Goal: Task Accomplishment & Management: Manage account settings

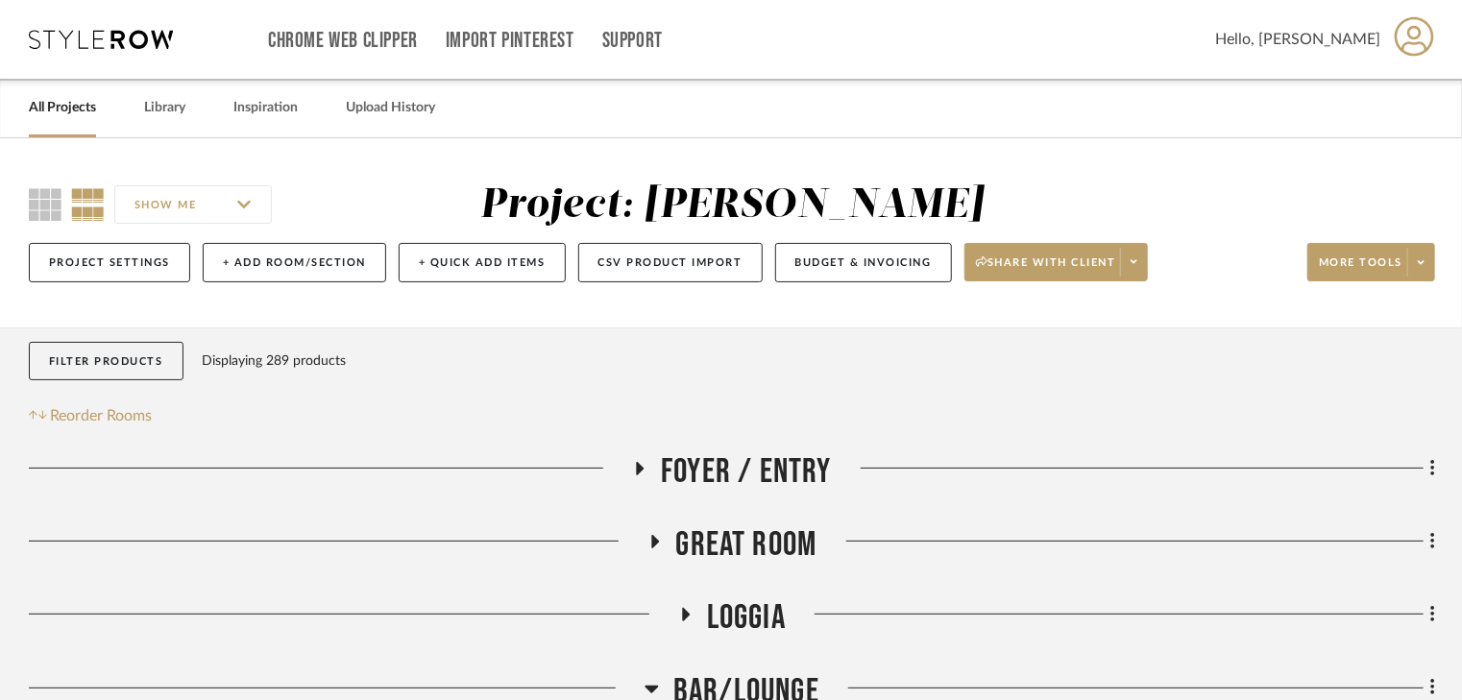
click at [61, 113] on link "All Projects" at bounding box center [62, 108] width 67 height 26
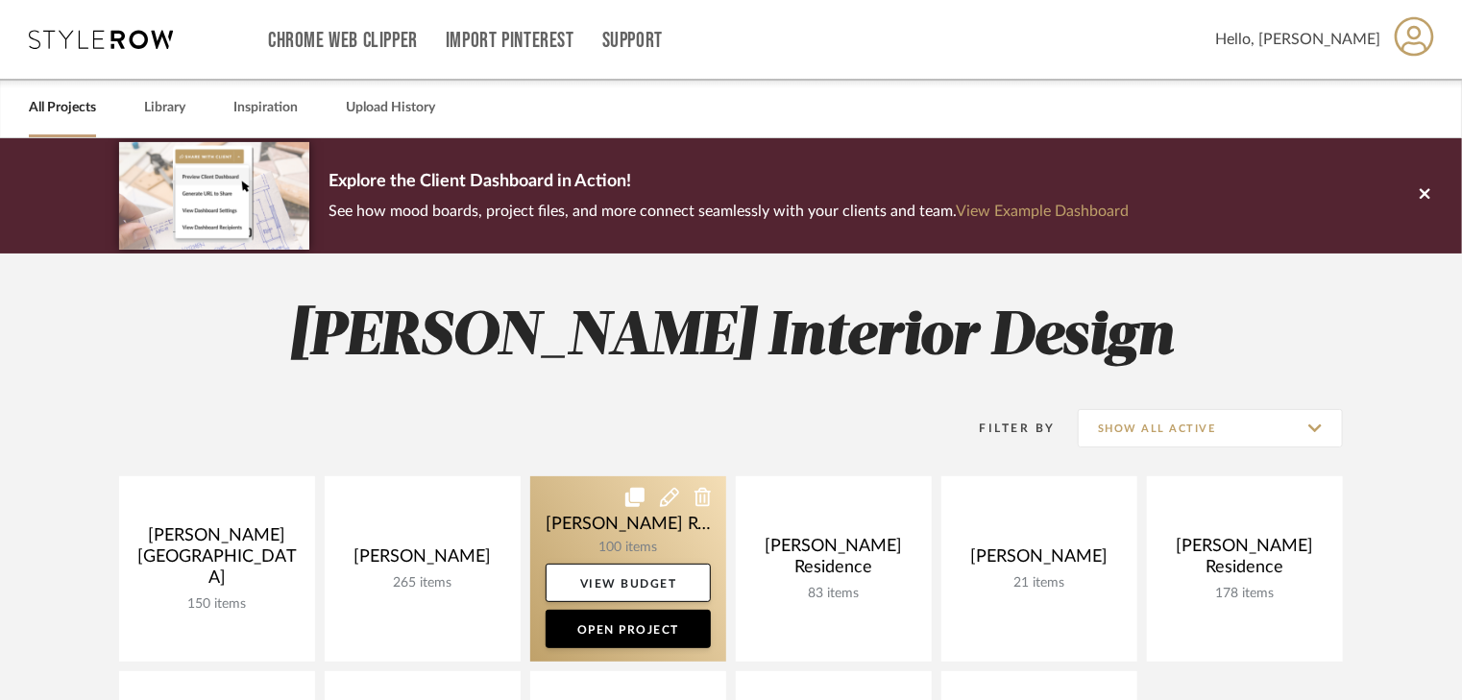
click at [600, 544] on link at bounding box center [628, 568] width 196 height 185
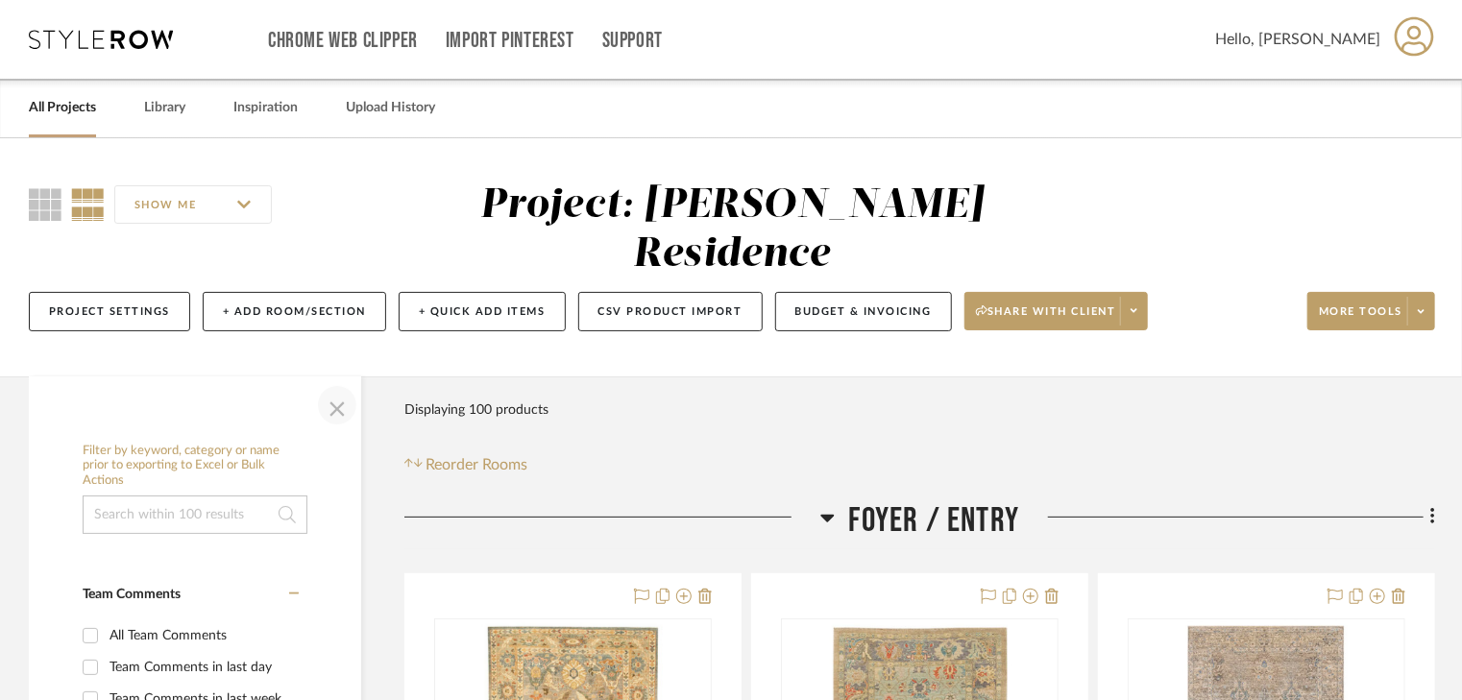
click at [339, 382] on span "button" at bounding box center [337, 405] width 46 height 46
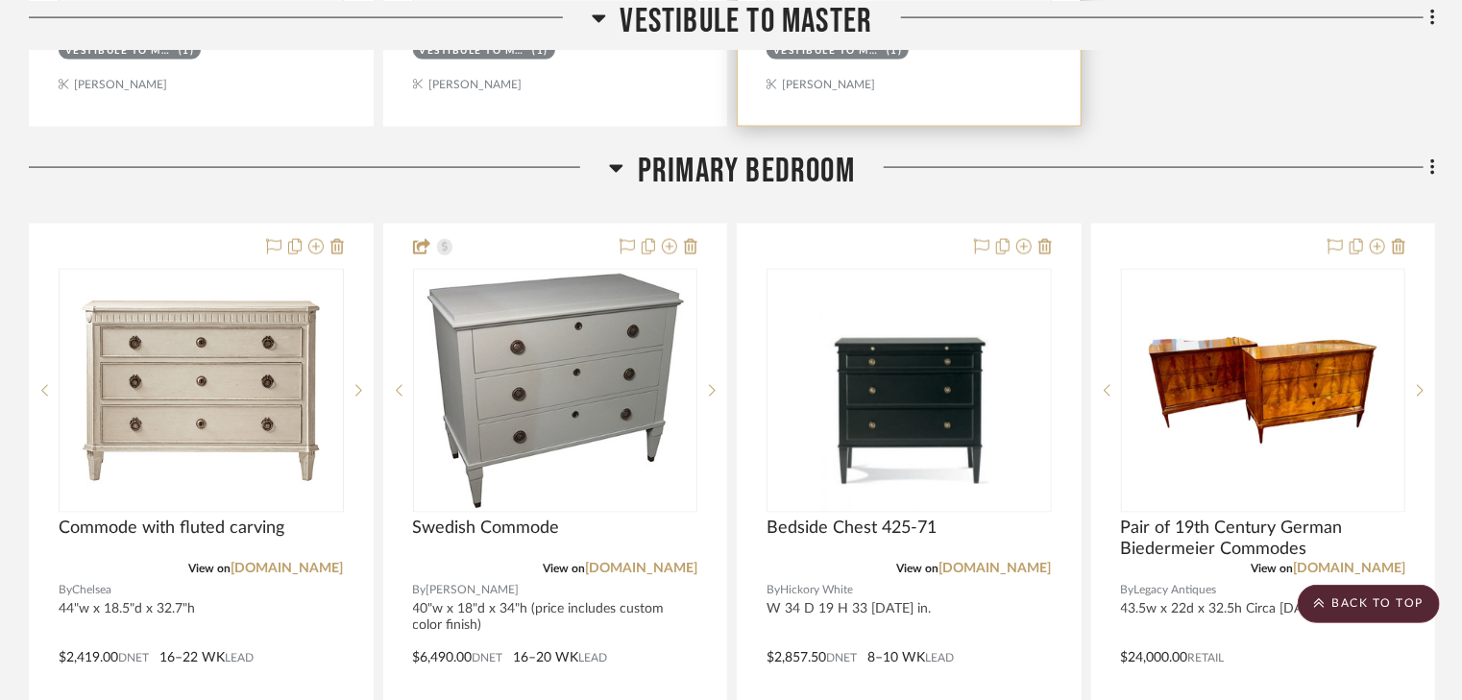
scroll to position [5225, 0]
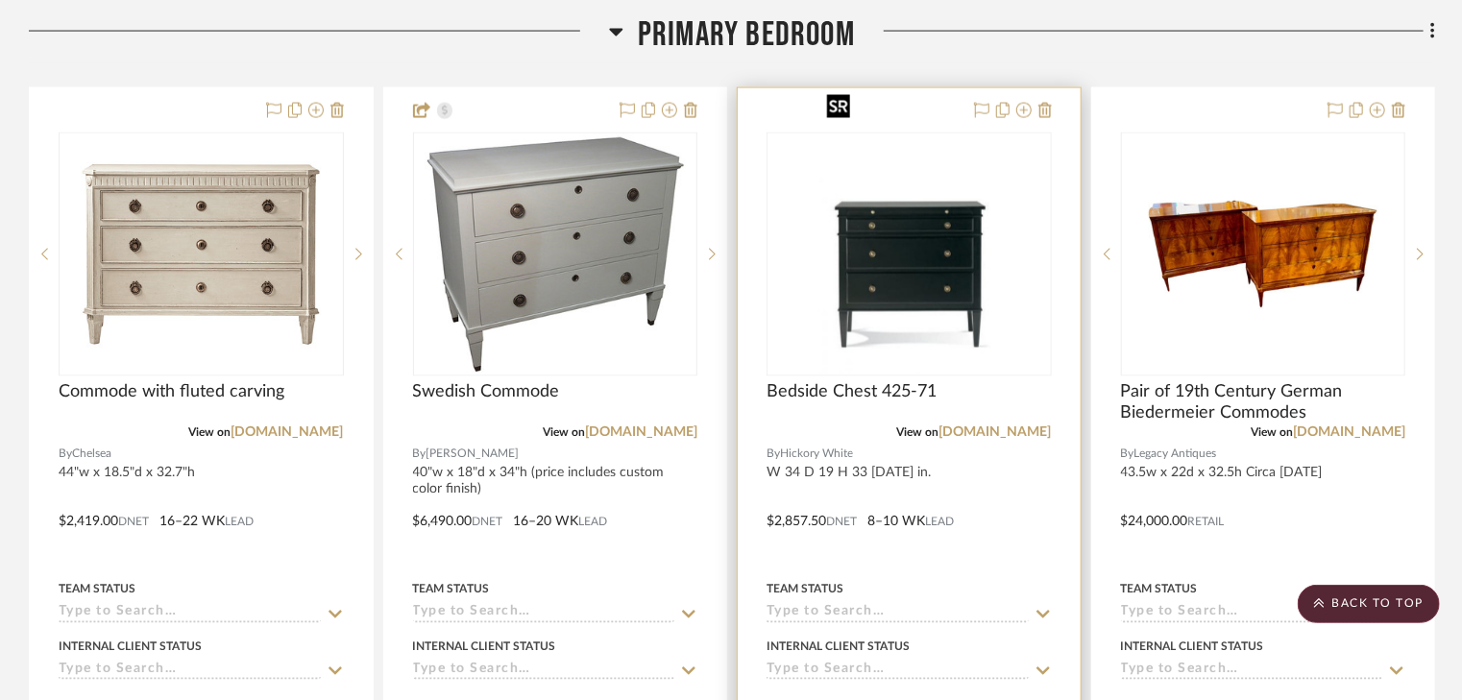
click at [872, 225] on img "0" at bounding box center [909, 254] width 180 height 240
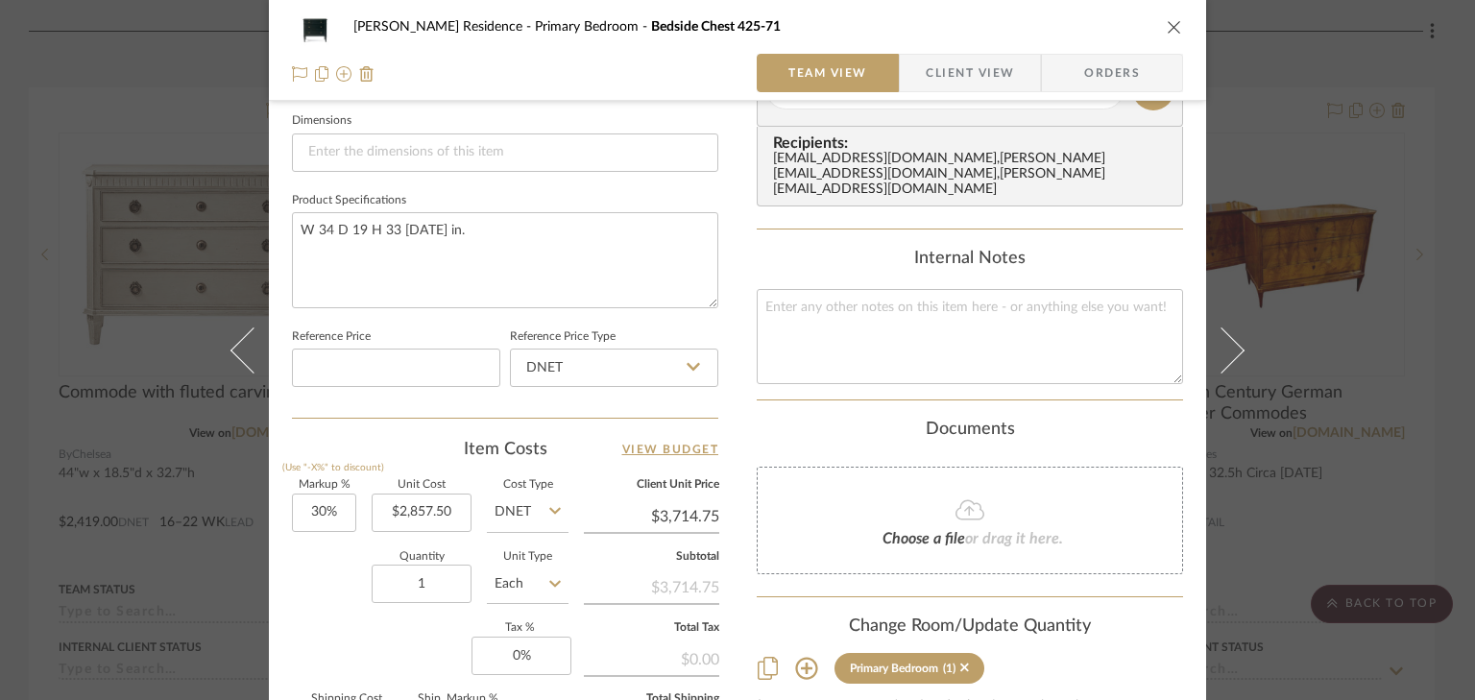
scroll to position [845, 0]
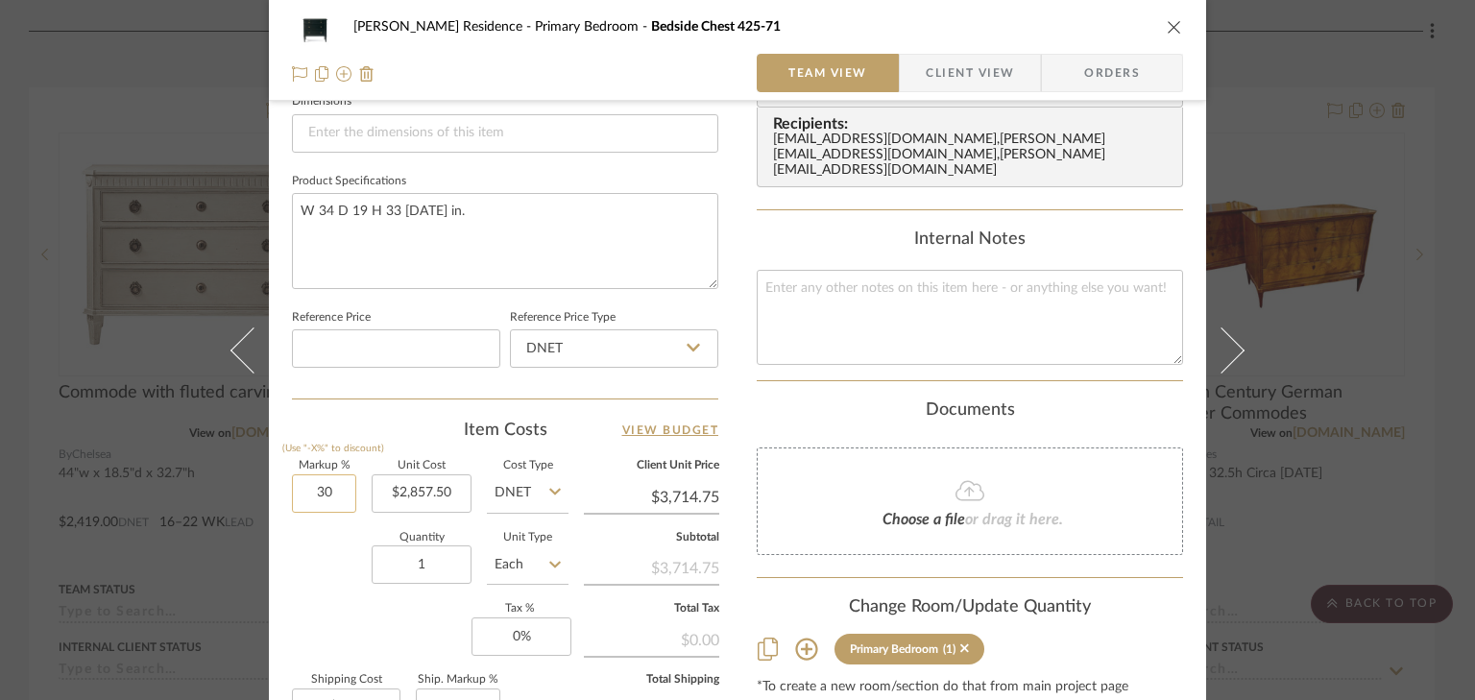
click at [349, 492] on input "30" at bounding box center [324, 494] width 64 height 38
type input "40%"
type input "2857.50"
type input "$4,000.50"
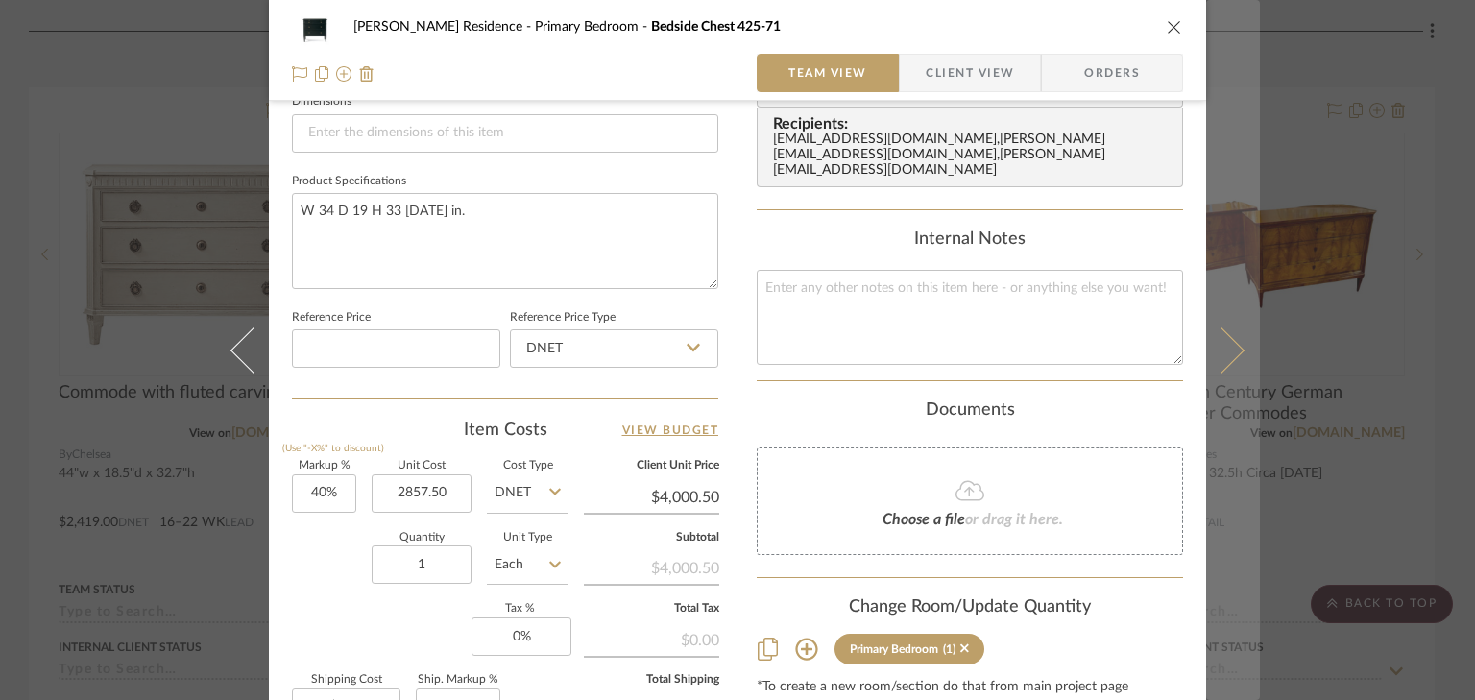
type input "$2,857.50"
click at [1221, 45] on button at bounding box center [1233, 350] width 54 height 700
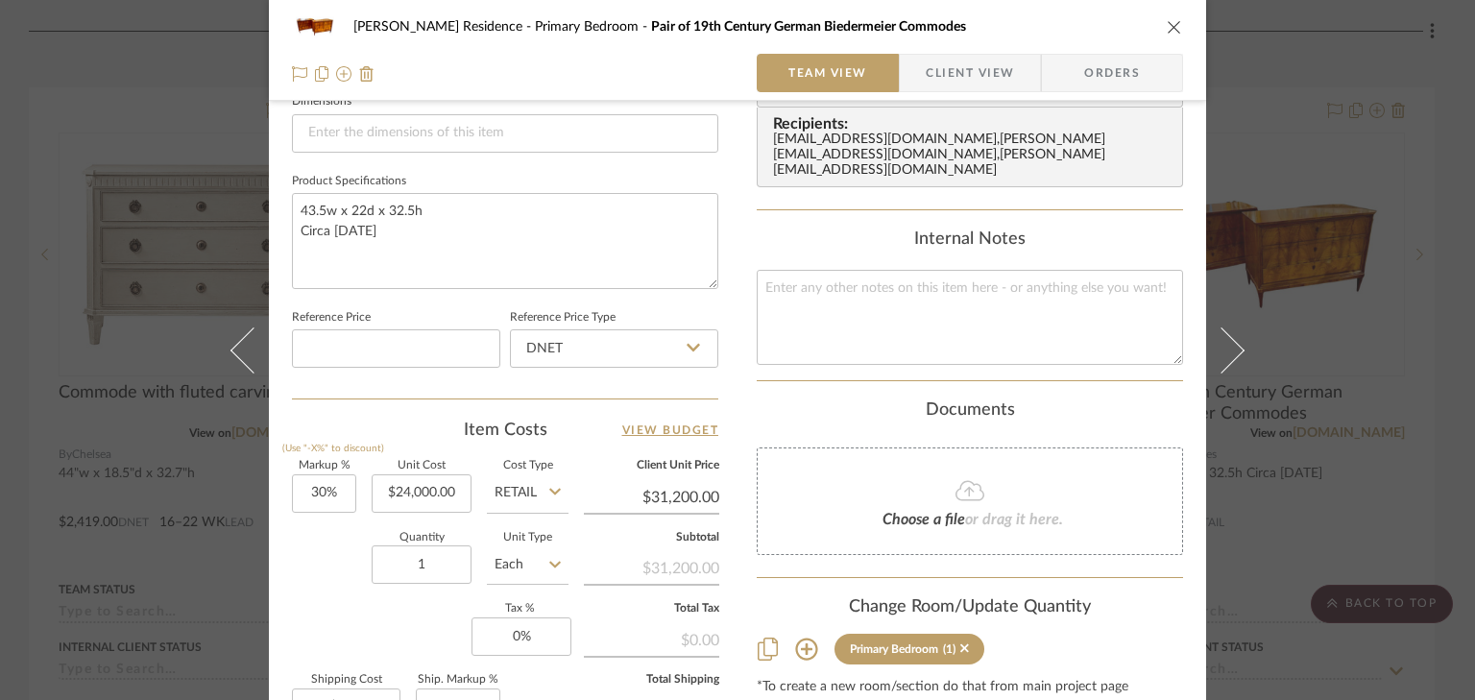
click at [1167, 32] on icon "close" at bounding box center [1174, 26] width 15 height 15
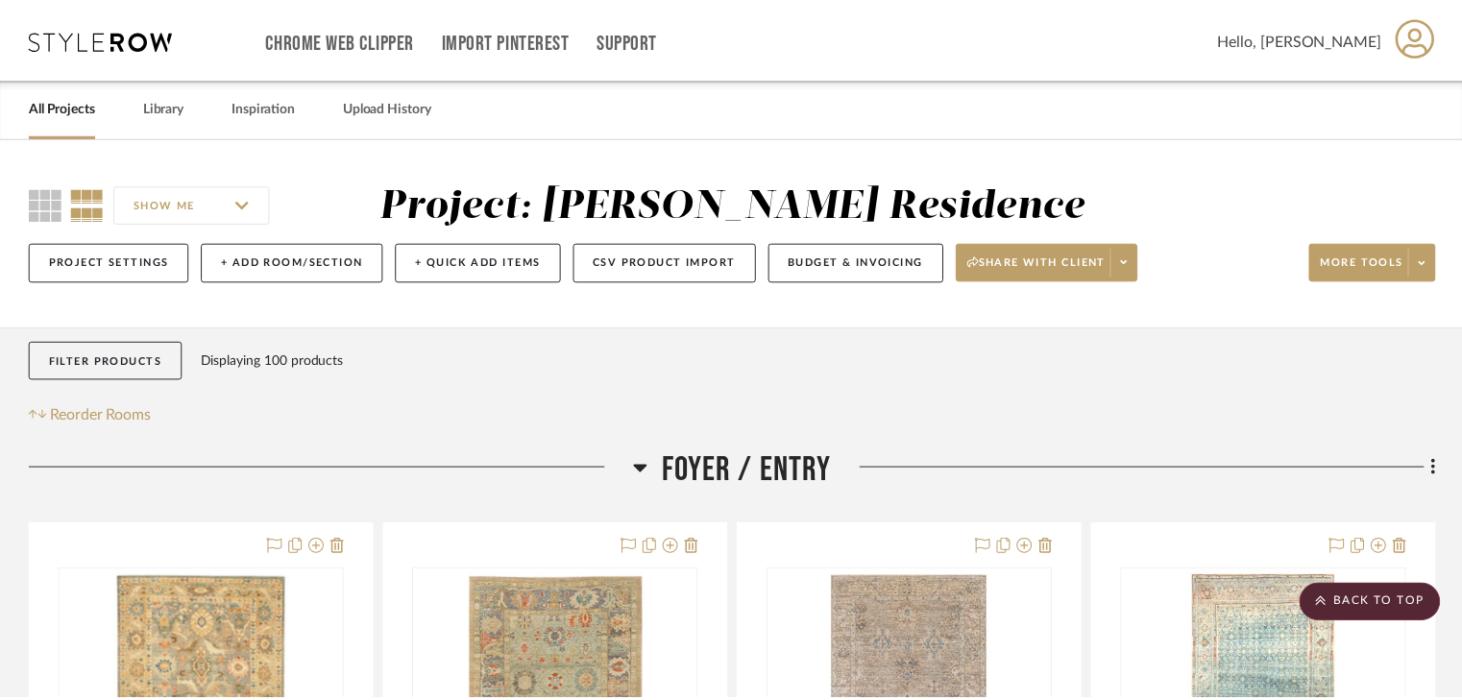
scroll to position [5225, 0]
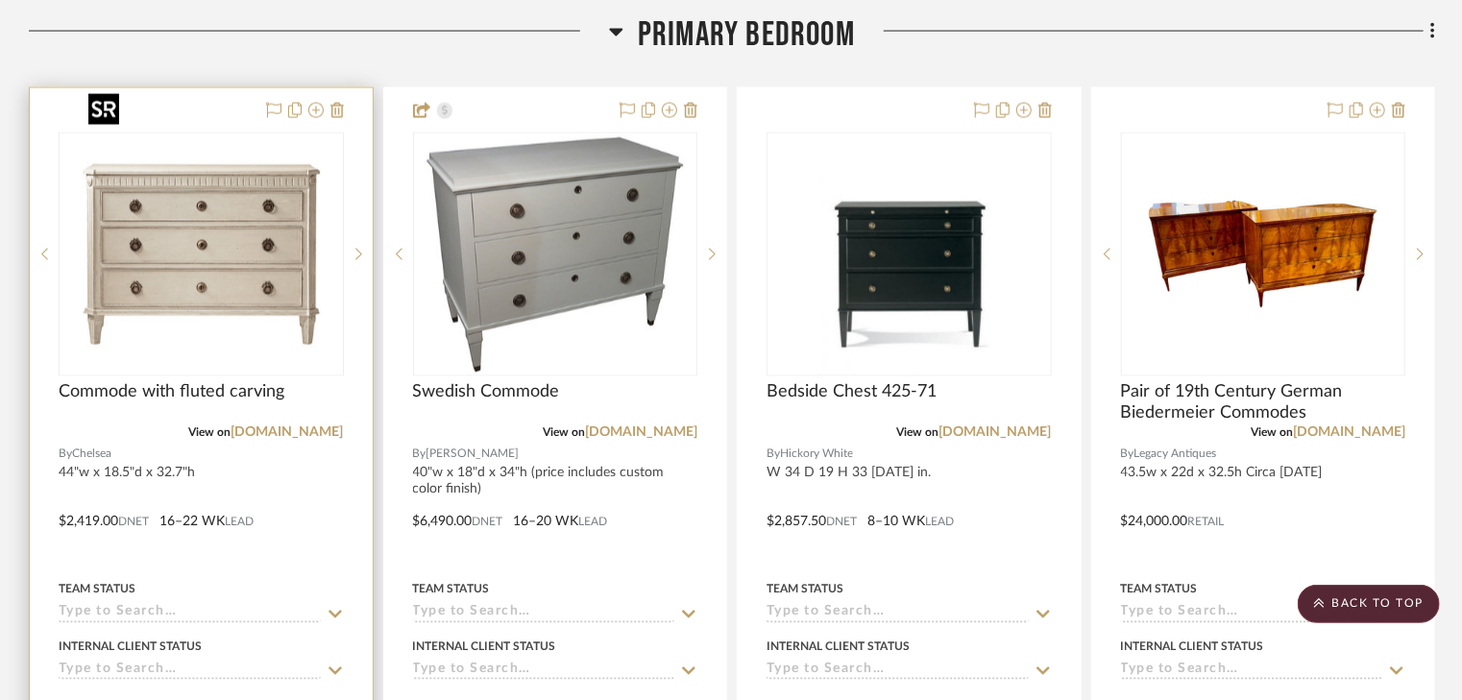
click at [271, 191] on img "0" at bounding box center [201, 254] width 240 height 240
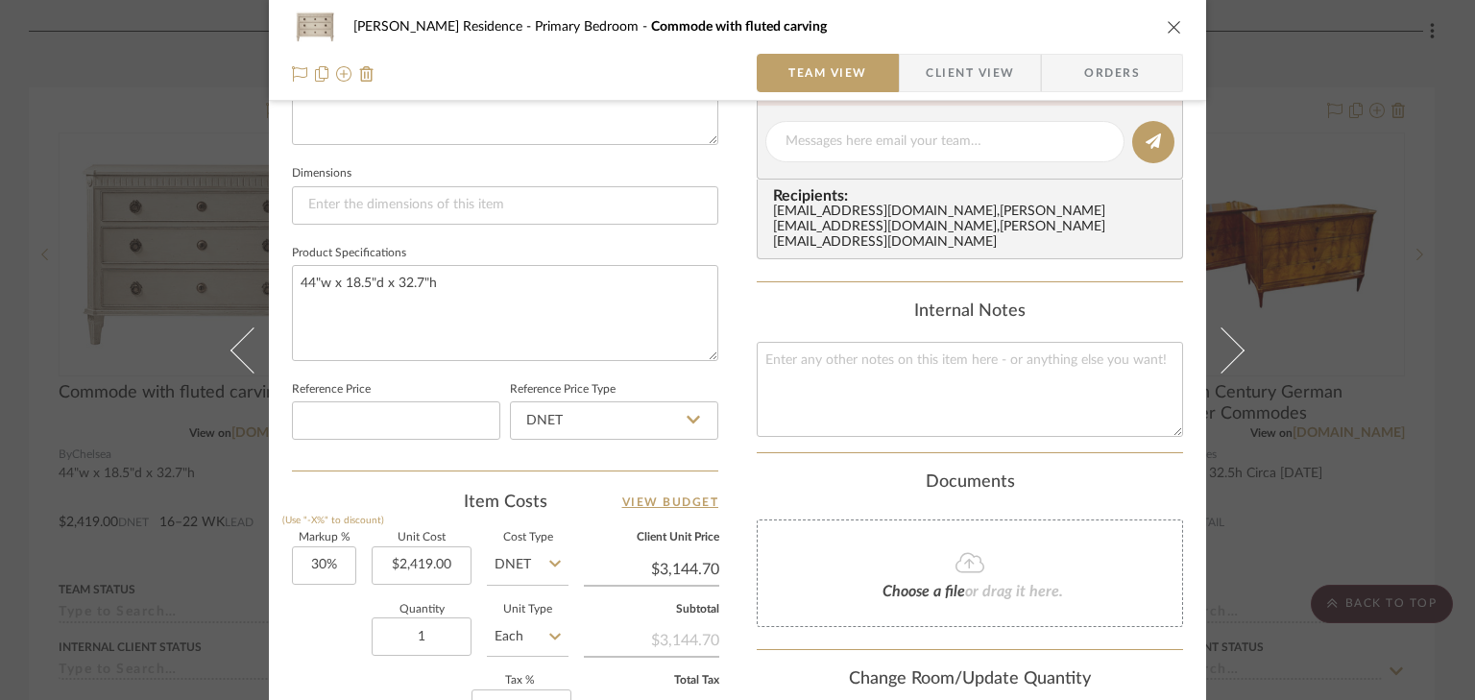
scroll to position [922, 0]
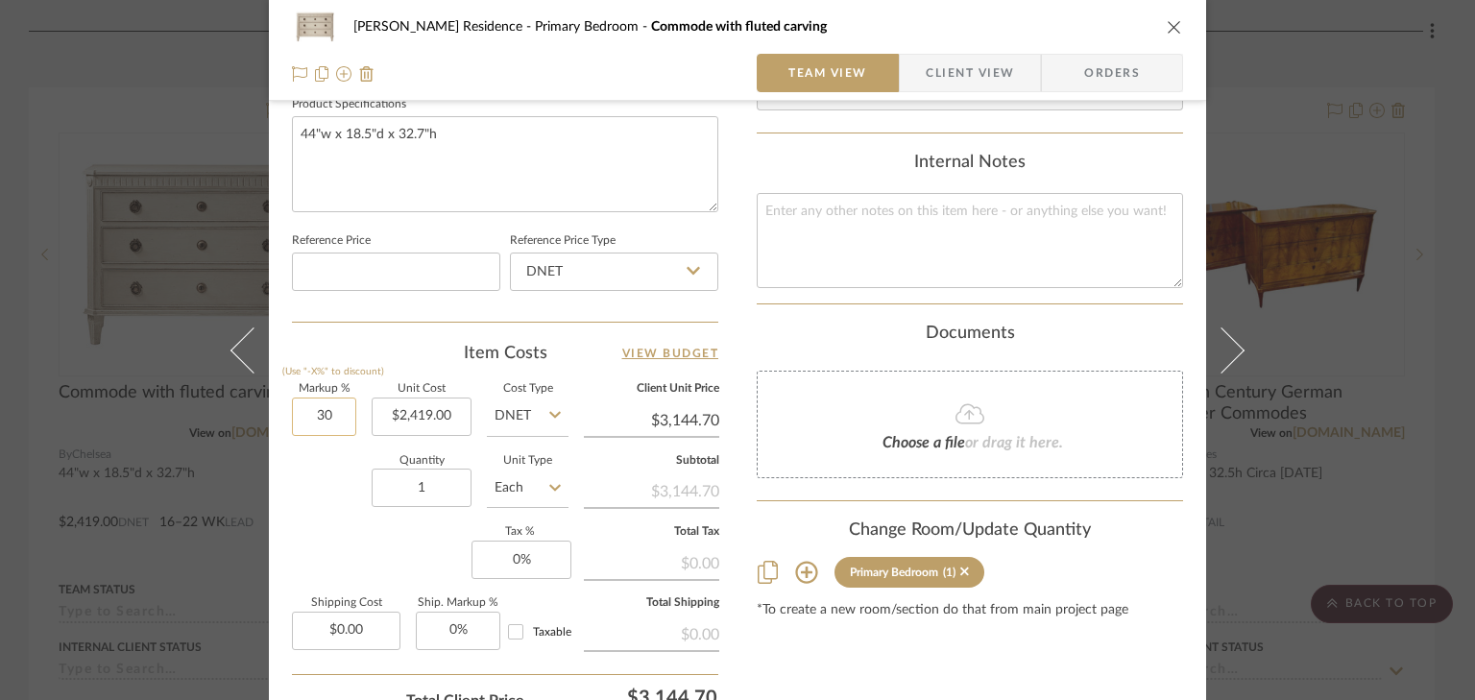
click at [339, 414] on input "30" at bounding box center [324, 417] width 64 height 38
type input "40%"
type input "2419.00"
type input "$3,386.60"
type input "$2,419.00"
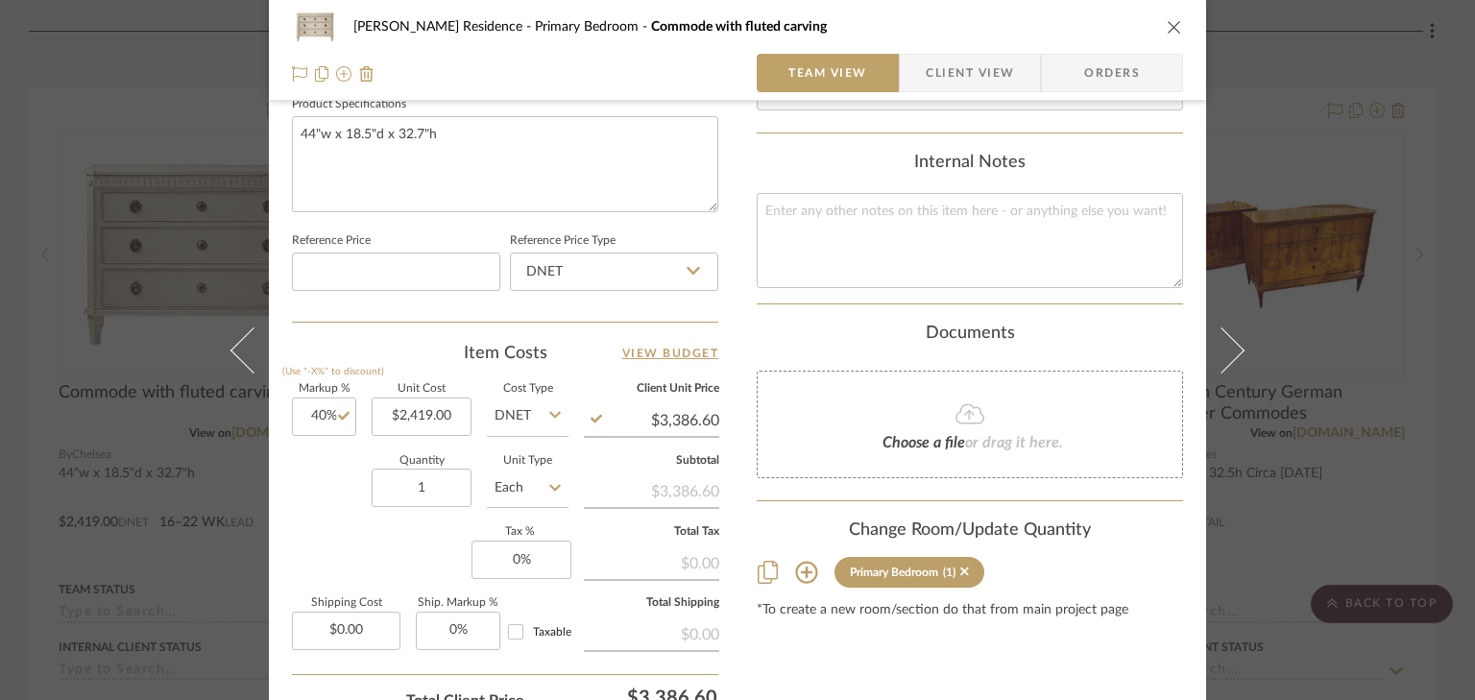
click at [1176, 29] on icon "close" at bounding box center [1174, 26] width 15 height 15
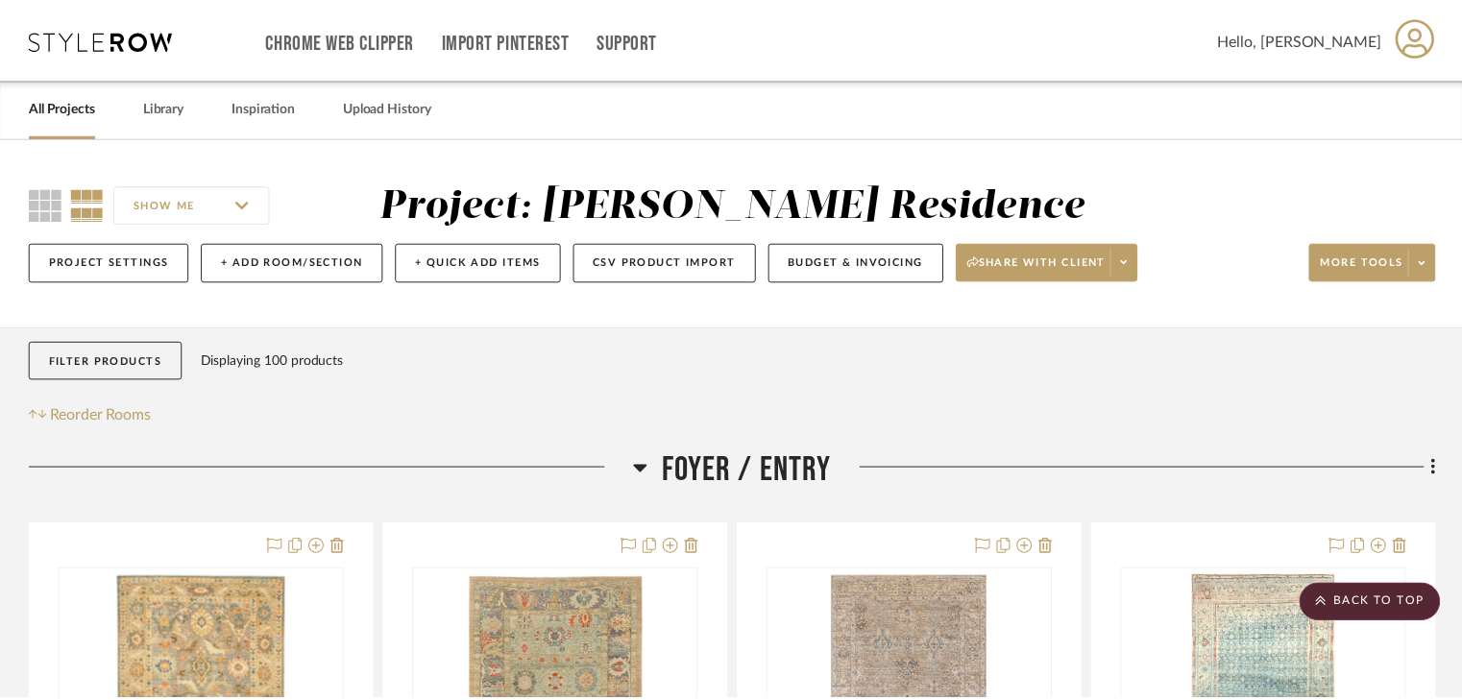
scroll to position [5225, 0]
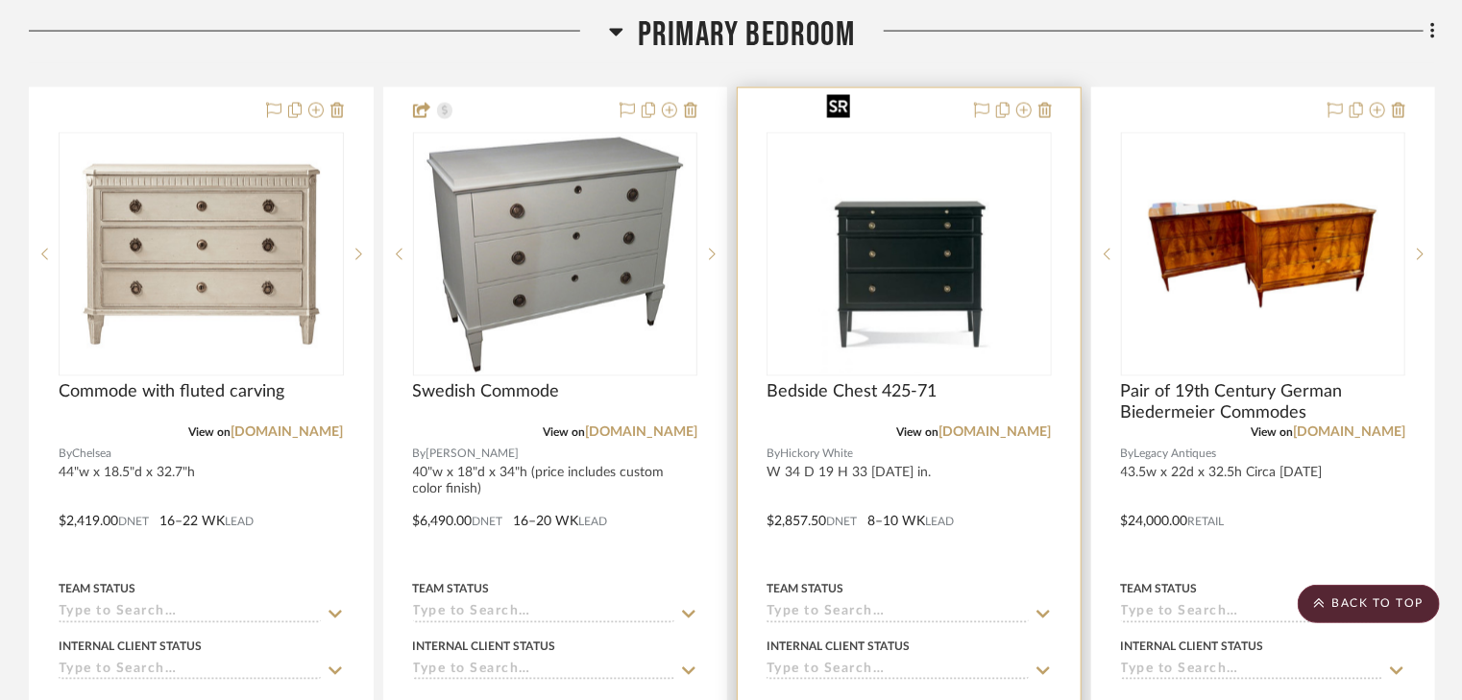
click at [895, 204] on img "0" at bounding box center [909, 254] width 180 height 240
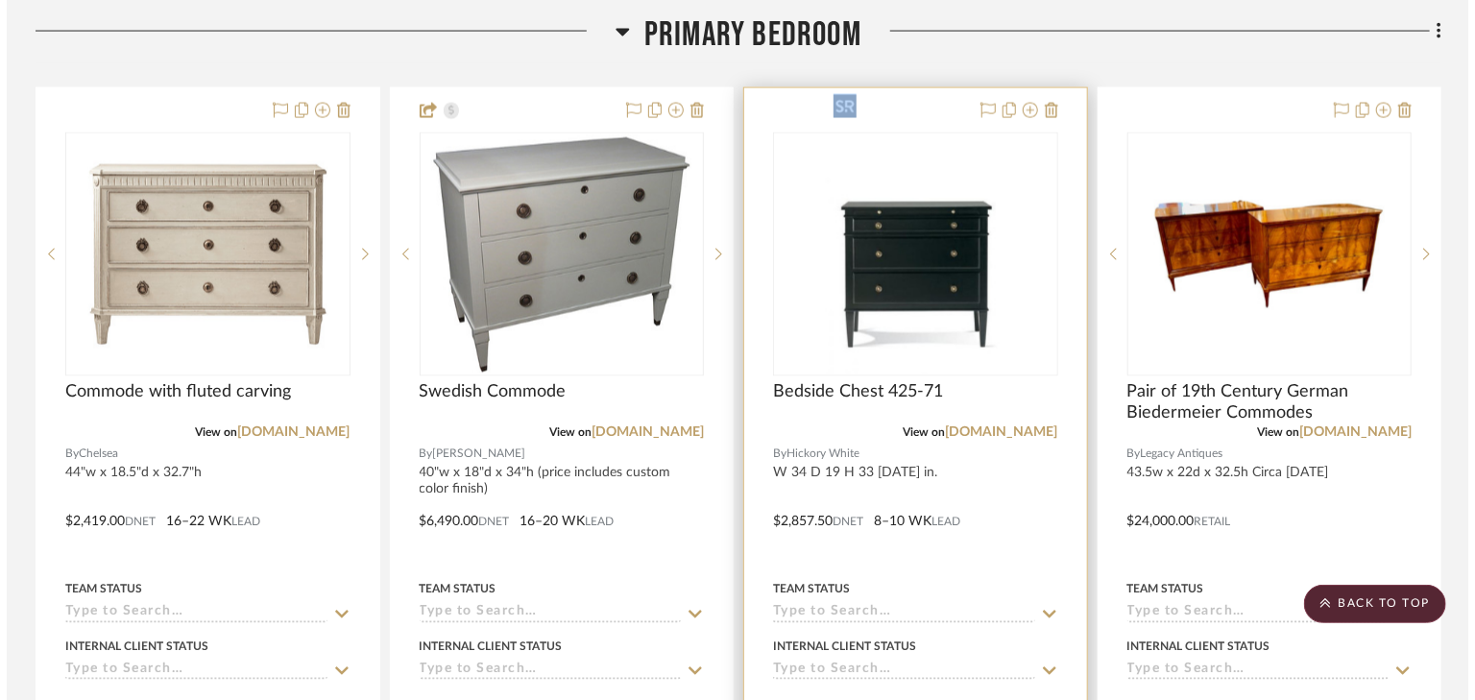
scroll to position [0, 0]
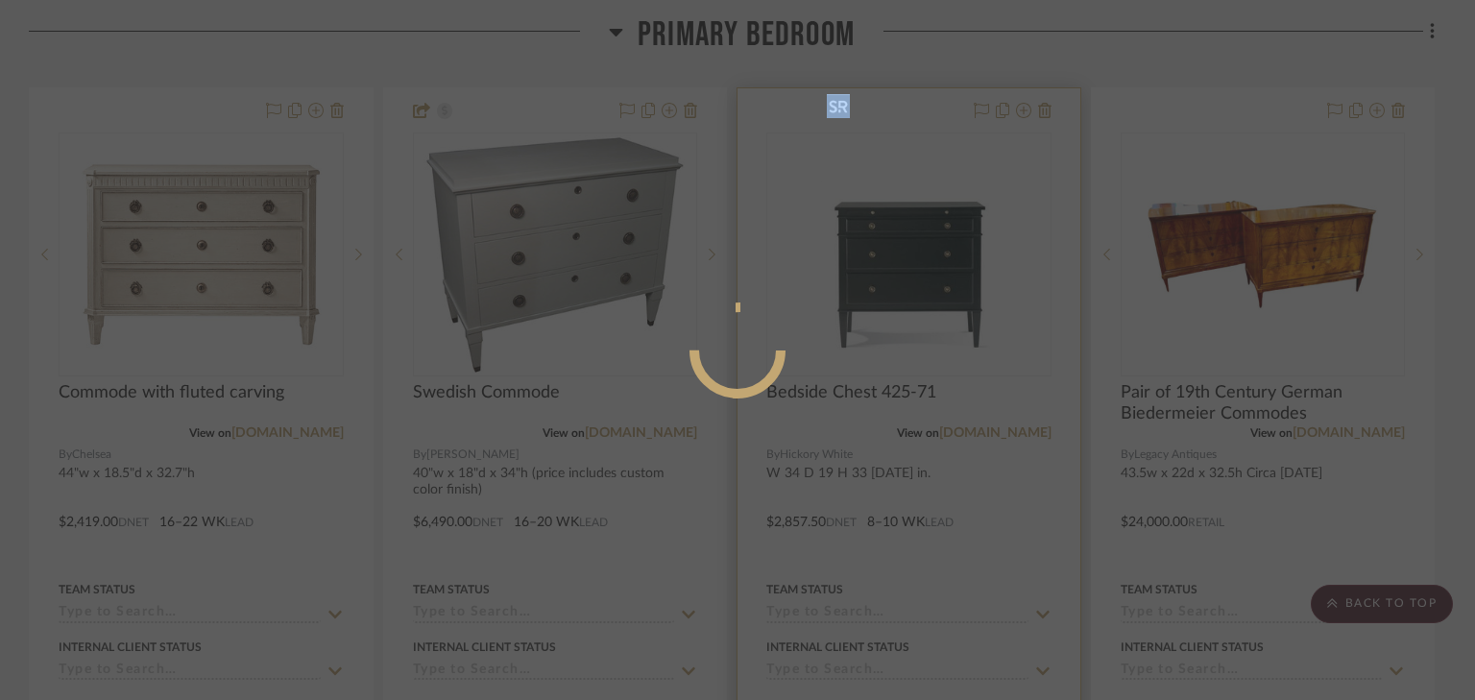
click at [895, 204] on div at bounding box center [737, 350] width 1475 height 700
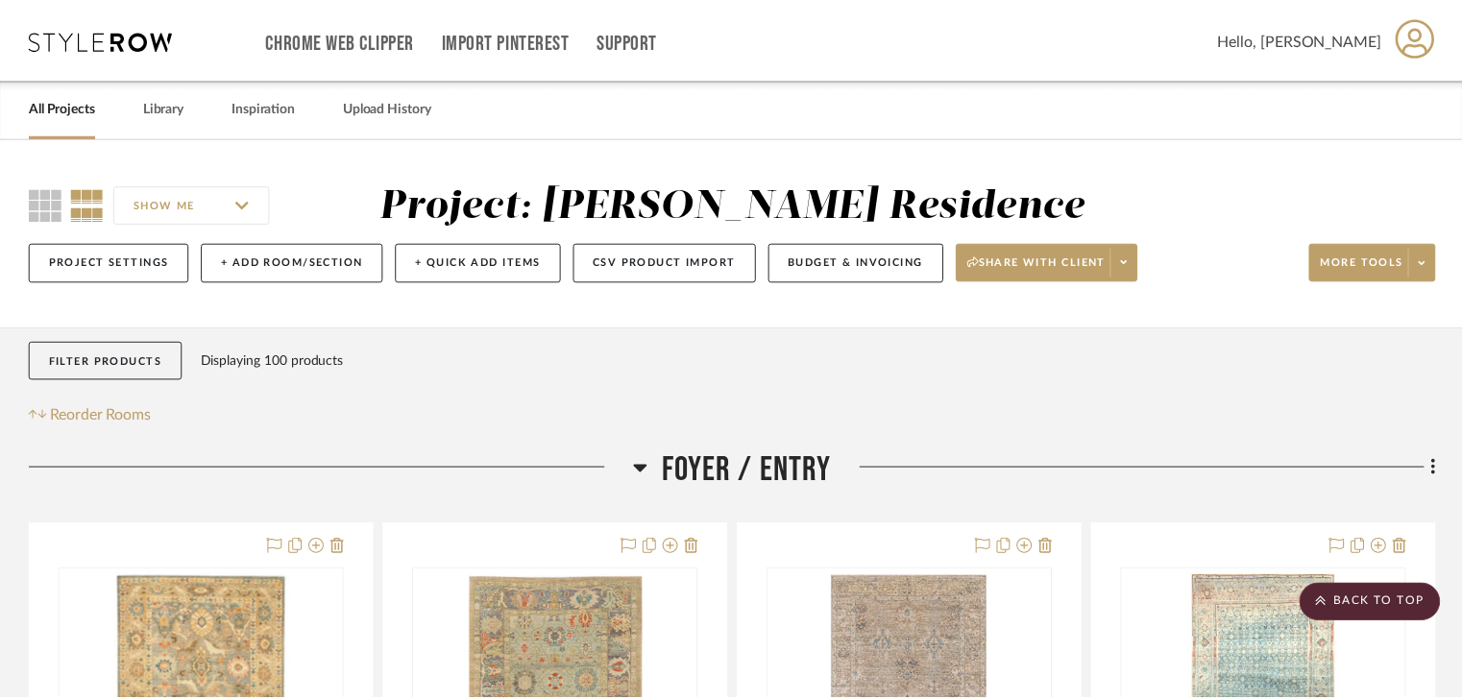
scroll to position [5225, 0]
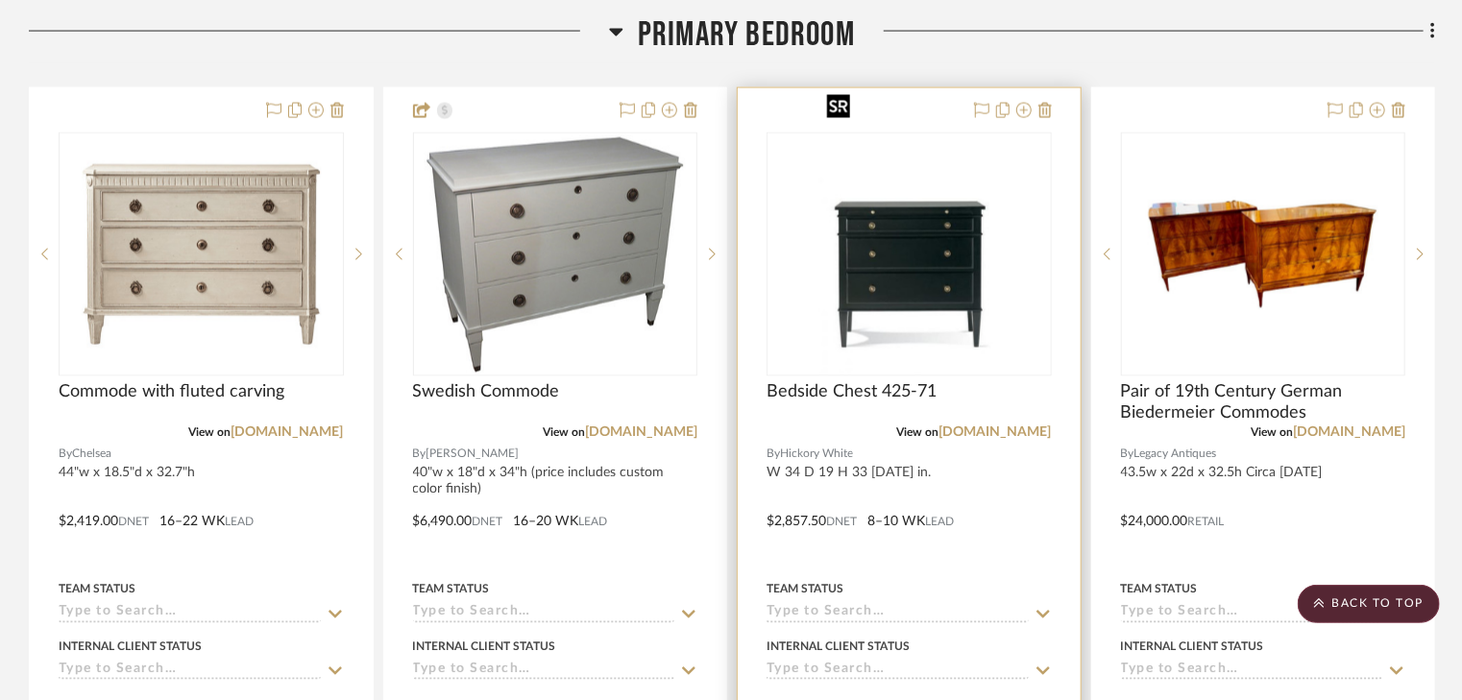
click at [895, 204] on img "0" at bounding box center [909, 254] width 180 height 240
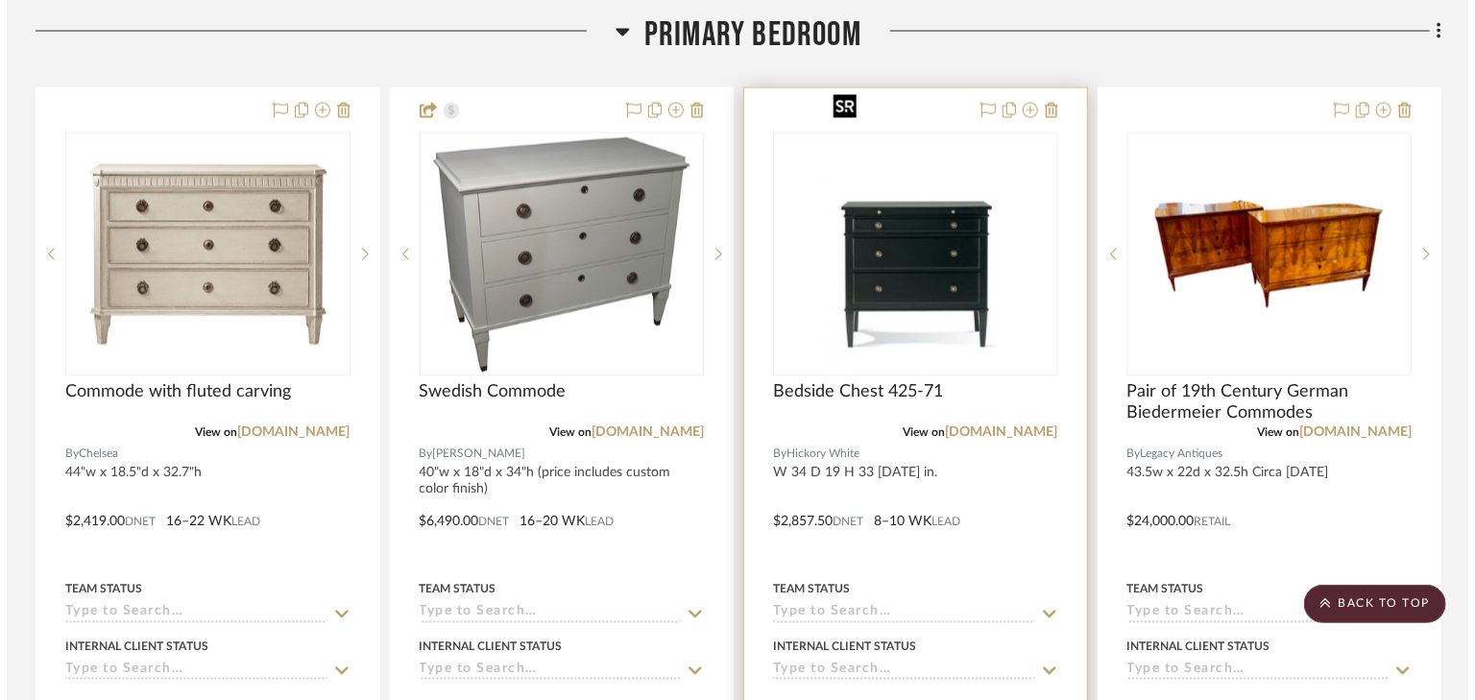
scroll to position [0, 0]
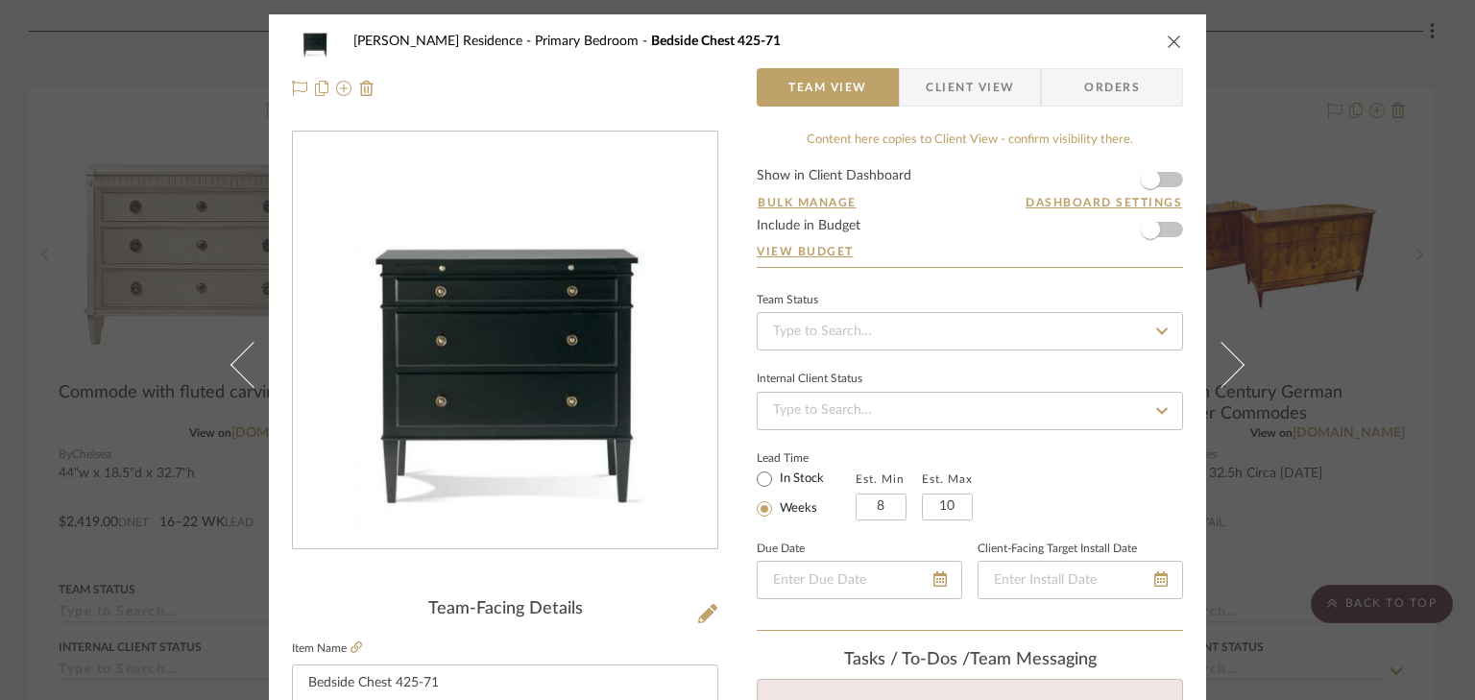
click at [953, 84] on span "Client View" at bounding box center [970, 87] width 88 height 38
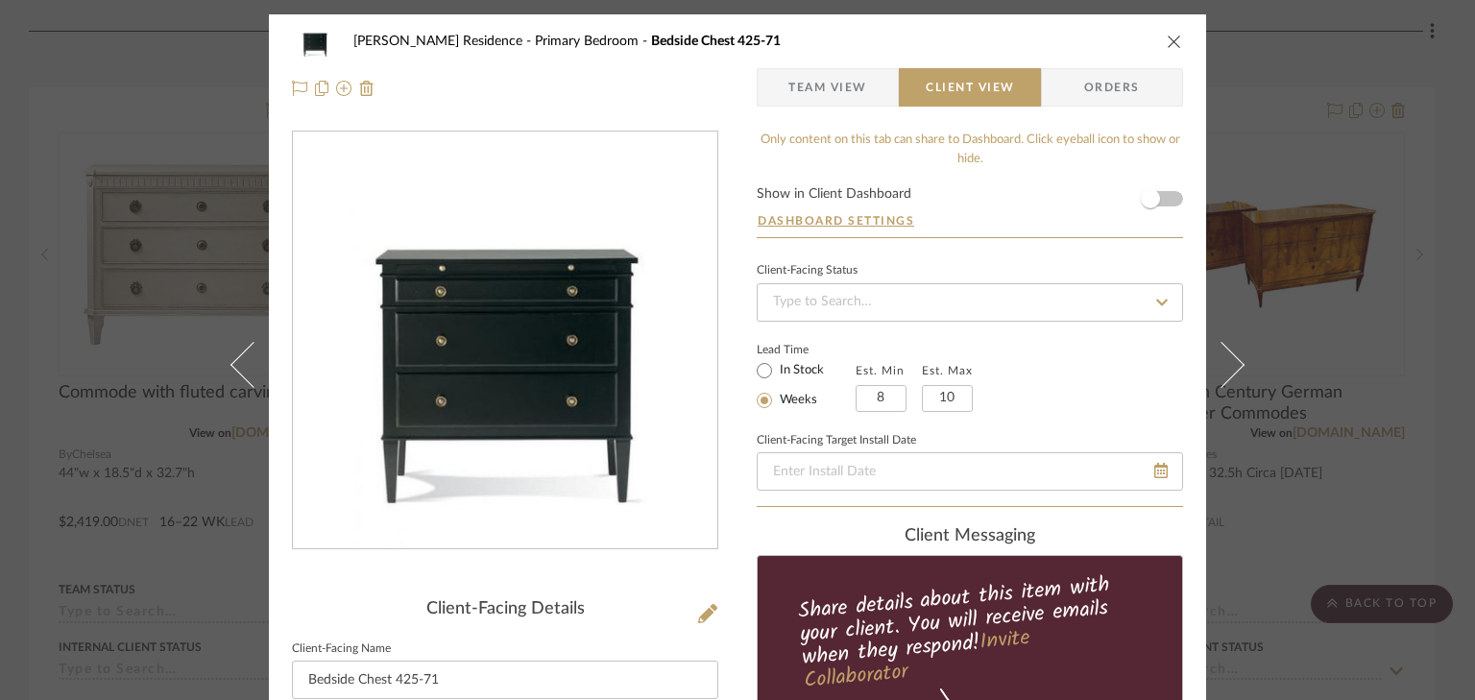
click at [1168, 199] on form "Show in Client Dashboard Dashboard Settings" at bounding box center [970, 212] width 426 height 50
click at [1168, 198] on form "Show in Client Dashboard Dashboard Settings" at bounding box center [970, 212] width 426 height 50
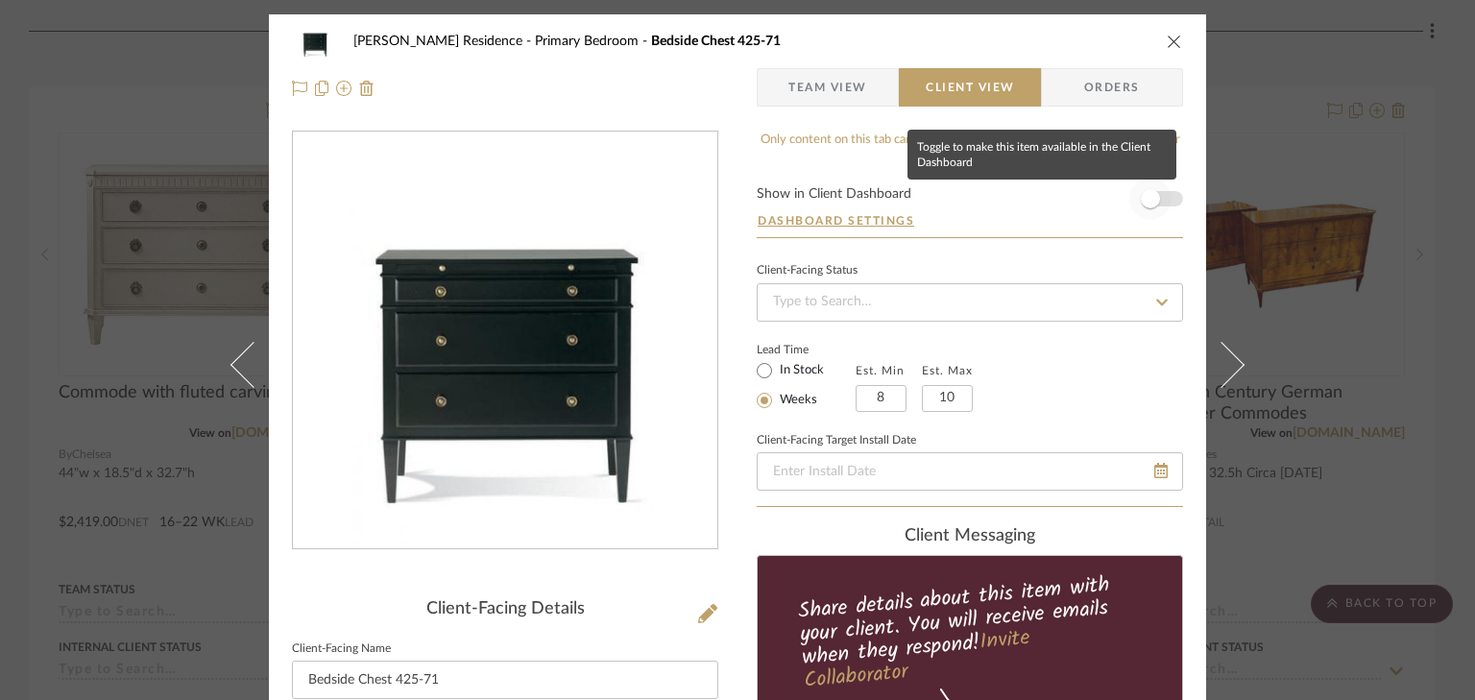
click at [1161, 196] on span "button" at bounding box center [1151, 199] width 42 height 42
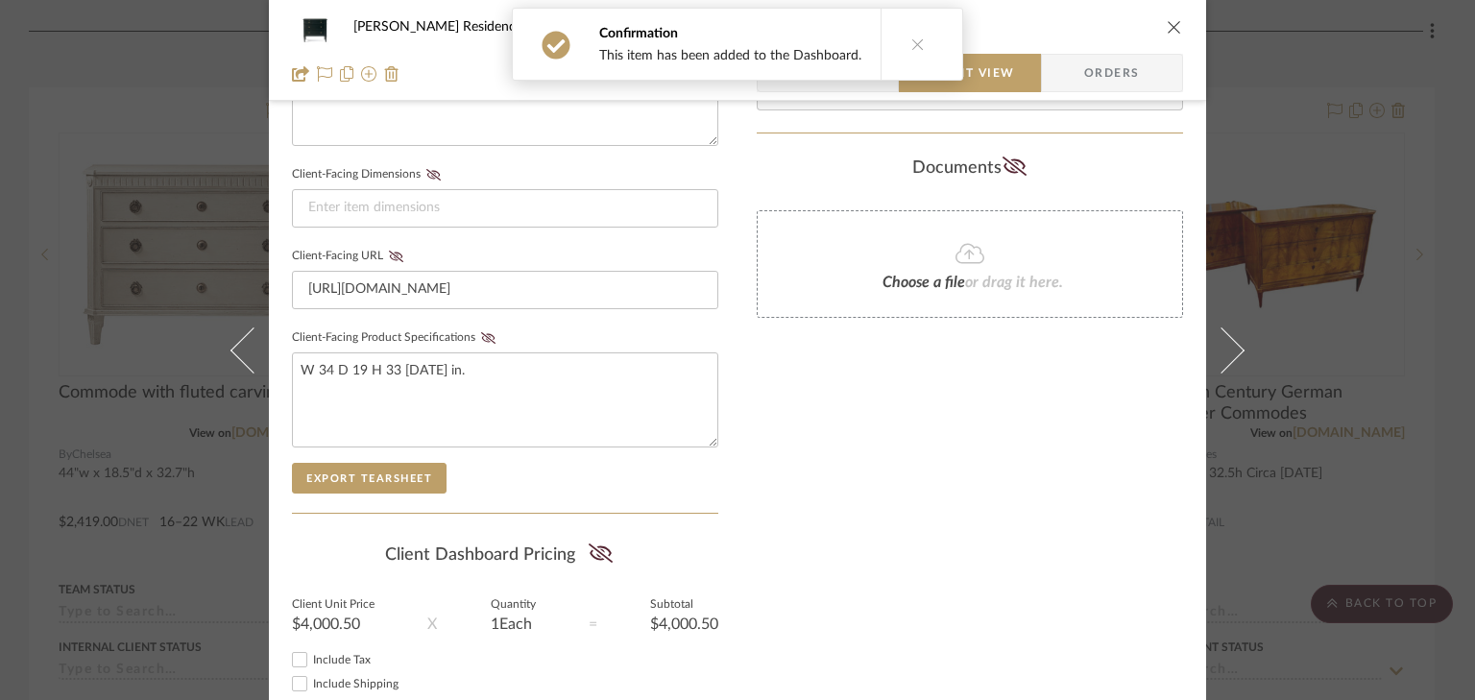
scroll to position [845, 0]
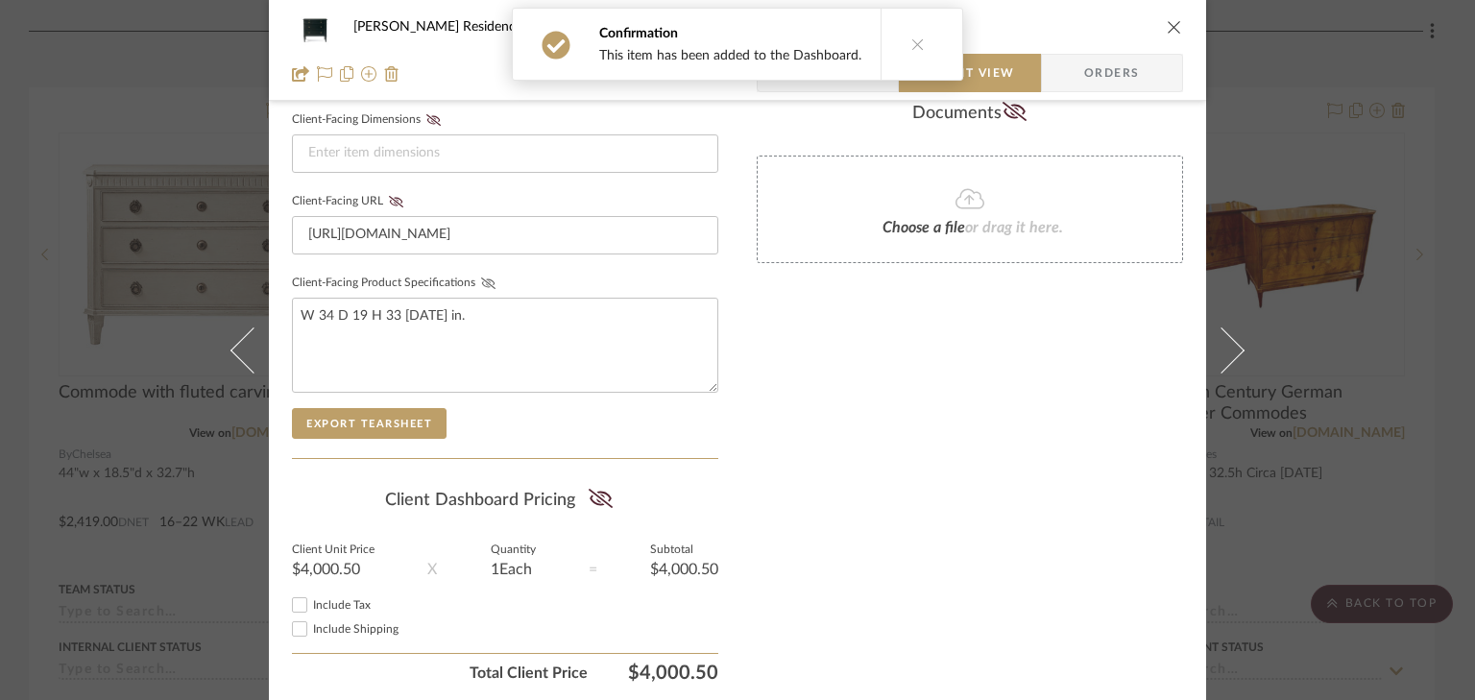
click at [485, 278] on icon at bounding box center [488, 284] width 14 height 12
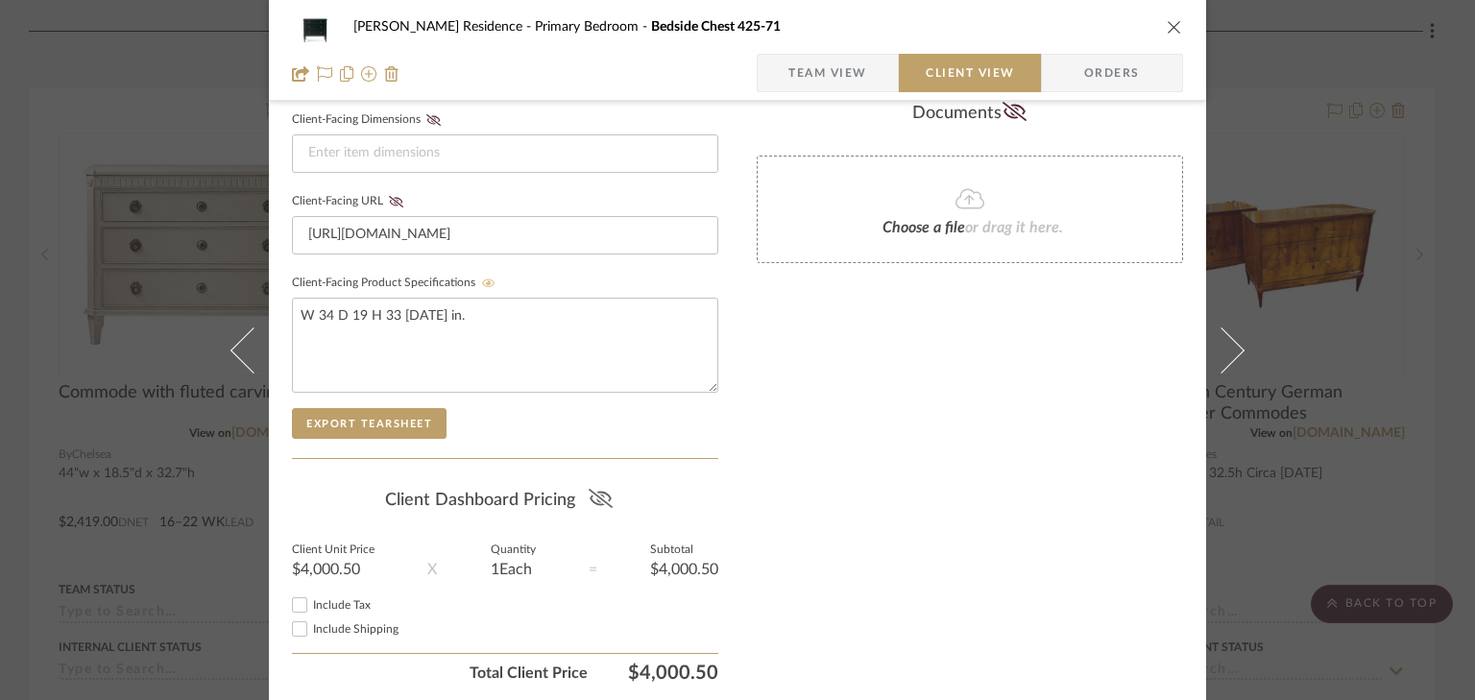
click at [593, 492] on icon at bounding box center [600, 498] width 24 height 19
click at [1167, 27] on icon "close" at bounding box center [1174, 26] width 15 height 15
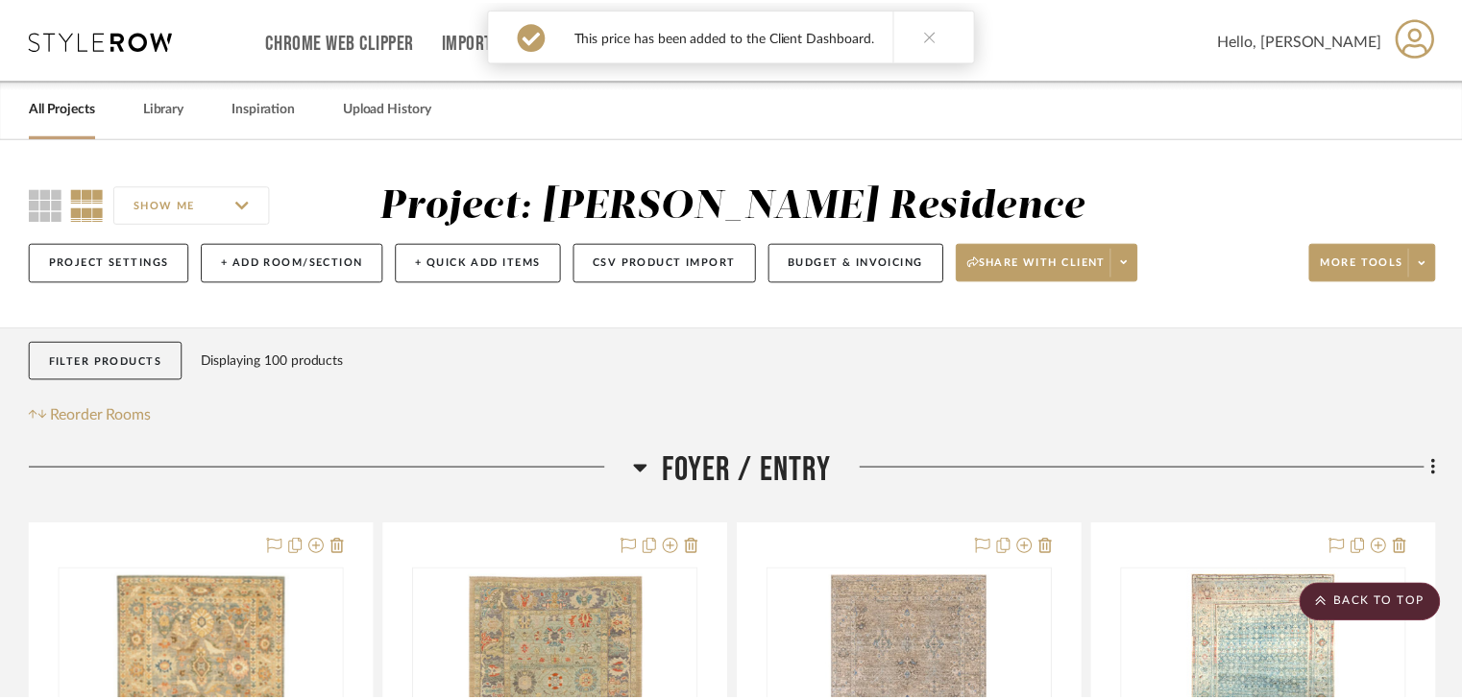
scroll to position [5225, 0]
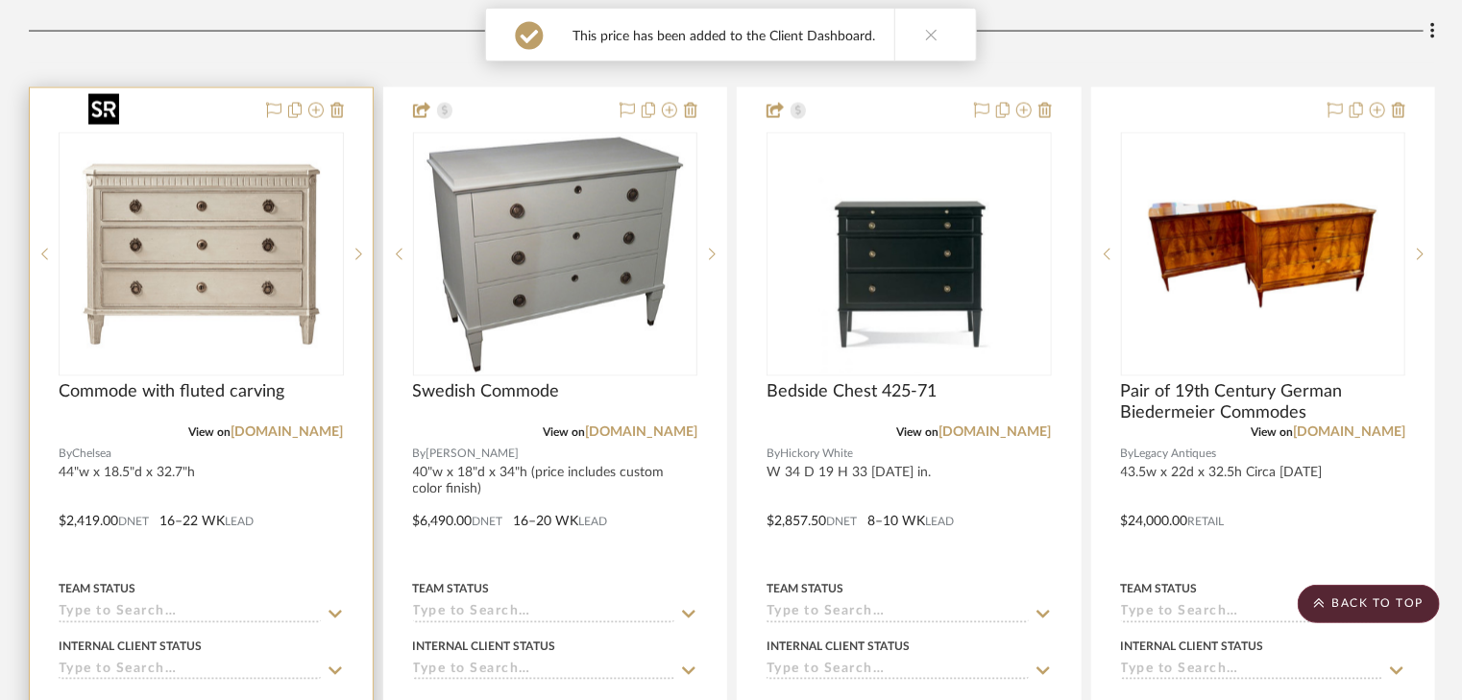
click at [242, 185] on img "0" at bounding box center [201, 254] width 240 height 240
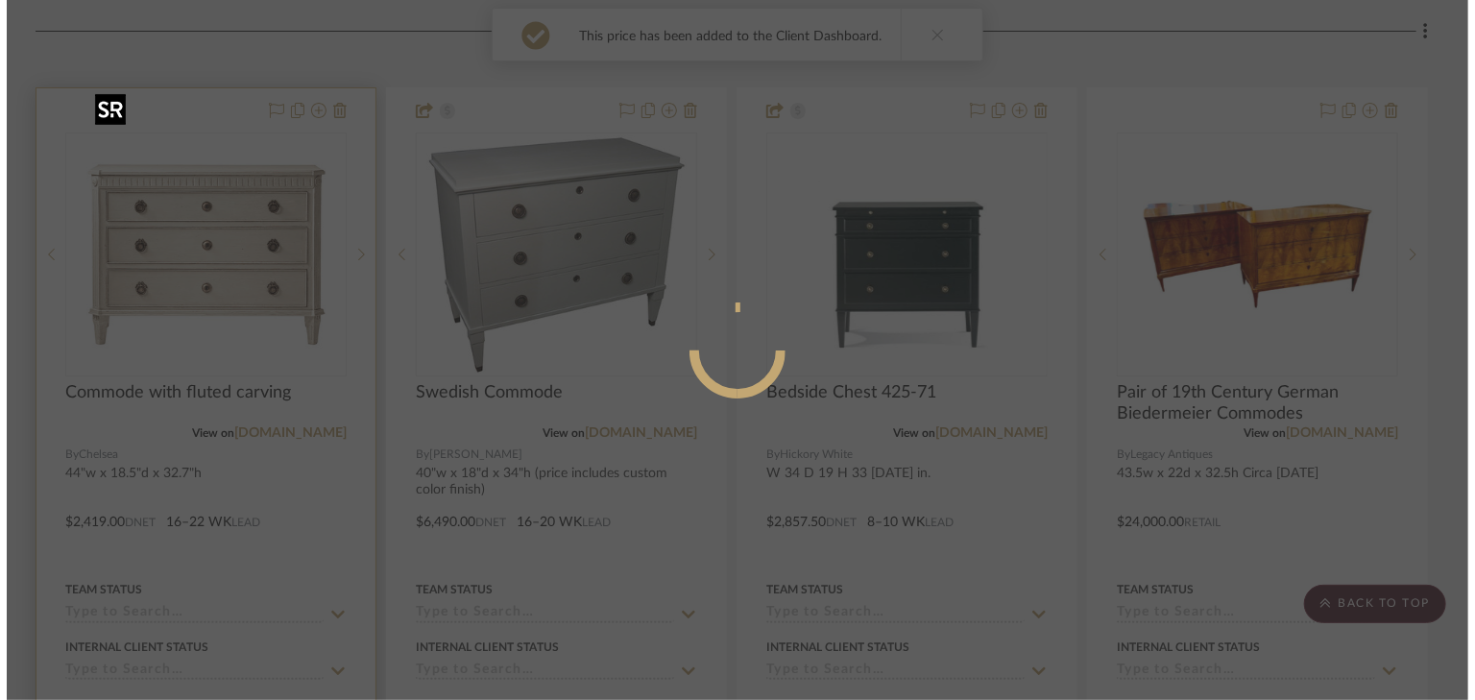
scroll to position [0, 0]
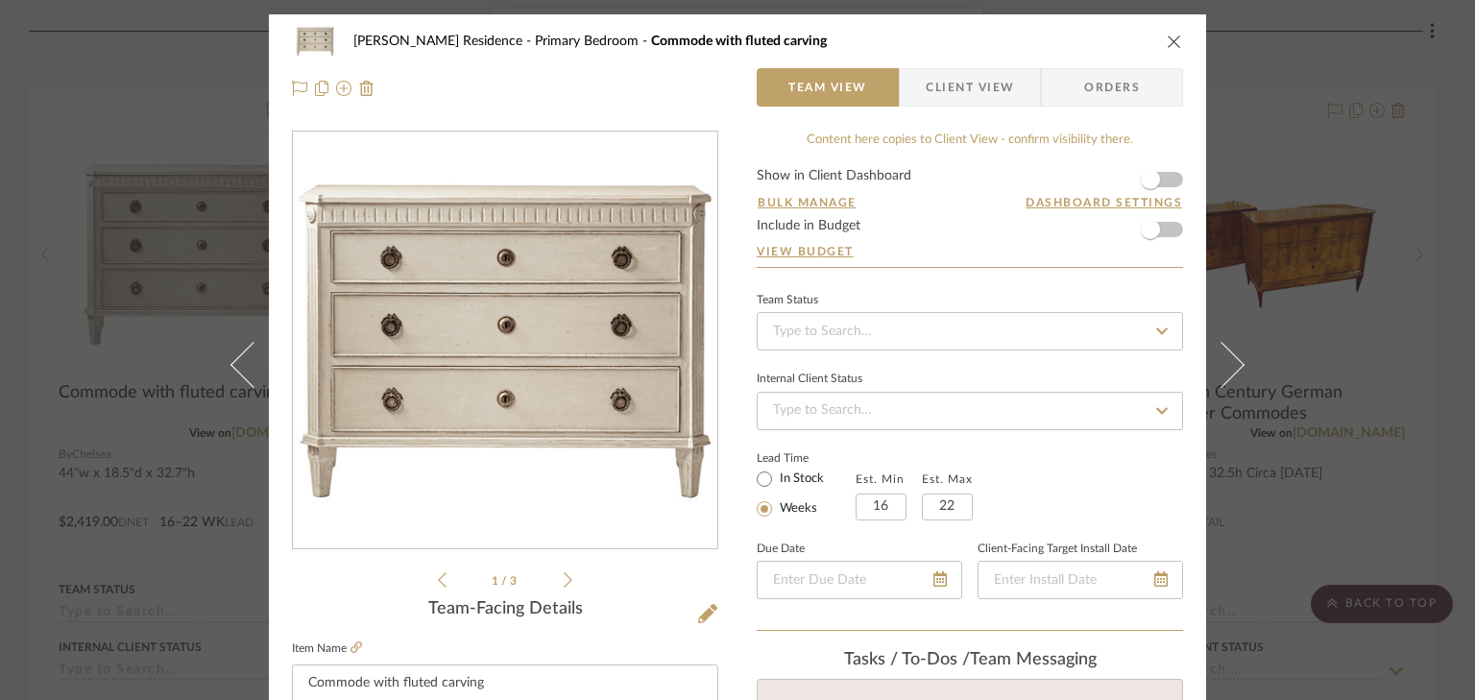
click at [1170, 181] on form "Show in Client Dashboard Bulk Manage Dashboard Settings Include in Budget View …" at bounding box center [970, 218] width 426 height 98
click at [1164, 177] on span "button" at bounding box center [1151, 179] width 42 height 42
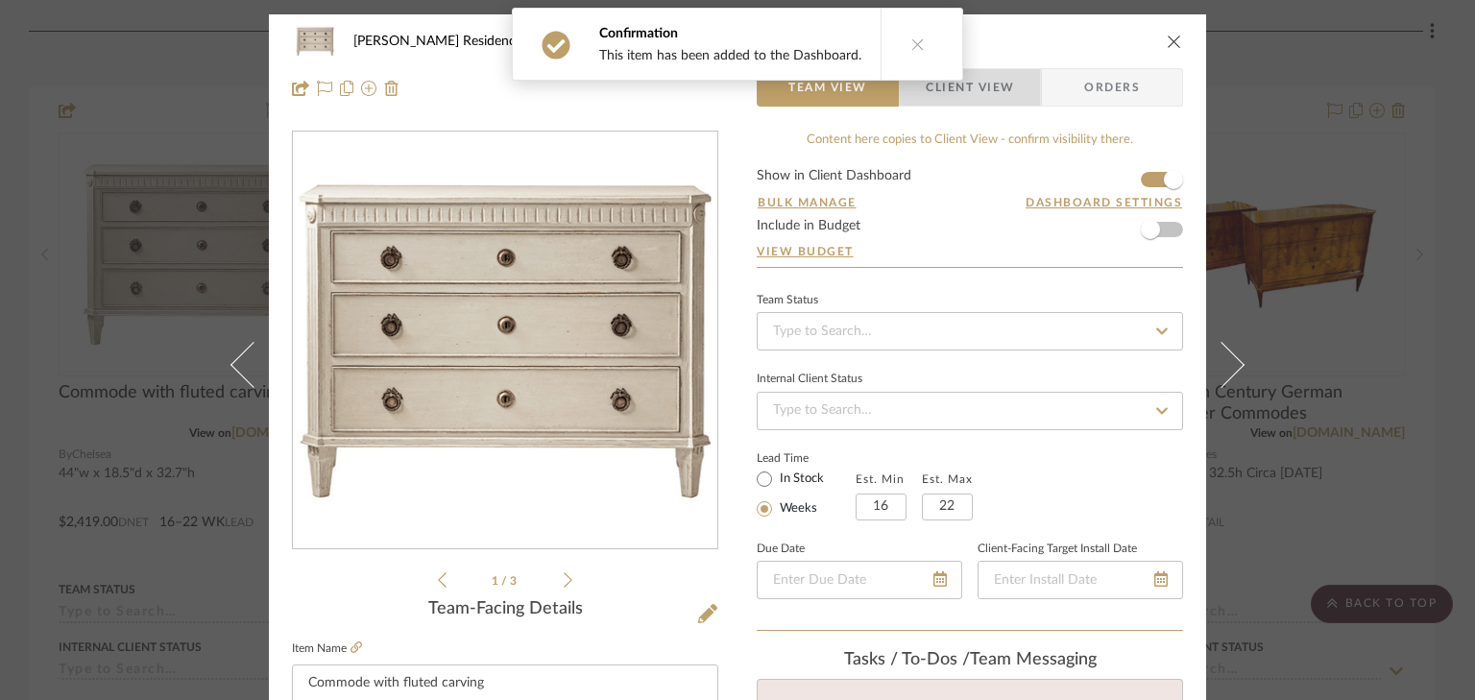
click at [1001, 93] on span "Client View" at bounding box center [970, 87] width 88 height 38
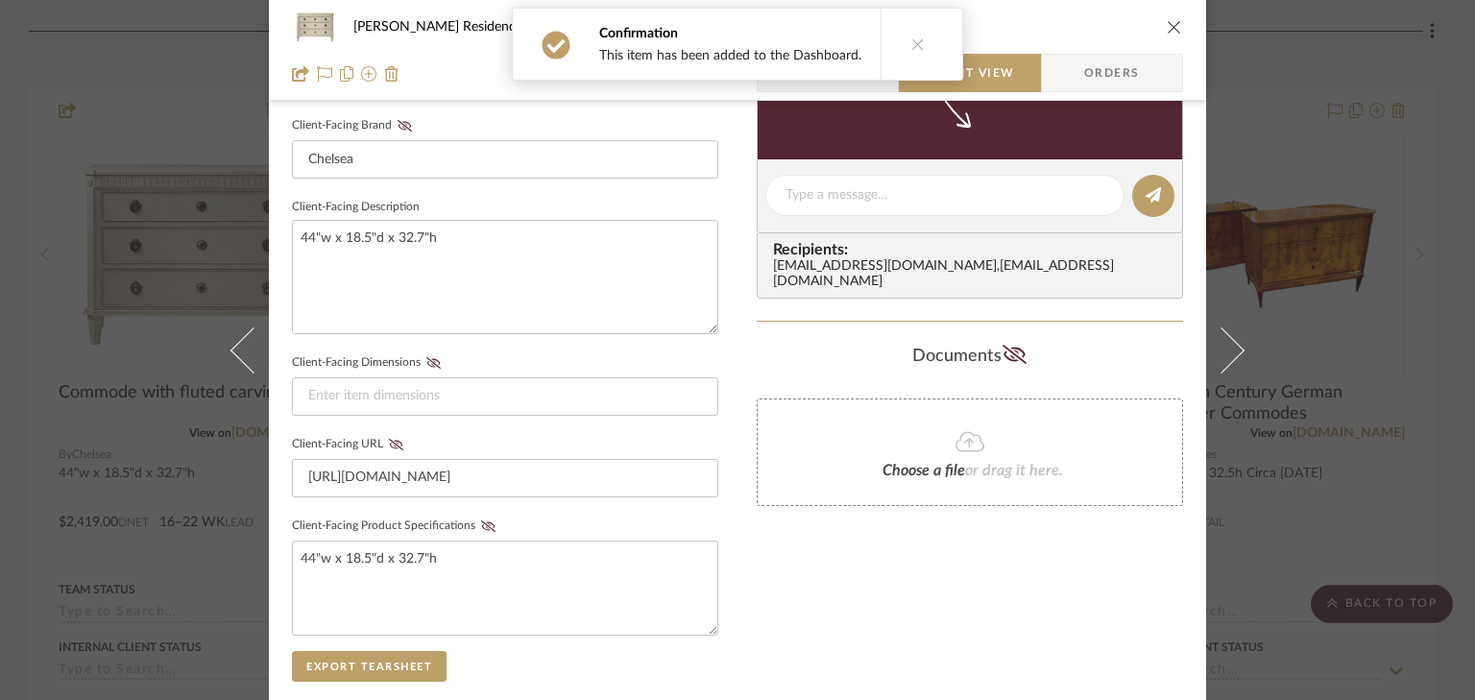
scroll to position [615, 0]
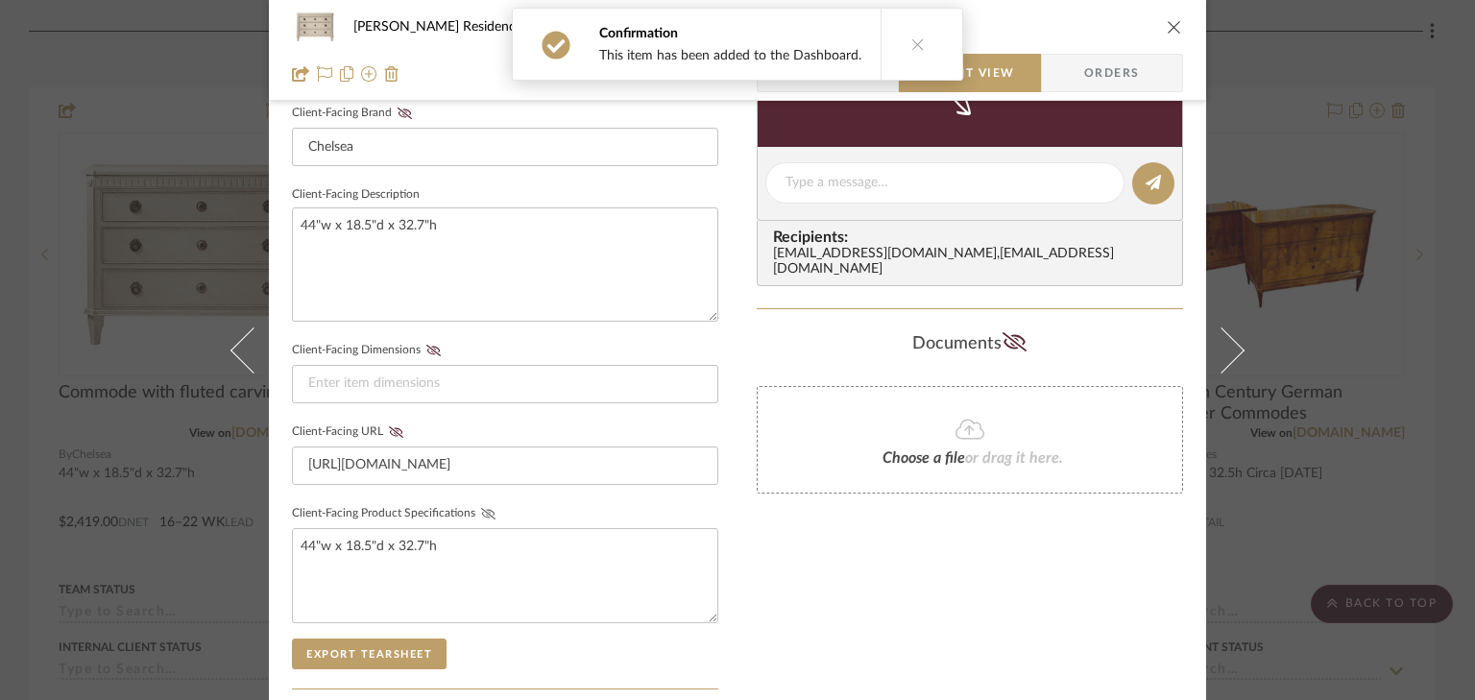
click at [481, 511] on icon at bounding box center [488, 514] width 14 height 12
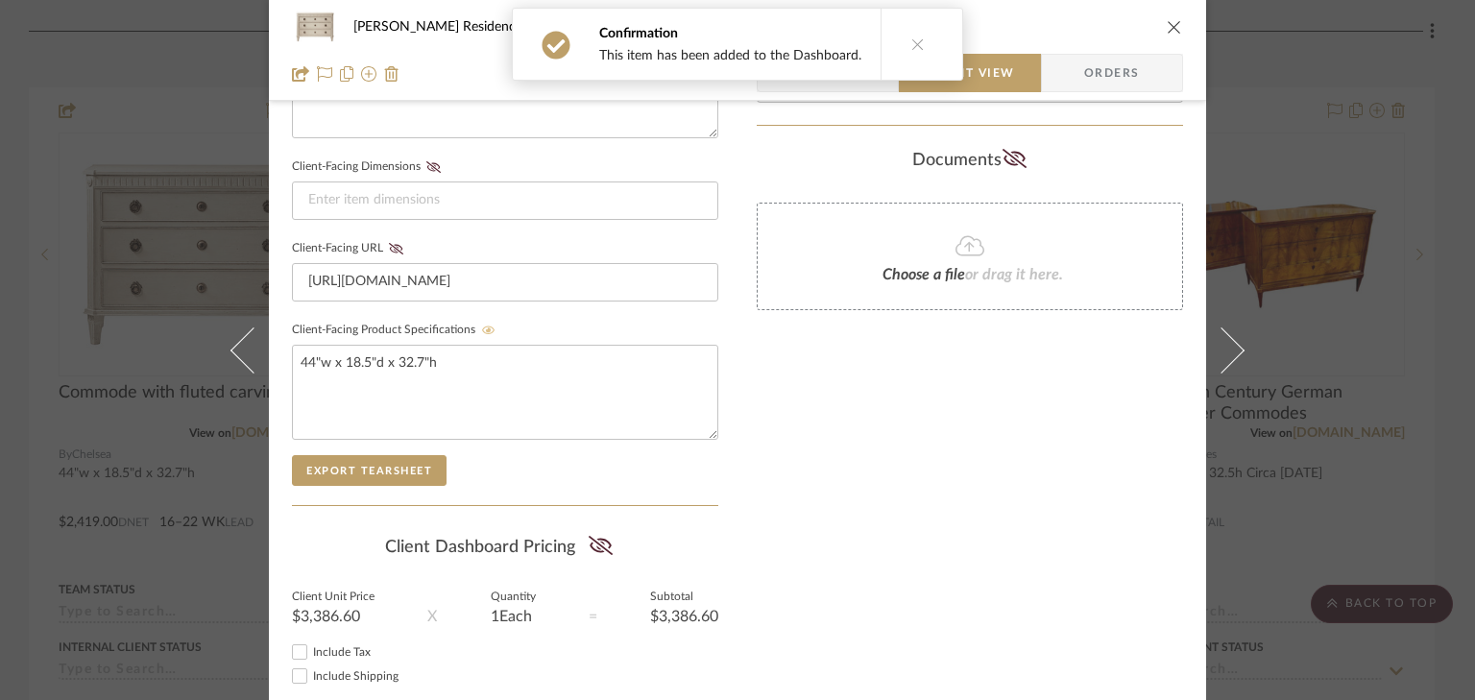
scroll to position [910, 0]
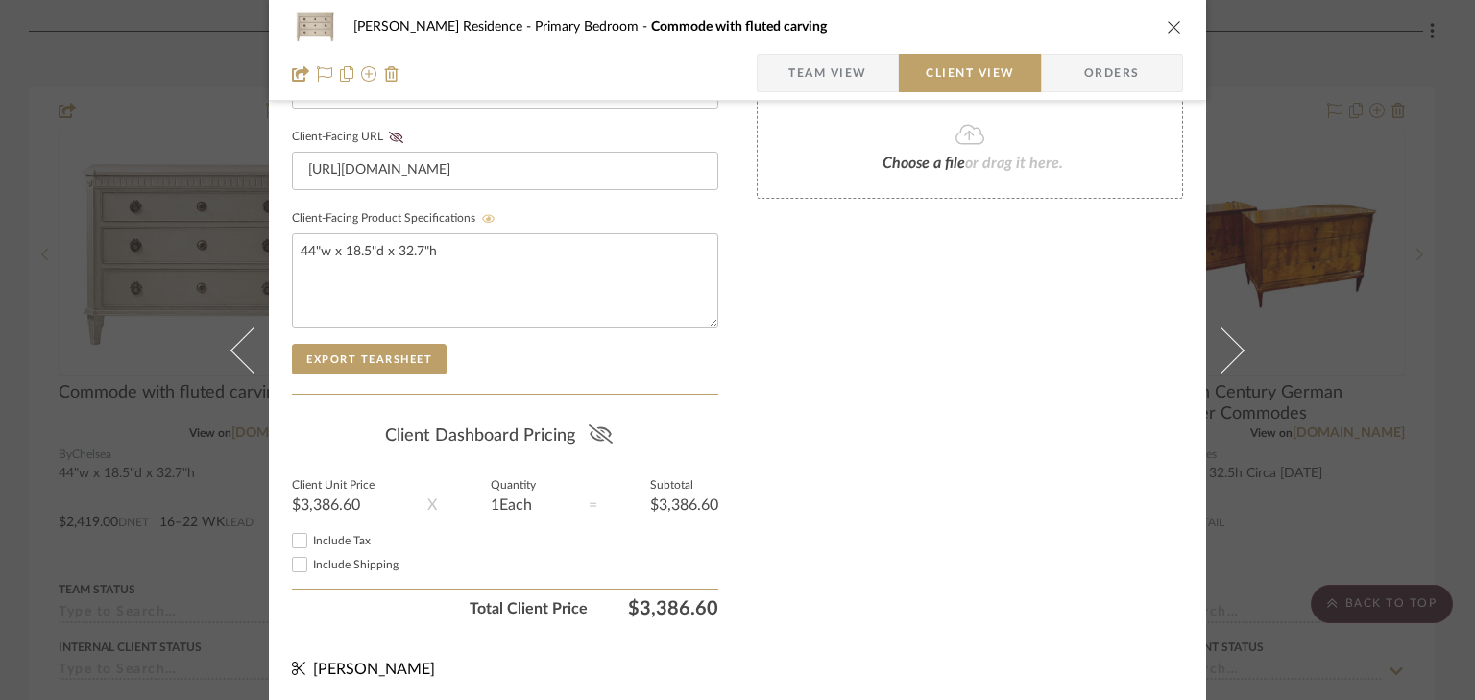
click at [596, 429] on icon at bounding box center [601, 434] width 24 height 19
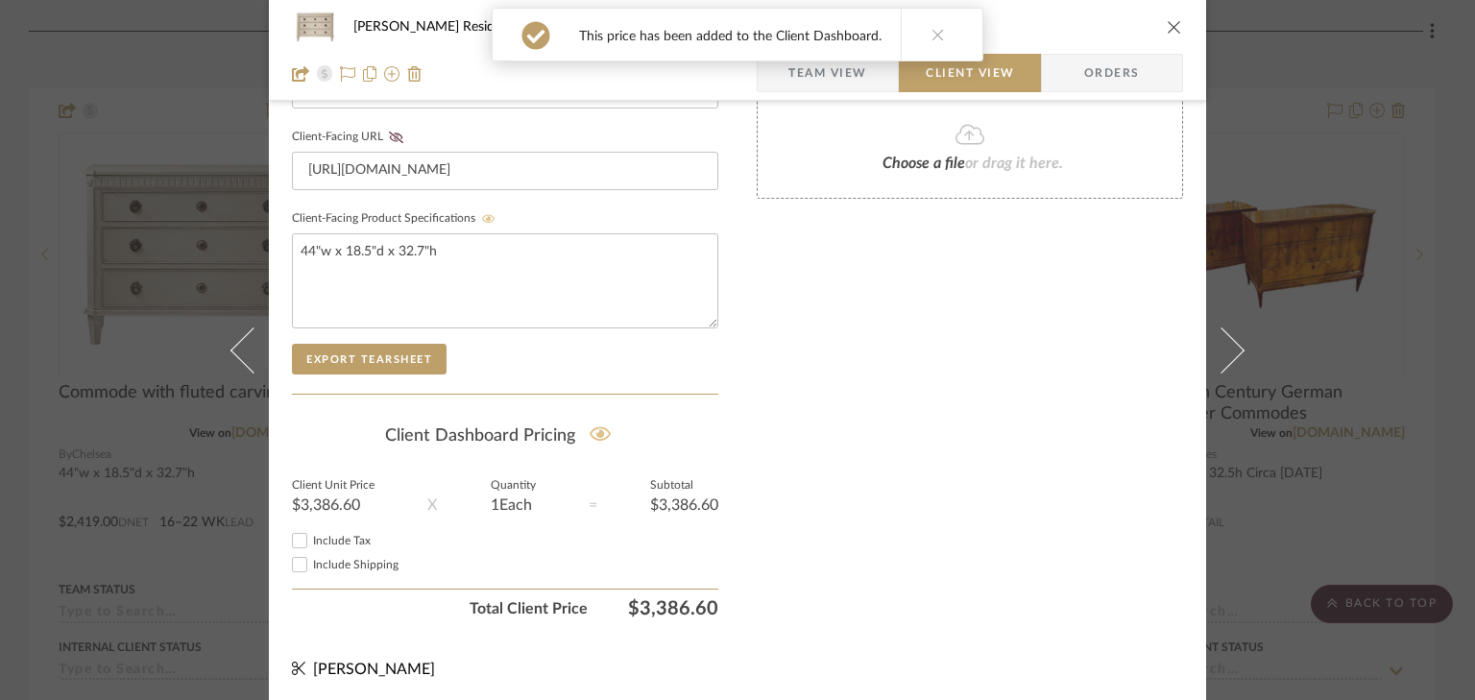
click at [1167, 31] on icon "close" at bounding box center [1174, 26] width 15 height 15
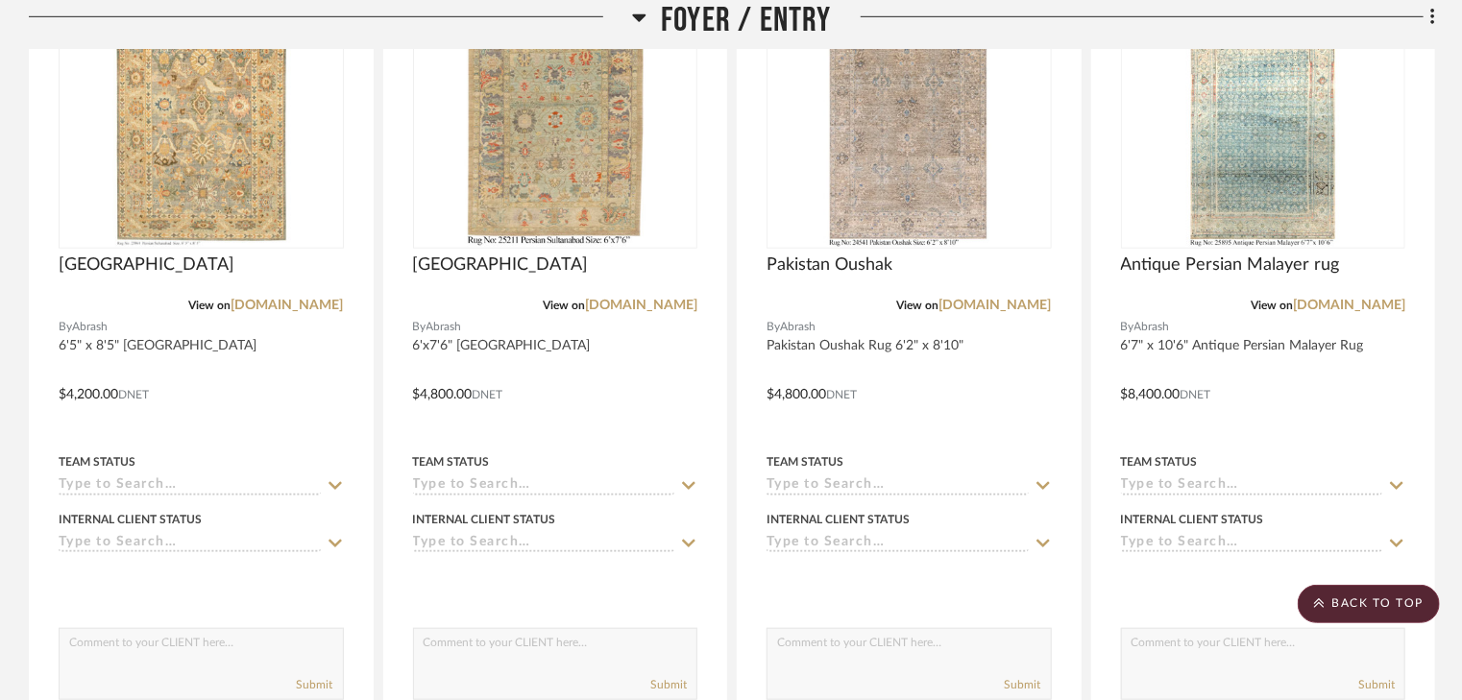
scroll to position [169, 0]
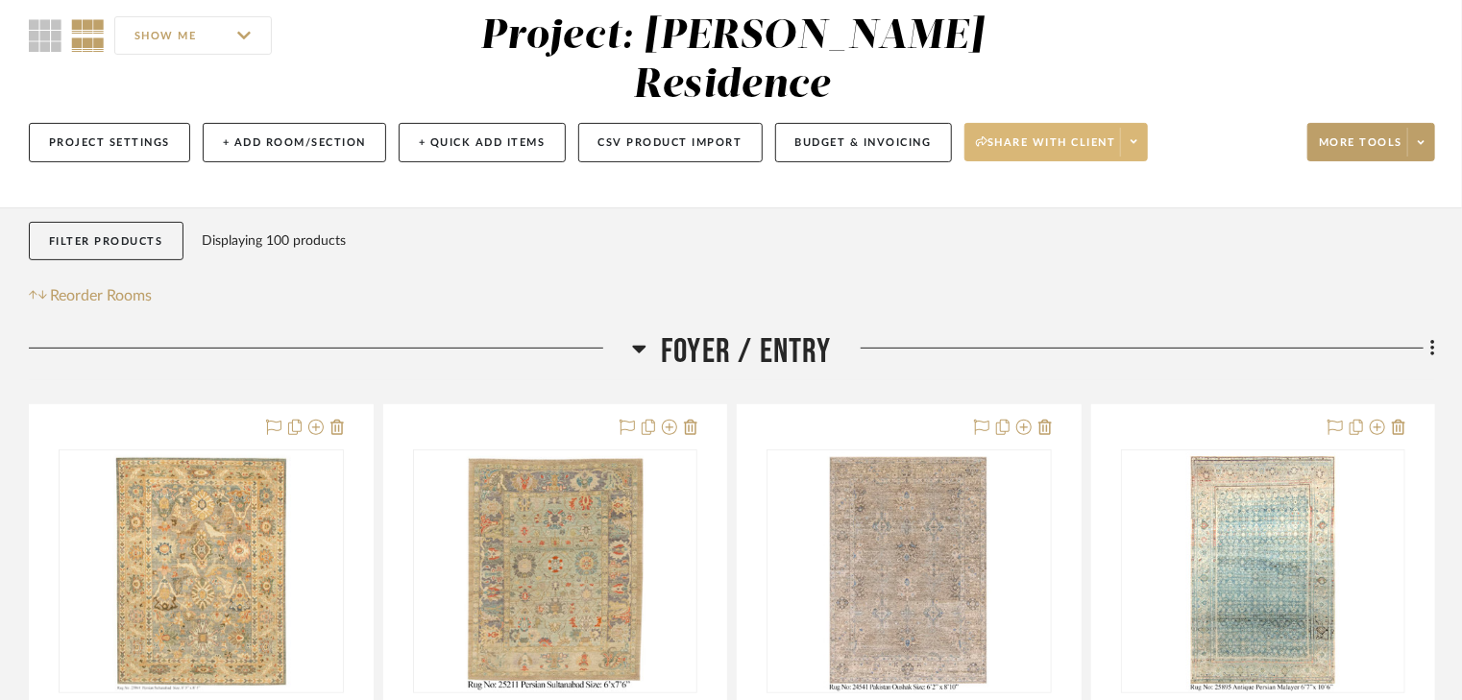
click at [999, 135] on span "Share with client" at bounding box center [1046, 149] width 140 height 29
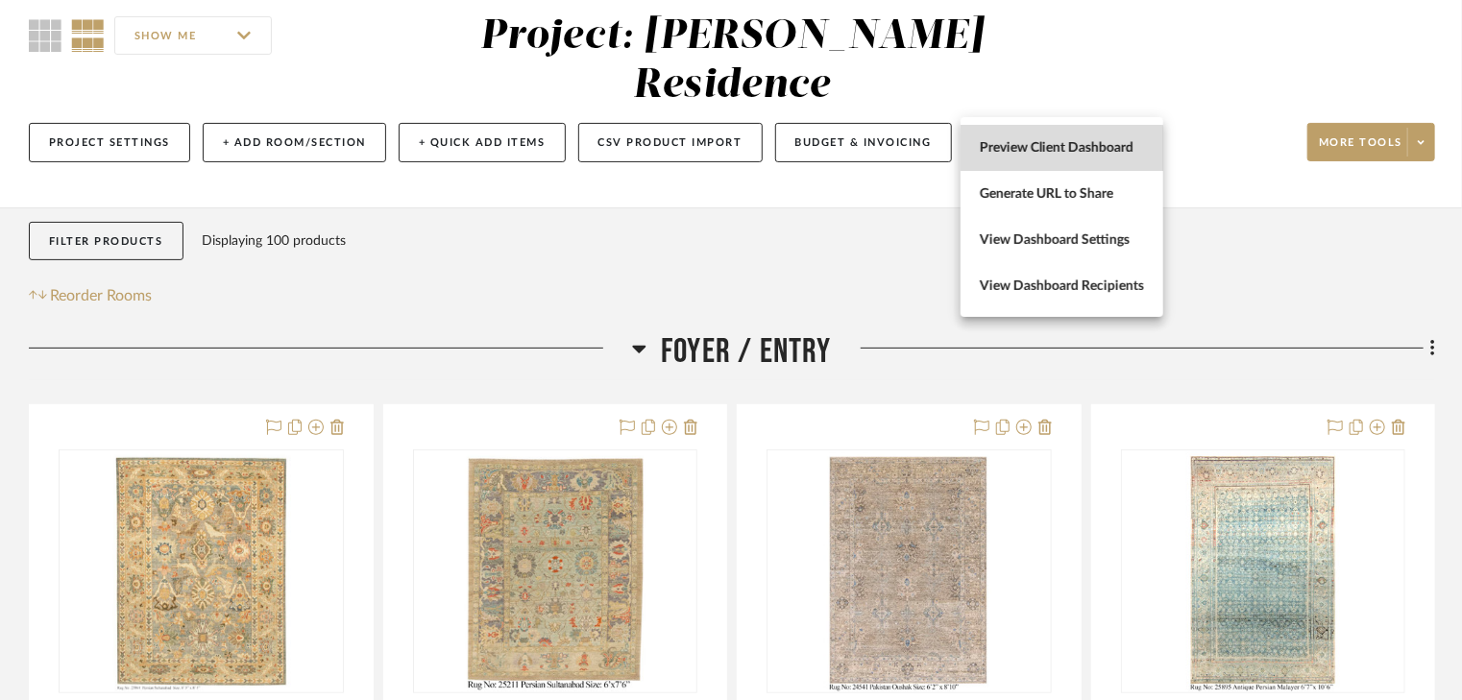
click at [1010, 150] on span "Preview Client Dashboard" at bounding box center [1062, 148] width 164 height 16
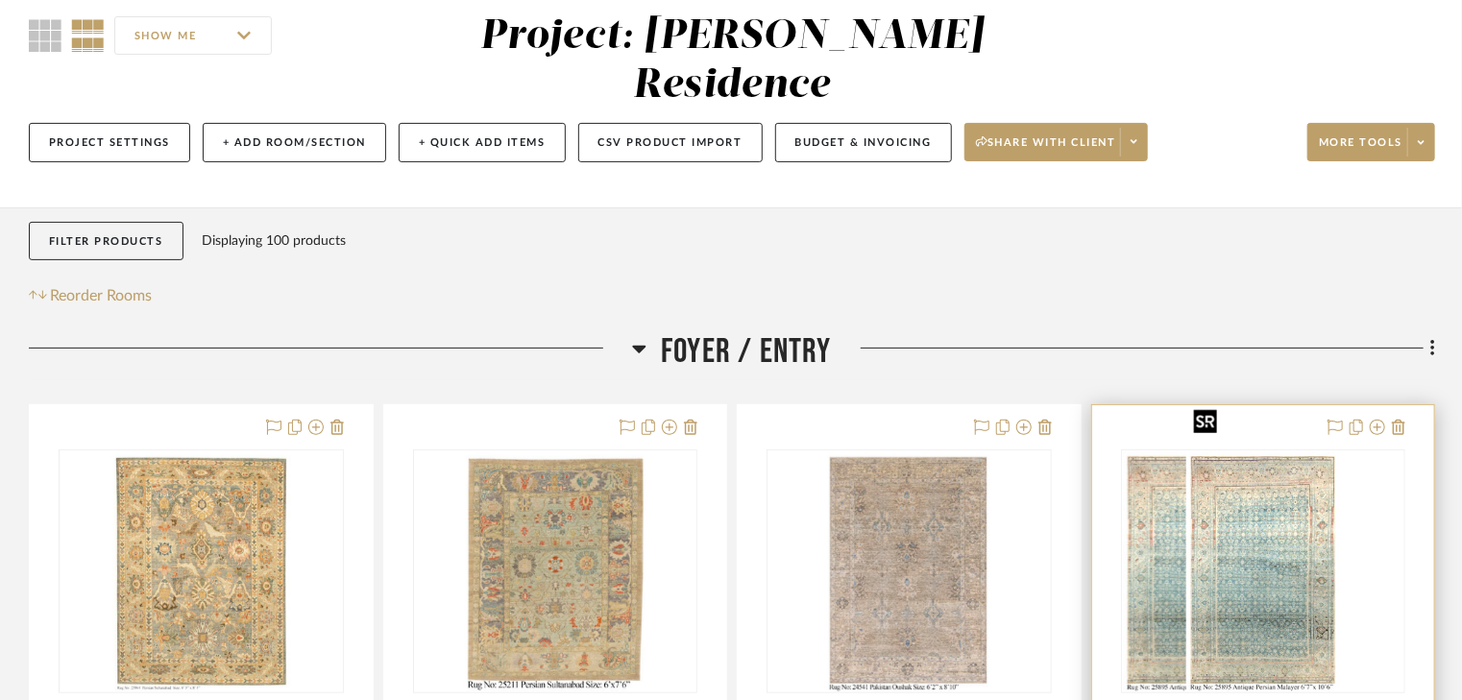
click at [1291, 538] on div at bounding box center [1263, 572] width 285 height 244
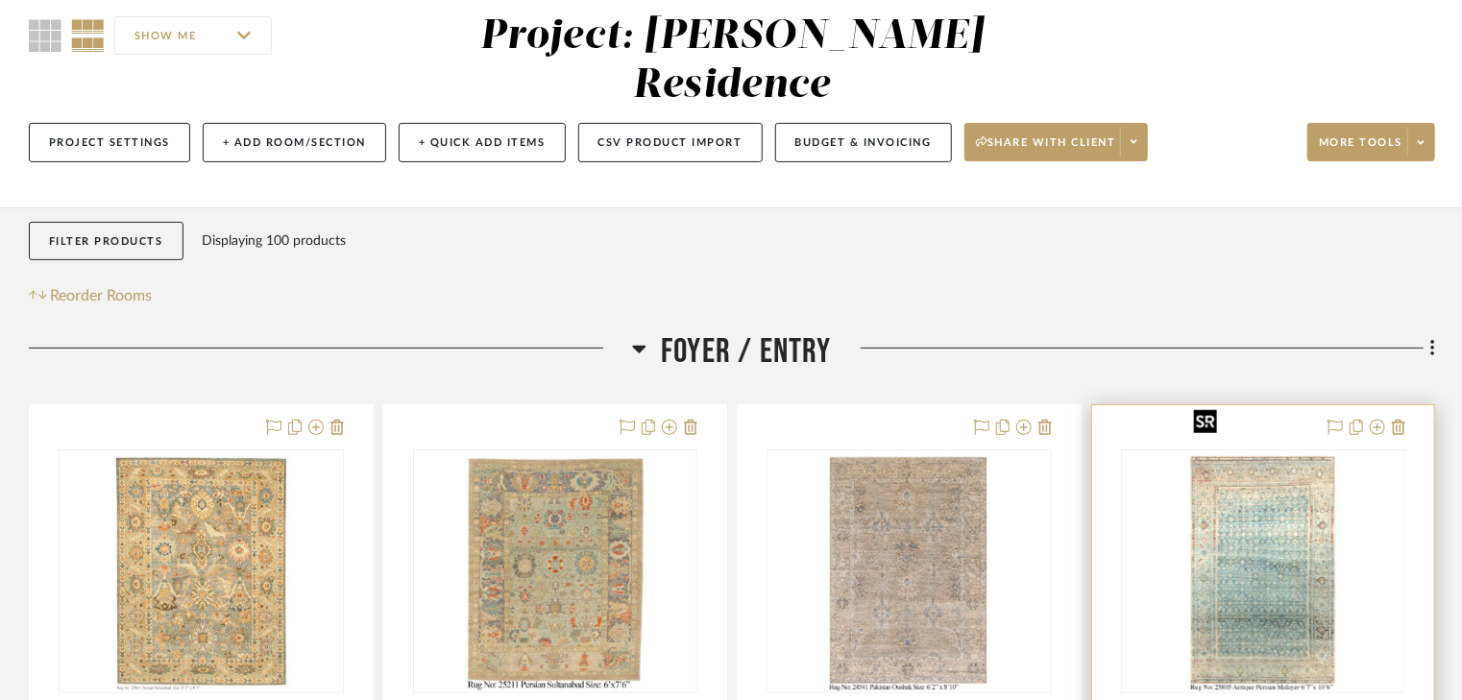
click at [1291, 538] on img "0" at bounding box center [1263, 571] width 154 height 240
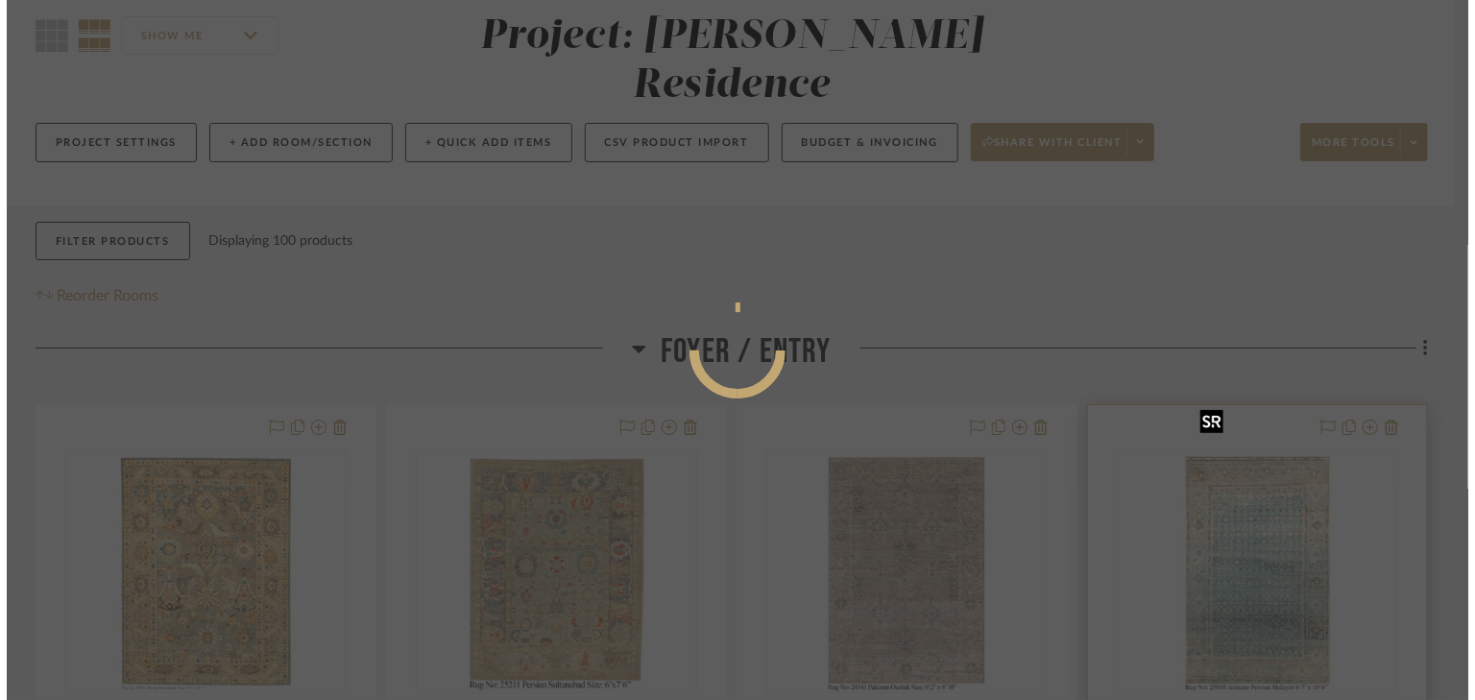
scroll to position [0, 0]
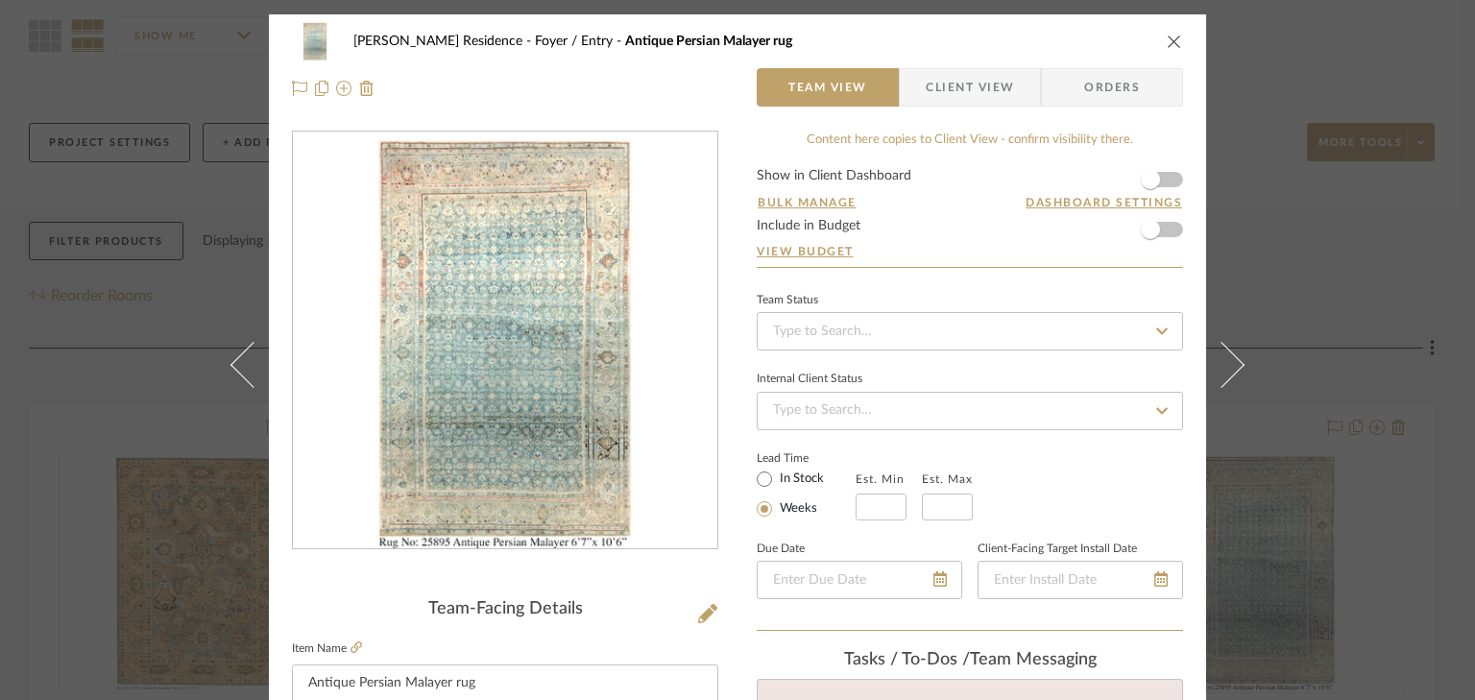
click at [982, 92] on span "Client View" at bounding box center [970, 87] width 88 height 38
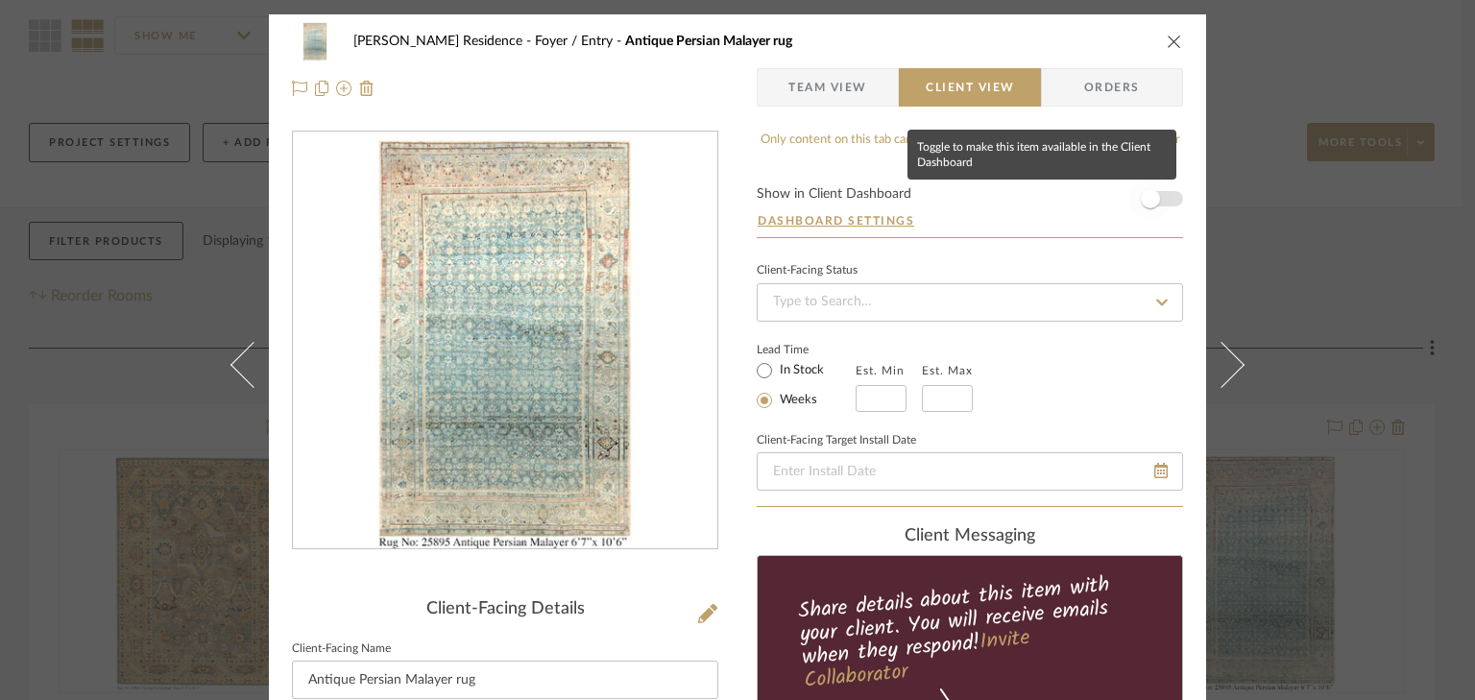
click at [1164, 194] on span "button" at bounding box center [1151, 199] width 42 height 42
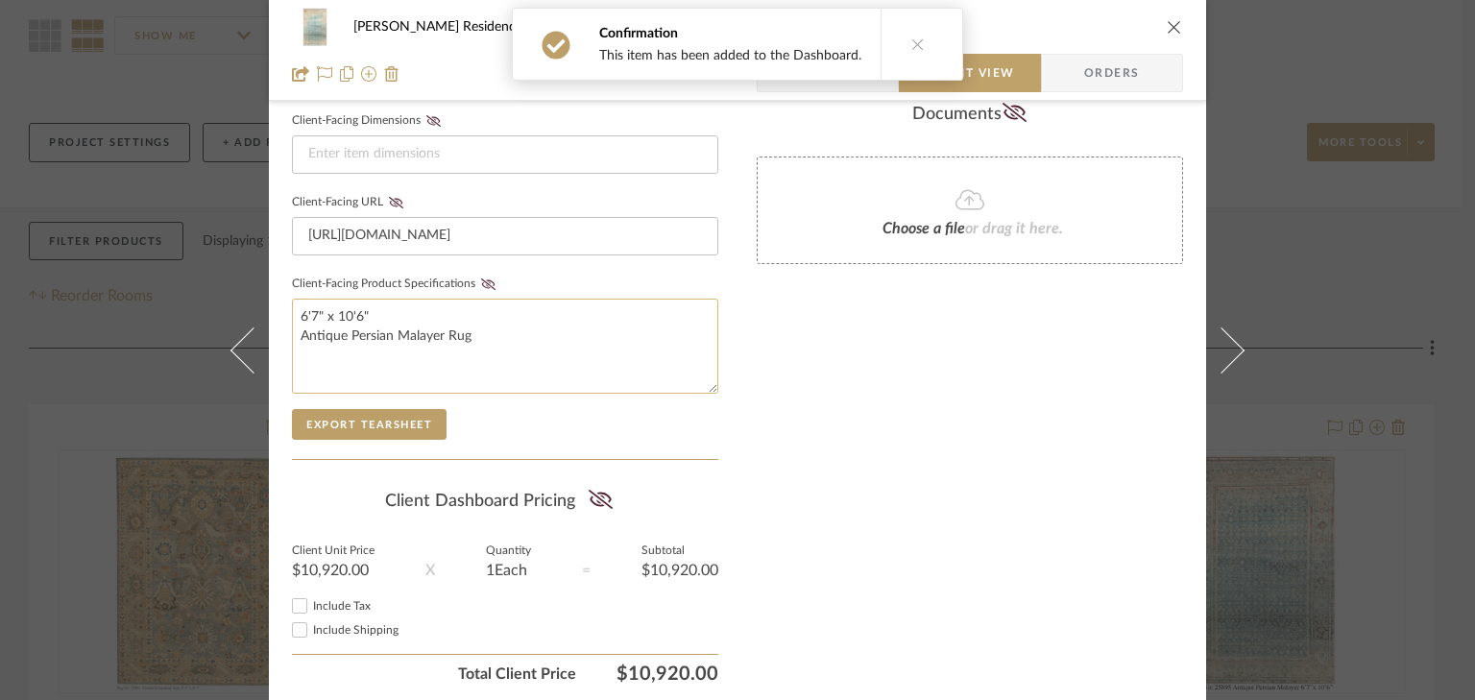
scroll to position [845, 0]
click at [481, 278] on icon at bounding box center [488, 284] width 14 height 12
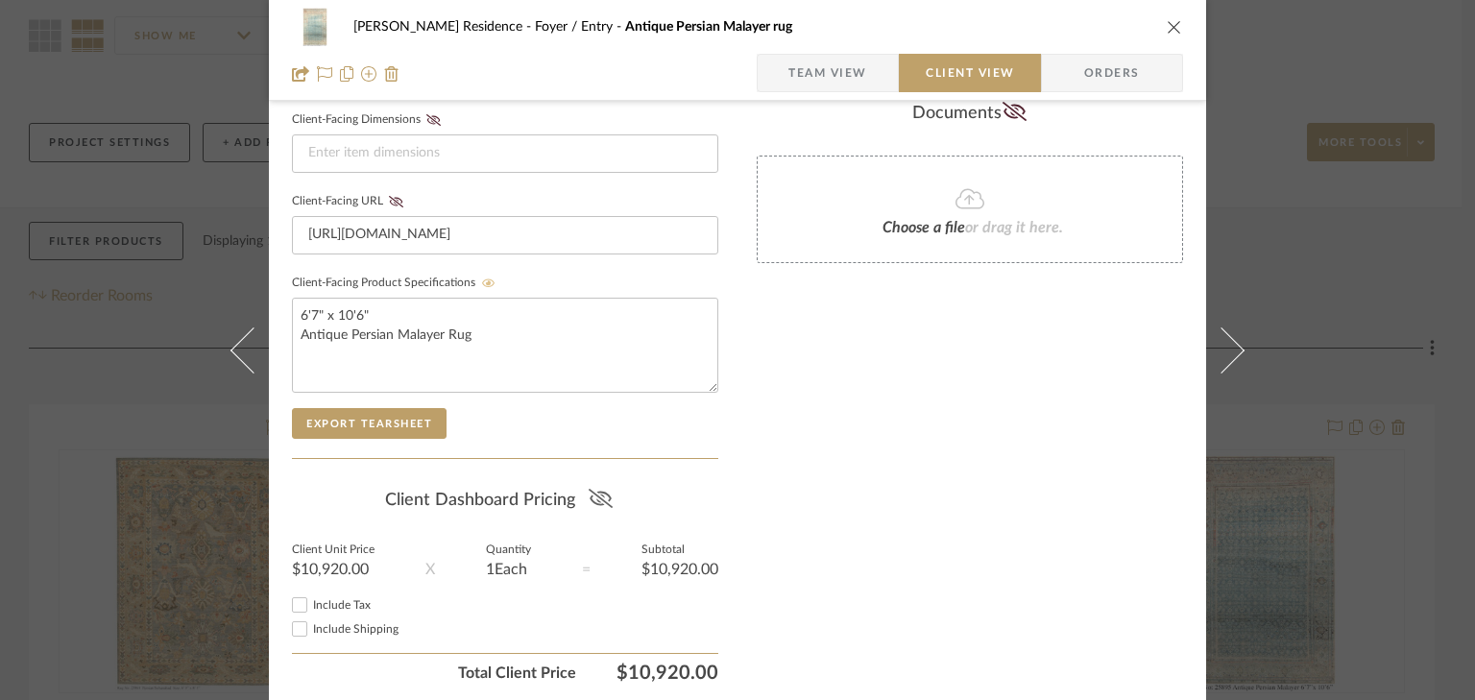
click at [593, 489] on icon at bounding box center [600, 498] width 24 height 19
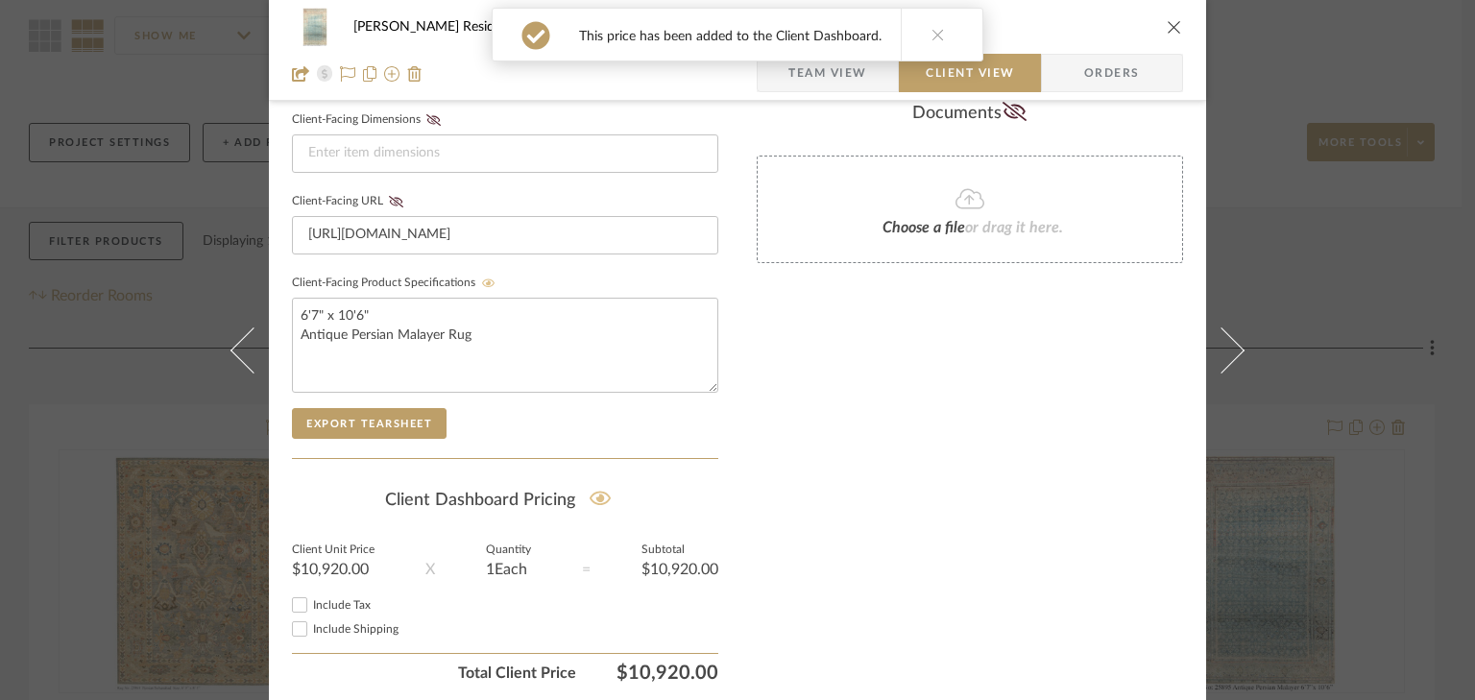
click at [1172, 28] on icon "close" at bounding box center [1174, 26] width 15 height 15
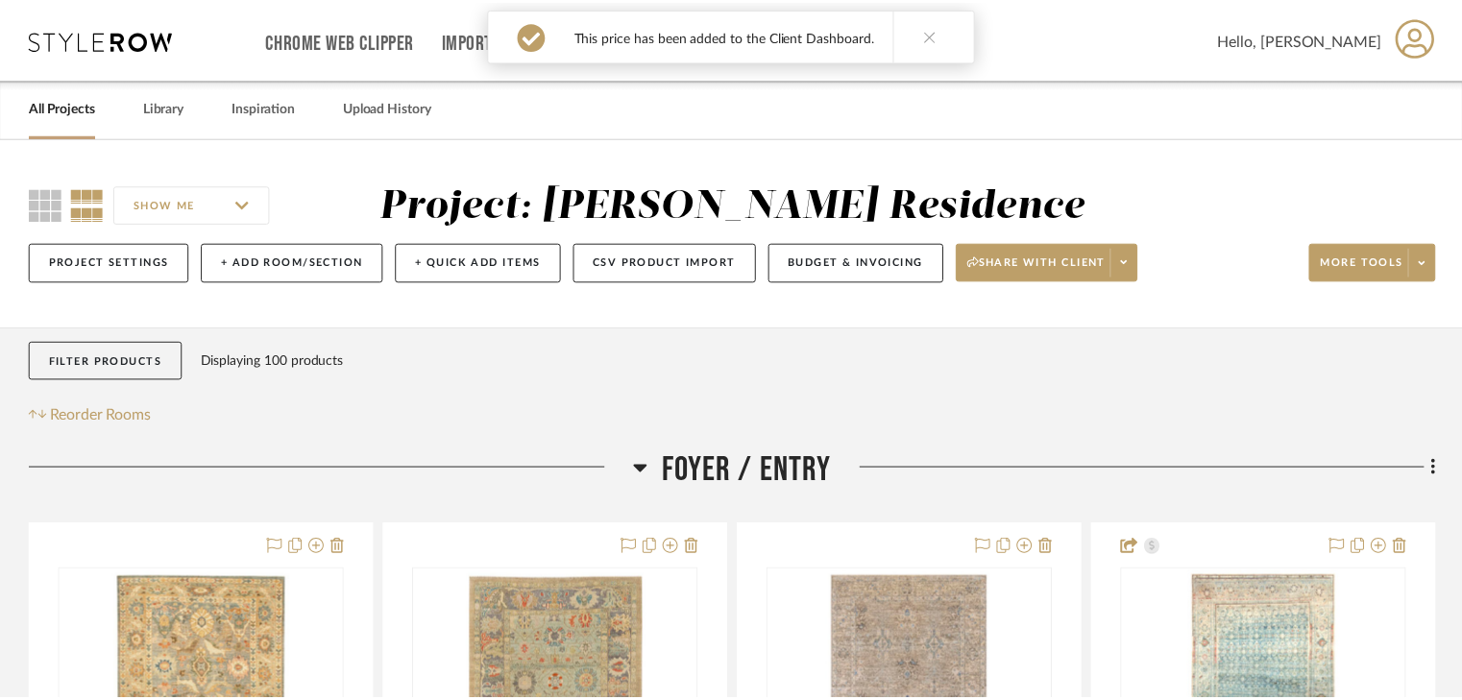
scroll to position [169, 0]
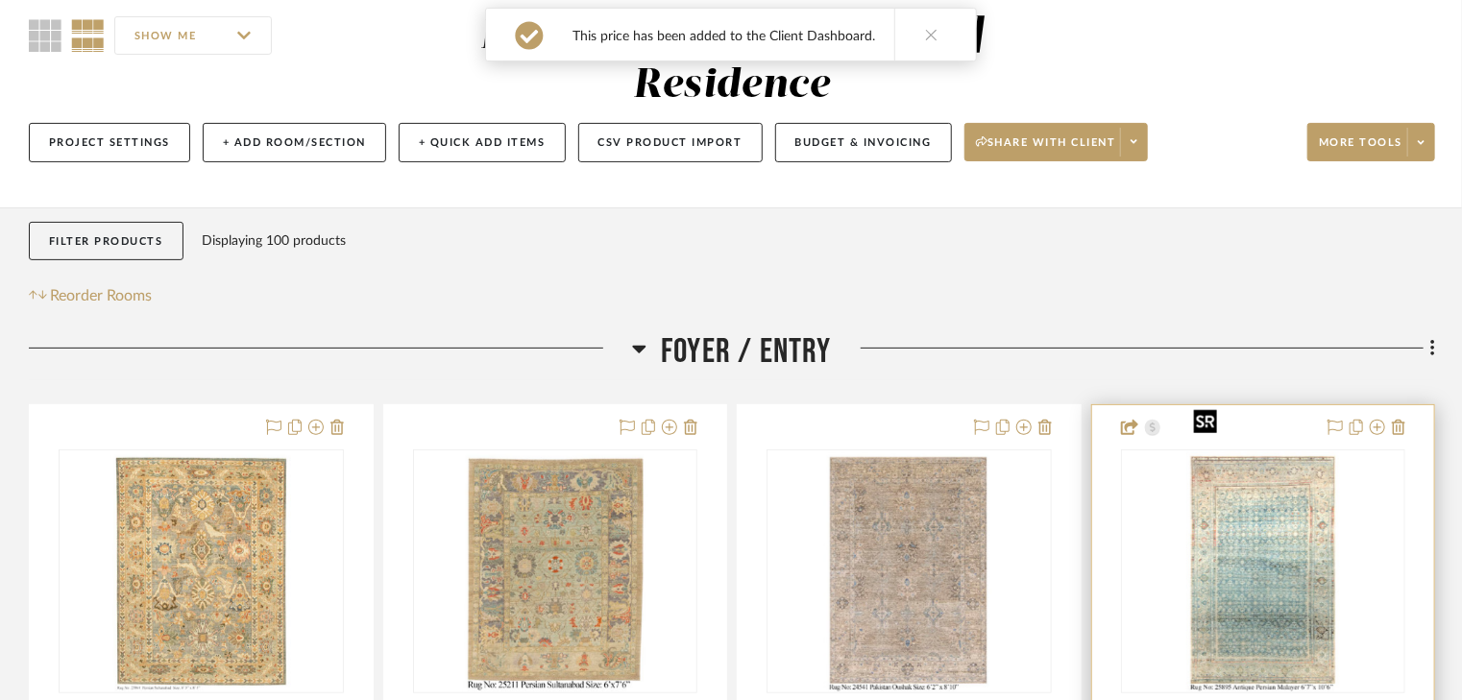
click at [1296, 525] on img "0" at bounding box center [1263, 571] width 154 height 240
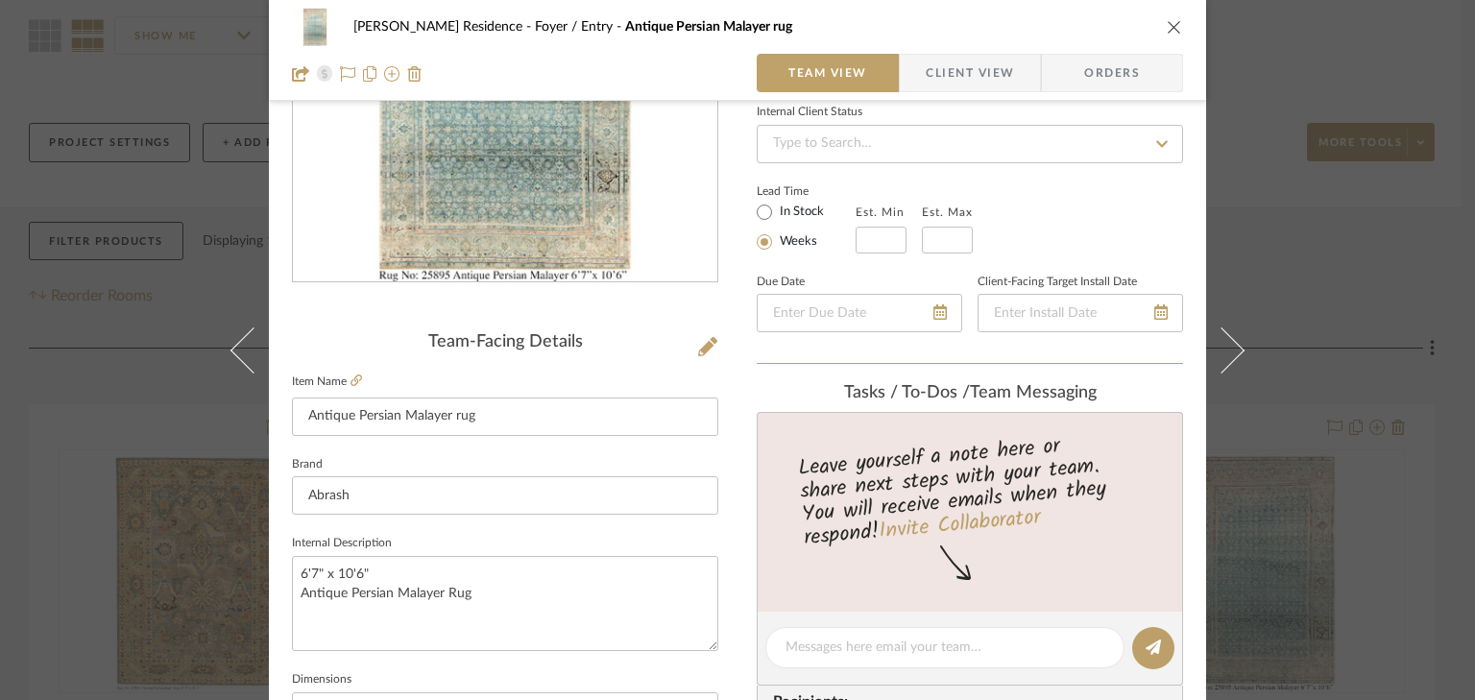
scroll to position [307, 0]
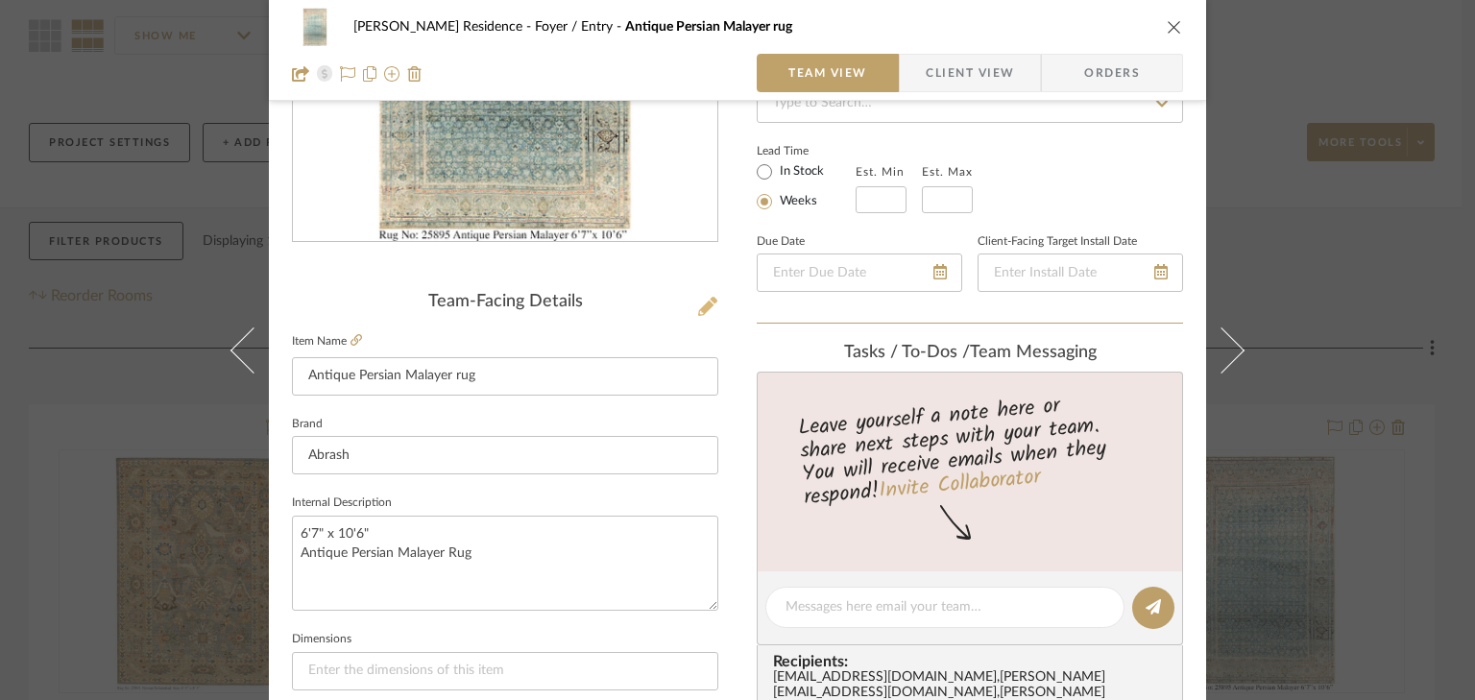
click at [700, 300] on icon at bounding box center [707, 306] width 19 height 19
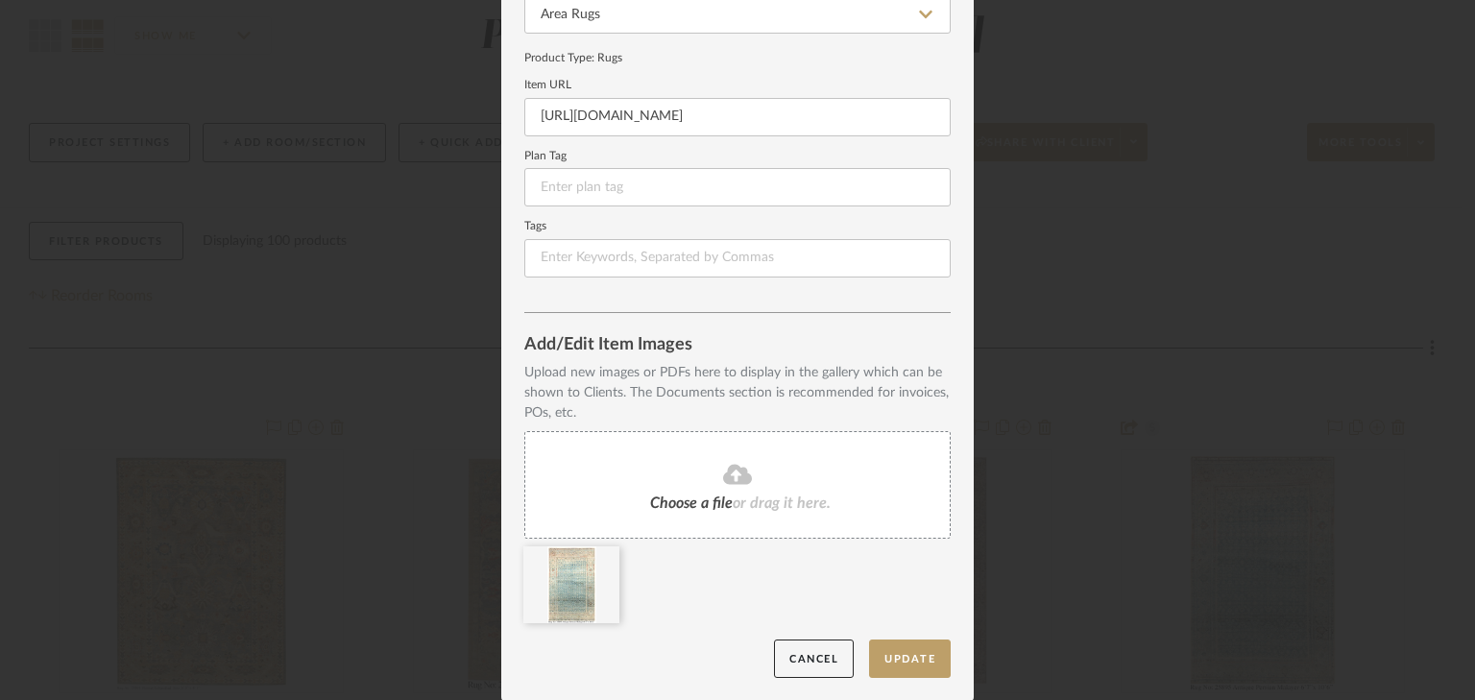
scroll to position [215, 0]
click at [812, 652] on button "Cancel" at bounding box center [814, 658] width 80 height 39
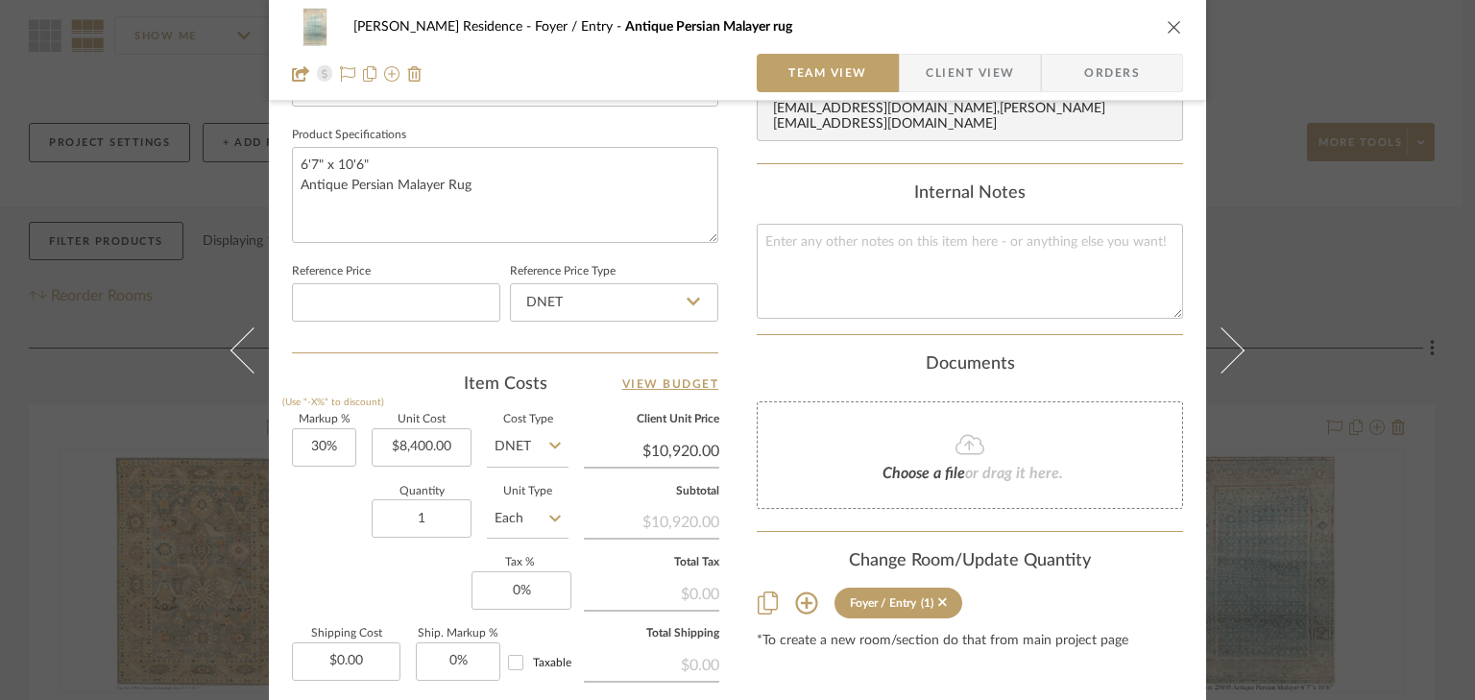
scroll to position [922, 0]
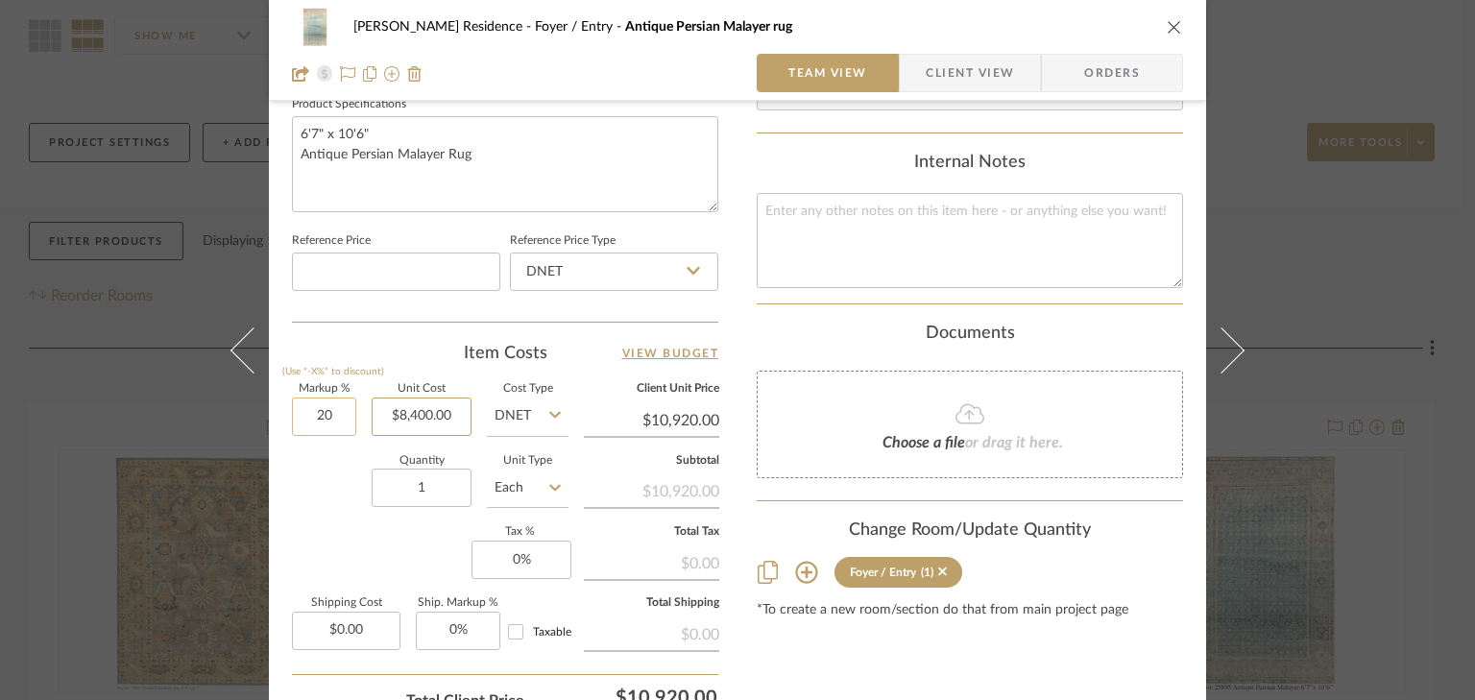
type input "20%"
type input "8400.00"
type input "$10,080.00"
type input "$8,400.00"
click at [800, 31] on div "[PERSON_NAME] Residence Foyer / Entry Antique [DEMOGRAPHIC_DATA] rug" at bounding box center [751, 26] width 797 height 13
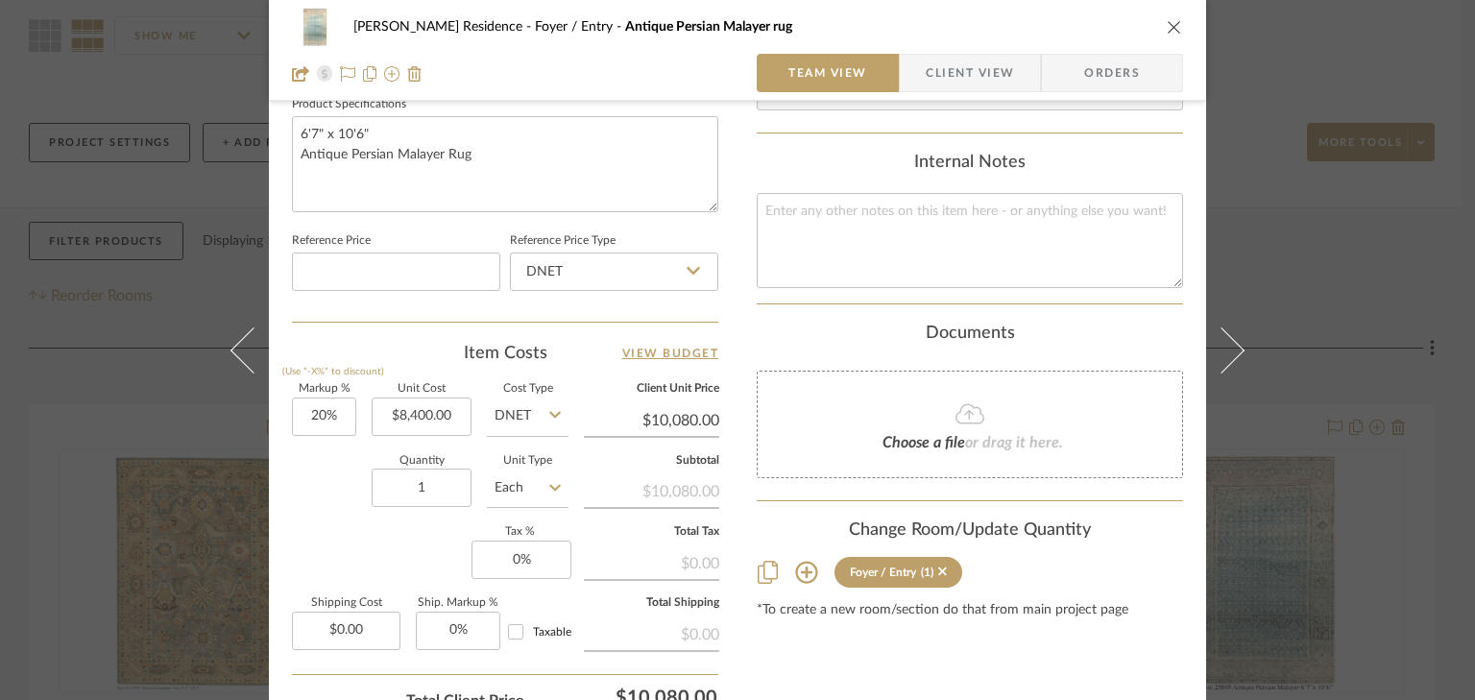
click at [1167, 23] on icon "close" at bounding box center [1174, 26] width 15 height 15
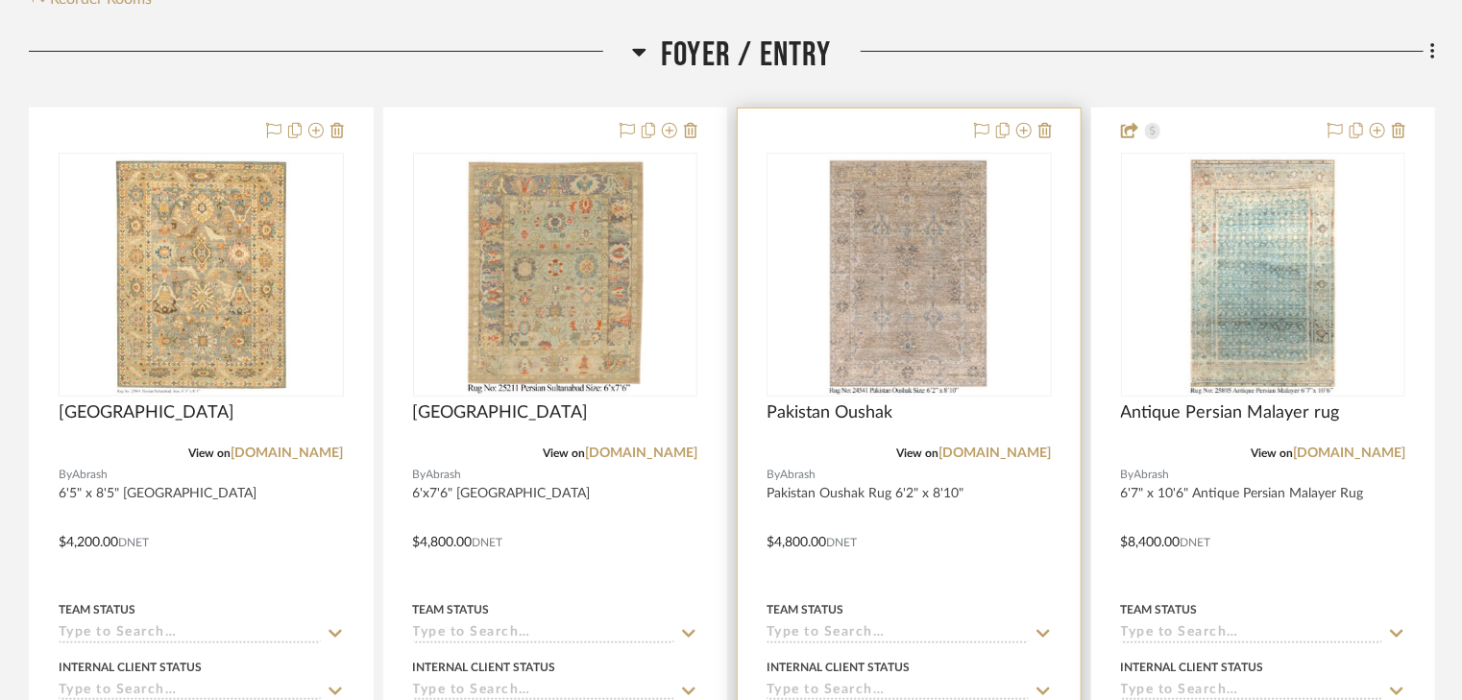
scroll to position [476, 0]
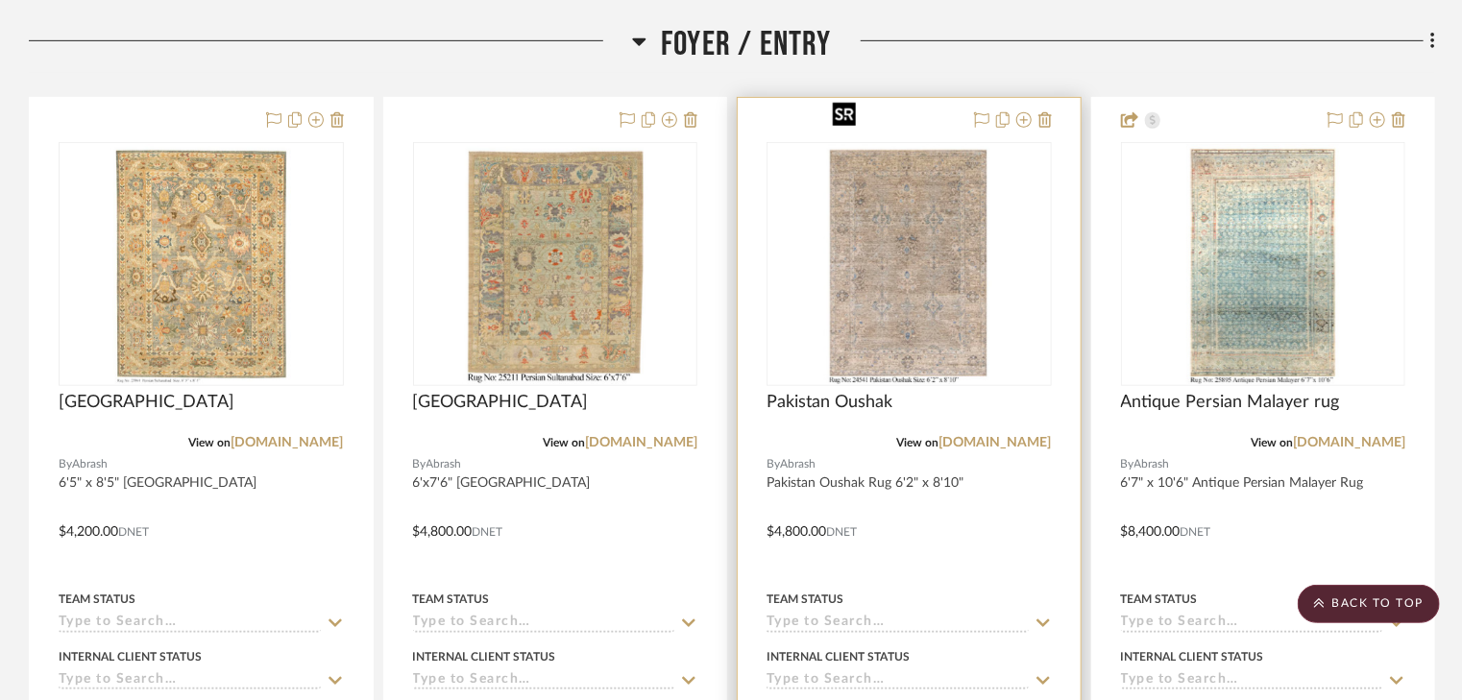
click at [872, 238] on img "0" at bounding box center [908, 264] width 169 height 240
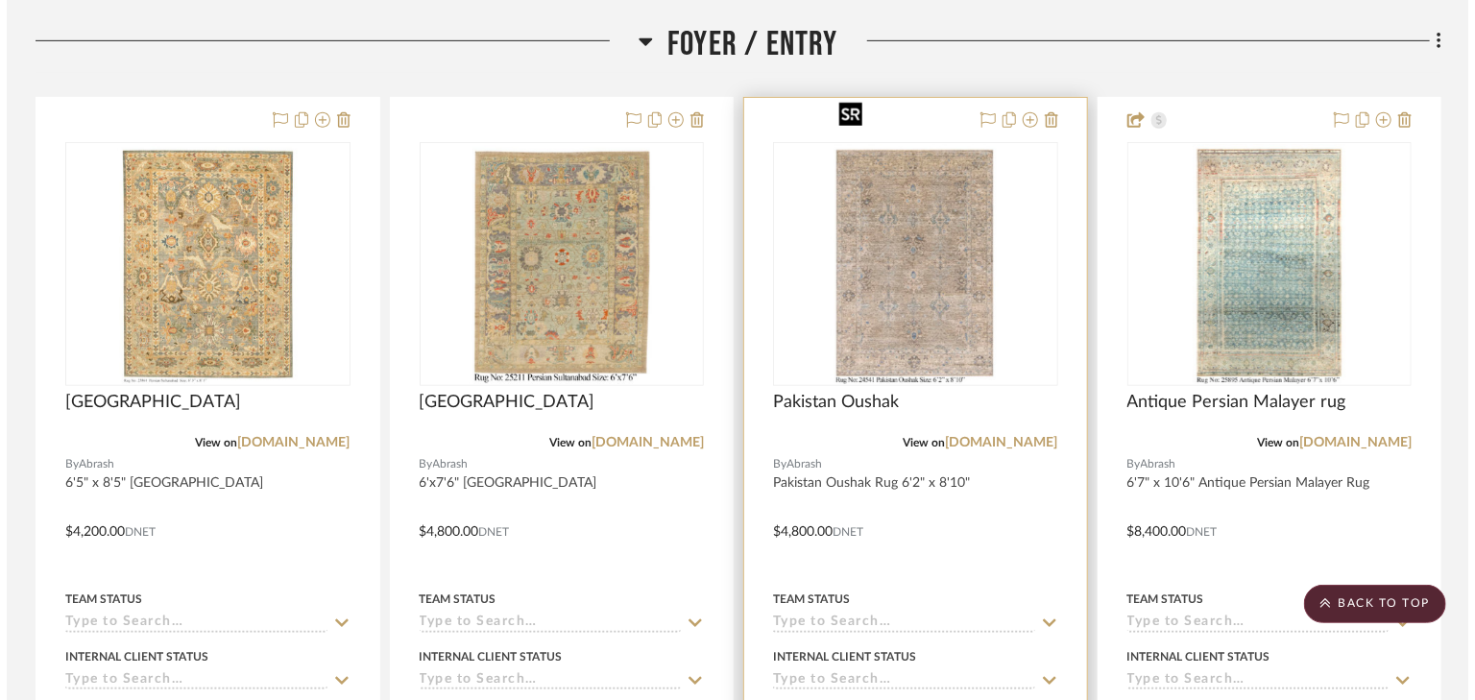
scroll to position [0, 0]
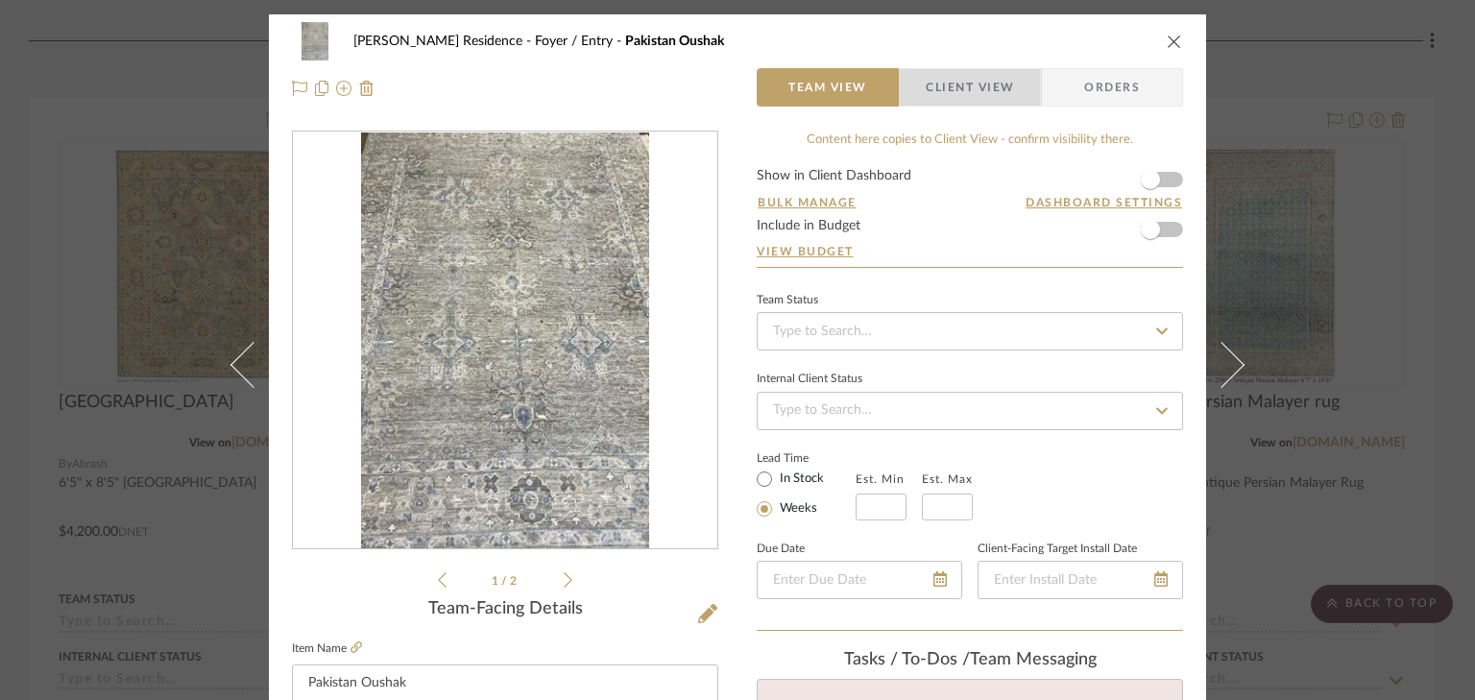
click at [971, 92] on span "Client View" at bounding box center [970, 87] width 88 height 38
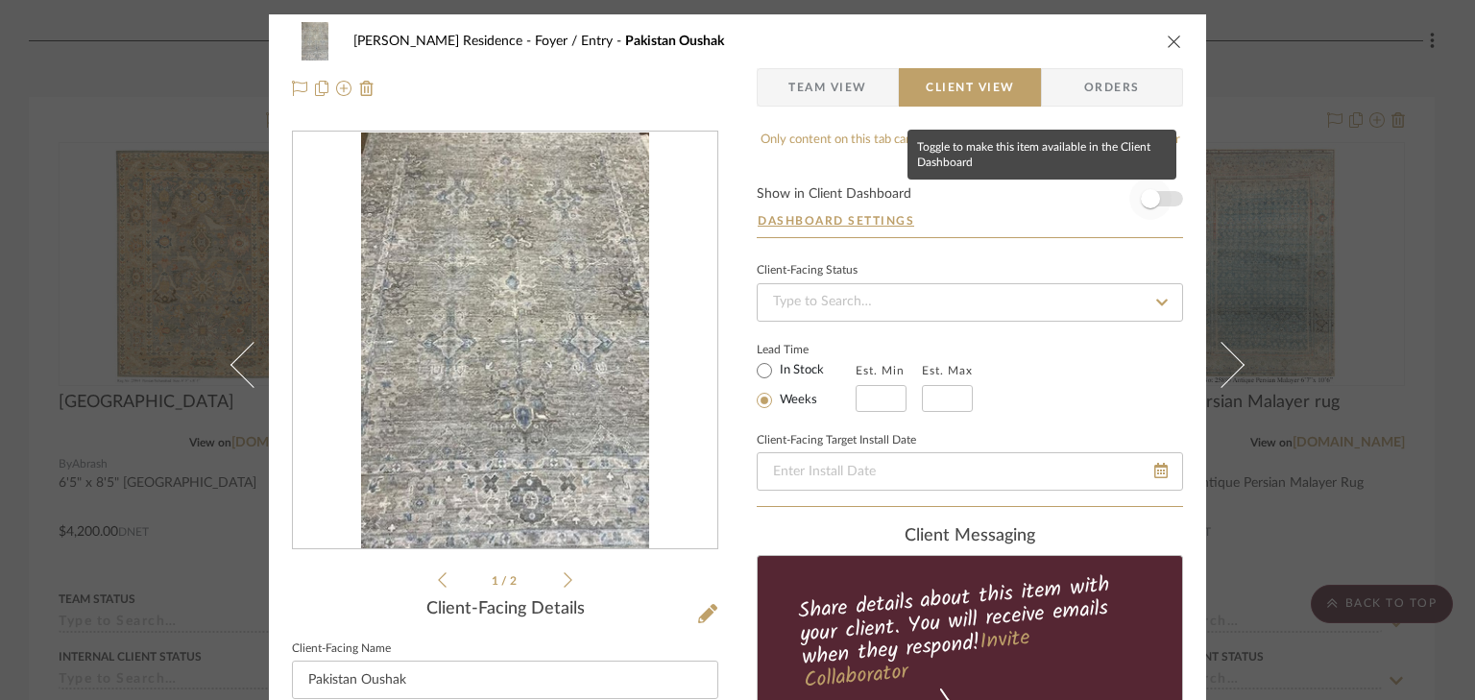
click at [1161, 199] on span "button" at bounding box center [1151, 199] width 42 height 42
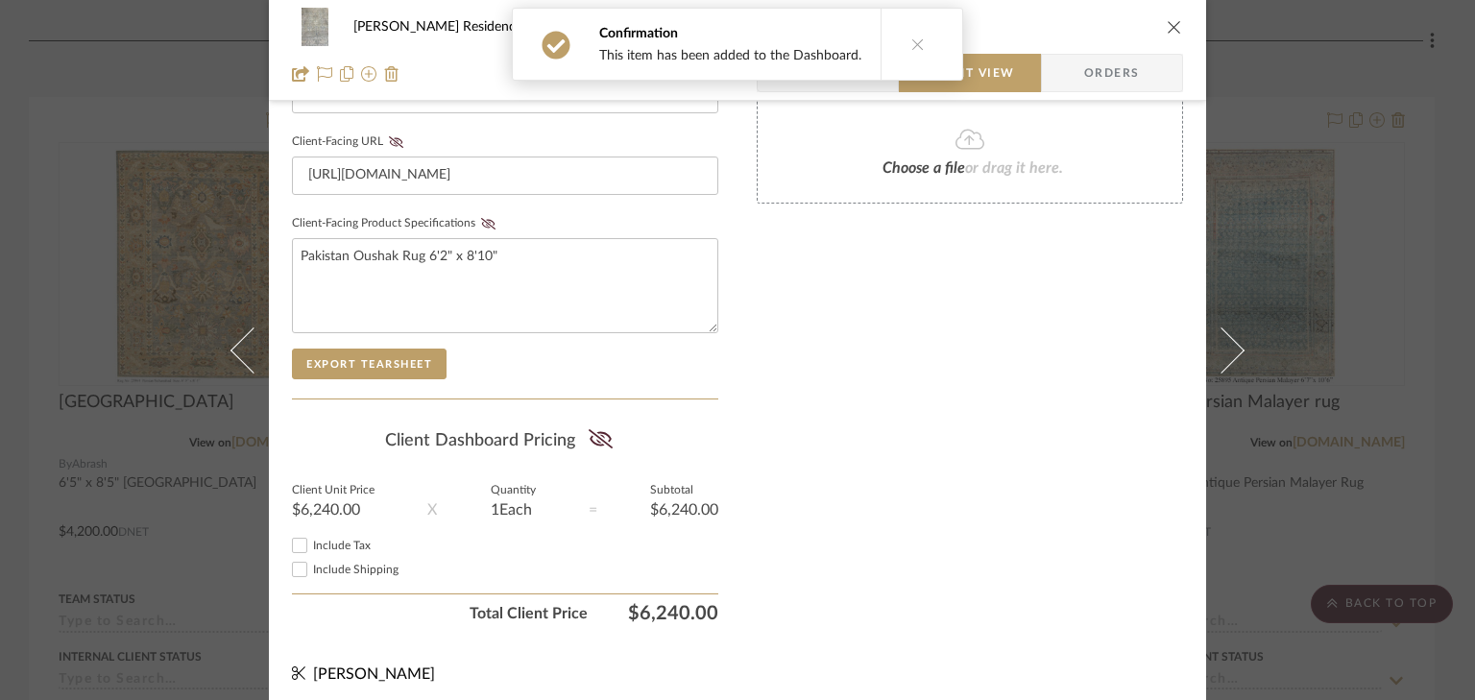
scroll to position [910, 0]
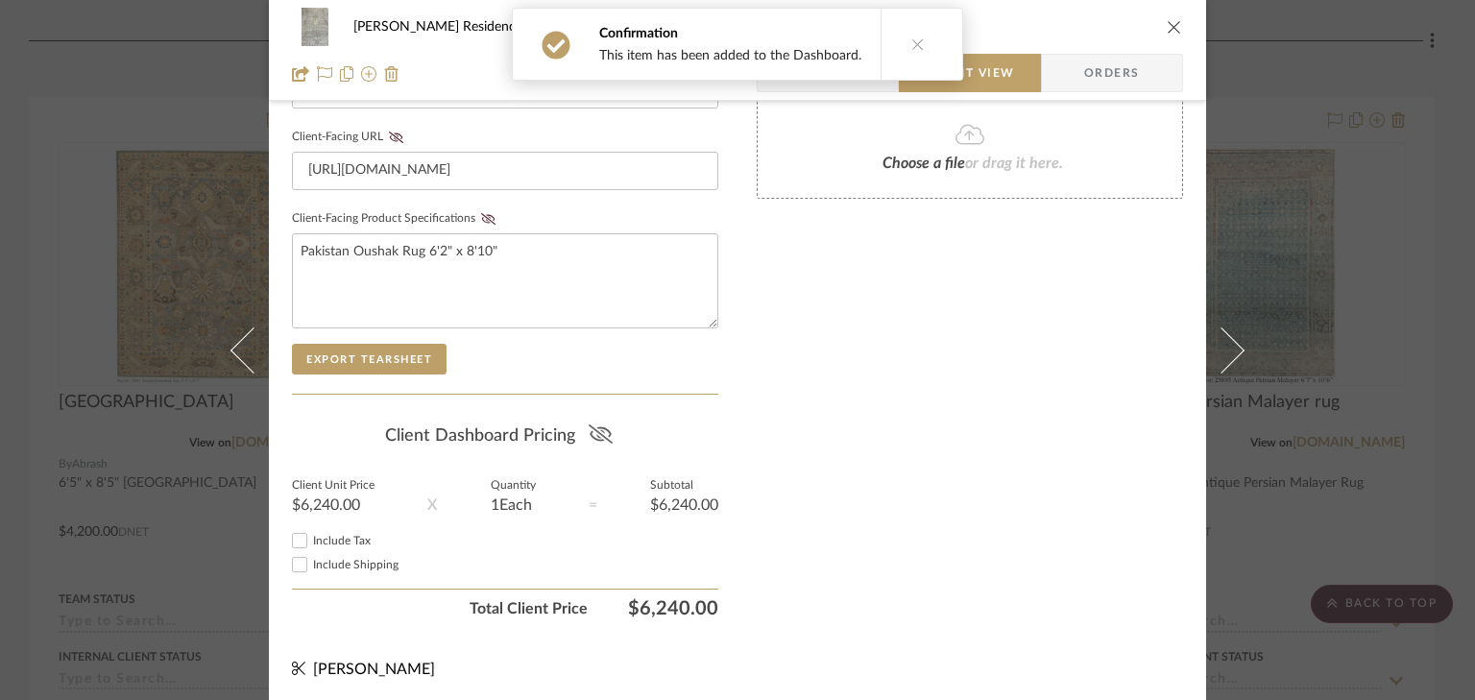
click at [596, 429] on icon at bounding box center [601, 434] width 24 height 19
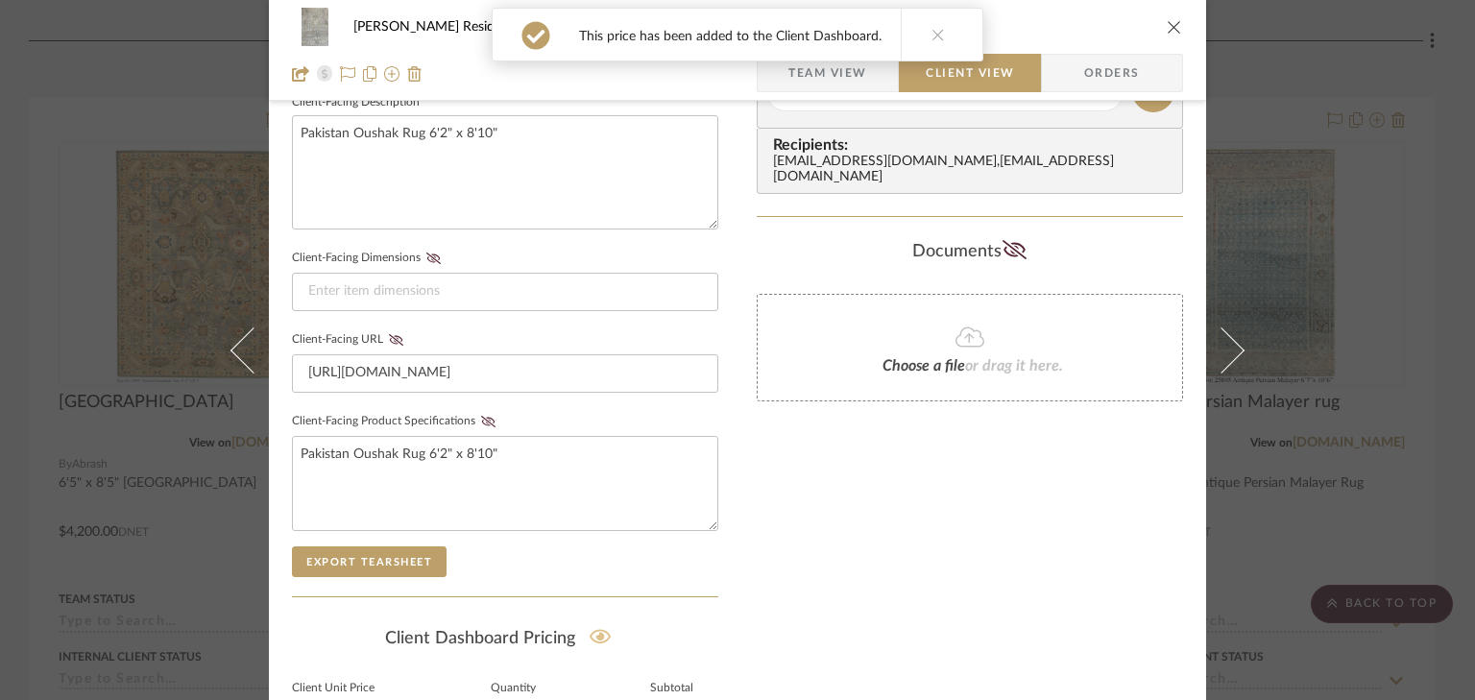
scroll to position [833, 0]
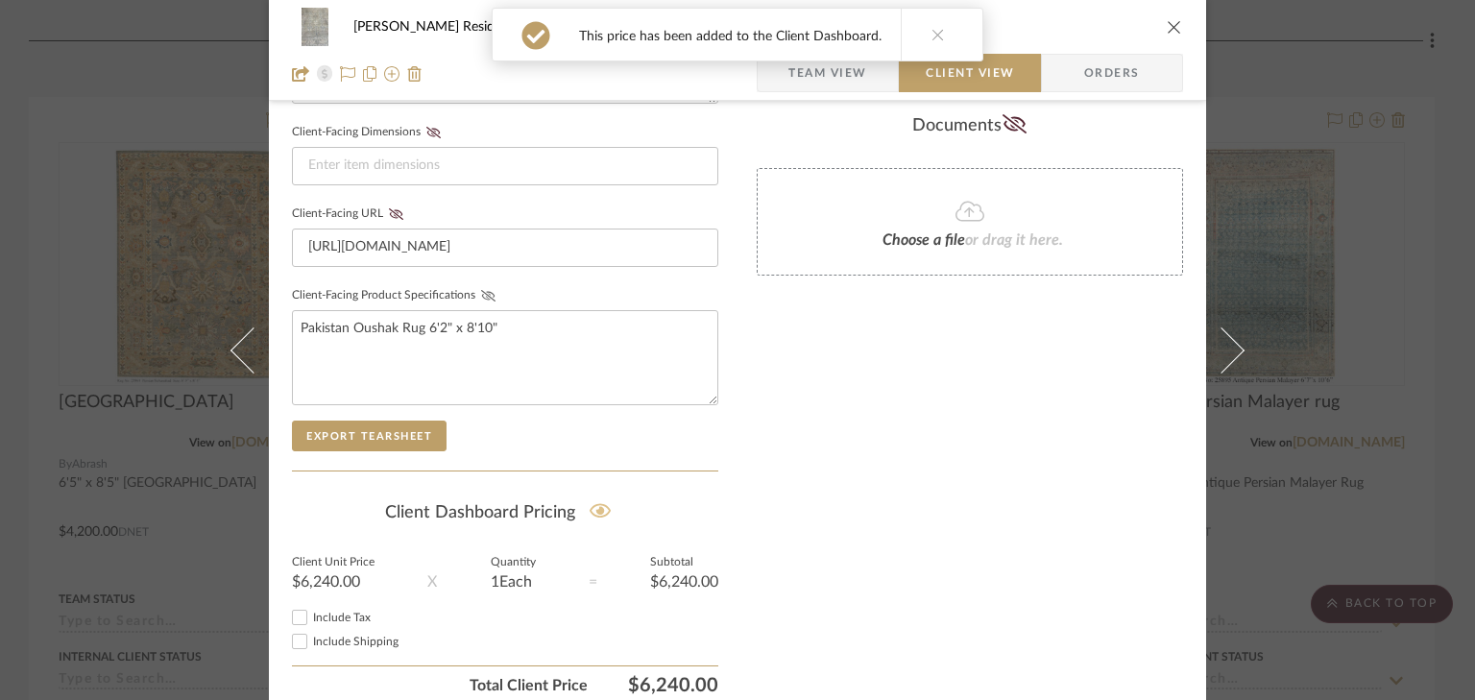
click at [481, 291] on icon at bounding box center [488, 296] width 14 height 12
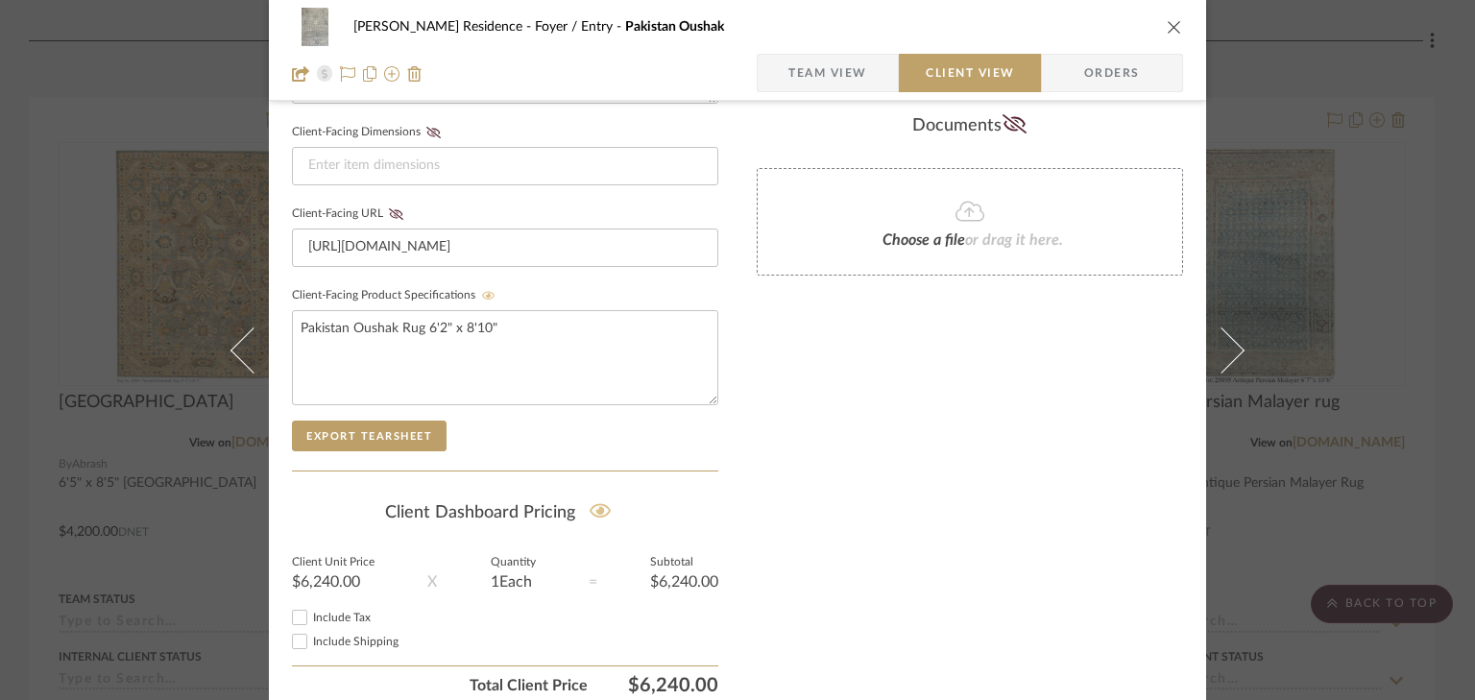
click at [1171, 23] on icon "close" at bounding box center [1174, 26] width 15 height 15
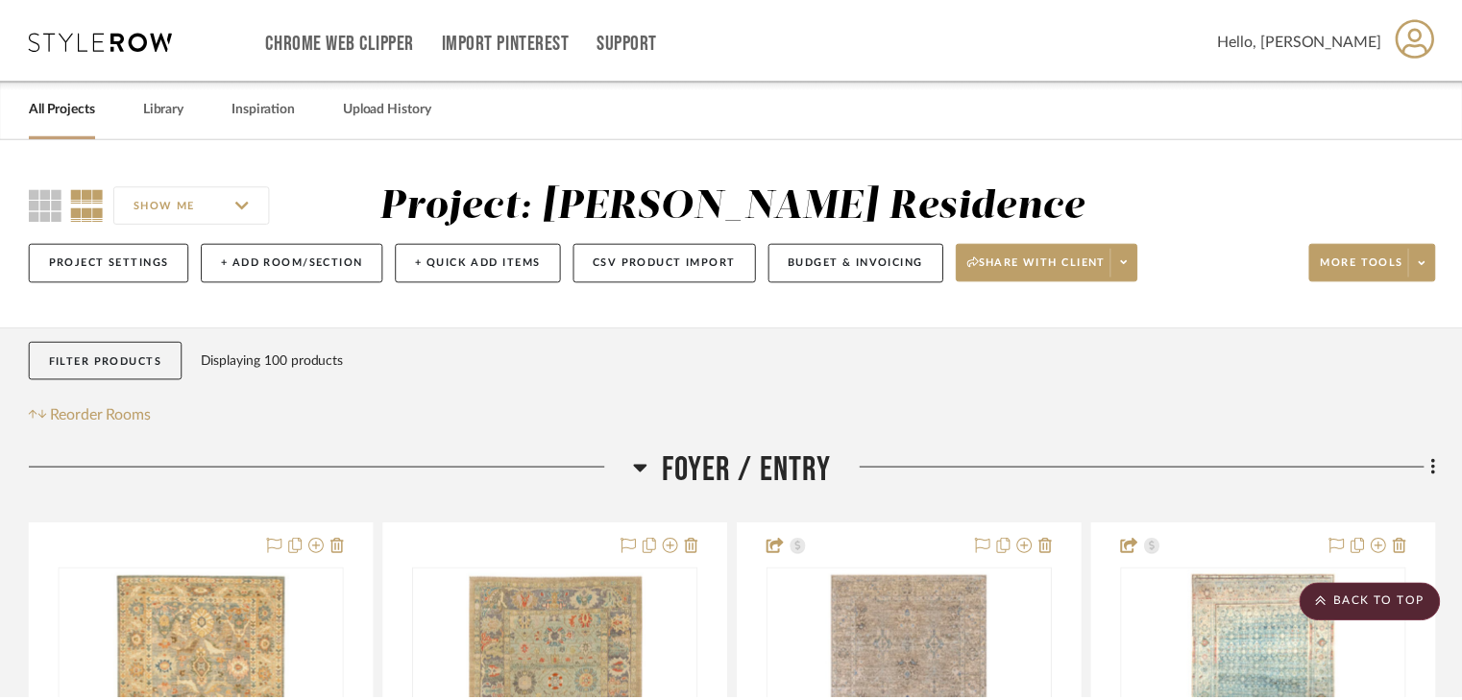
scroll to position [476, 0]
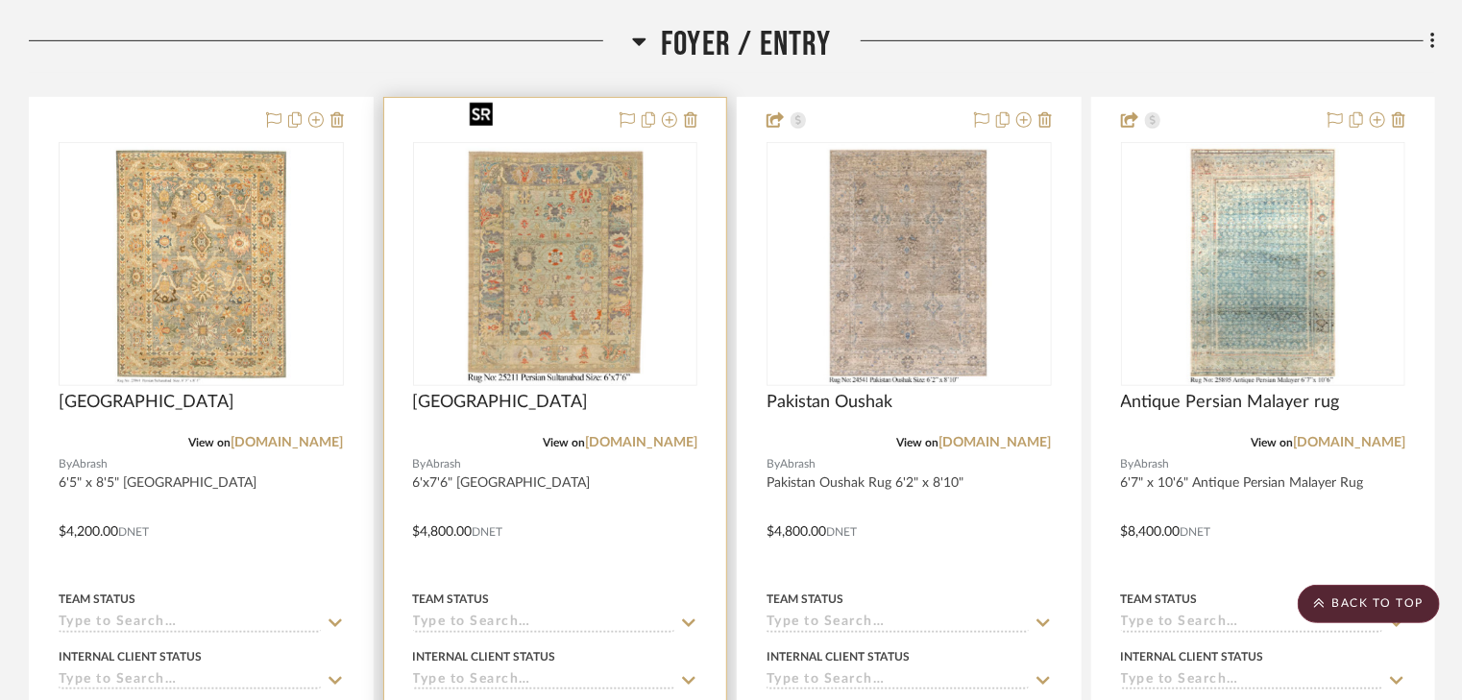
click at [558, 215] on img "0" at bounding box center [555, 264] width 186 height 240
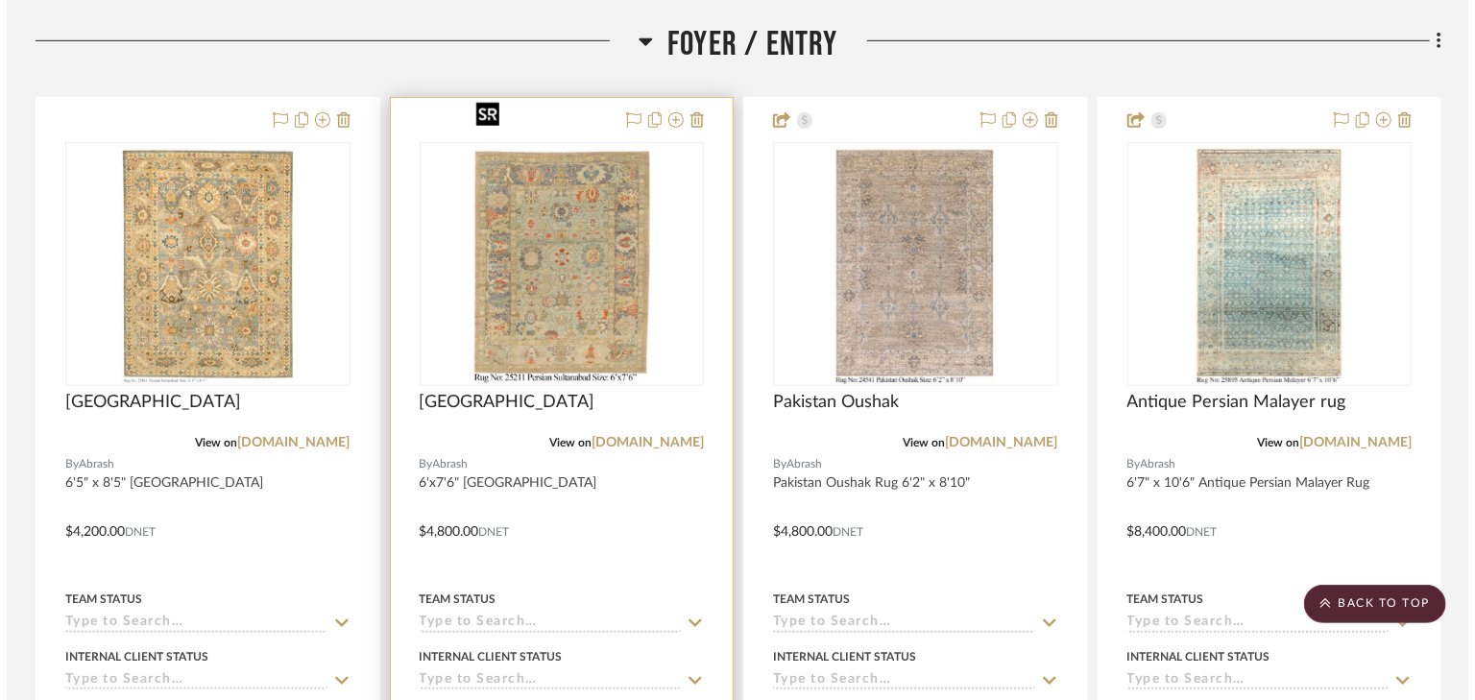
scroll to position [0, 0]
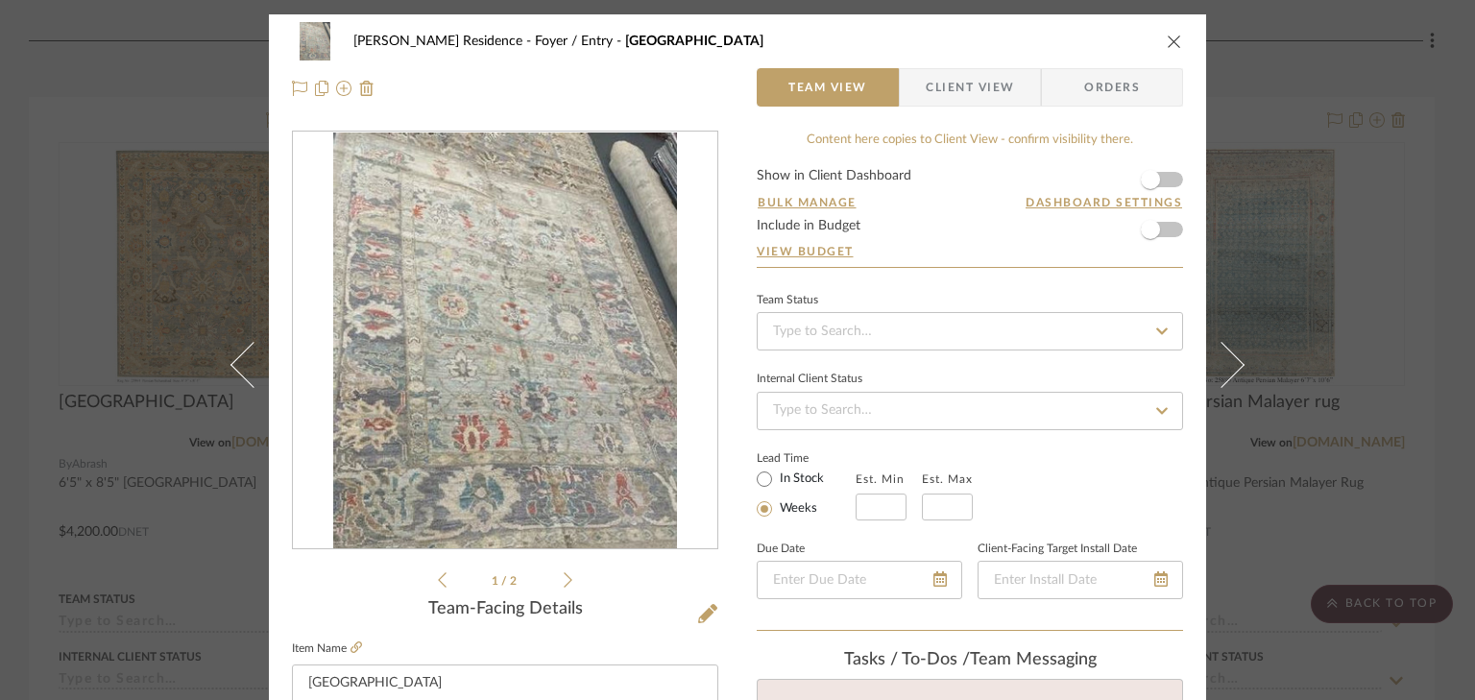
click at [1003, 81] on span "Client View" at bounding box center [970, 87] width 88 height 38
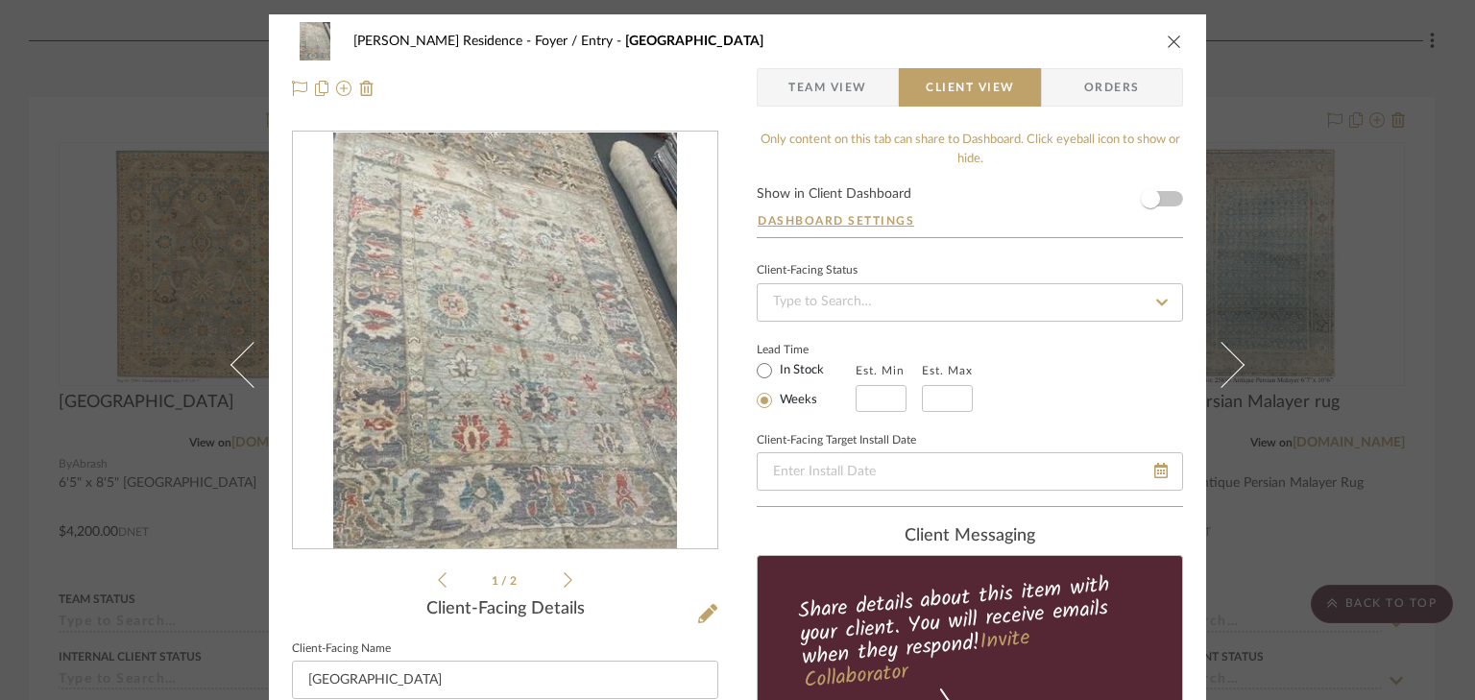
click at [1170, 194] on form "Show in Client Dashboard Dashboard Settings" at bounding box center [970, 212] width 426 height 50
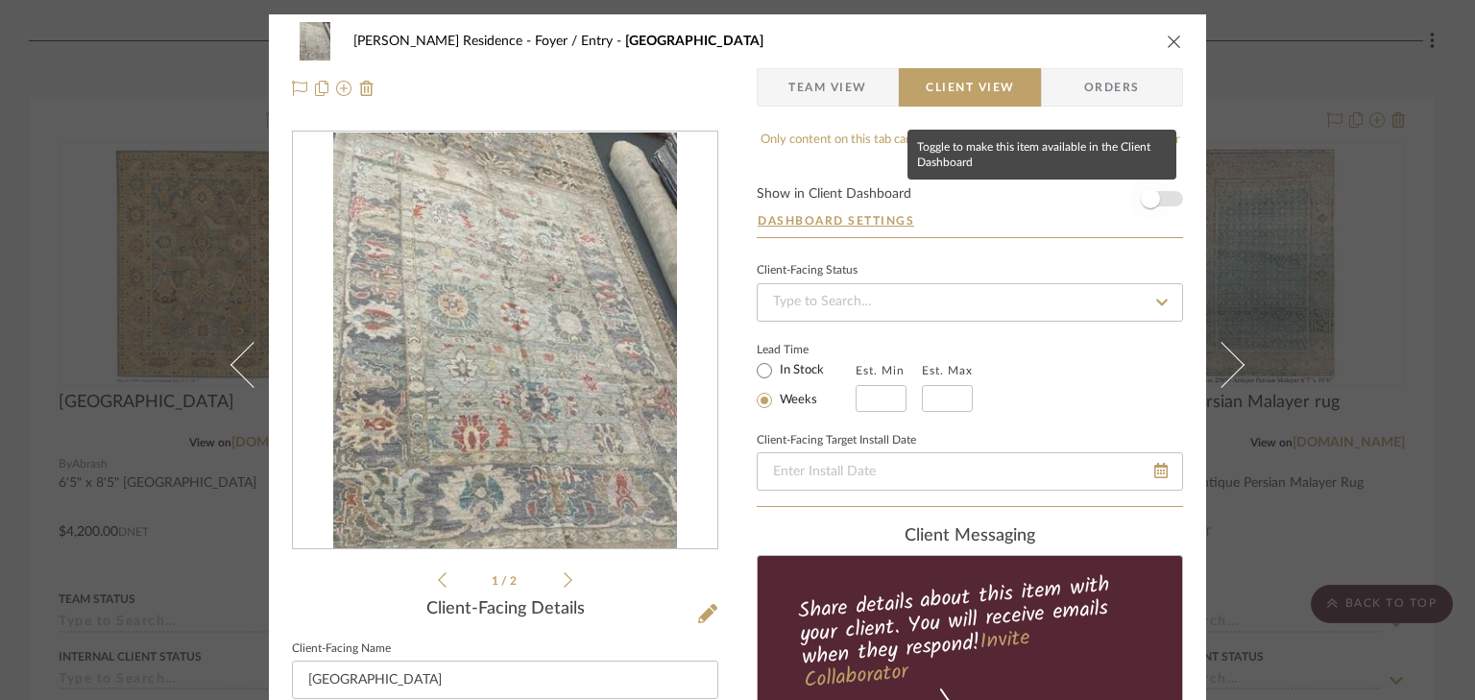
click at [1164, 196] on span "button" at bounding box center [1151, 199] width 42 height 42
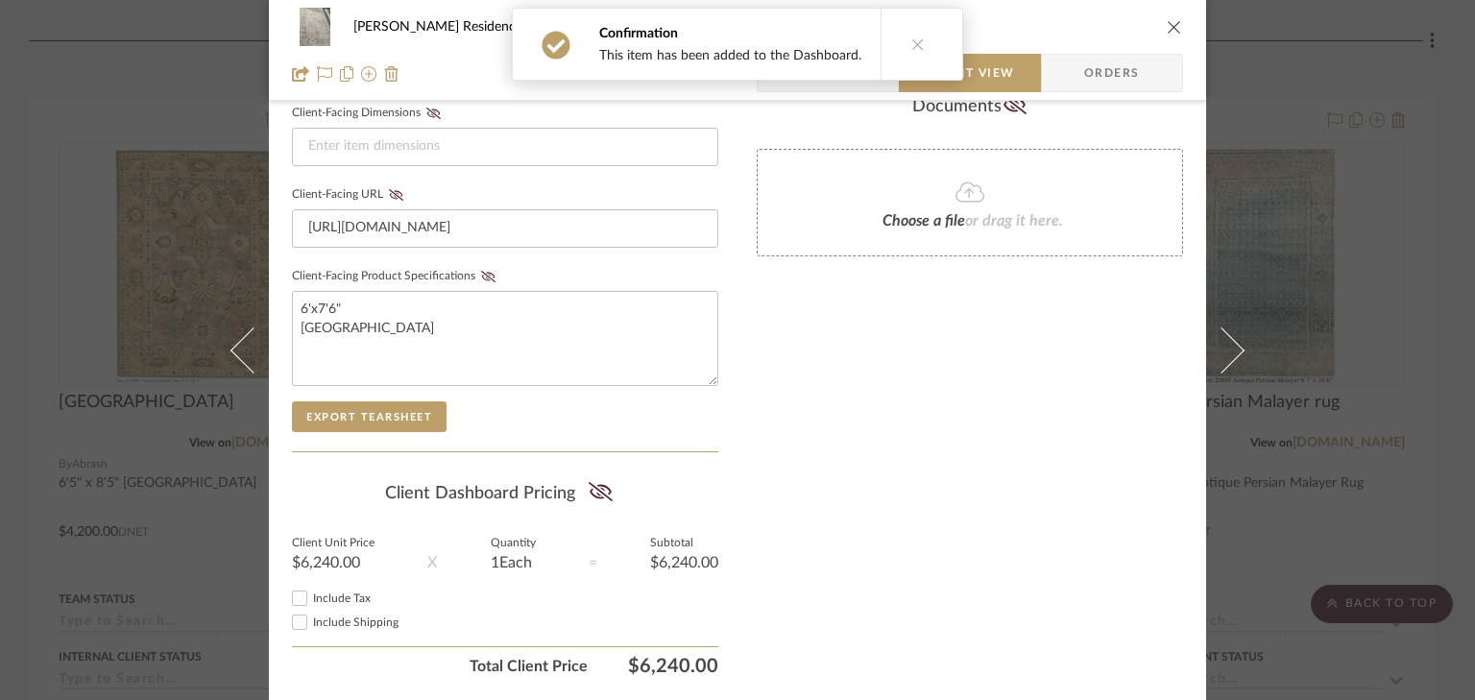
scroll to position [910, 0]
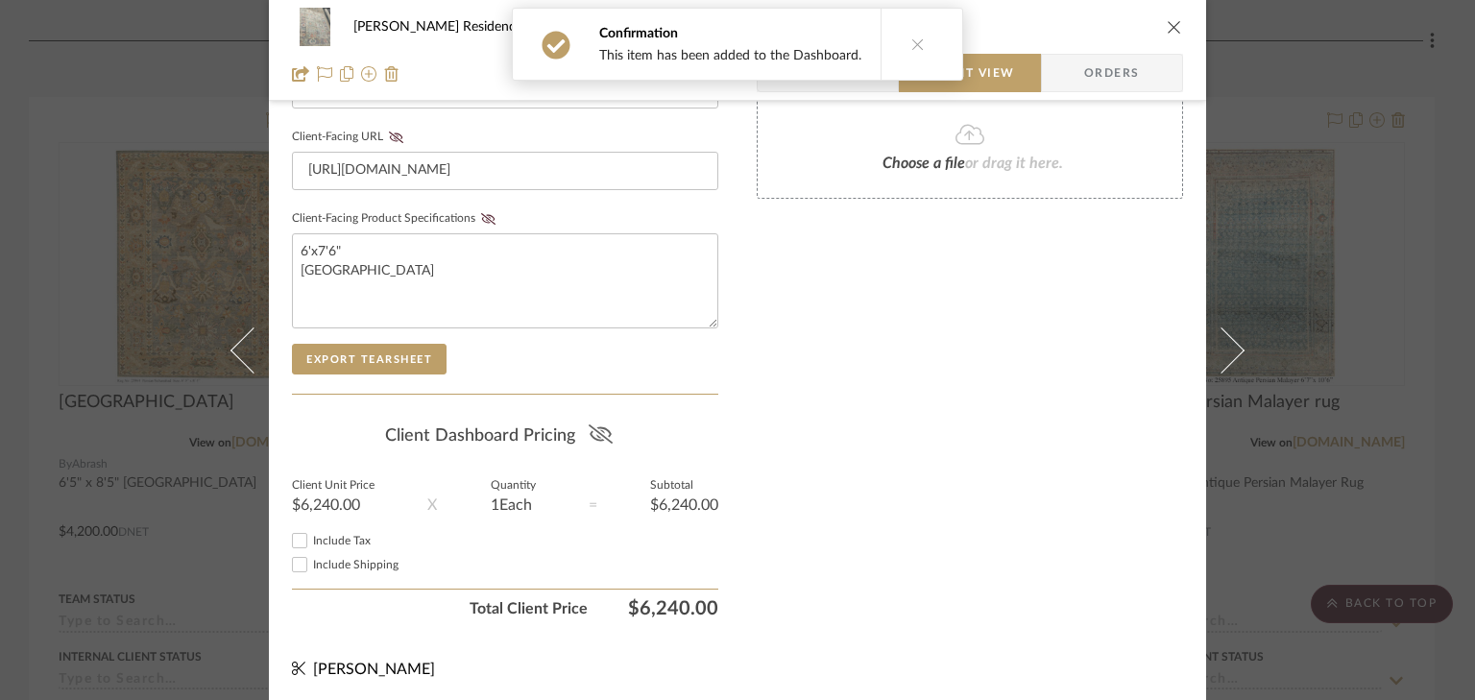
click at [597, 429] on icon at bounding box center [601, 434] width 24 height 19
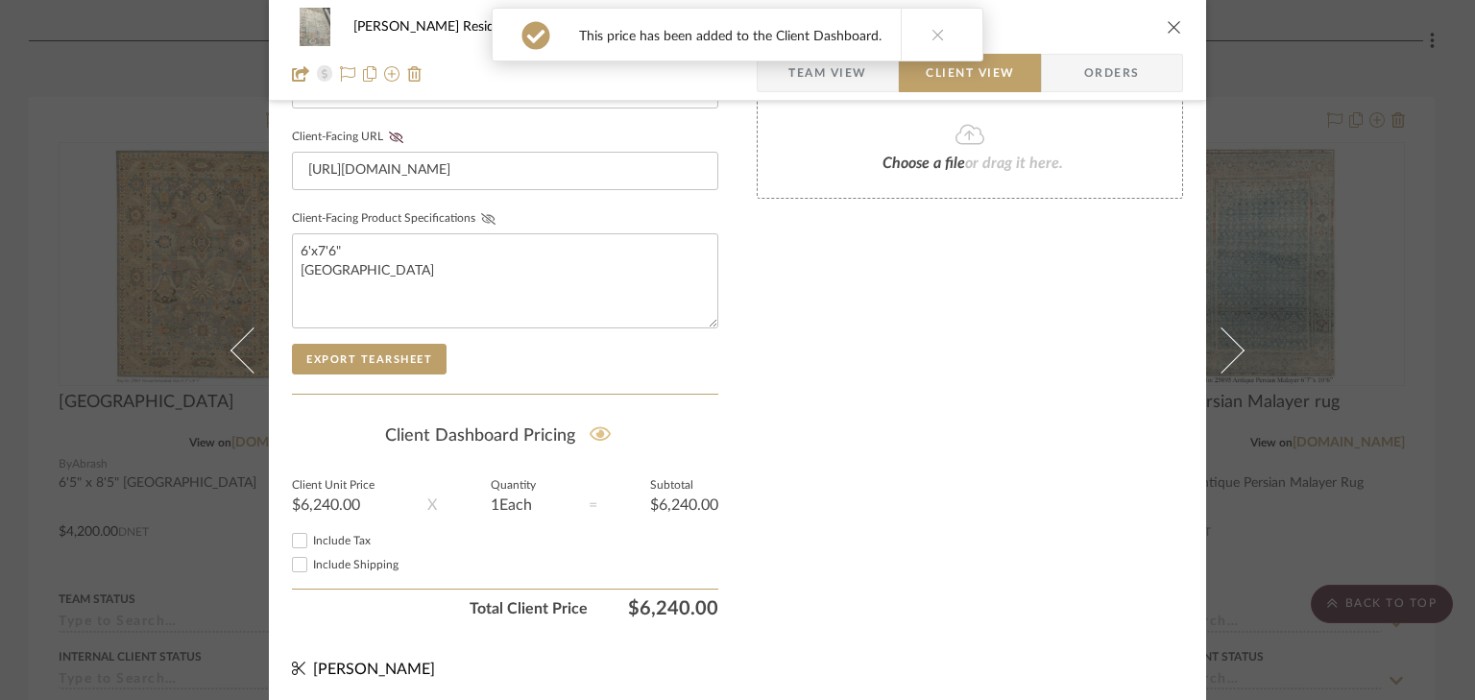
click at [481, 213] on icon at bounding box center [488, 219] width 14 height 12
click at [1158, 24] on div "[PERSON_NAME] Residence Foyer / Entry [GEOGRAPHIC_DATA]" at bounding box center [737, 27] width 891 height 38
click at [934, 37] on icon at bounding box center [938, 34] width 13 height 13
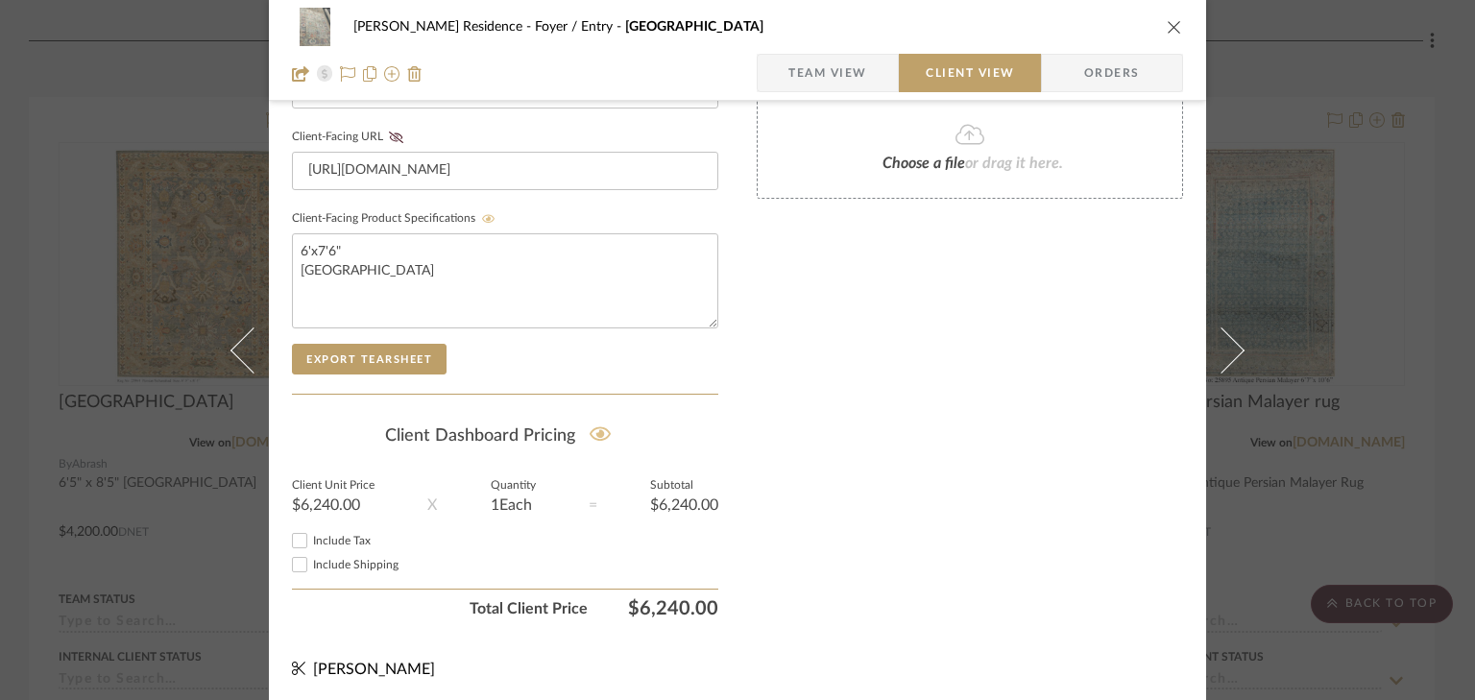
click at [1170, 29] on icon "close" at bounding box center [1174, 26] width 15 height 15
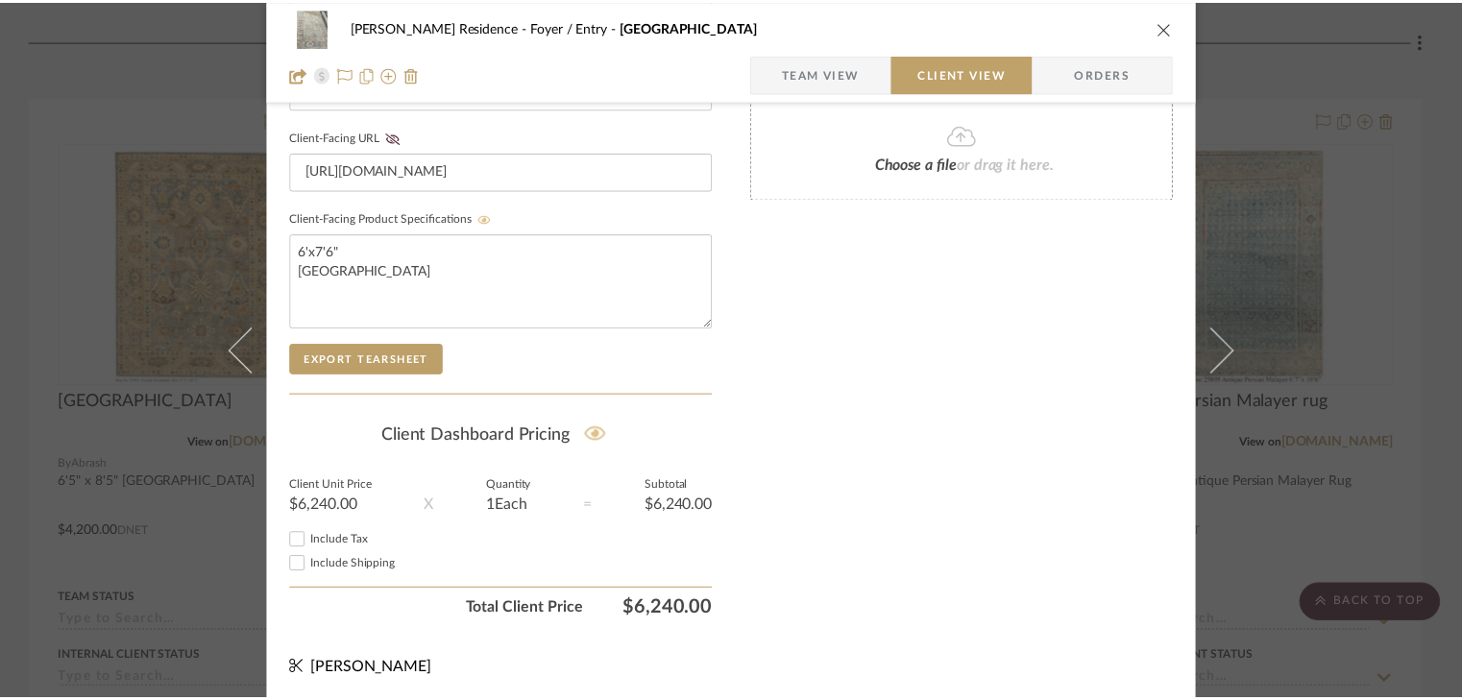
scroll to position [476, 0]
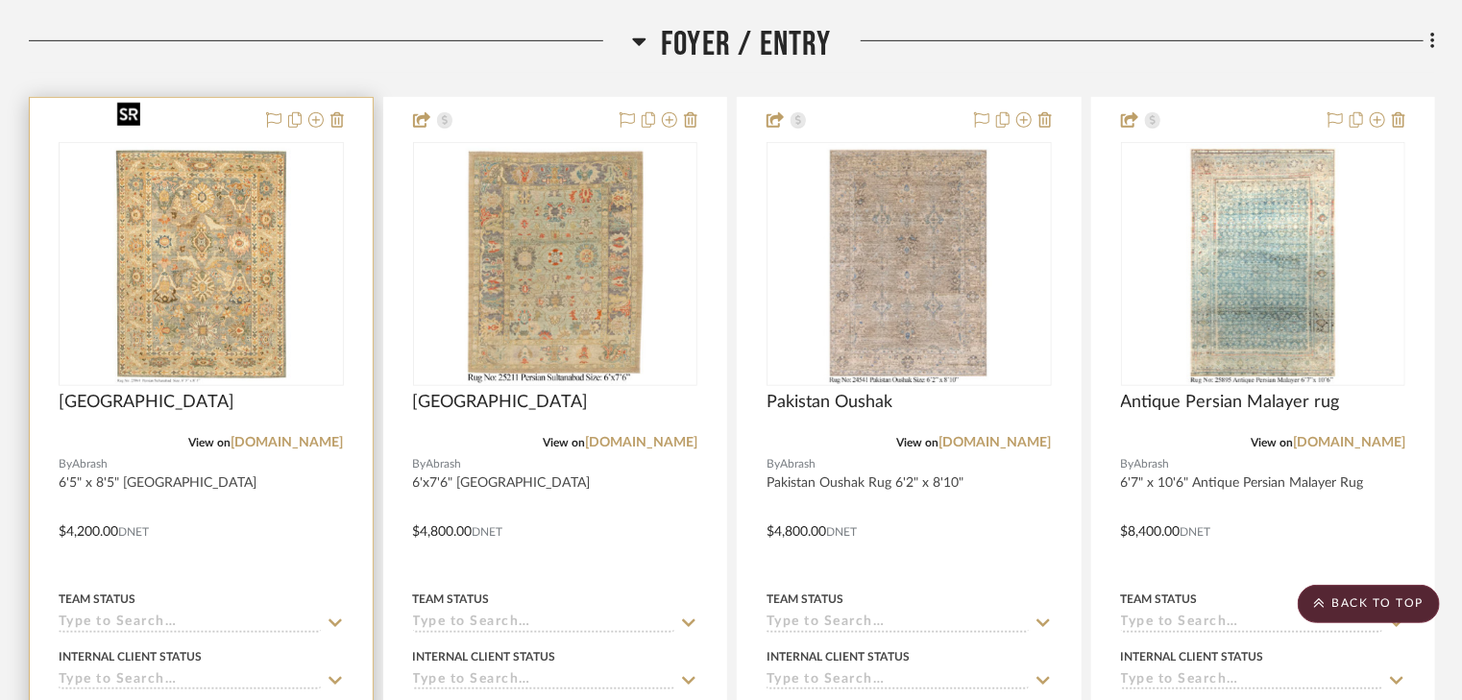
click at [165, 180] on img "0" at bounding box center [201, 264] width 183 height 240
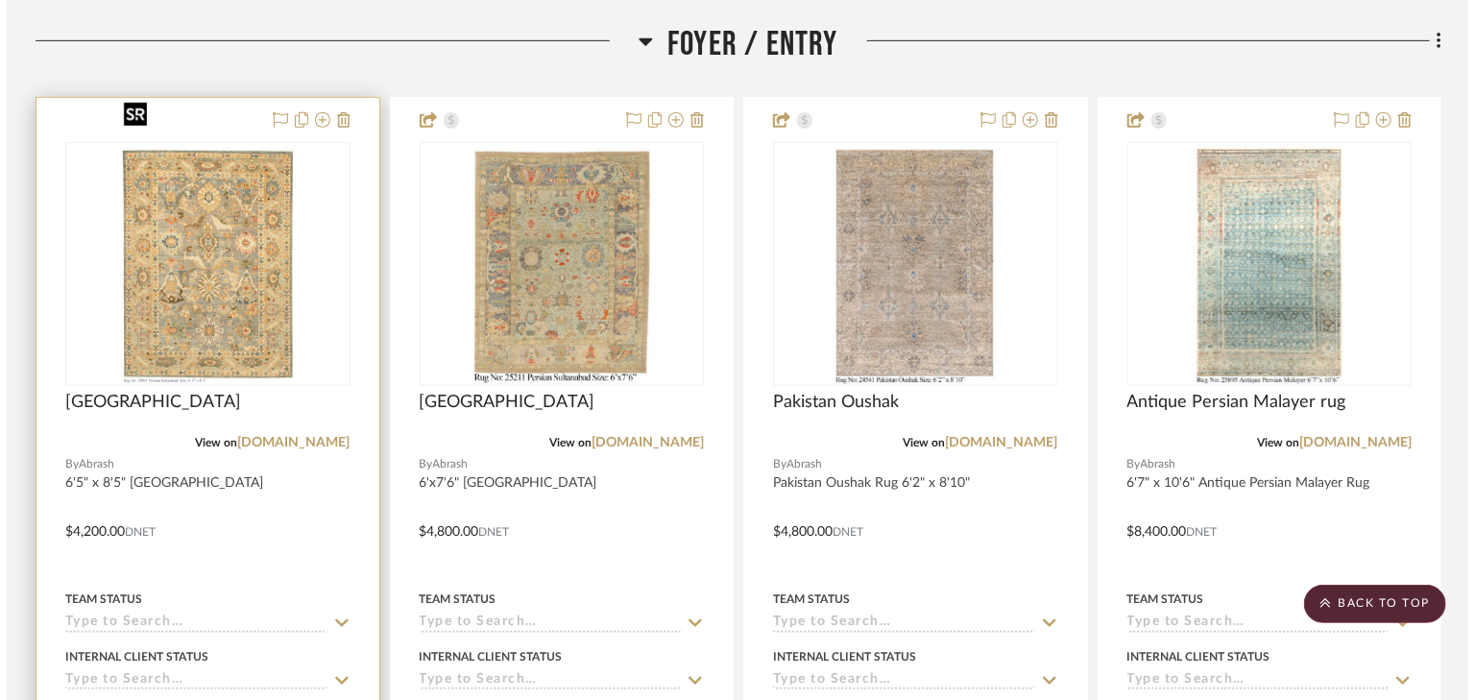
scroll to position [0, 0]
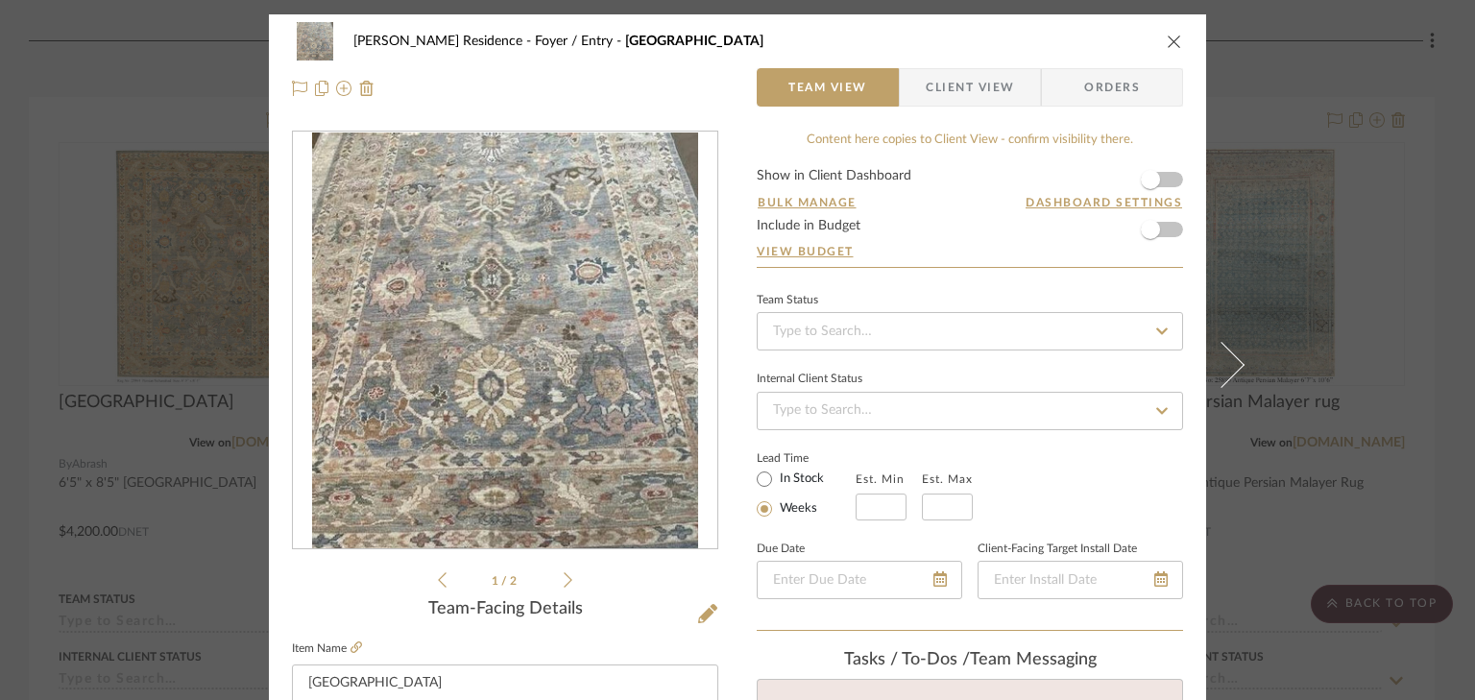
click at [991, 85] on span "Client View" at bounding box center [970, 87] width 88 height 38
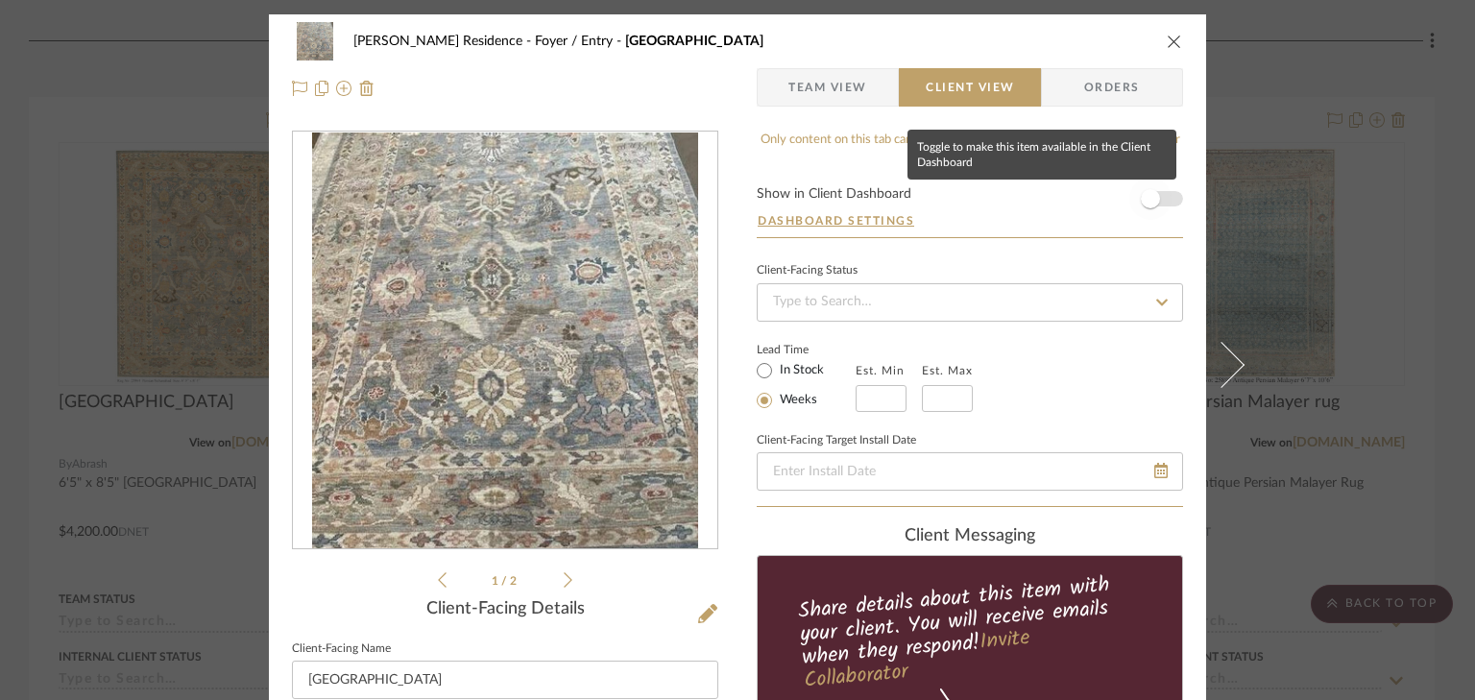
click at [1164, 202] on span "button" at bounding box center [1151, 199] width 42 height 42
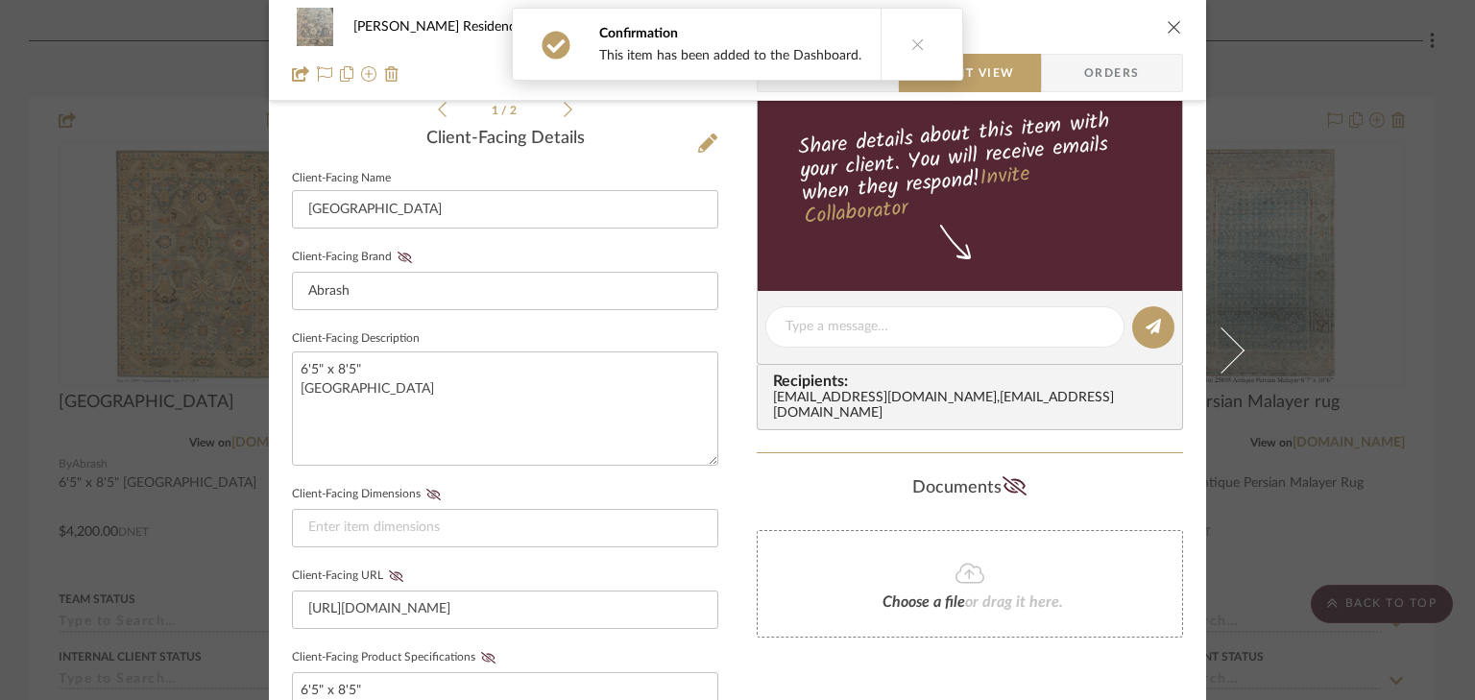
scroll to position [615, 0]
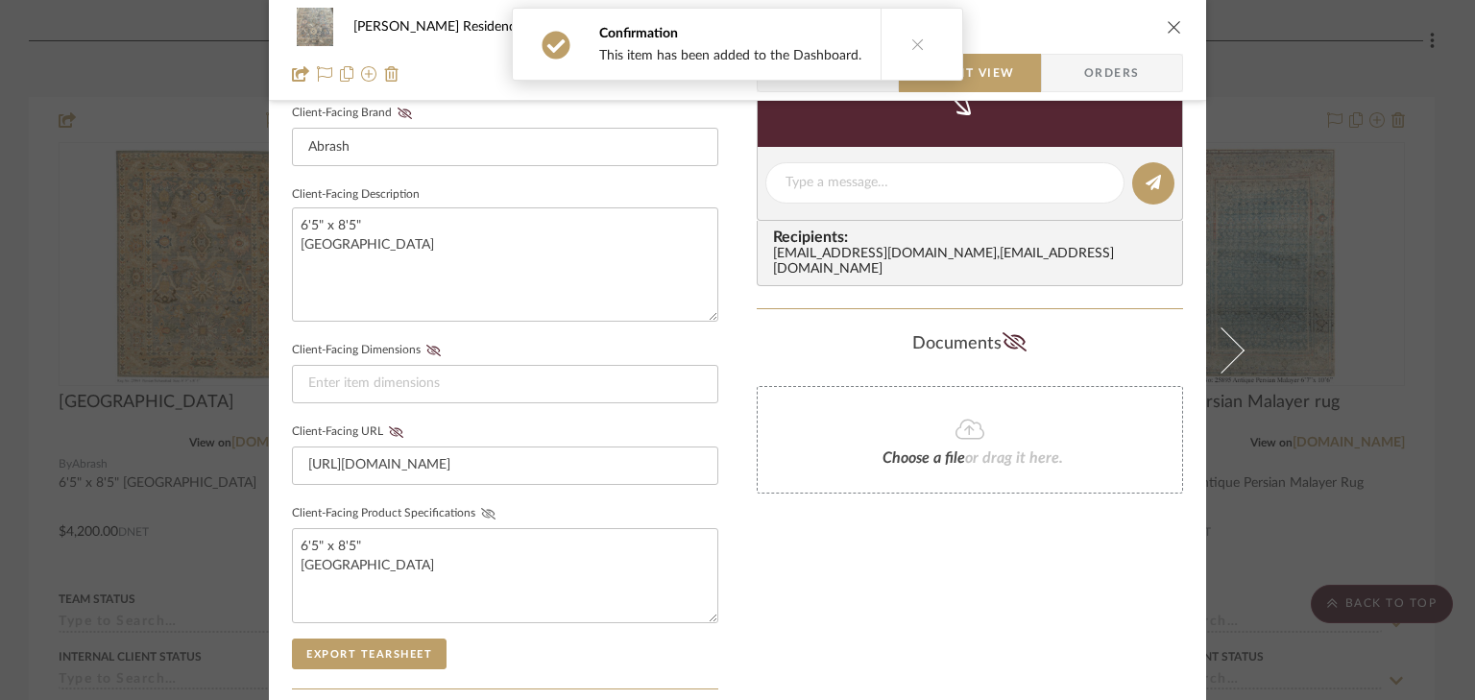
click at [482, 511] on icon at bounding box center [488, 514] width 14 height 12
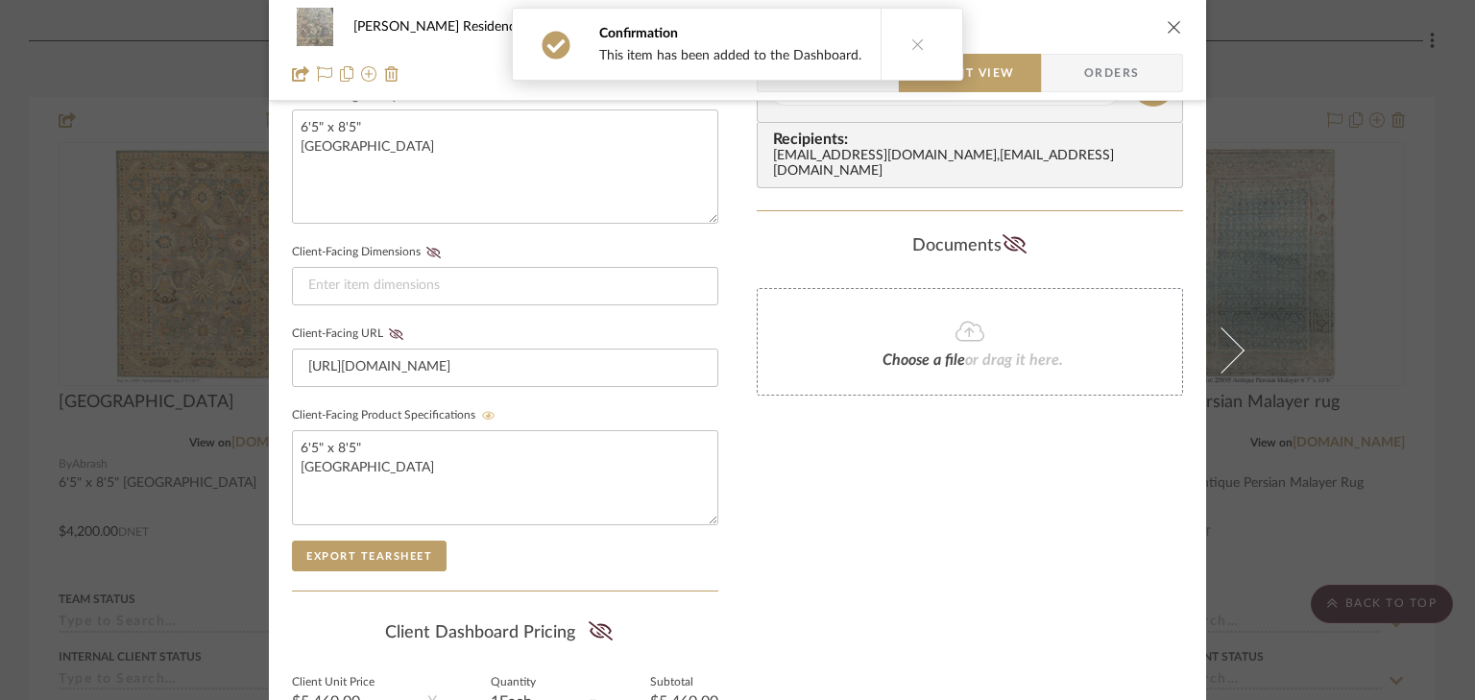
scroll to position [910, 0]
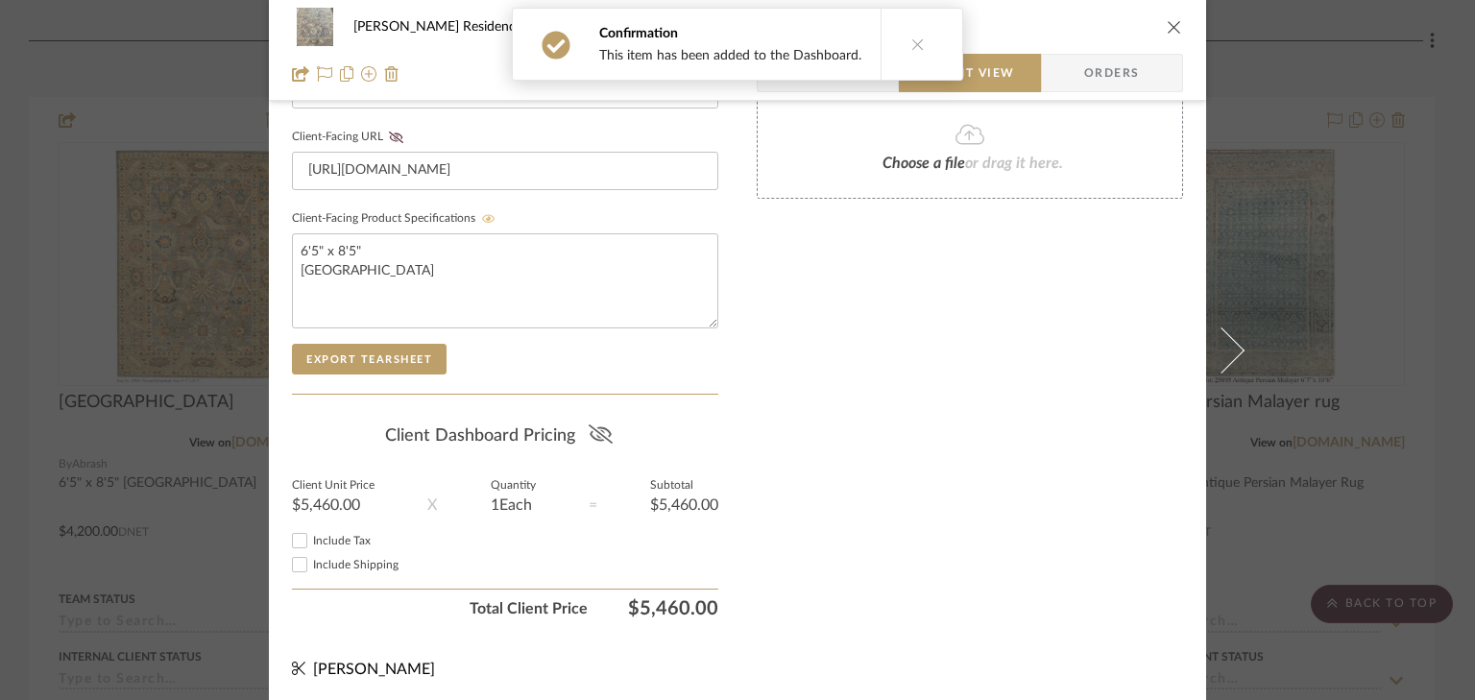
click at [594, 433] on icon at bounding box center [600, 434] width 24 height 19
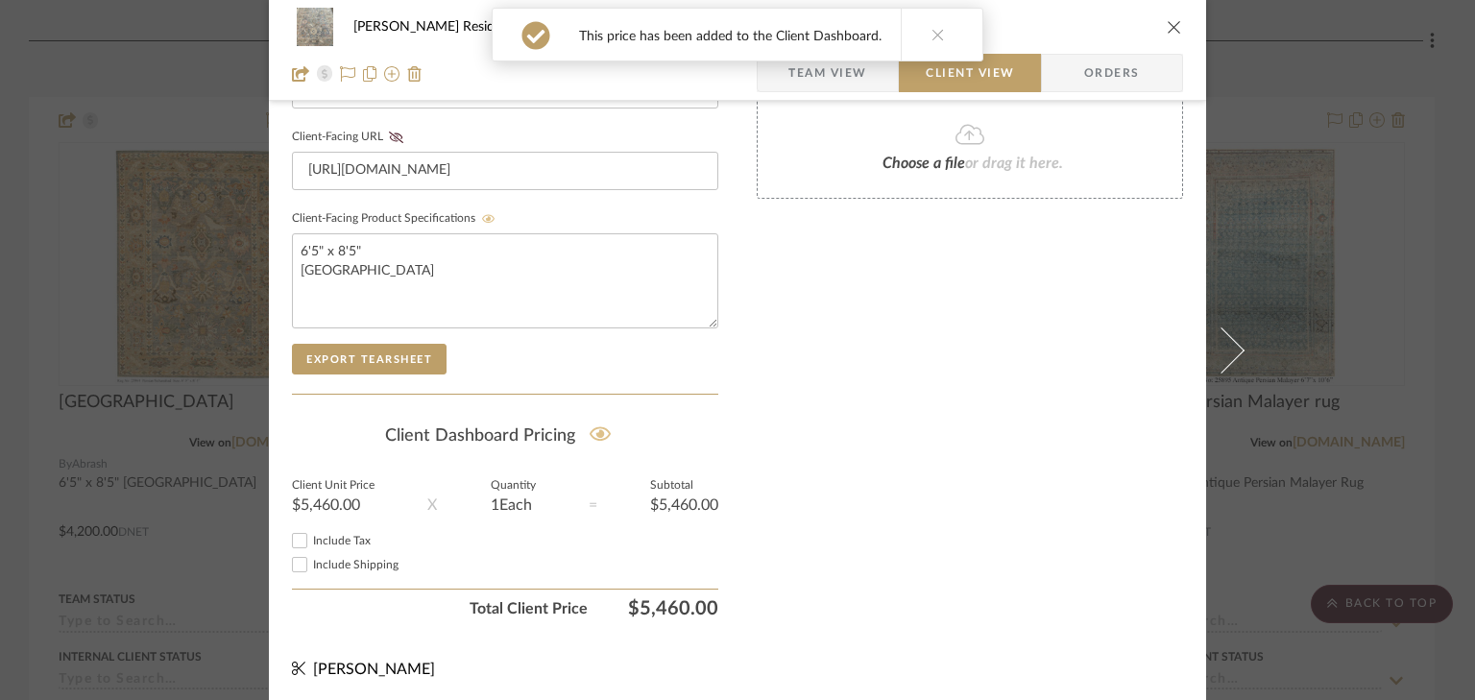
click at [1169, 26] on icon "close" at bounding box center [1174, 26] width 15 height 15
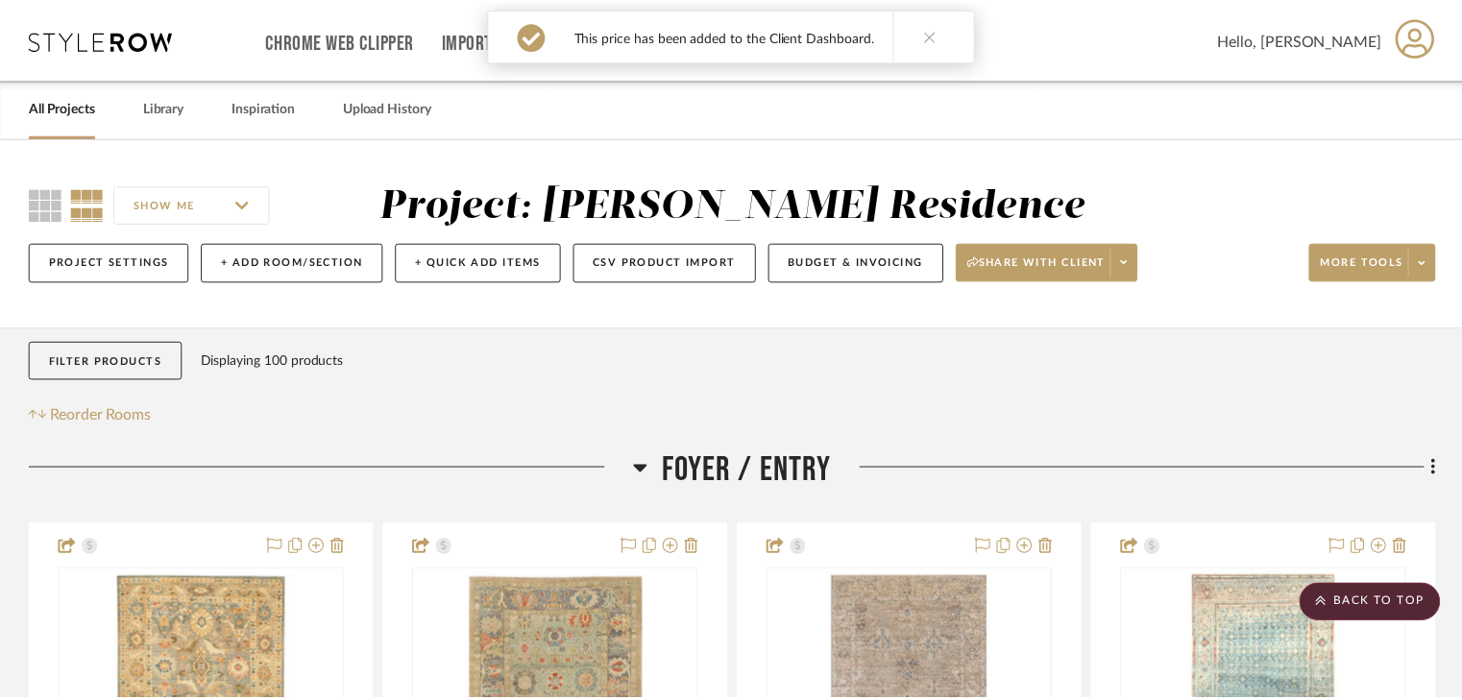
scroll to position [476, 0]
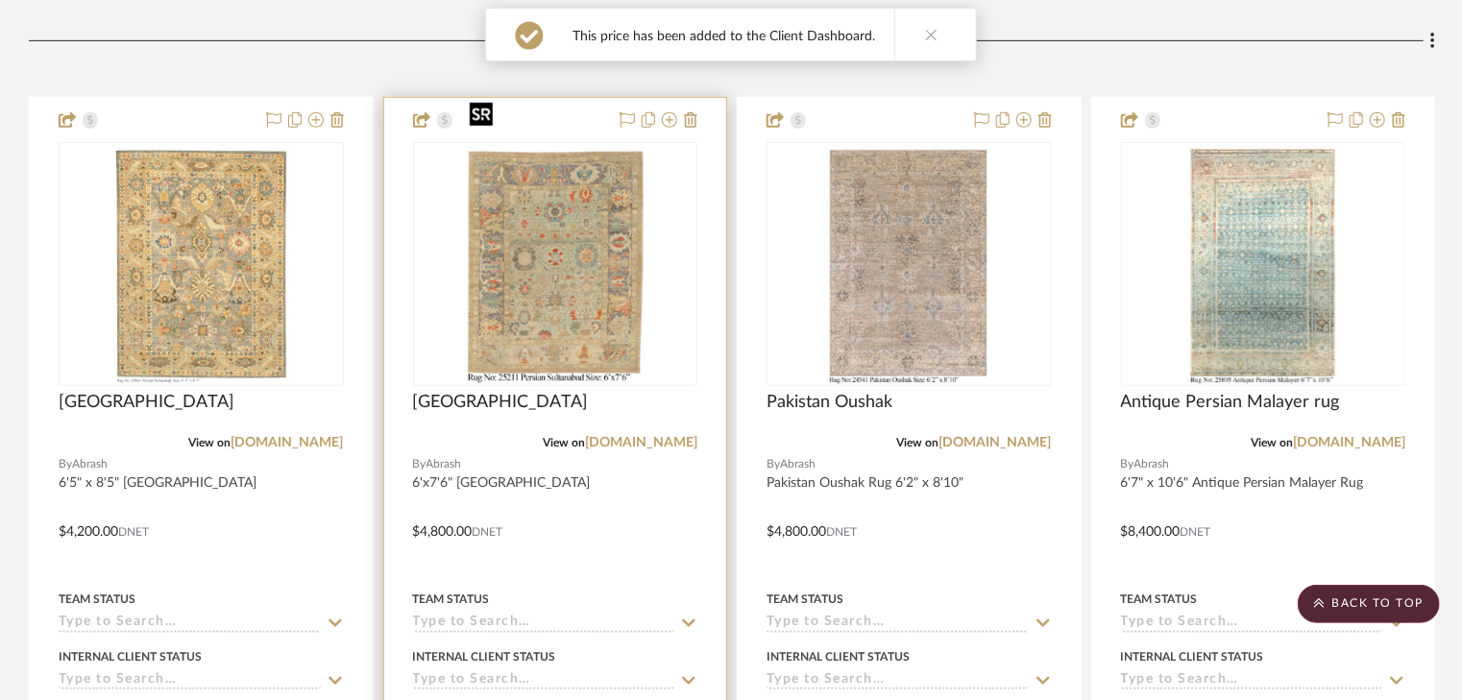
click at [604, 248] on img "0" at bounding box center [555, 264] width 186 height 240
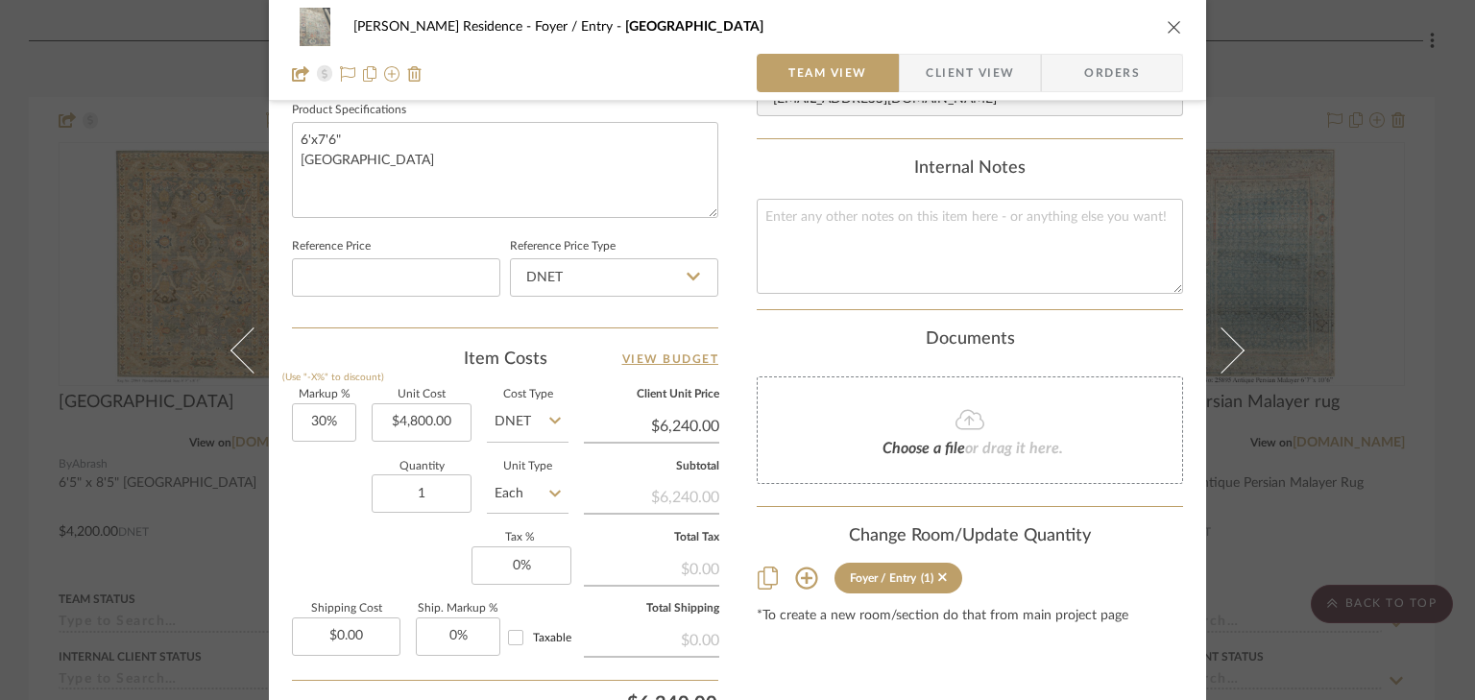
scroll to position [922, 0]
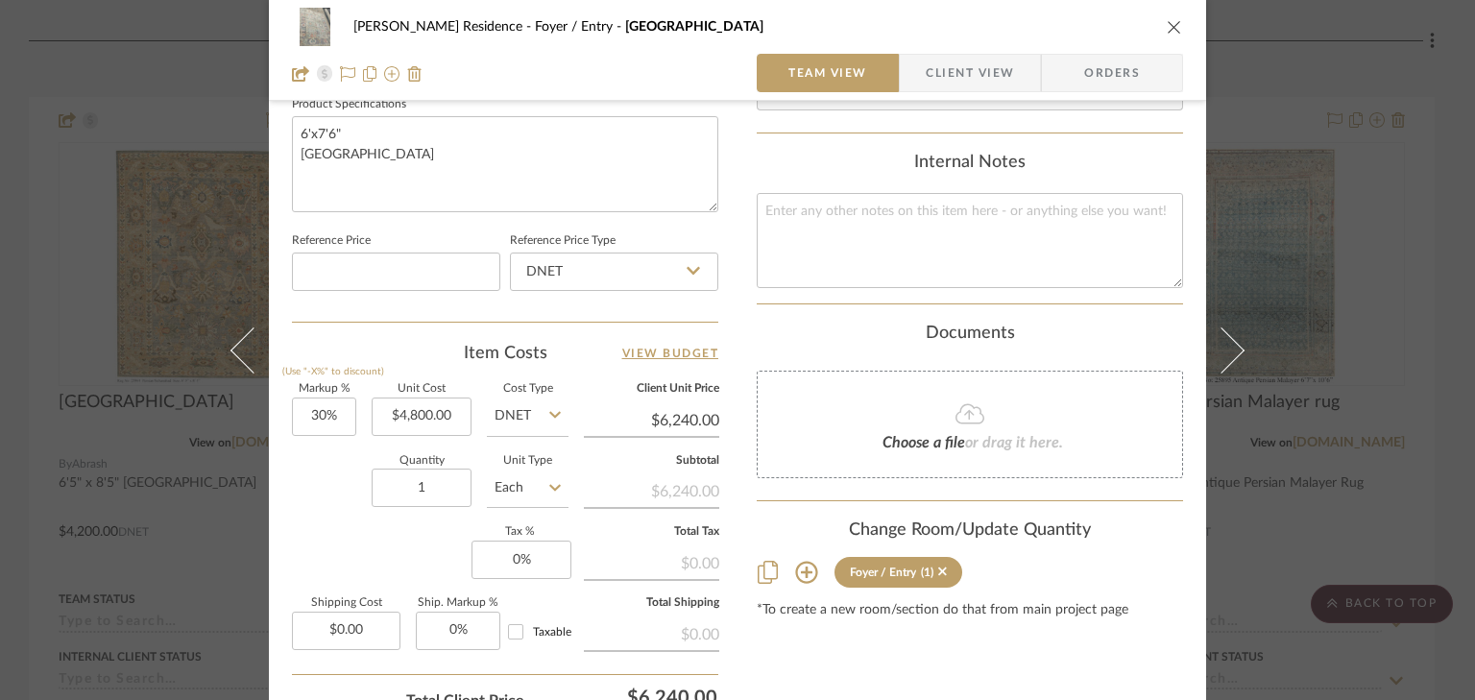
click at [1167, 22] on icon "close" at bounding box center [1174, 26] width 15 height 15
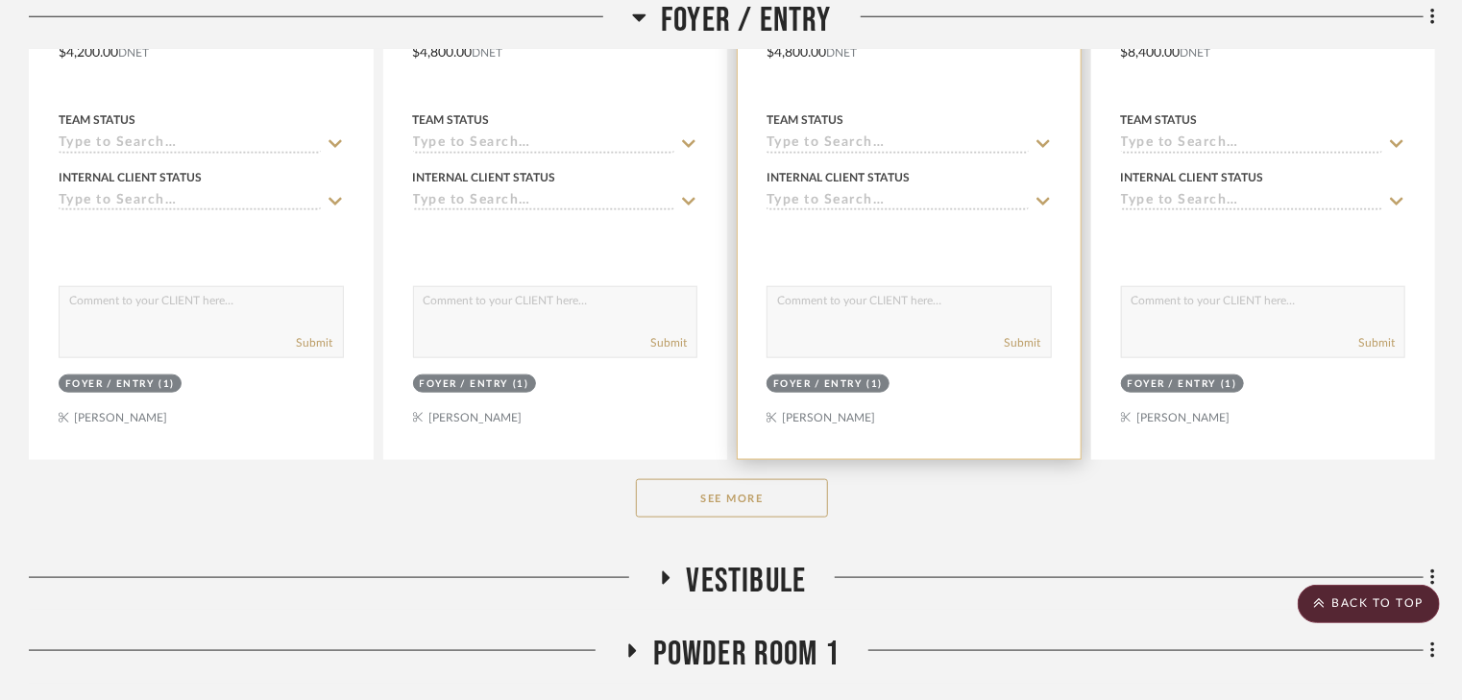
scroll to position [1168, 0]
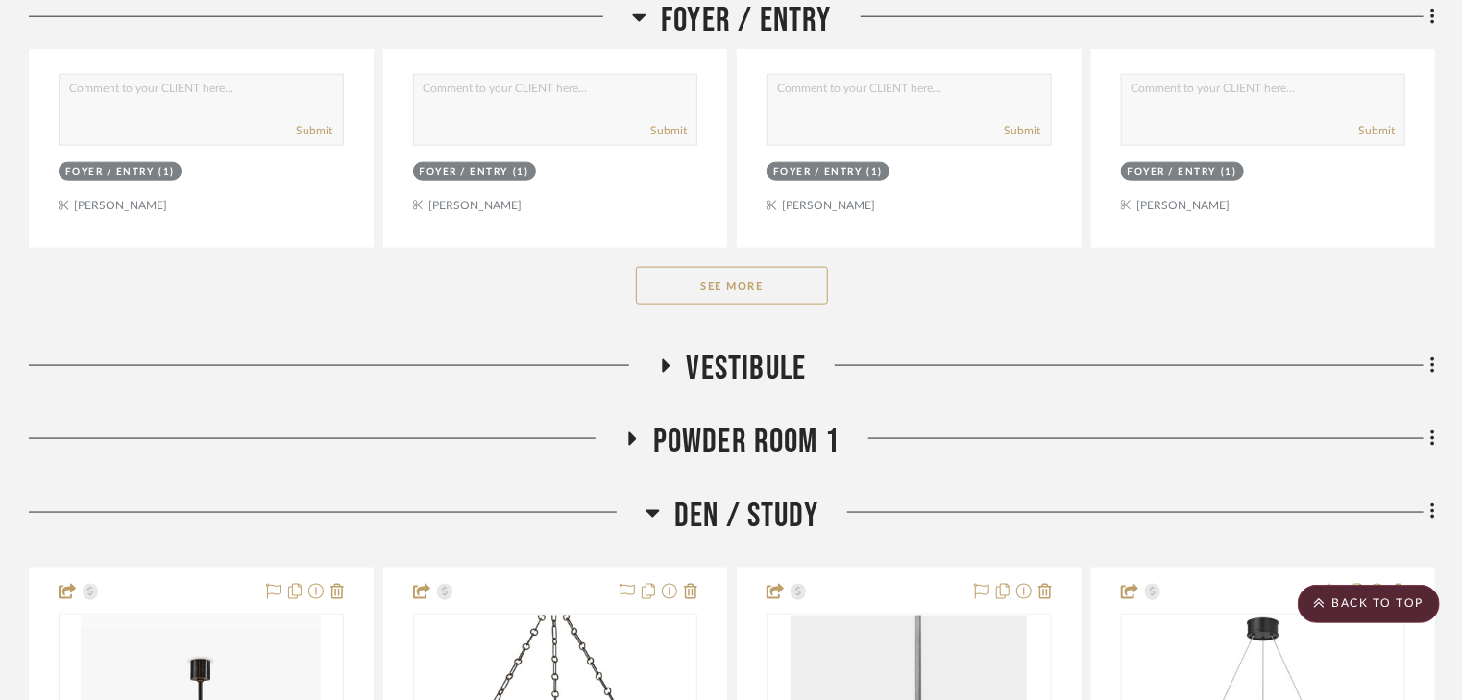
click at [759, 267] on button "See More" at bounding box center [732, 286] width 192 height 38
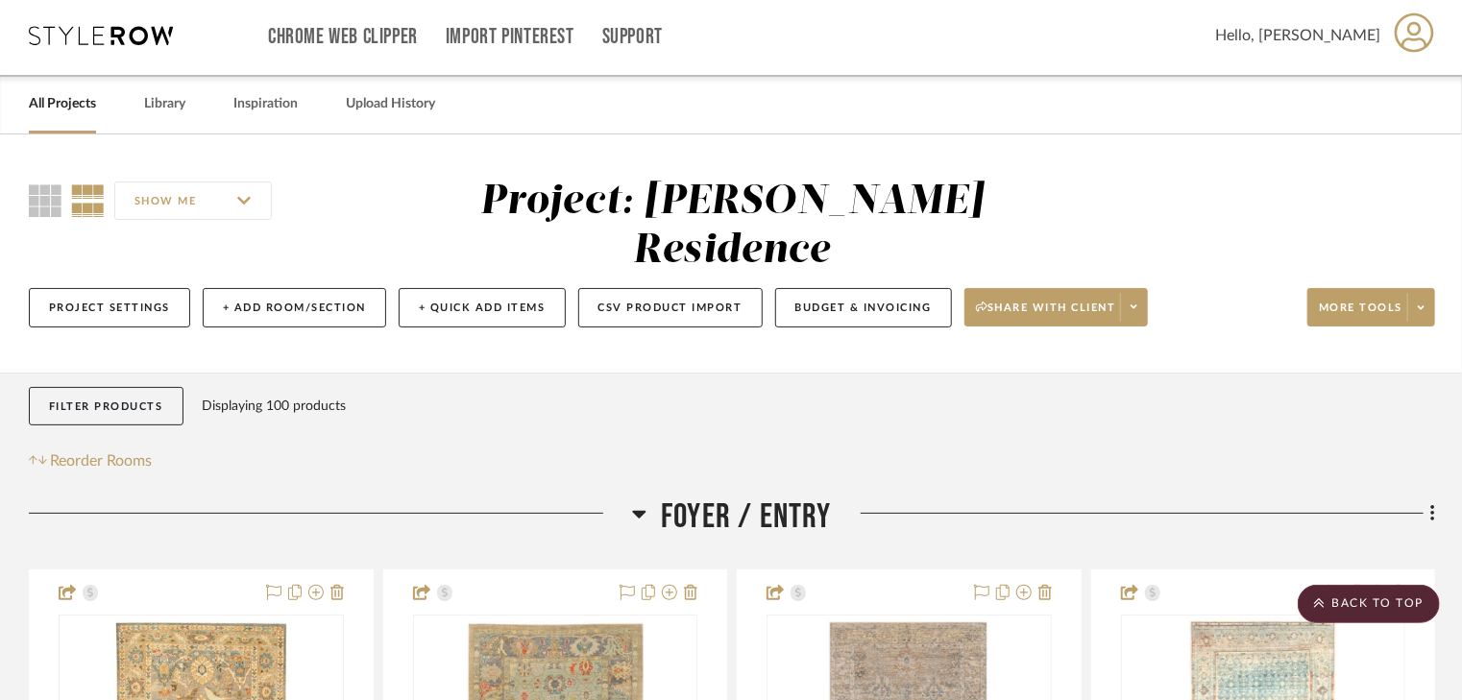
scroll to position [0, 0]
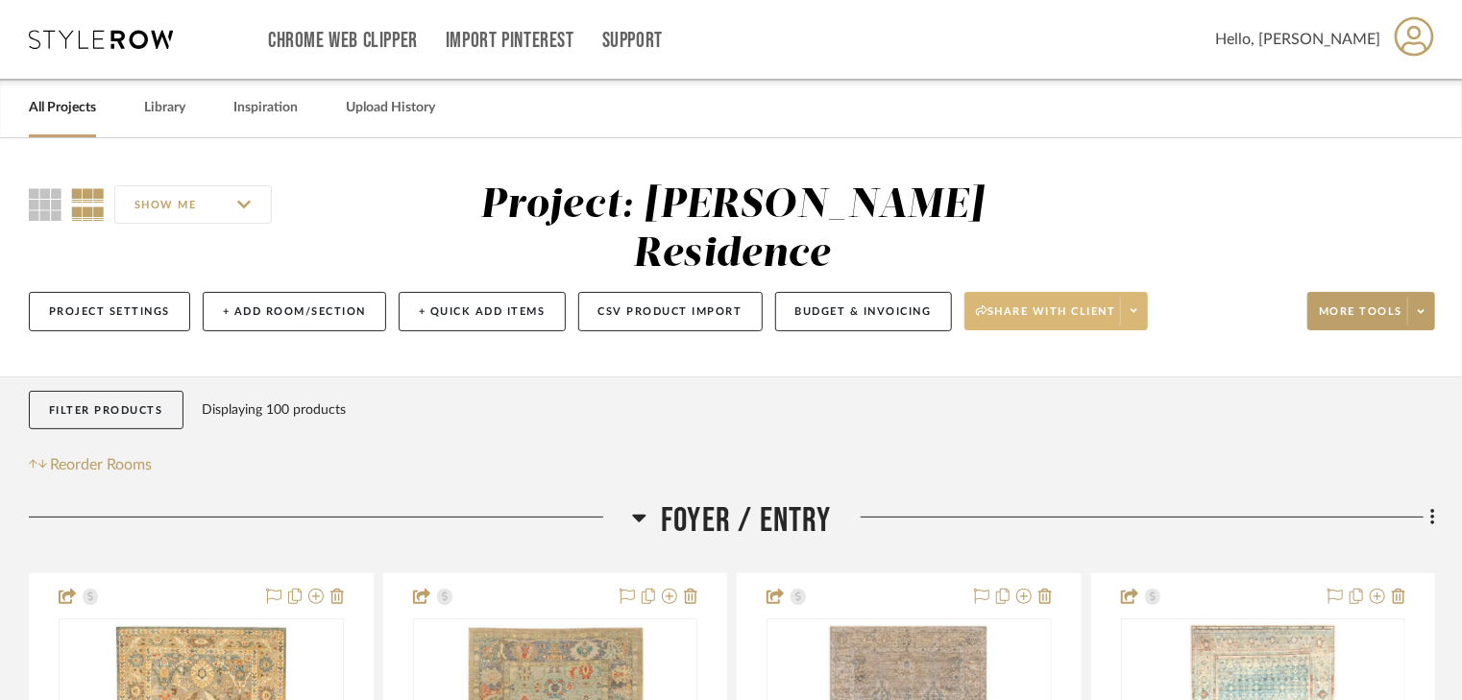
click at [1019, 304] on span "Share with client" at bounding box center [1046, 318] width 140 height 29
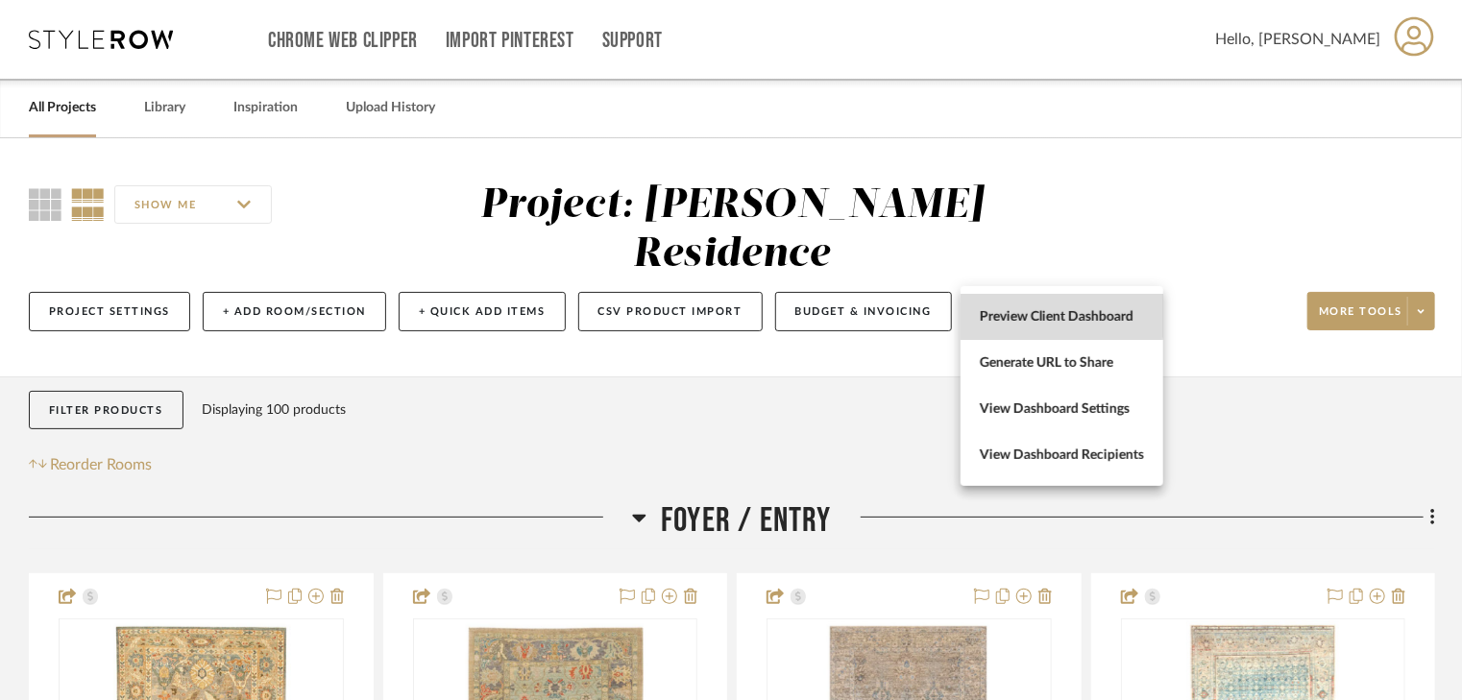
click at [1026, 315] on span "Preview Client Dashboard" at bounding box center [1062, 317] width 164 height 16
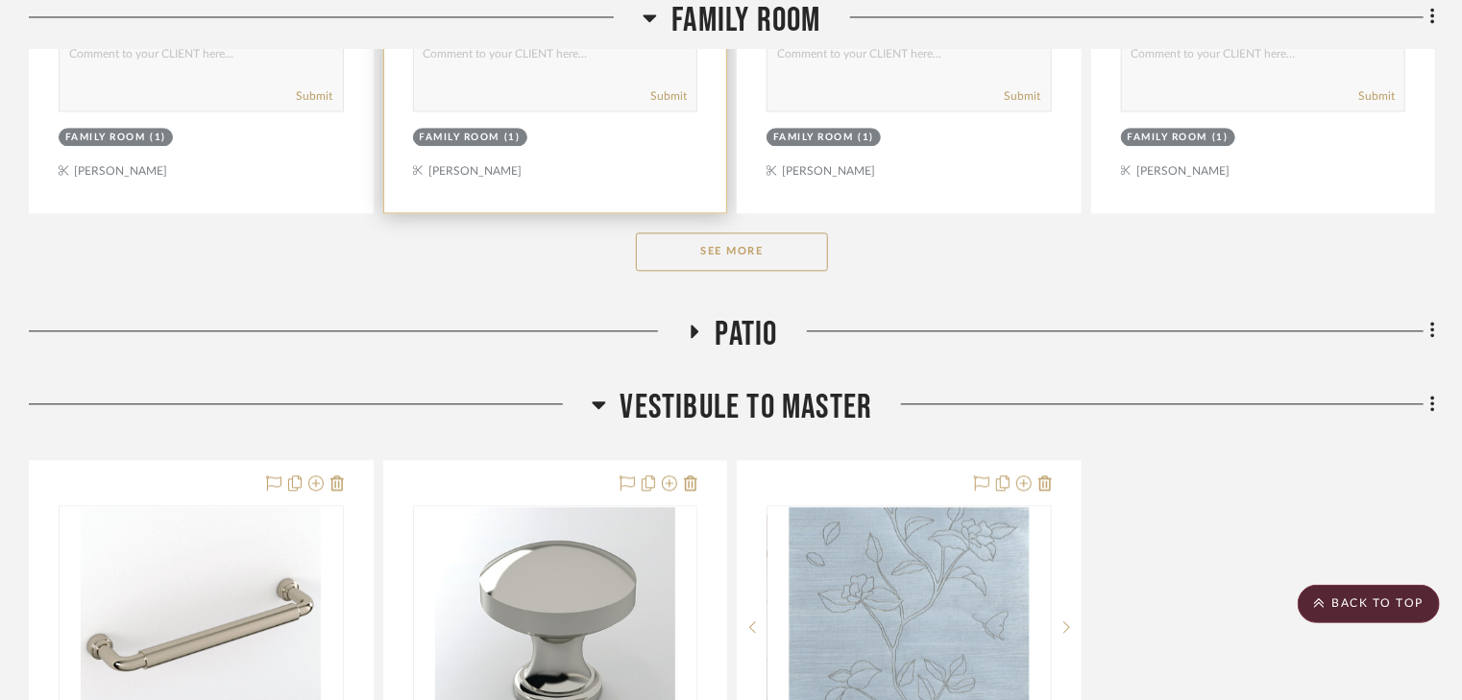
scroll to position [5610, 0]
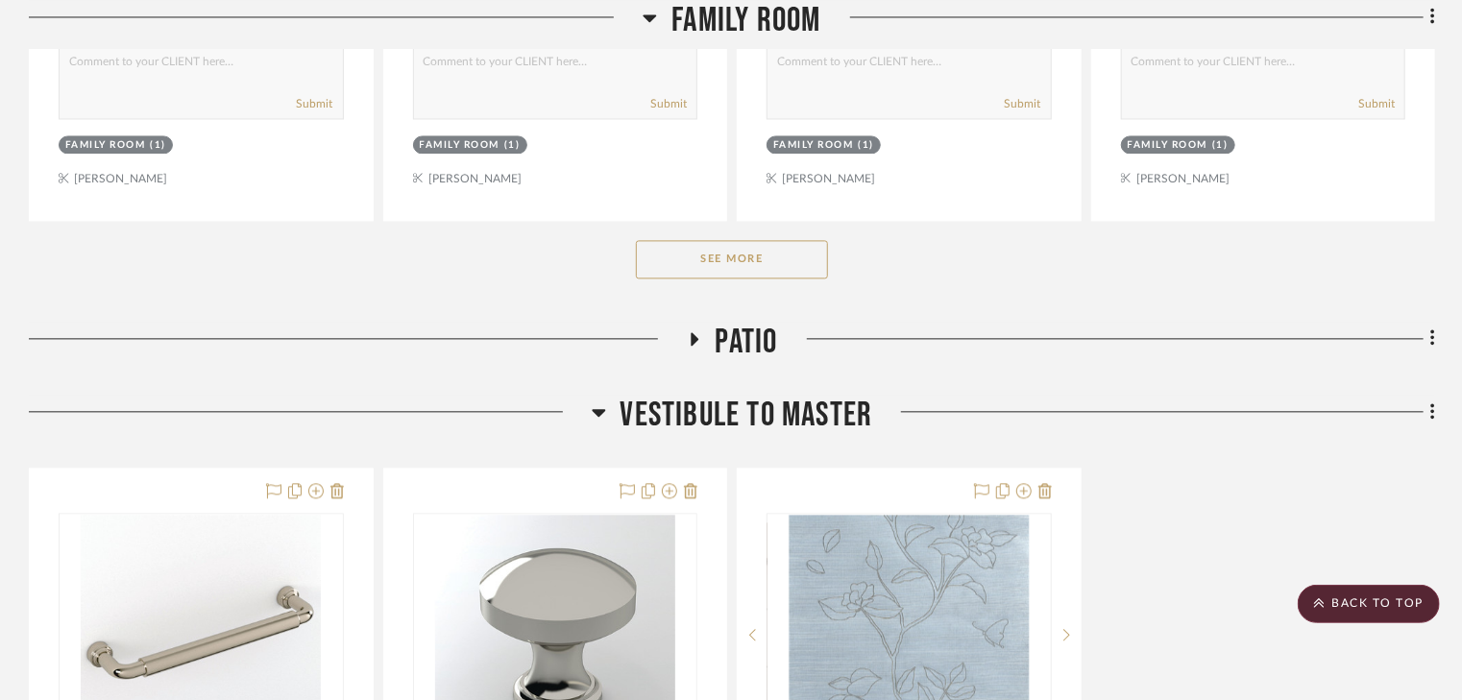
click at [719, 240] on button "See More" at bounding box center [732, 259] width 192 height 38
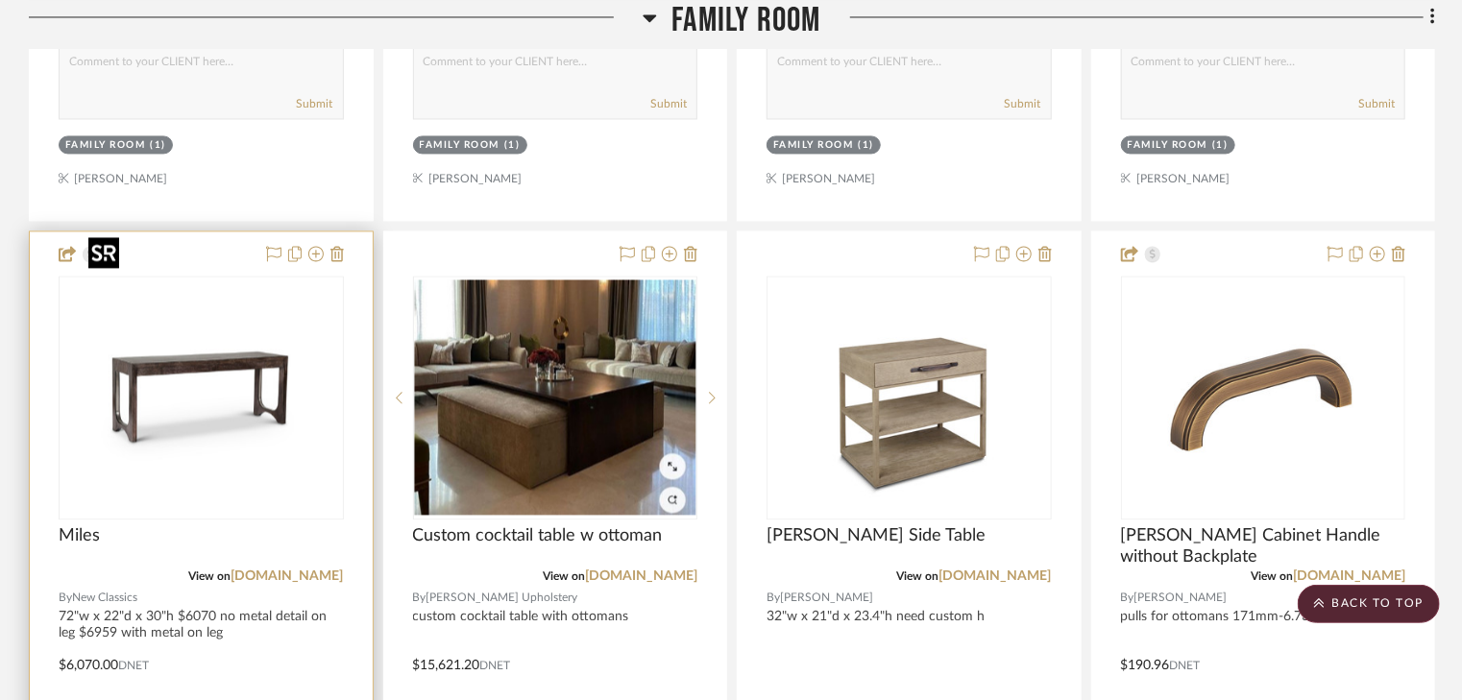
click at [138, 328] on img "0" at bounding box center [201, 398] width 240 height 240
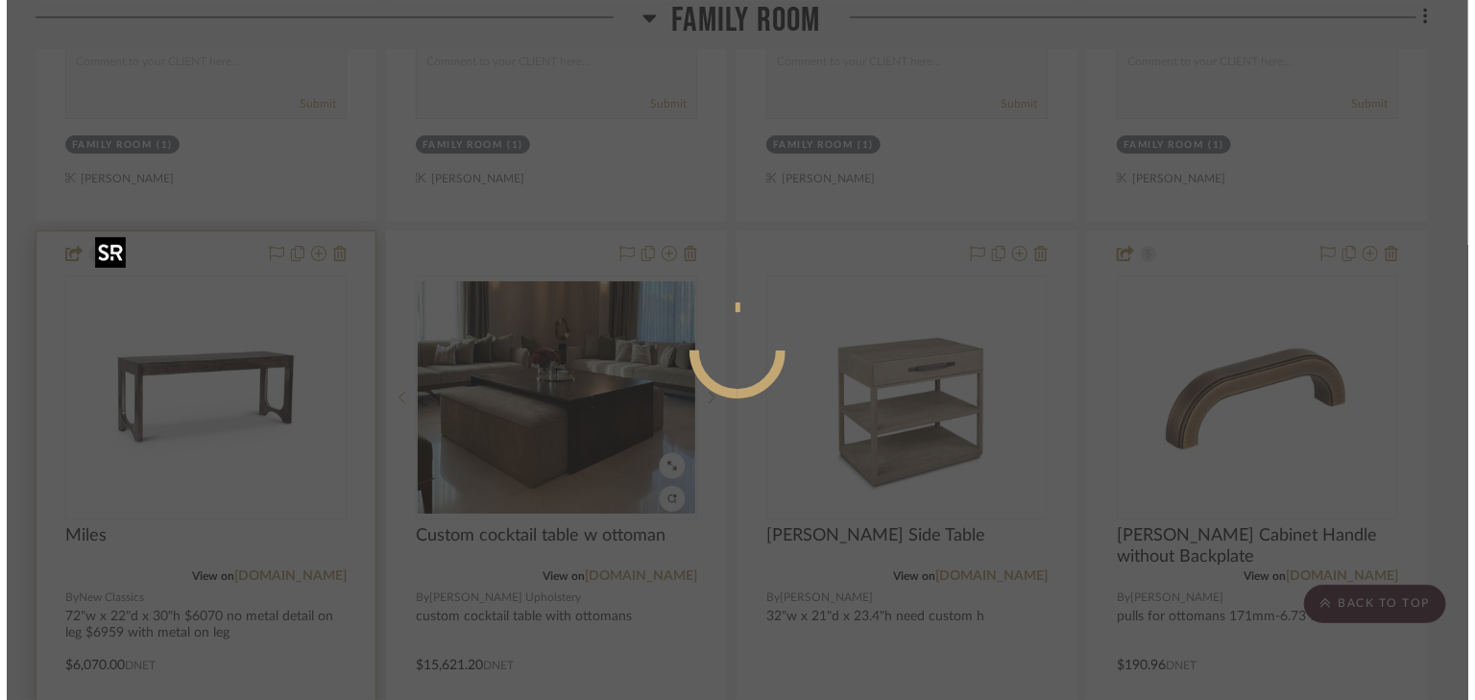
scroll to position [0, 0]
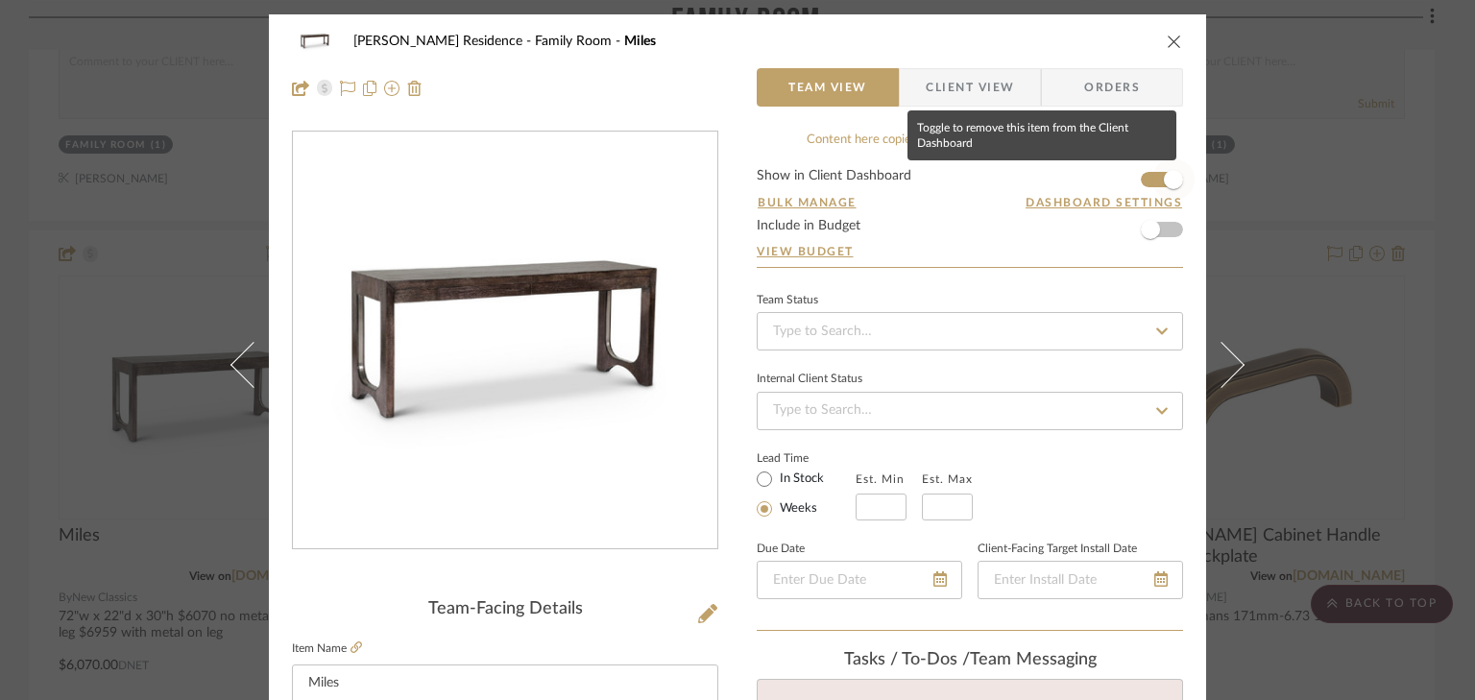
click at [1153, 175] on span "button" at bounding box center [1174, 179] width 42 height 42
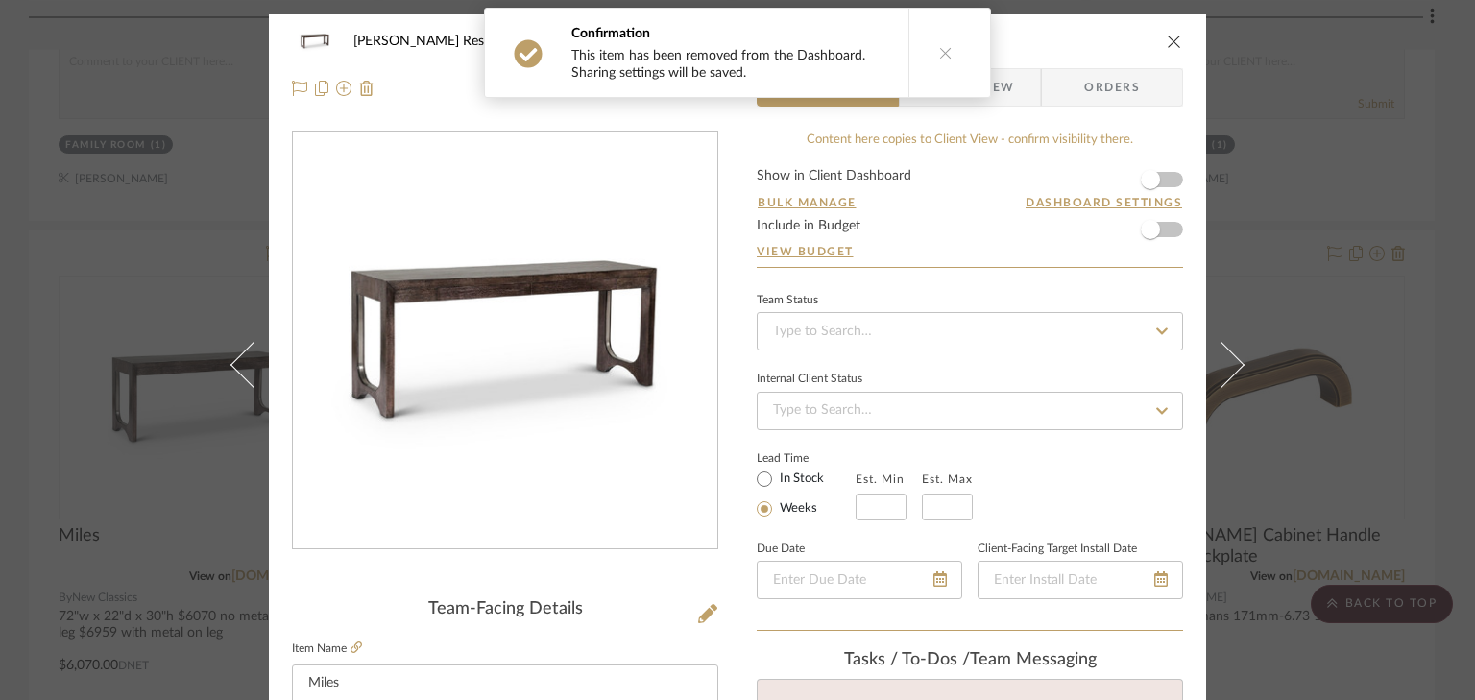
click at [939, 54] on icon at bounding box center [945, 52] width 13 height 13
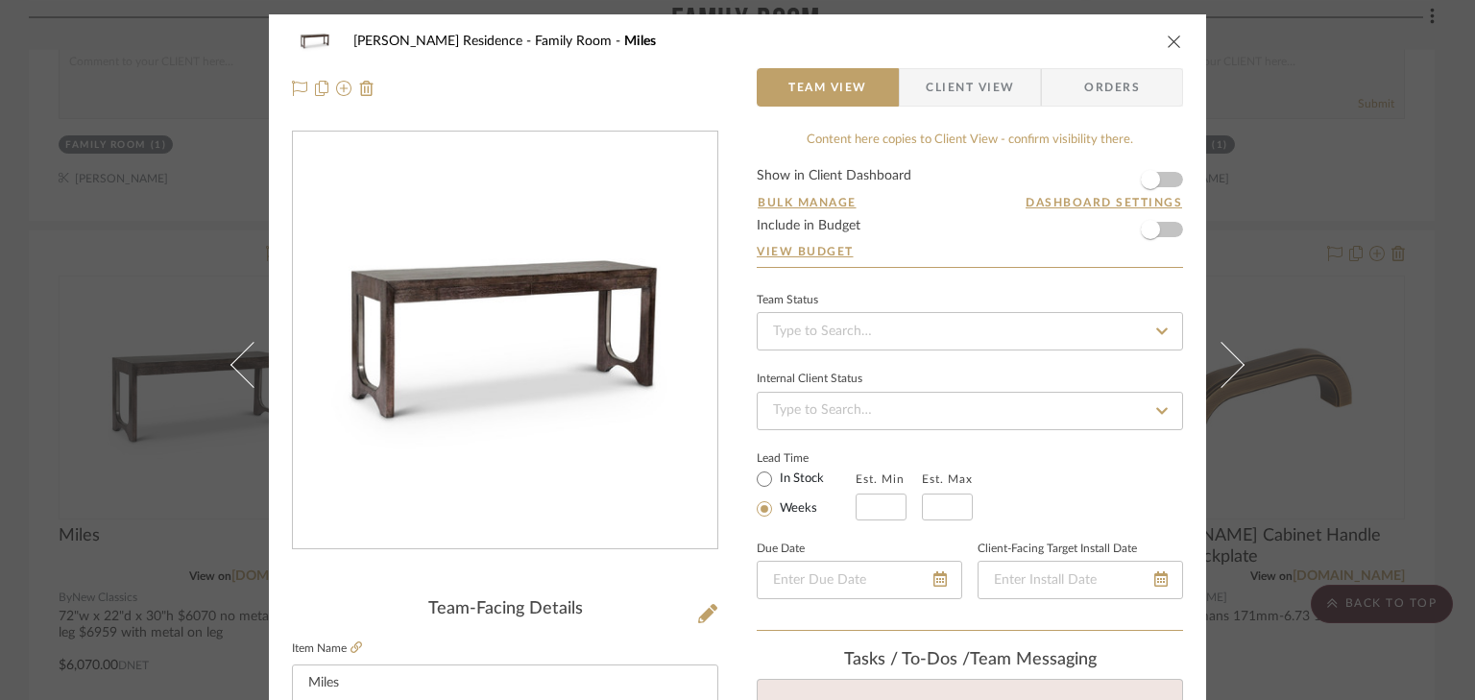
click at [1167, 37] on icon "close" at bounding box center [1174, 41] width 15 height 15
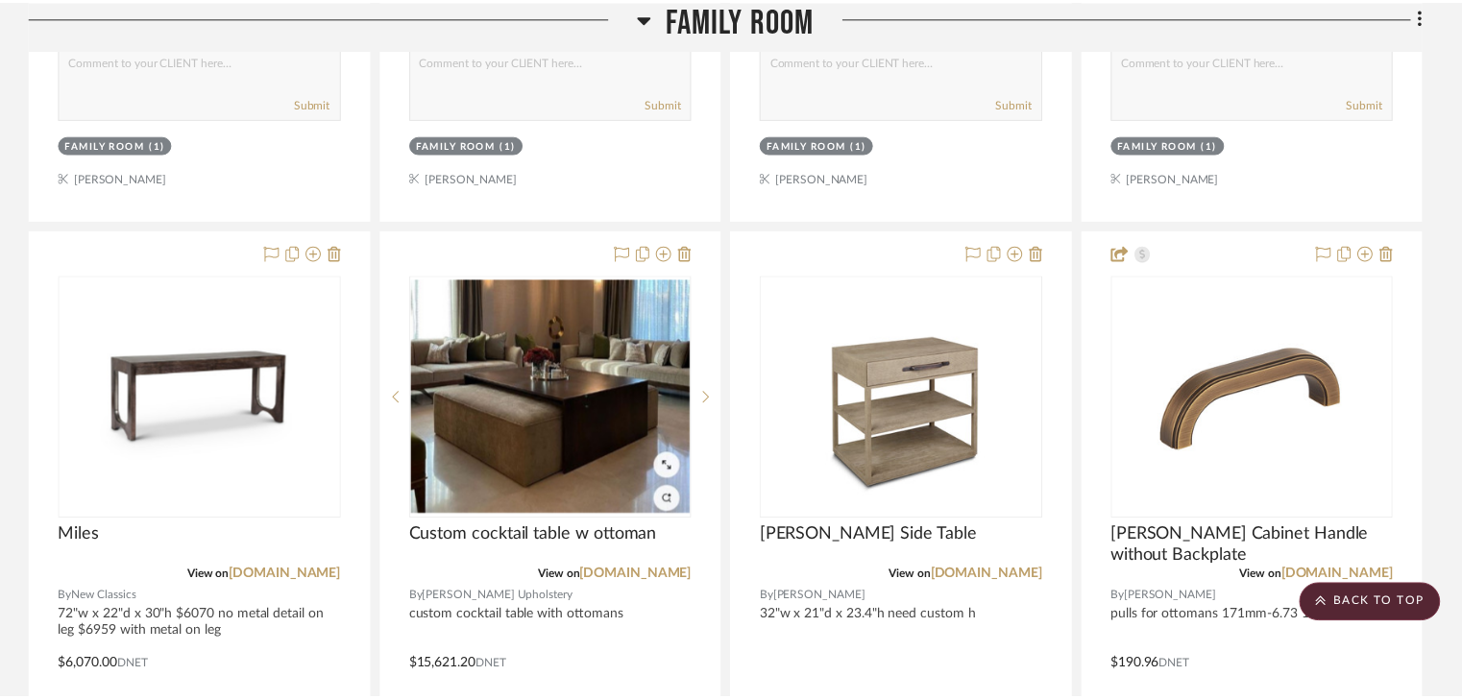
scroll to position [5610, 0]
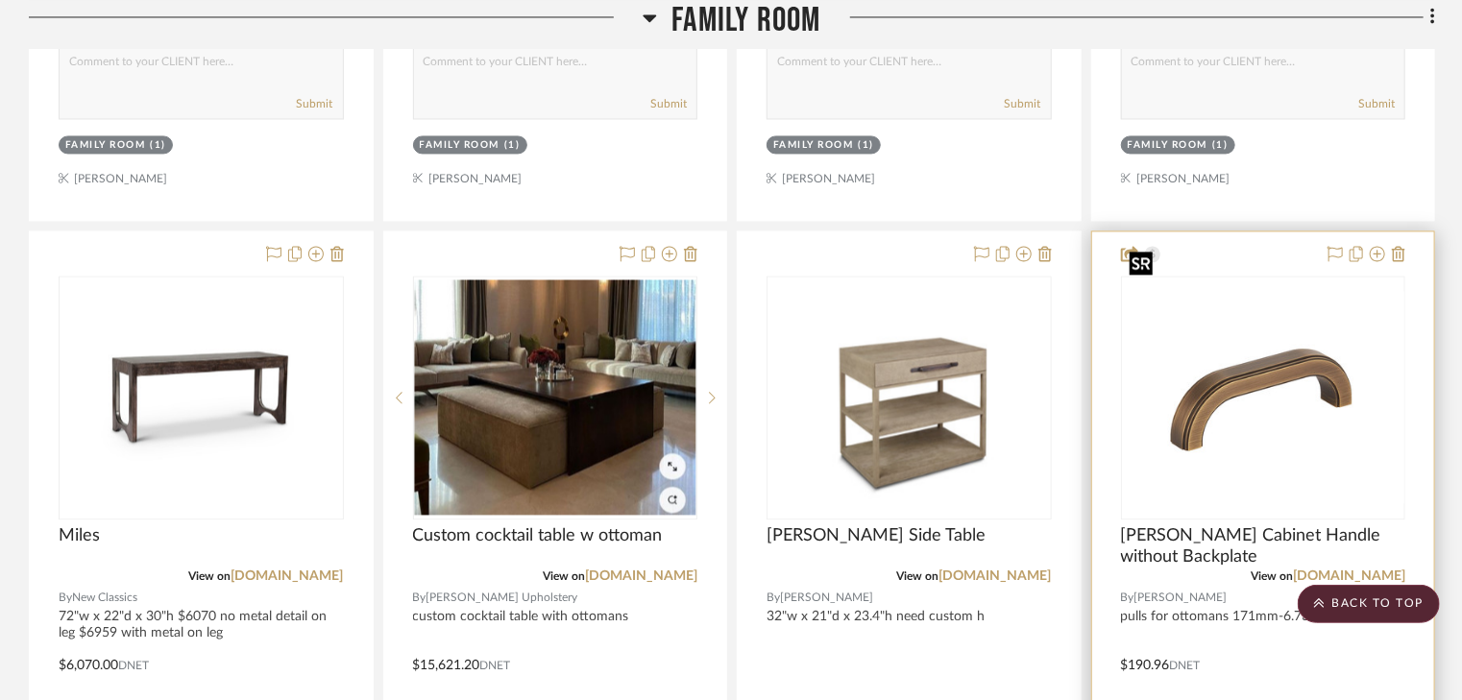
click at [1349, 314] on div at bounding box center [1263, 398] width 285 height 244
click at [1268, 292] on img "0" at bounding box center [1263, 397] width 281 height 211
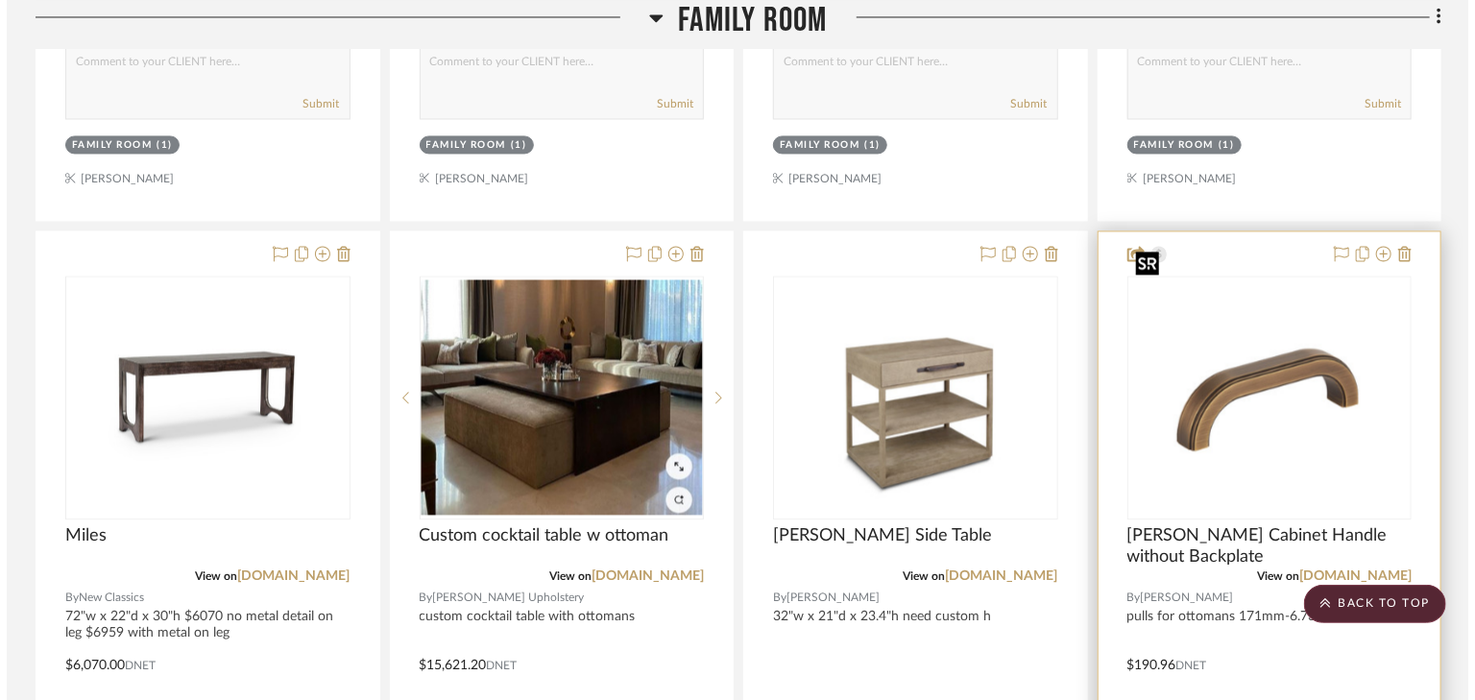
scroll to position [0, 0]
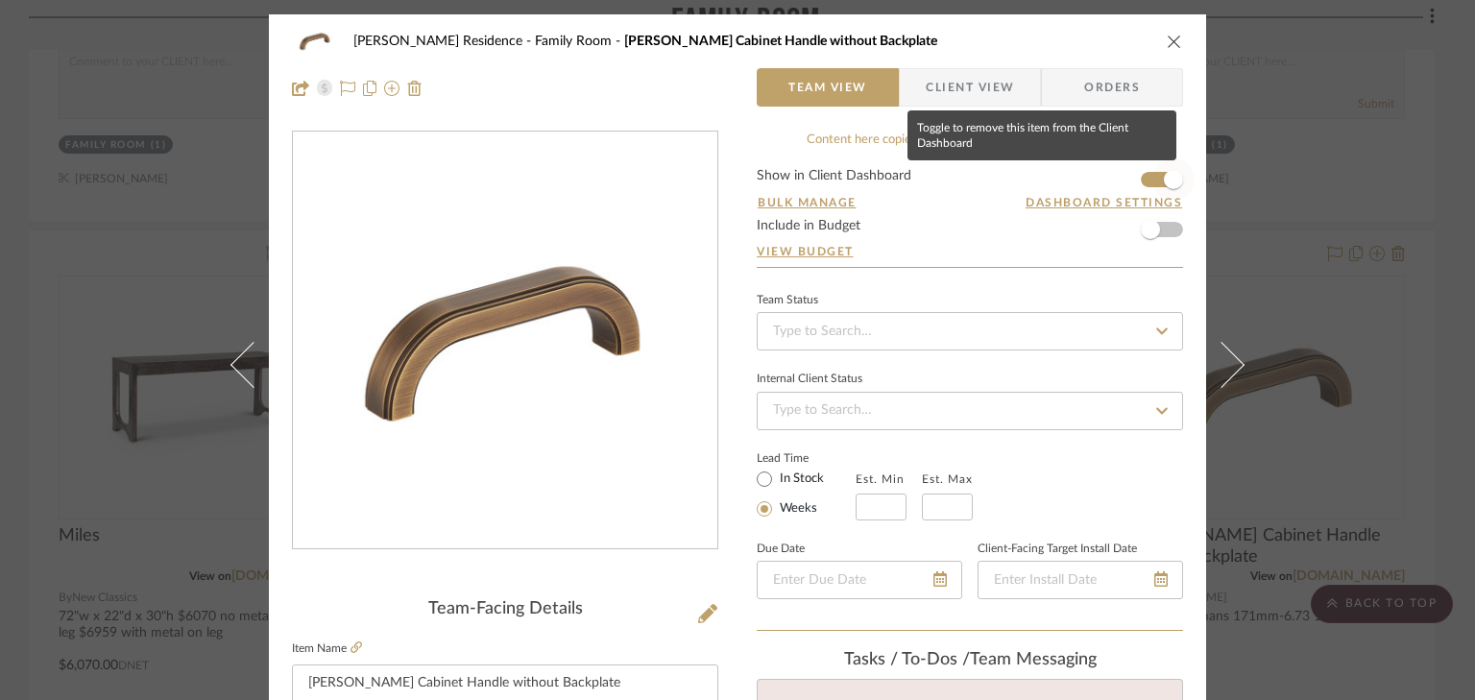
click at [1153, 177] on span "button" at bounding box center [1174, 179] width 42 height 42
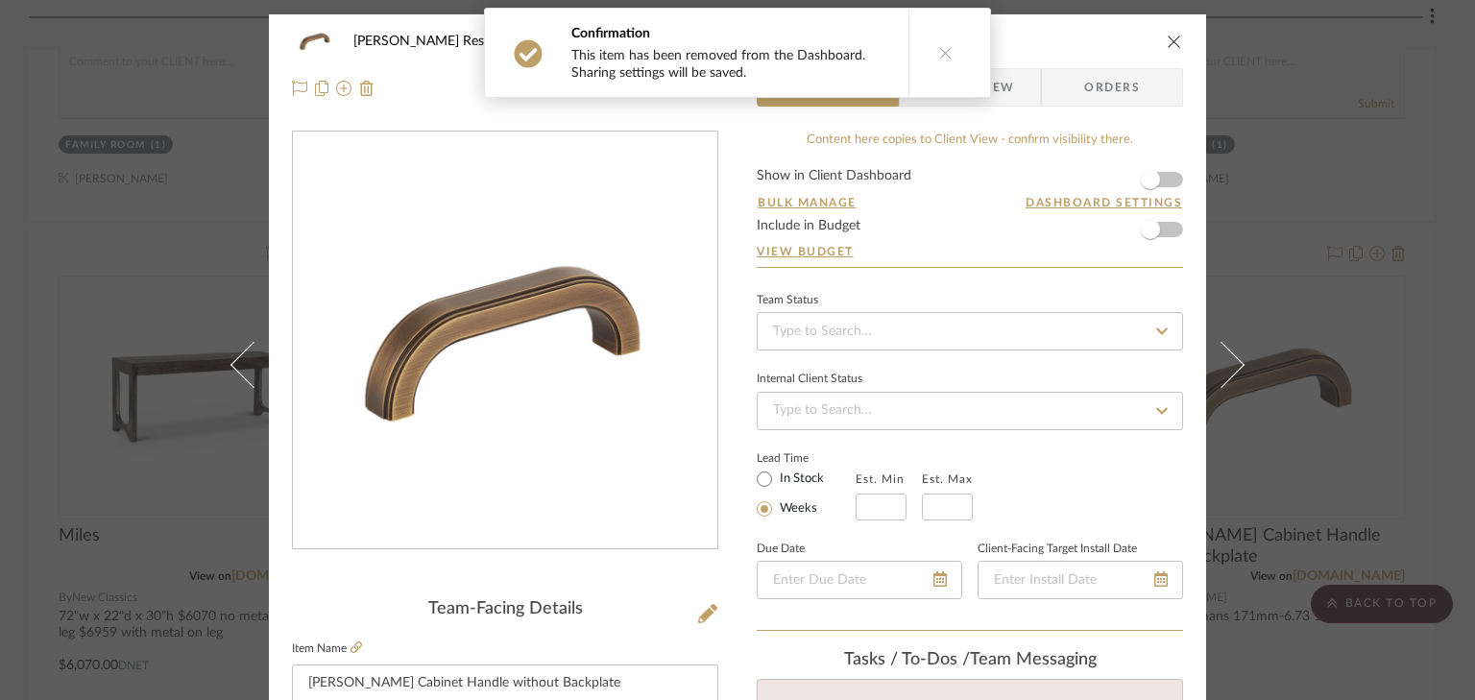
click at [1172, 41] on icon "close" at bounding box center [1174, 41] width 15 height 15
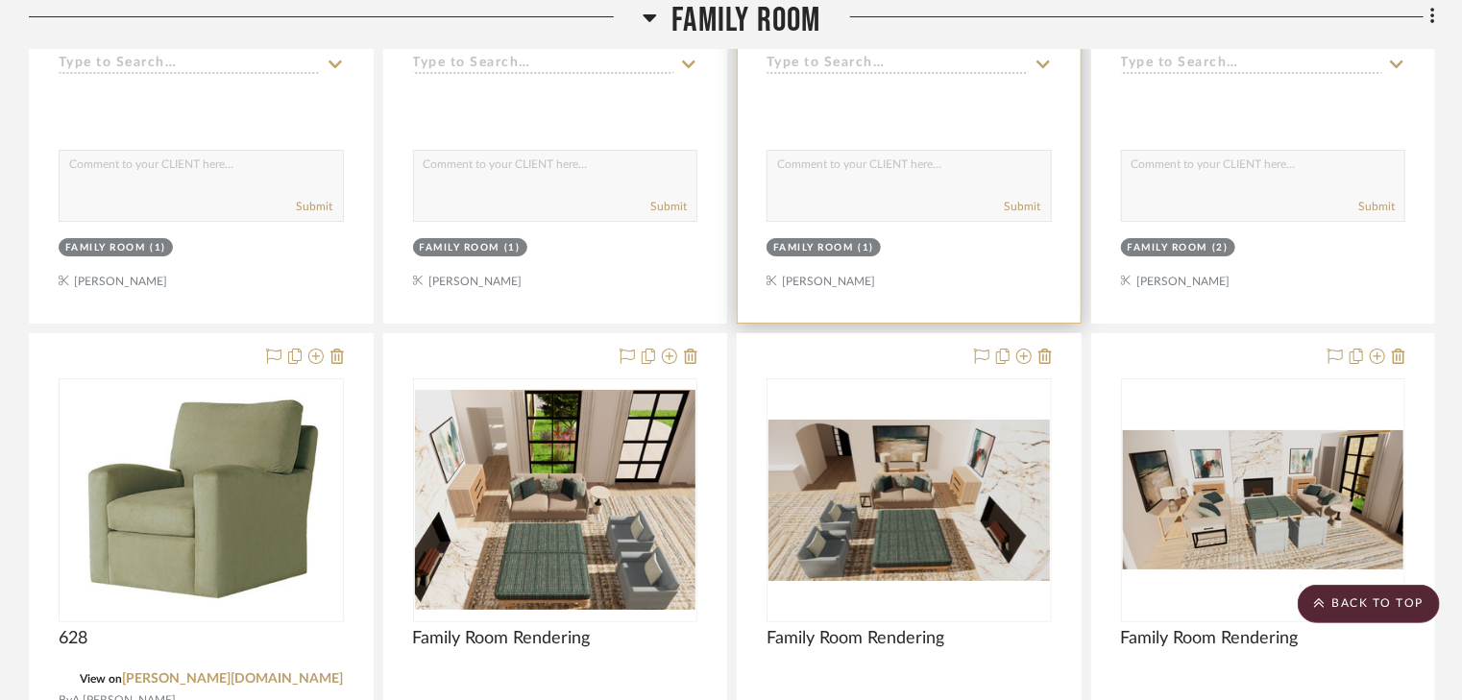
scroll to position [7300, 0]
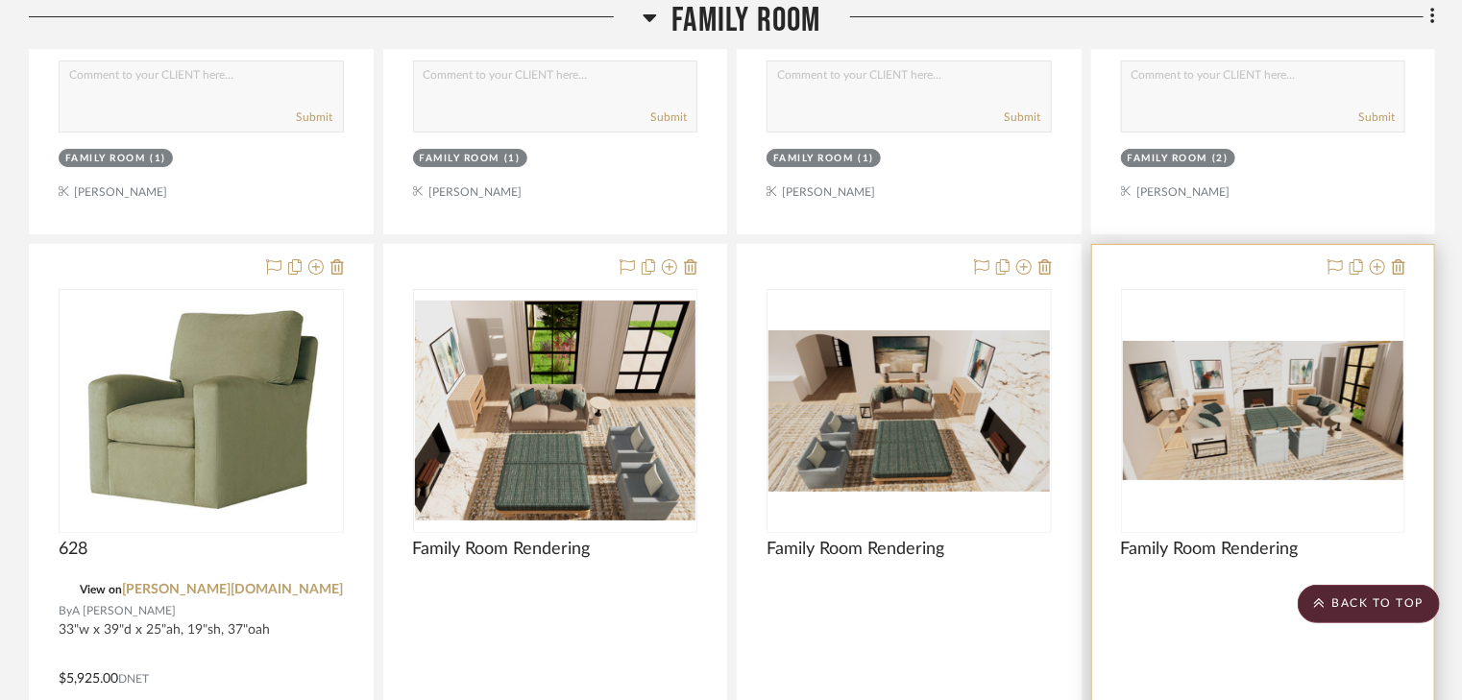
click at [1254, 341] on img "0" at bounding box center [1263, 410] width 281 height 139
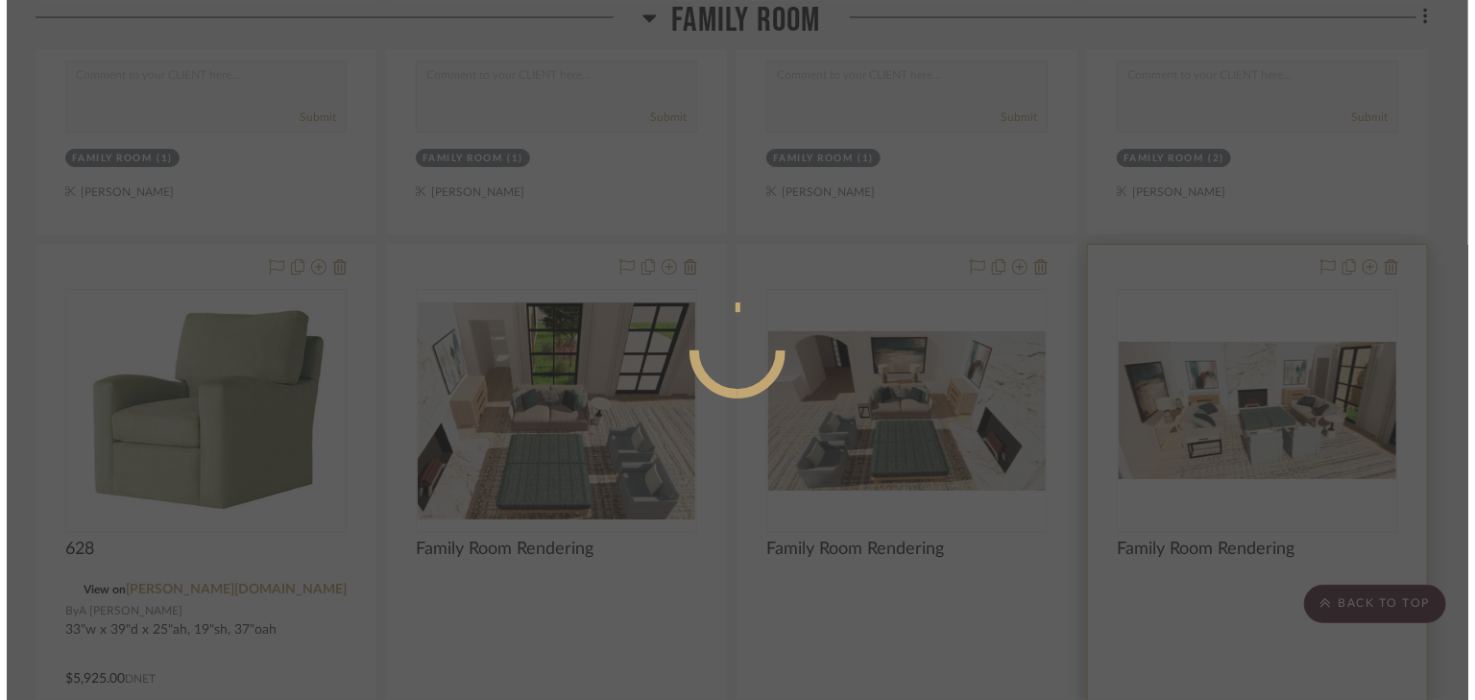
scroll to position [0, 0]
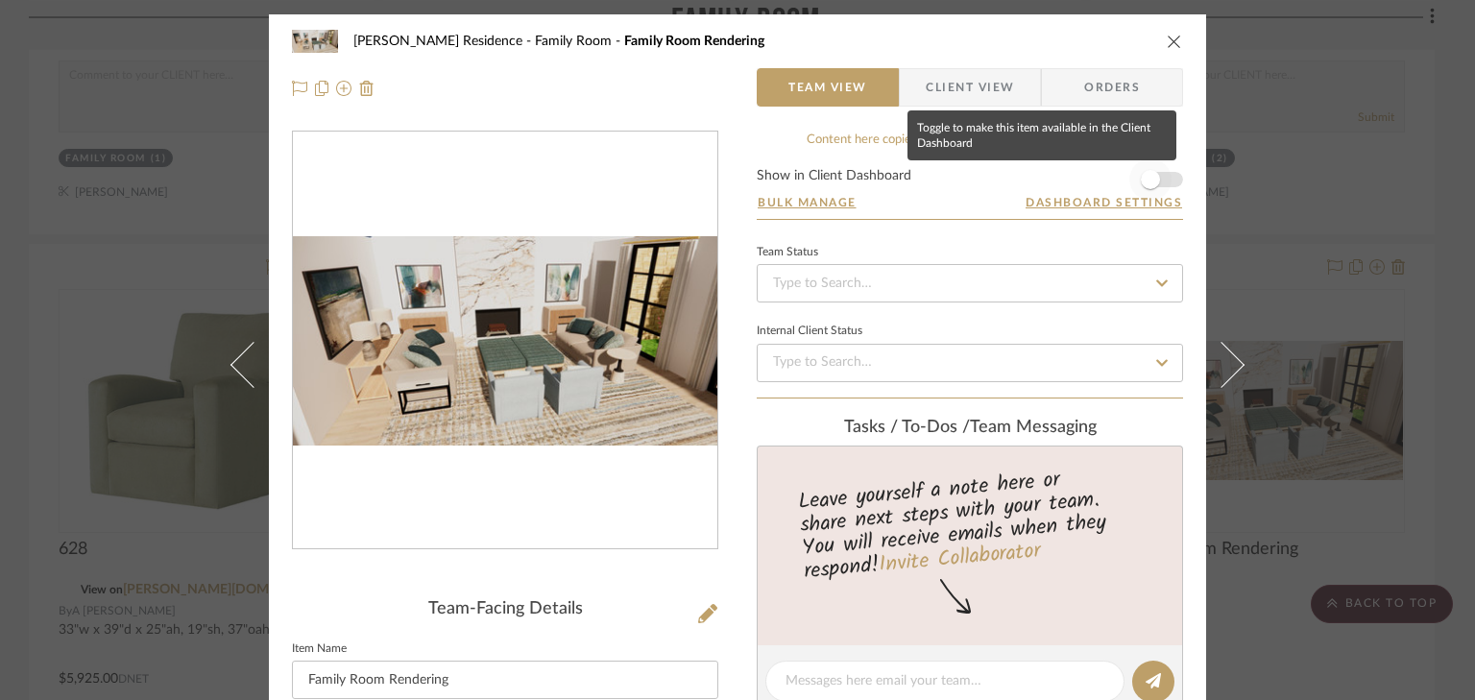
click at [1163, 182] on span "button" at bounding box center [1151, 179] width 42 height 42
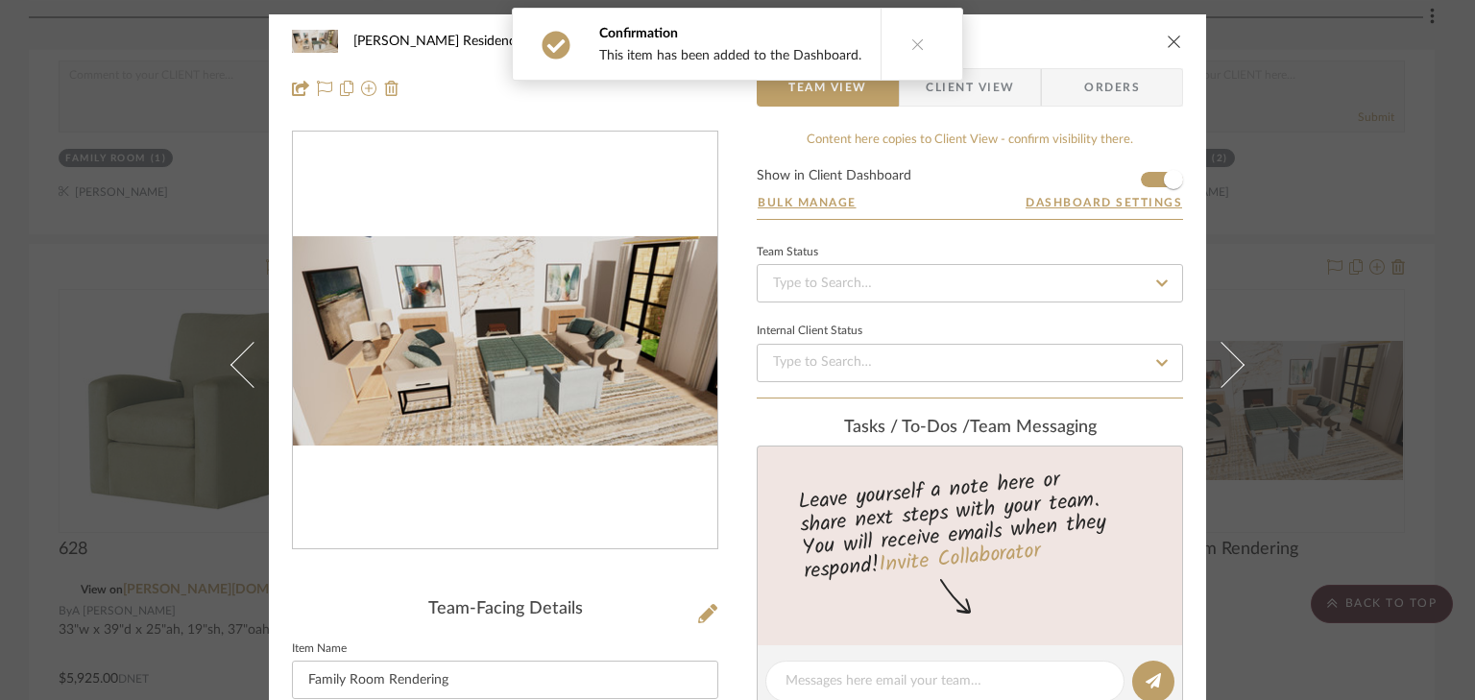
click at [998, 96] on span "Client View" at bounding box center [970, 87] width 88 height 38
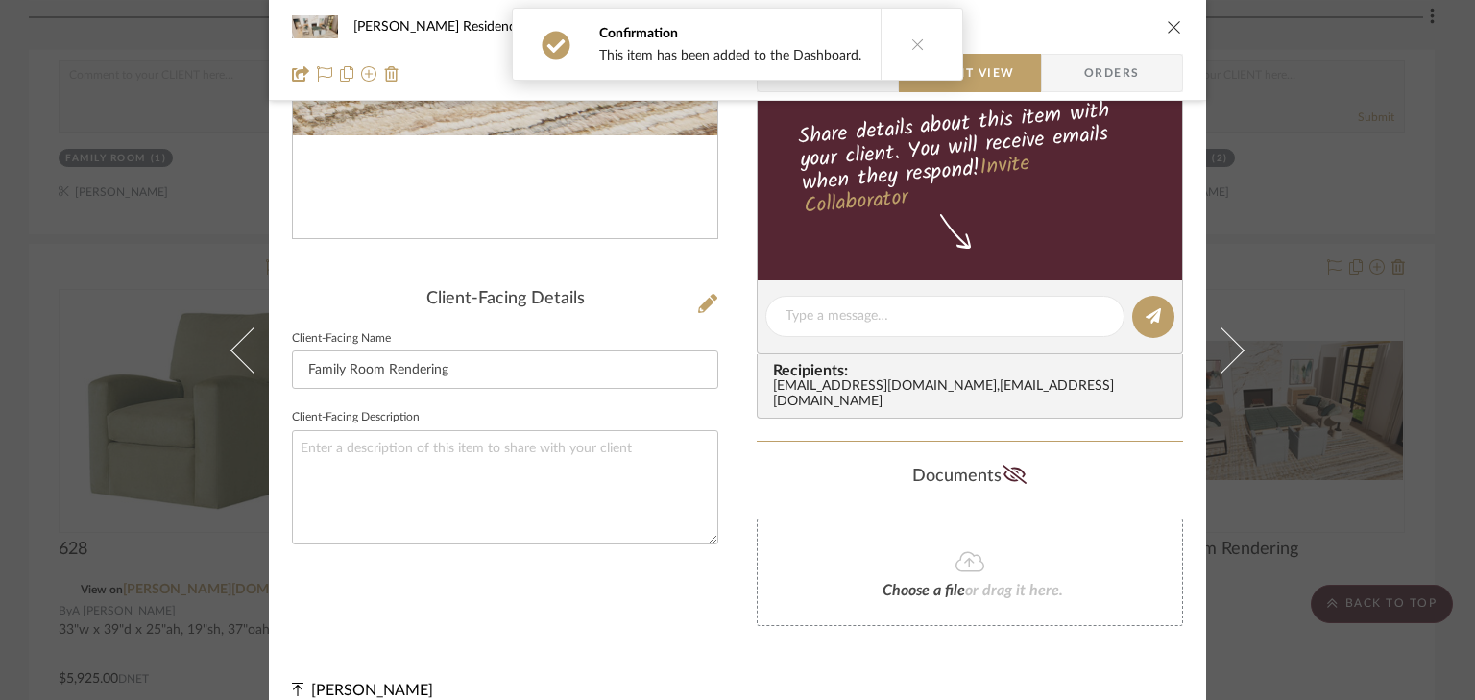
scroll to position [317, 0]
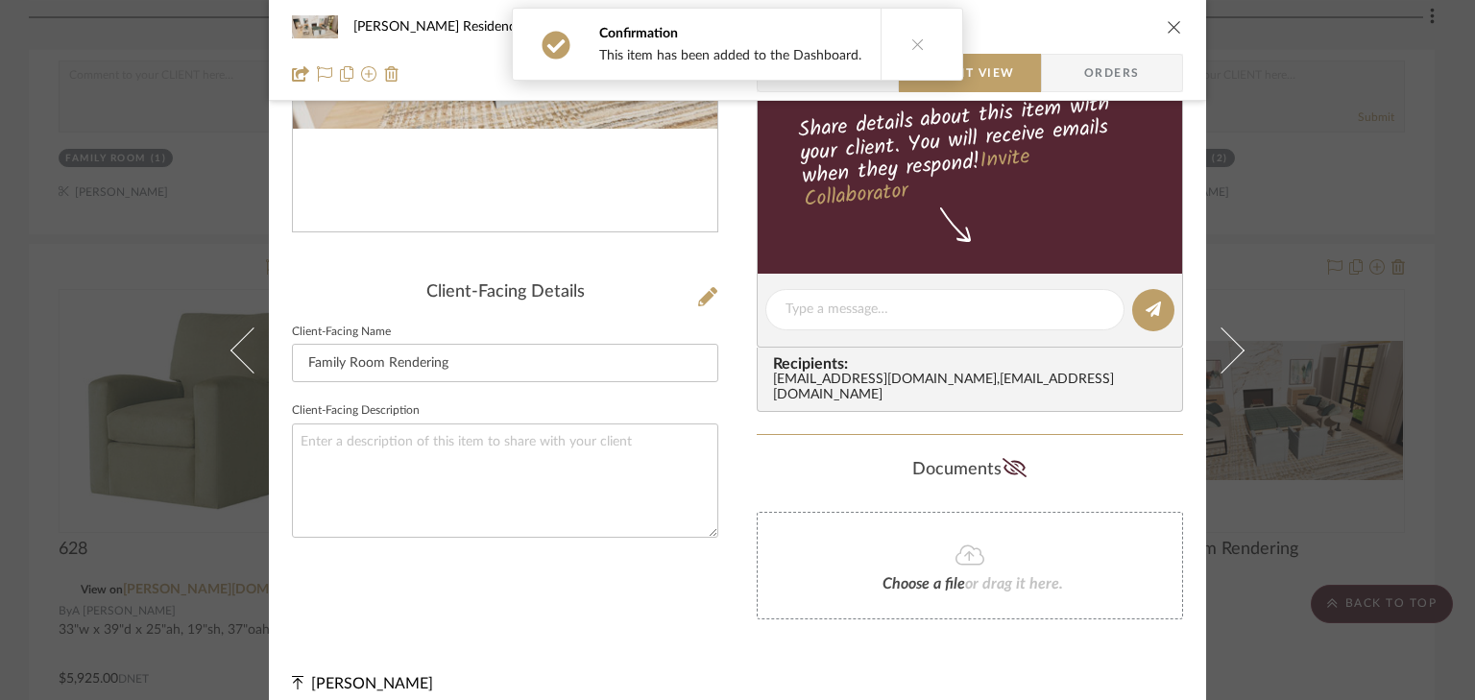
click at [1168, 25] on icon "close" at bounding box center [1174, 26] width 15 height 15
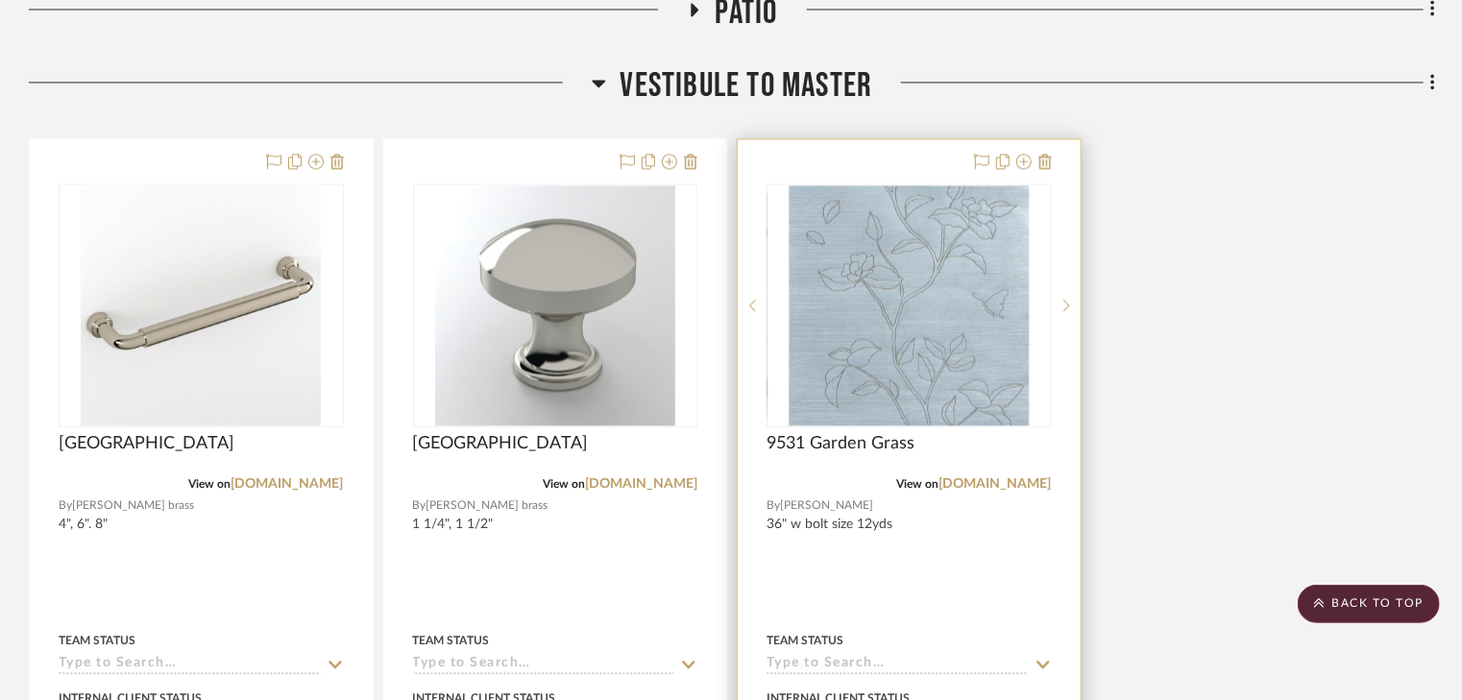
scroll to position [9375, 0]
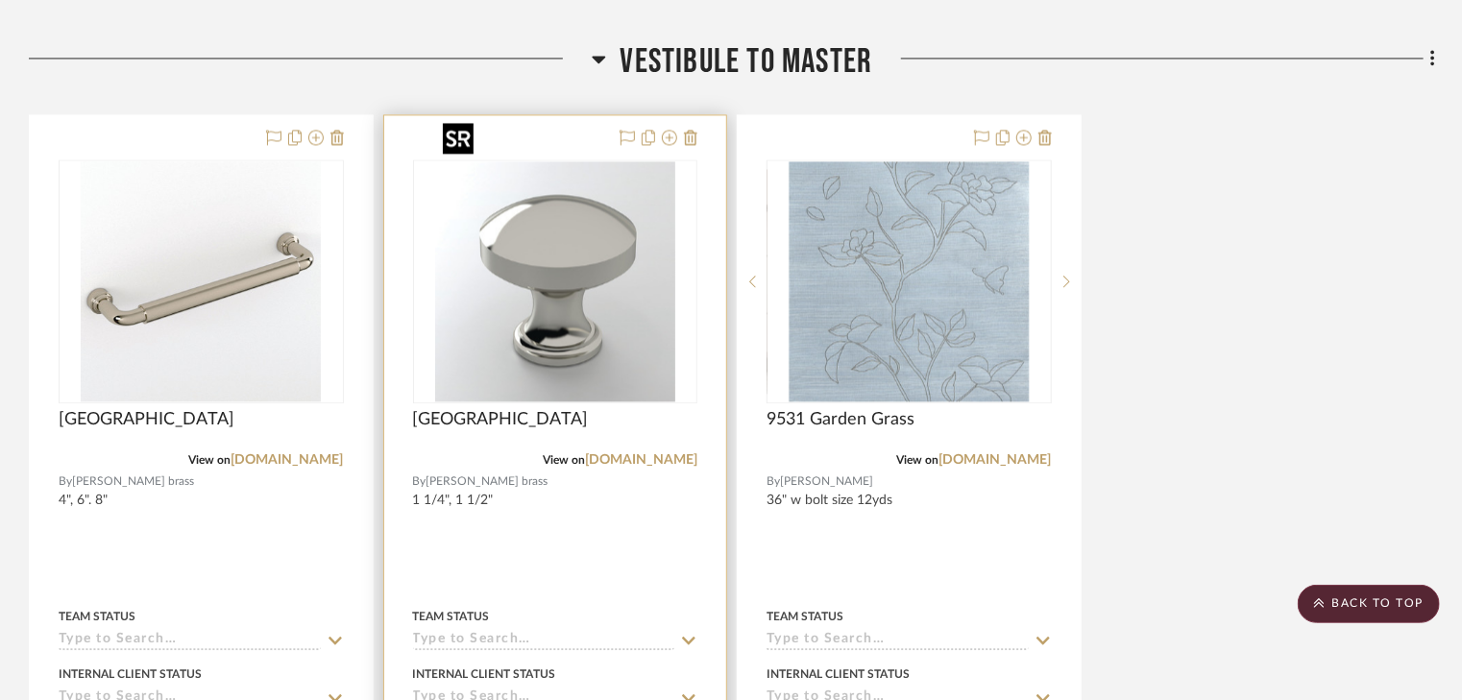
click at [510, 223] on img "0" at bounding box center [555, 281] width 240 height 240
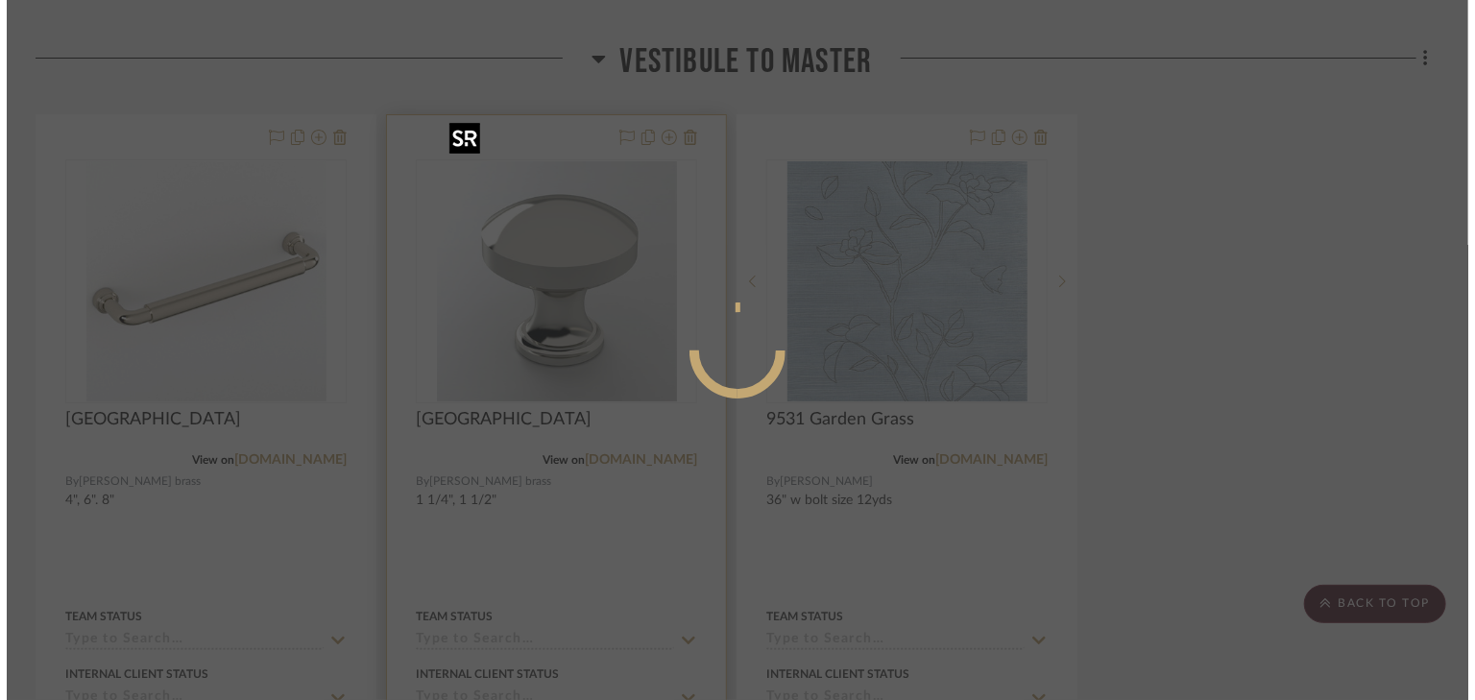
scroll to position [0, 0]
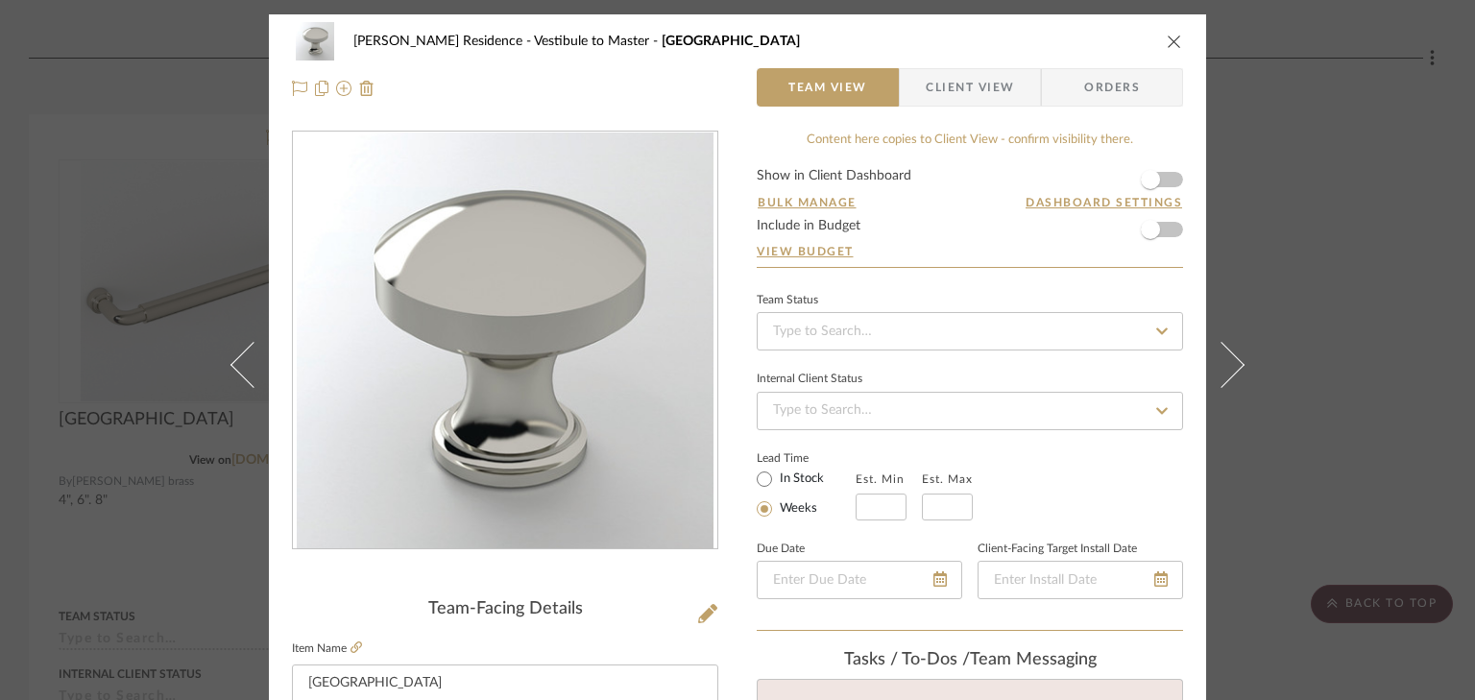
click at [1022, 94] on span "Client View" at bounding box center [970, 87] width 140 height 38
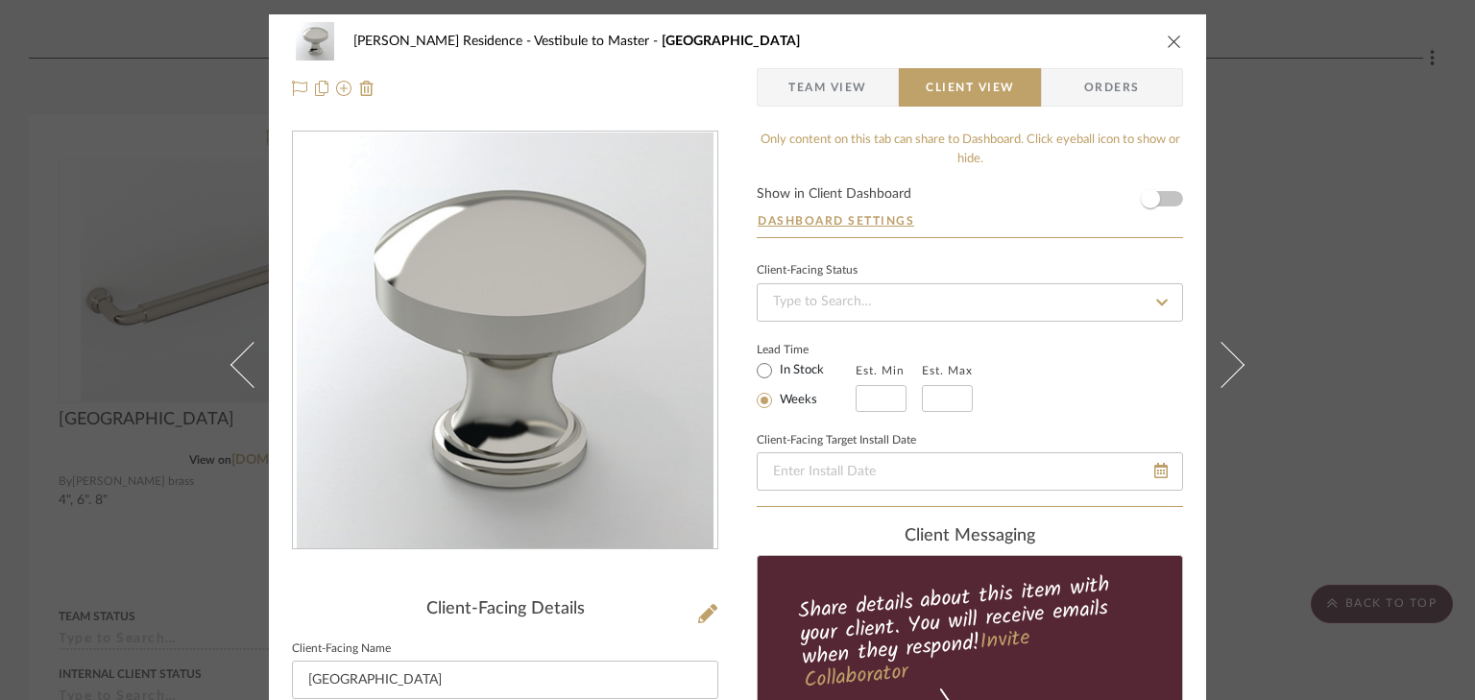
click at [1172, 200] on form "Show in Client Dashboard Dashboard Settings" at bounding box center [970, 212] width 426 height 50
click at [1167, 196] on form "Show in Client Dashboard Dashboard Settings" at bounding box center [970, 212] width 426 height 50
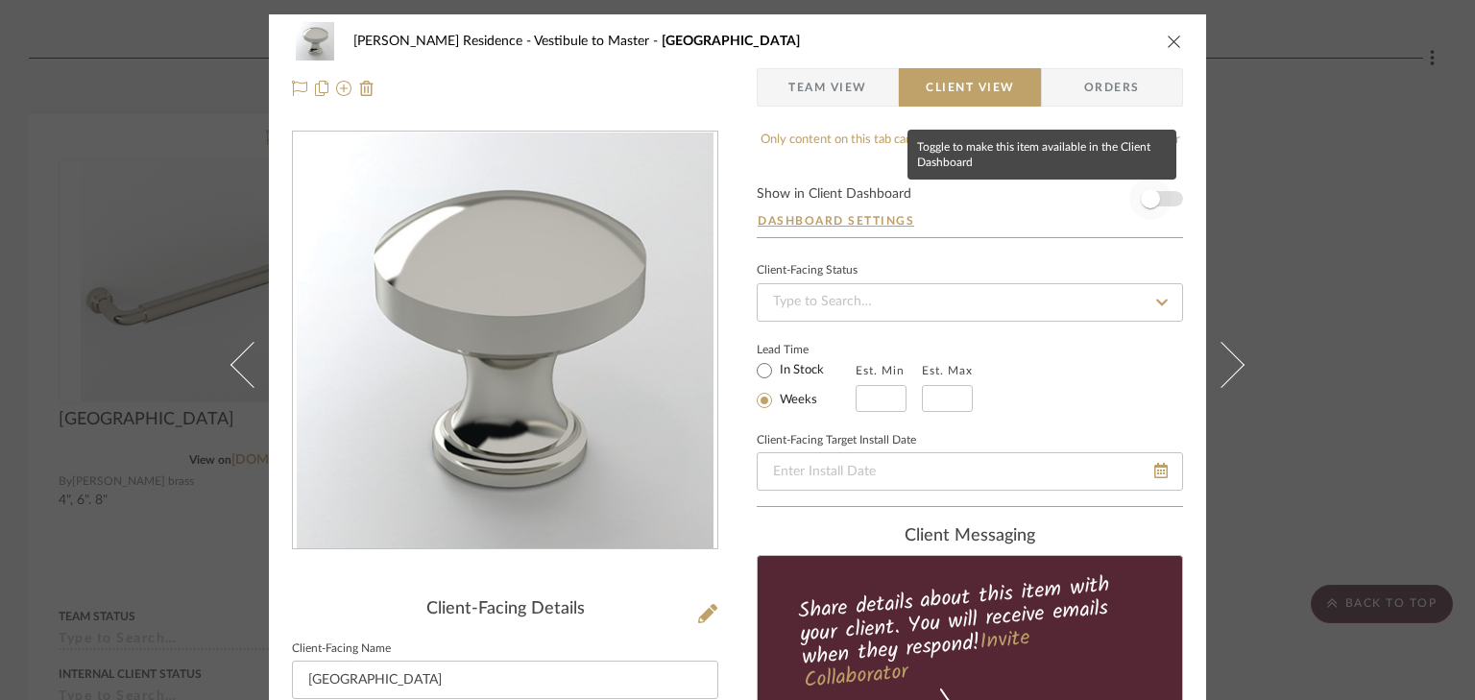
click at [1160, 196] on span "button" at bounding box center [1151, 199] width 42 height 42
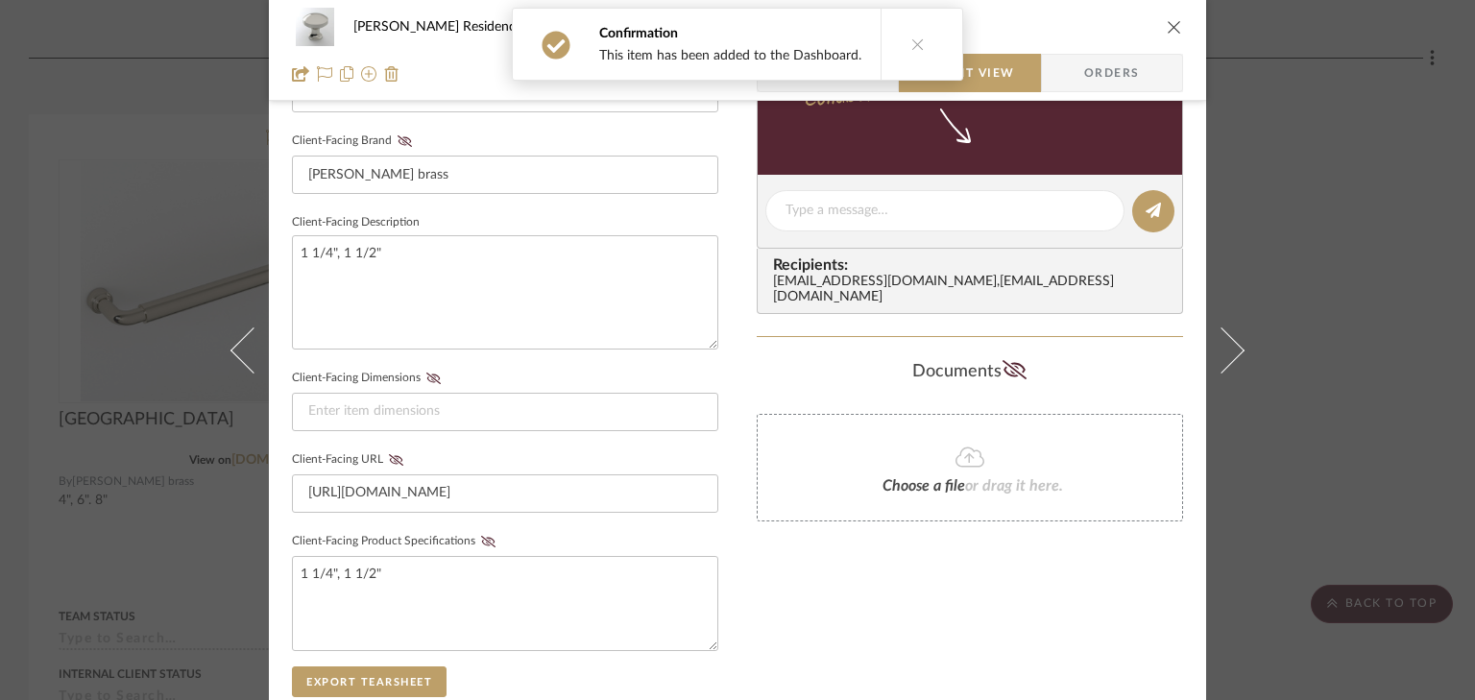
scroll to position [615, 0]
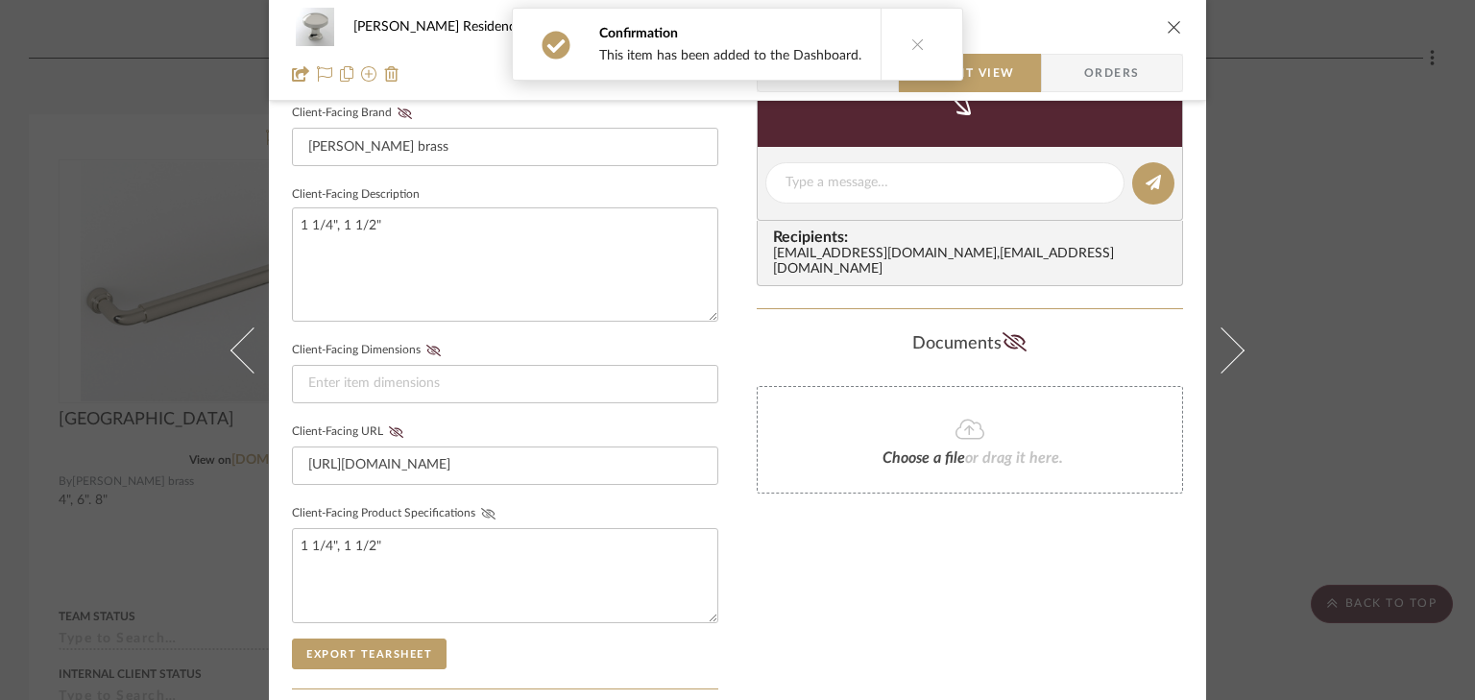
click at [481, 509] on icon at bounding box center [488, 514] width 14 height 12
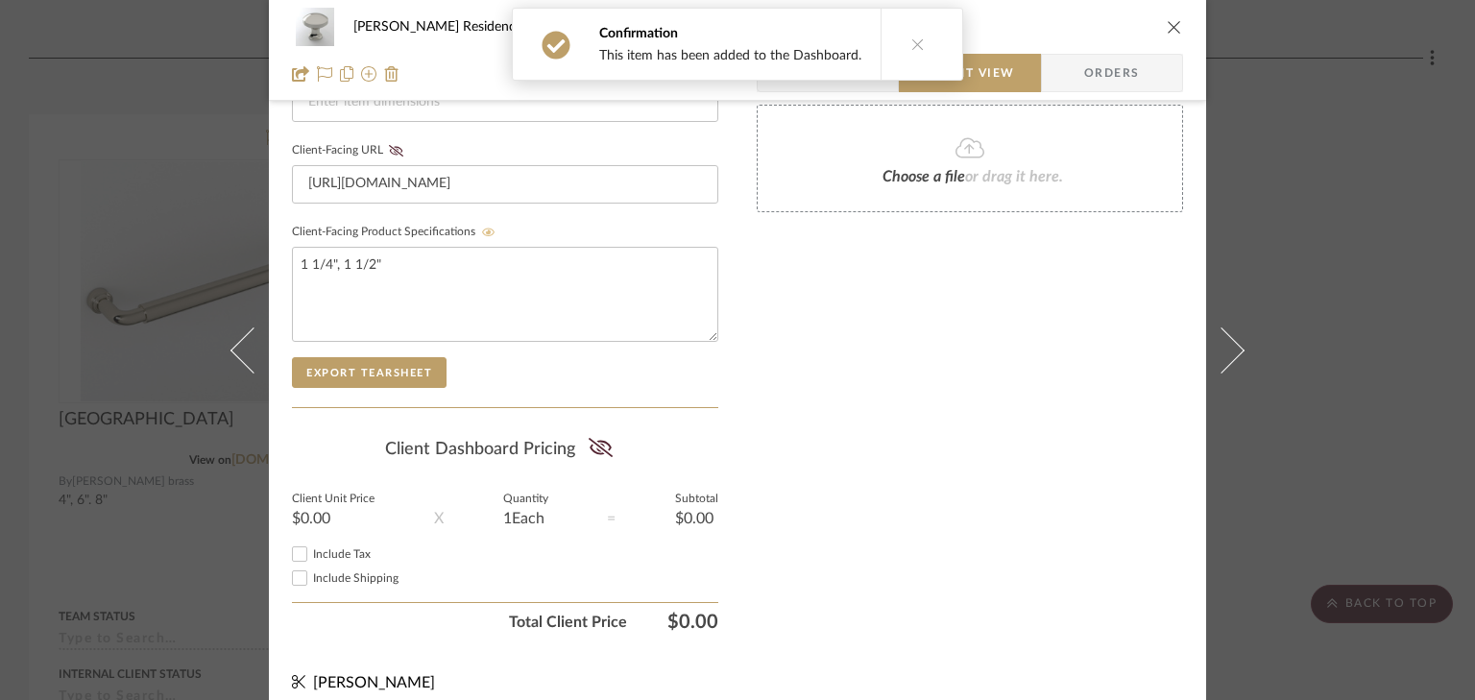
scroll to position [910, 0]
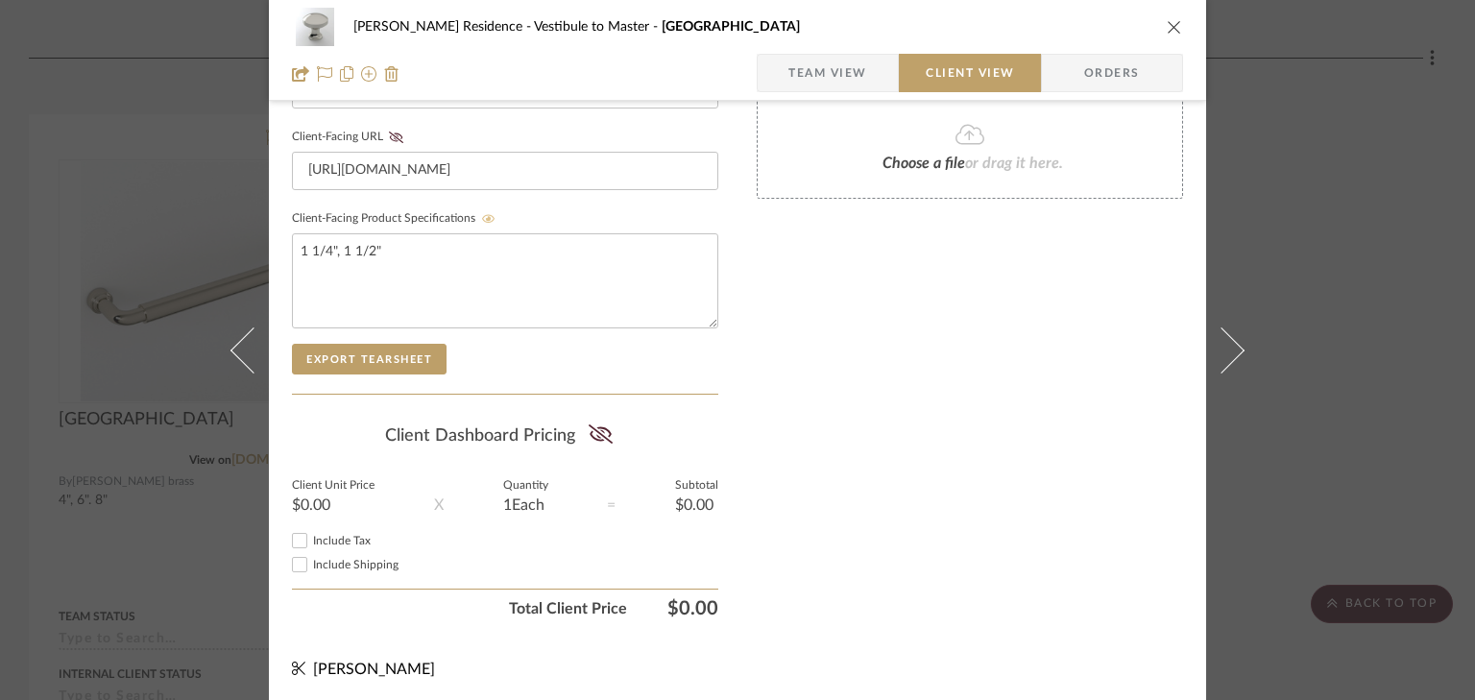
click at [1167, 27] on icon "close" at bounding box center [1174, 26] width 15 height 15
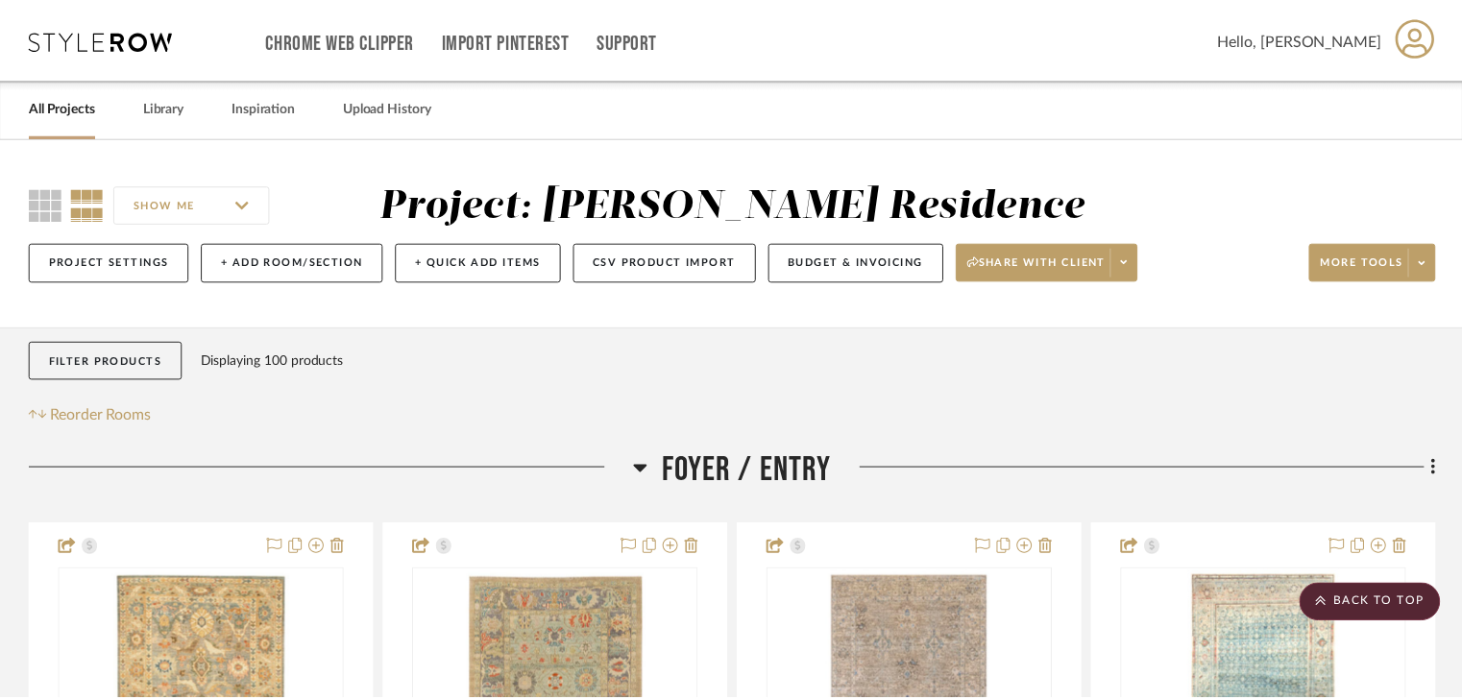
scroll to position [9375, 0]
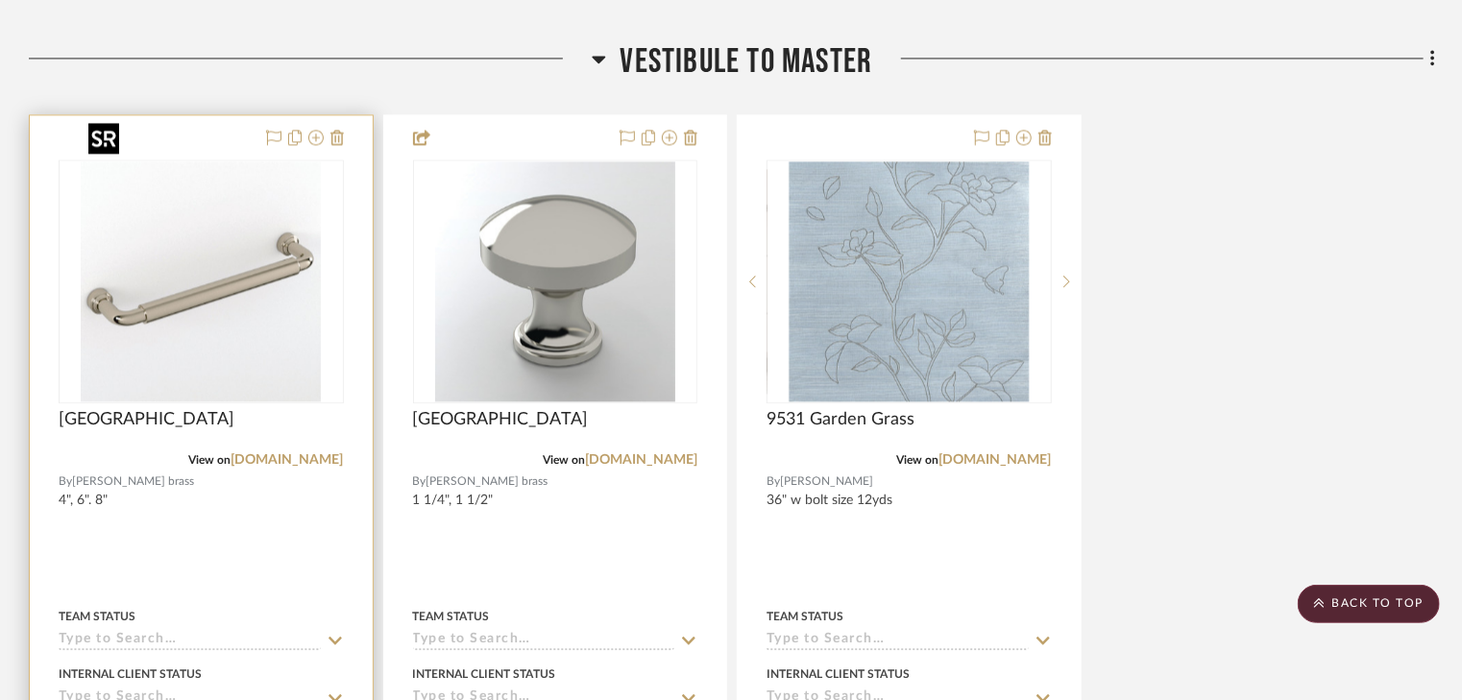
click at [0, 0] on img at bounding box center [0, 0] width 0 height 0
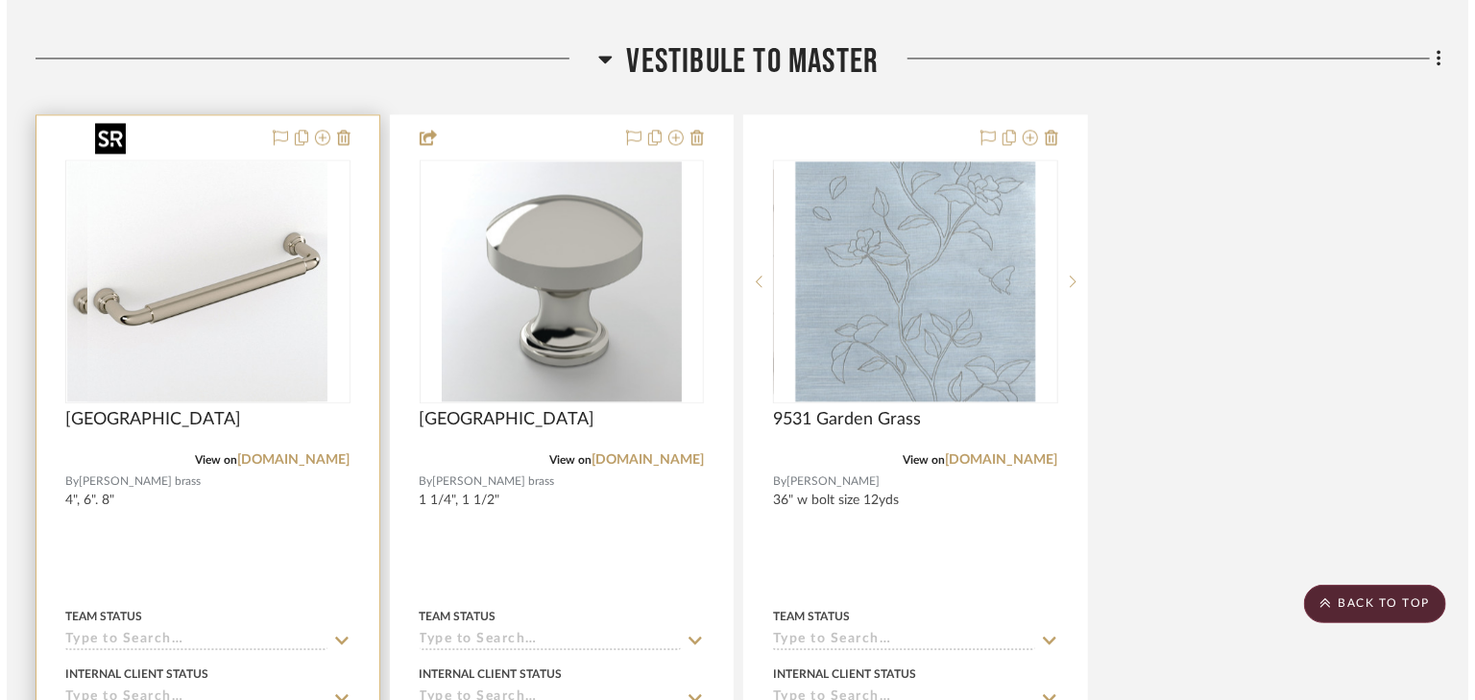
scroll to position [0, 0]
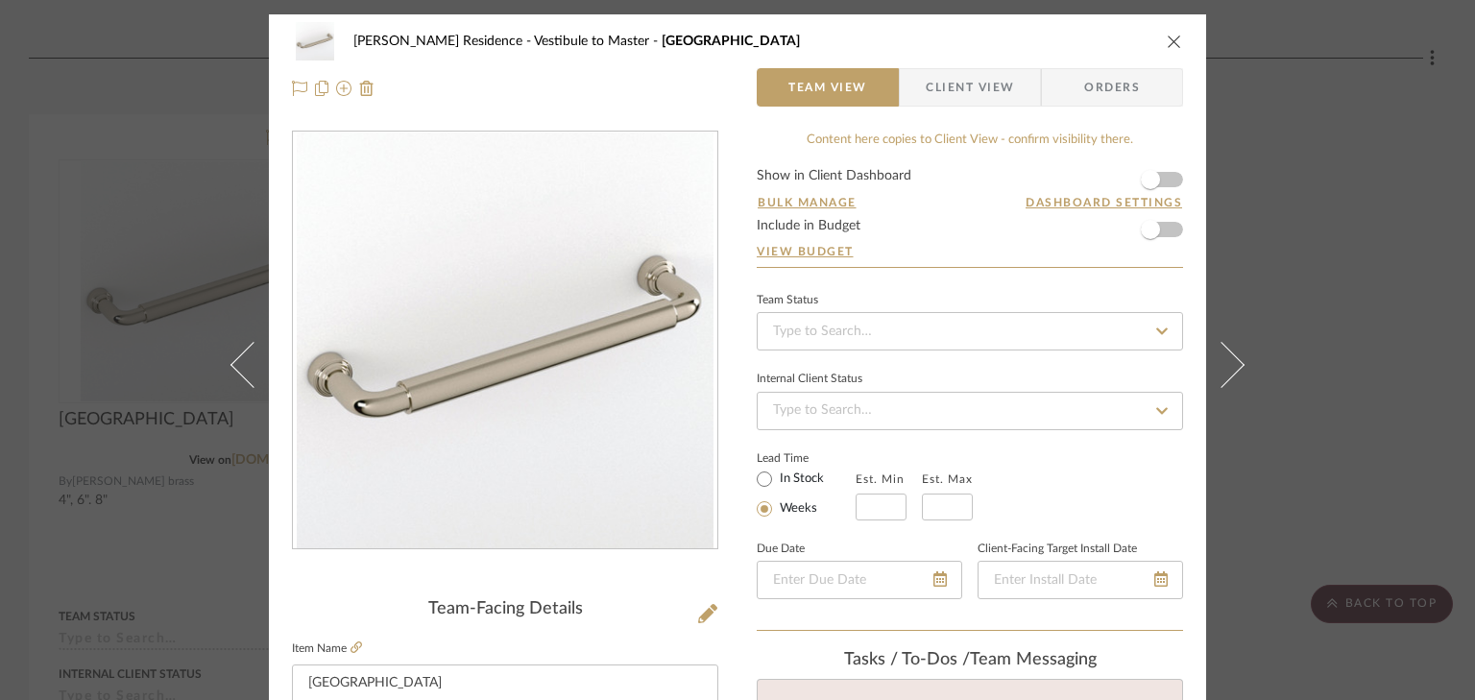
click at [1169, 175] on form "Show in Client Dashboard Bulk Manage Dashboard Settings Include in Budget View …" at bounding box center [970, 218] width 426 height 98
click at [1166, 176] on form "Show in Client Dashboard Bulk Manage Dashboard Settings Include in Budget View …" at bounding box center [970, 218] width 426 height 98
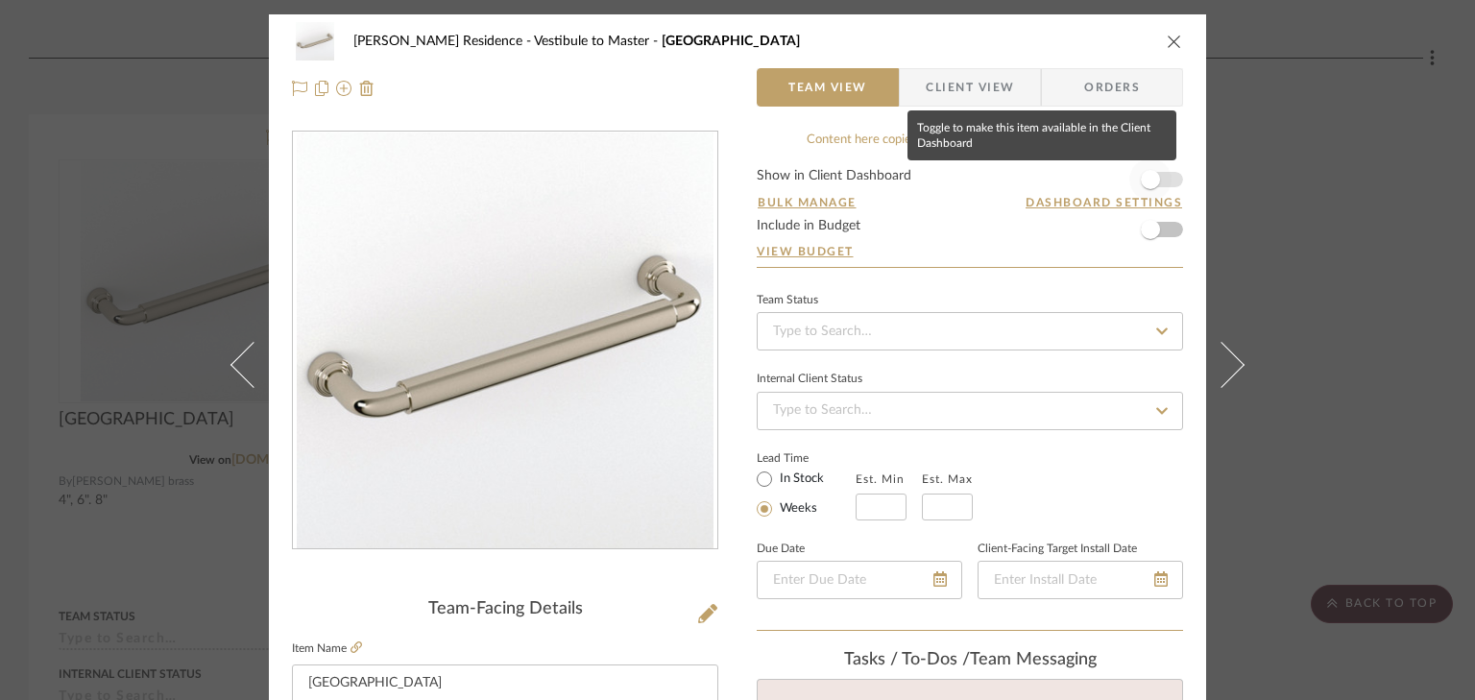
click at [1163, 181] on span "button" at bounding box center [1151, 179] width 42 height 42
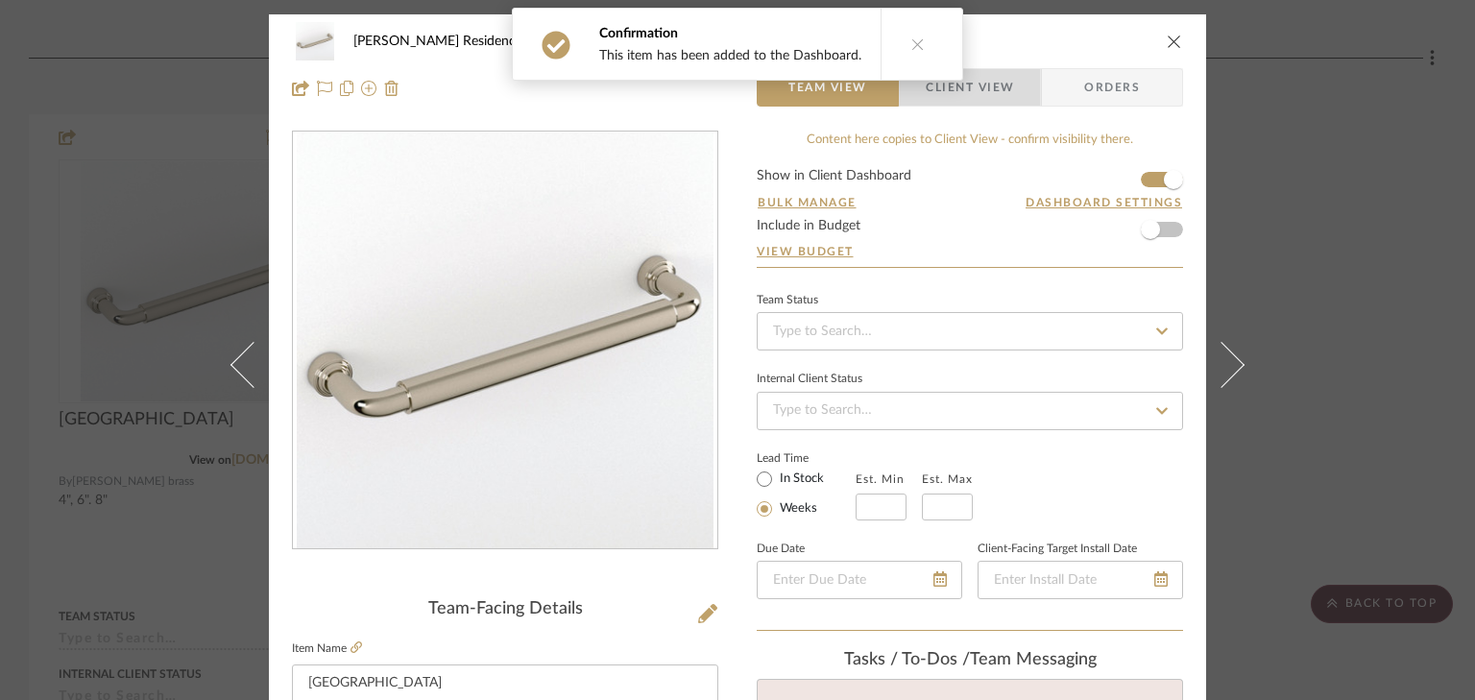
click at [998, 88] on span "Client View" at bounding box center [970, 87] width 88 height 38
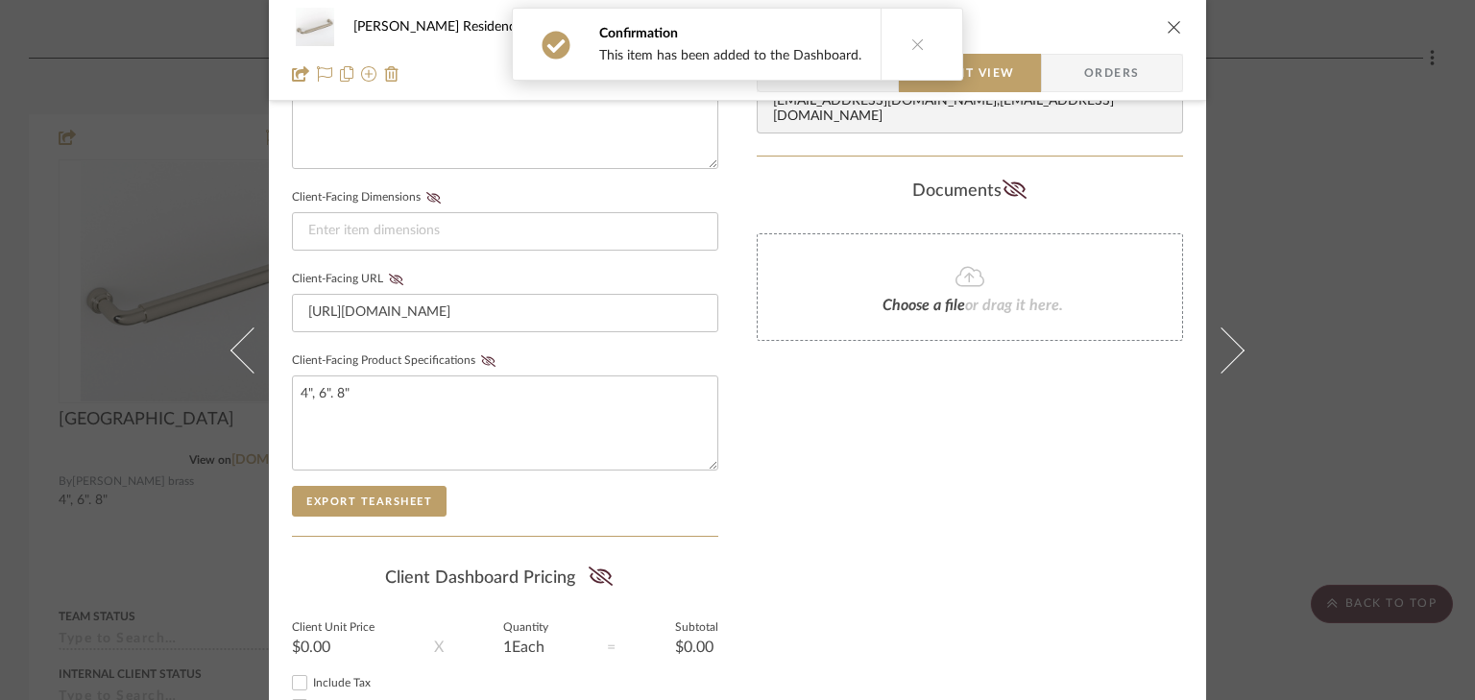
scroll to position [768, 0]
click at [484, 354] on icon at bounding box center [488, 360] width 14 height 12
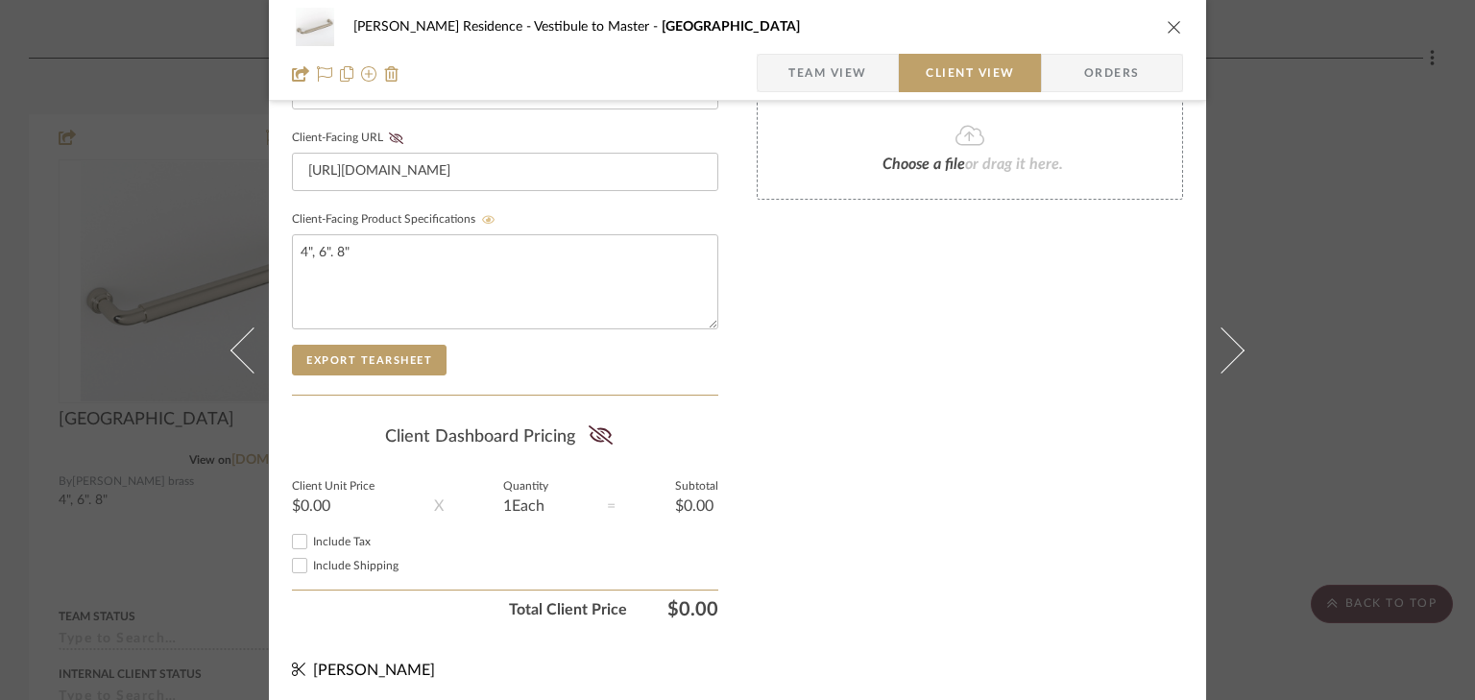
scroll to position [910, 0]
click at [1168, 23] on icon "close" at bounding box center [1174, 26] width 15 height 15
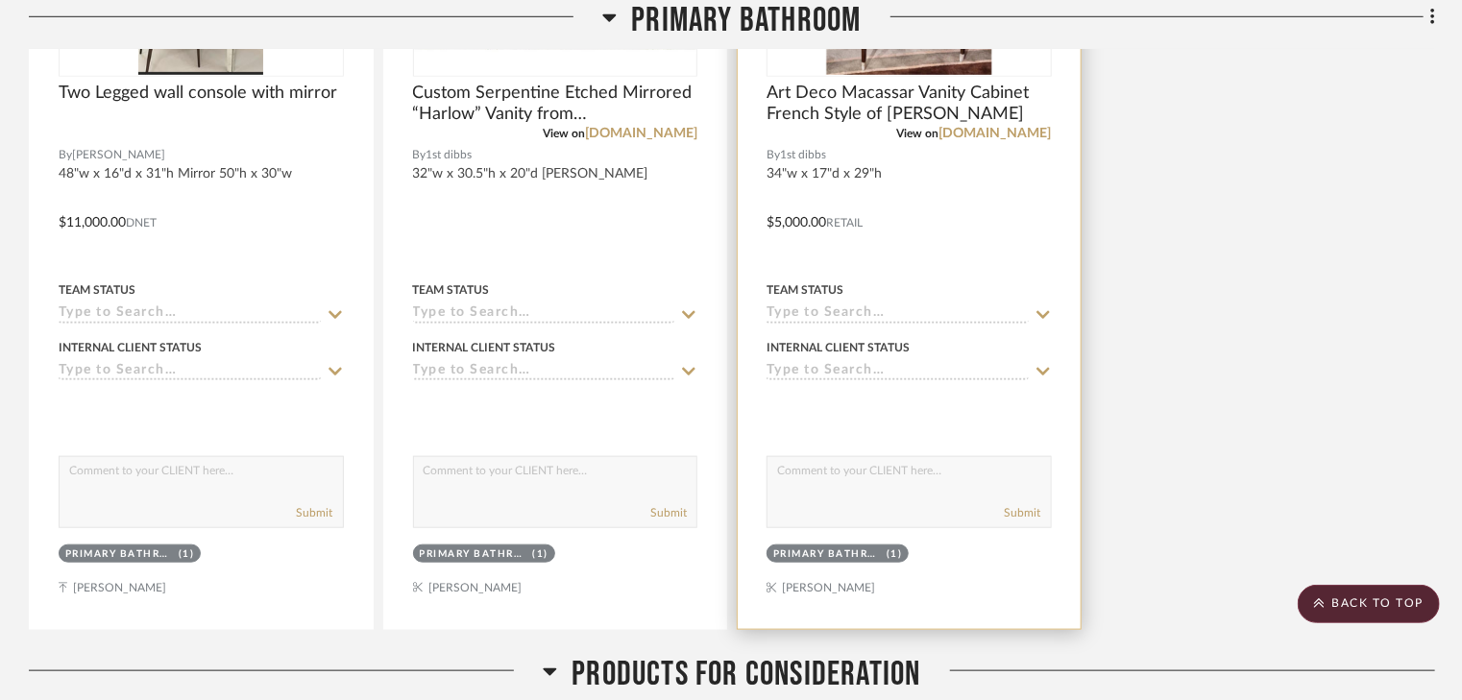
scroll to position [11834, 0]
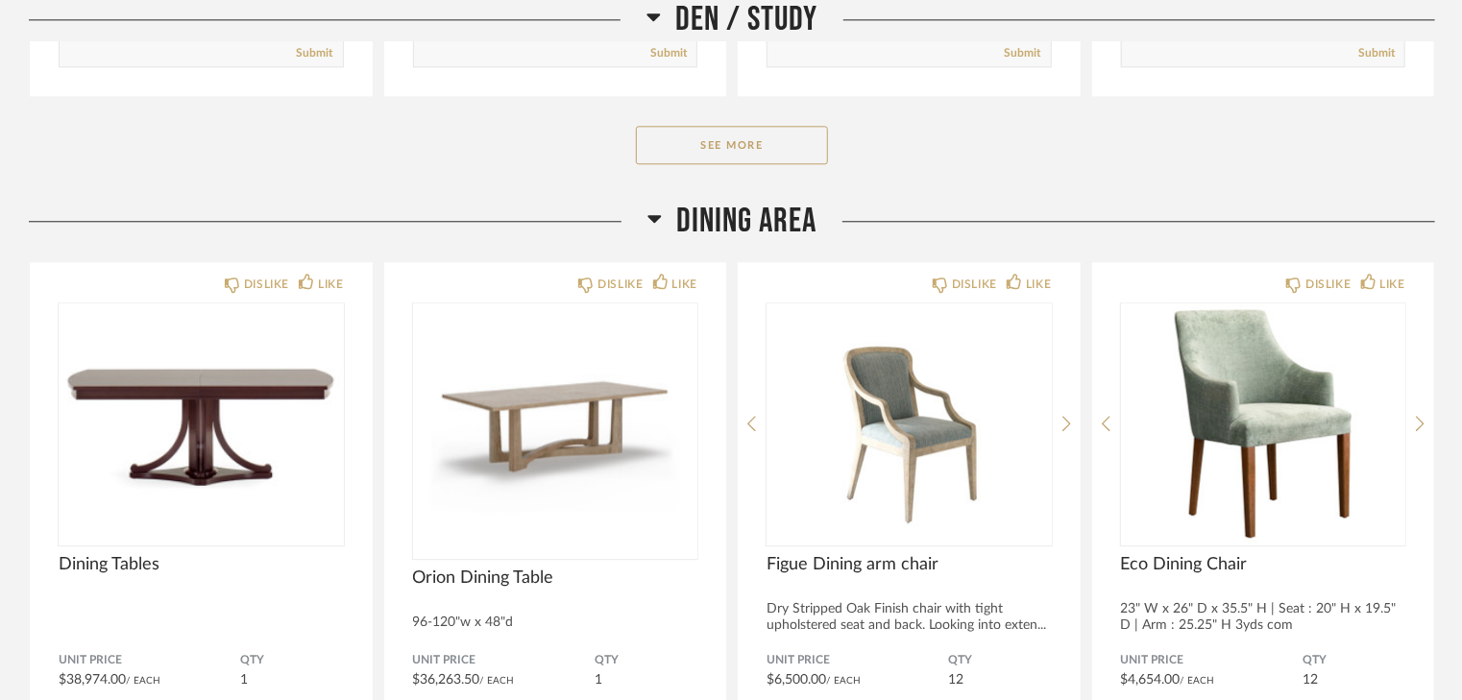
scroll to position [2382, 0]
click at [707, 134] on button "See More" at bounding box center [732, 144] width 192 height 38
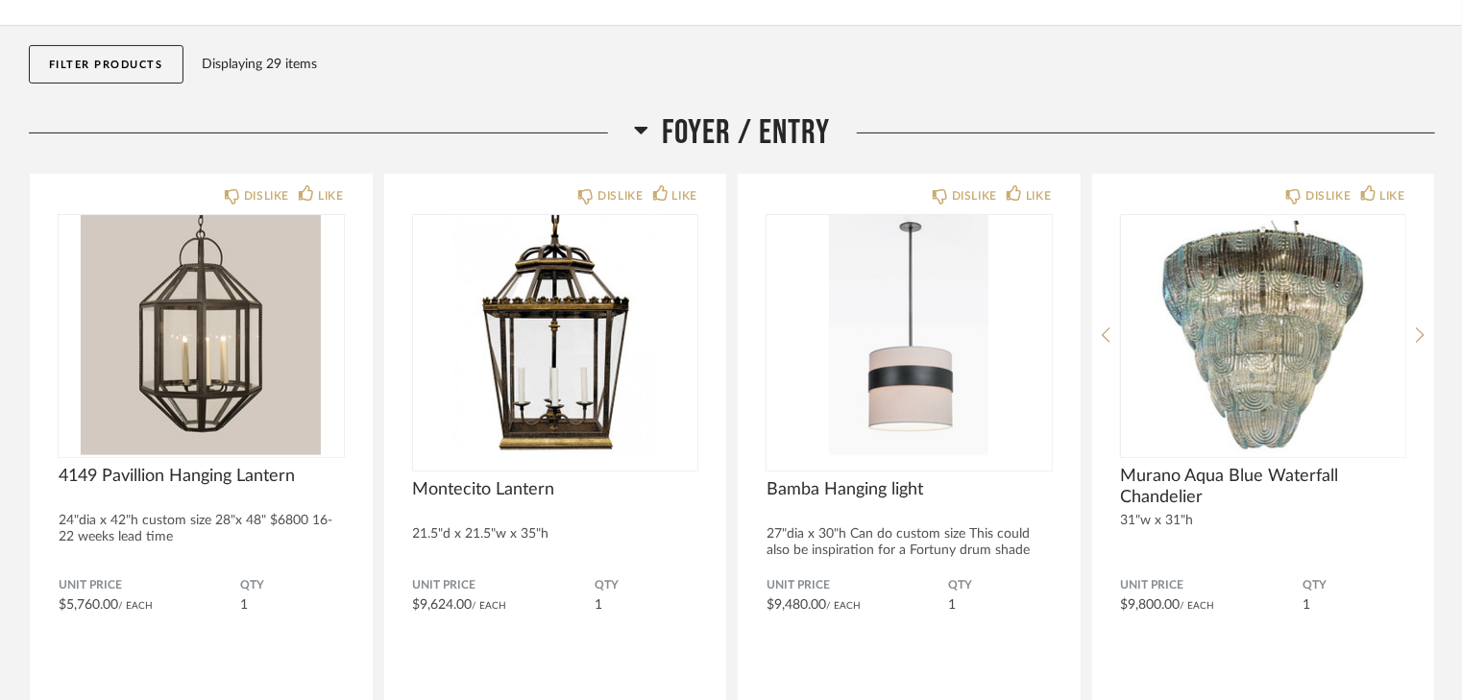
scroll to position [0, 0]
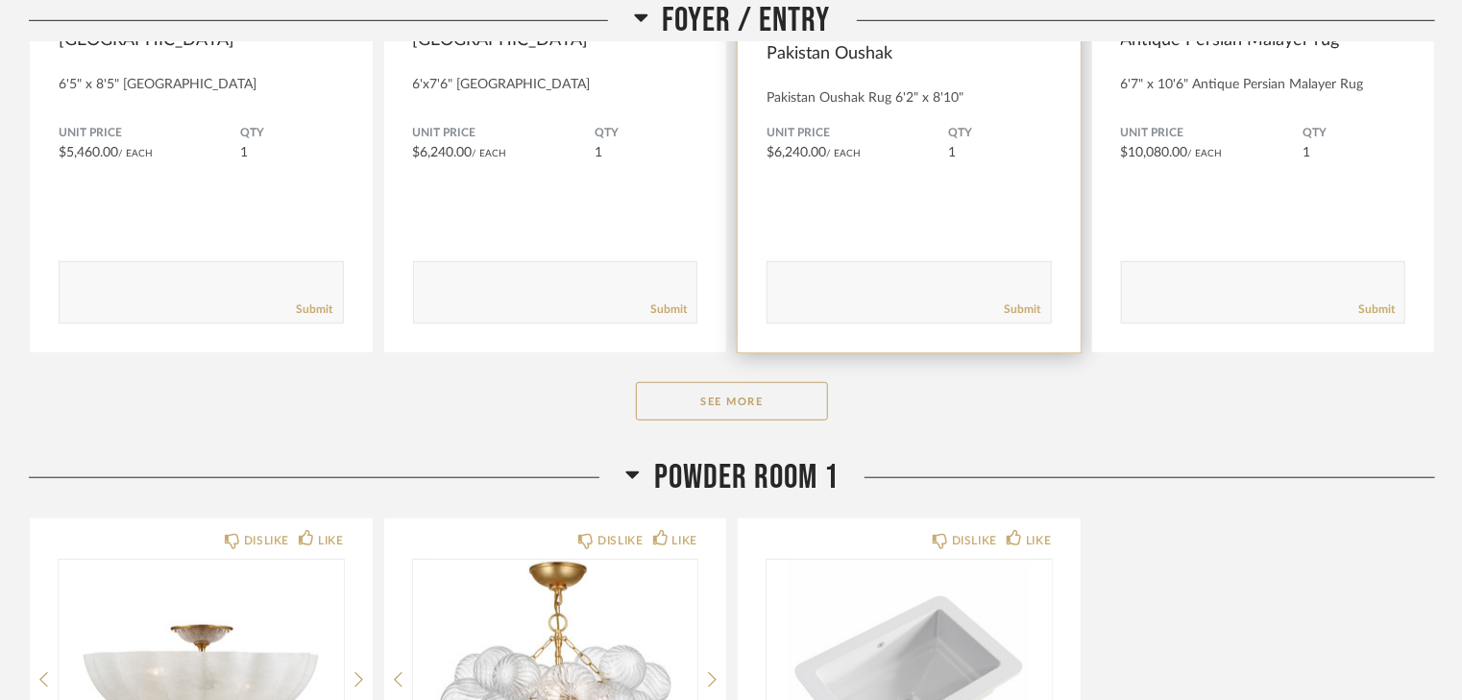
scroll to position [692, 0]
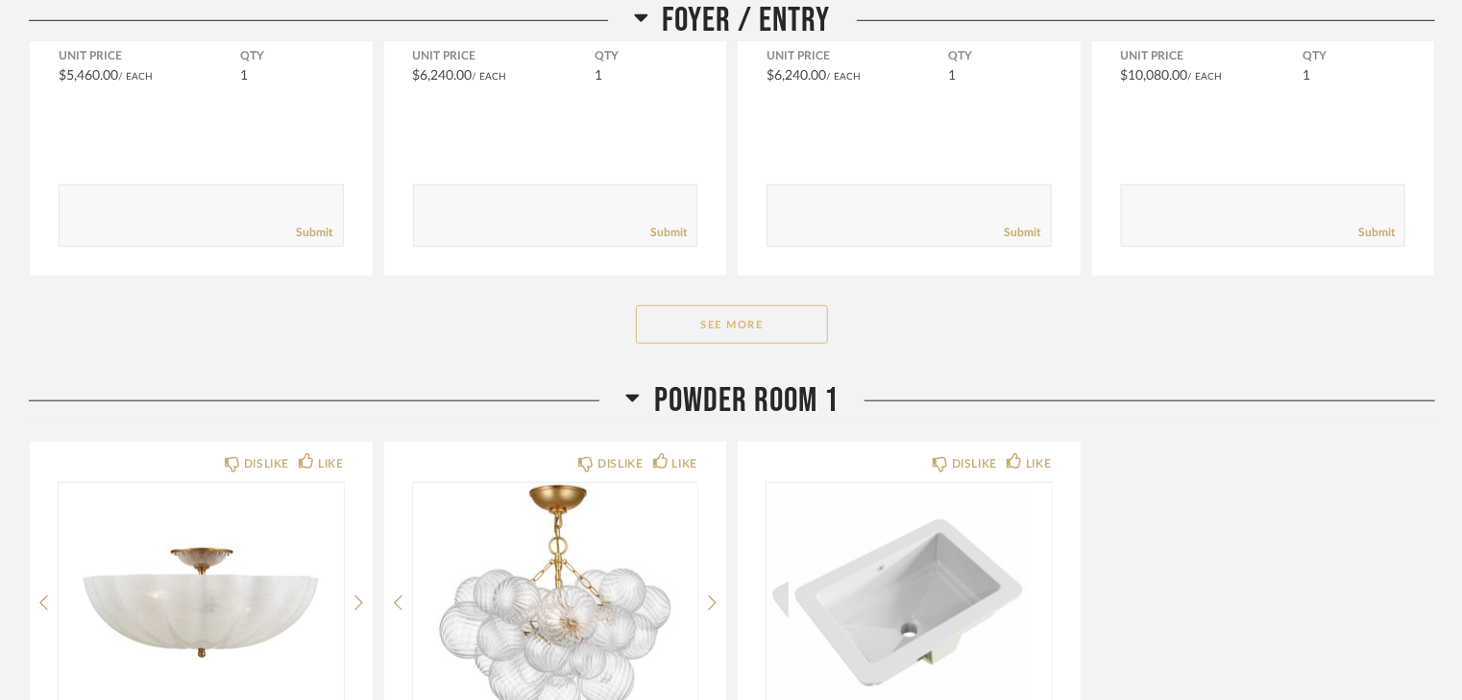
click at [791, 332] on button "See More" at bounding box center [732, 324] width 192 height 38
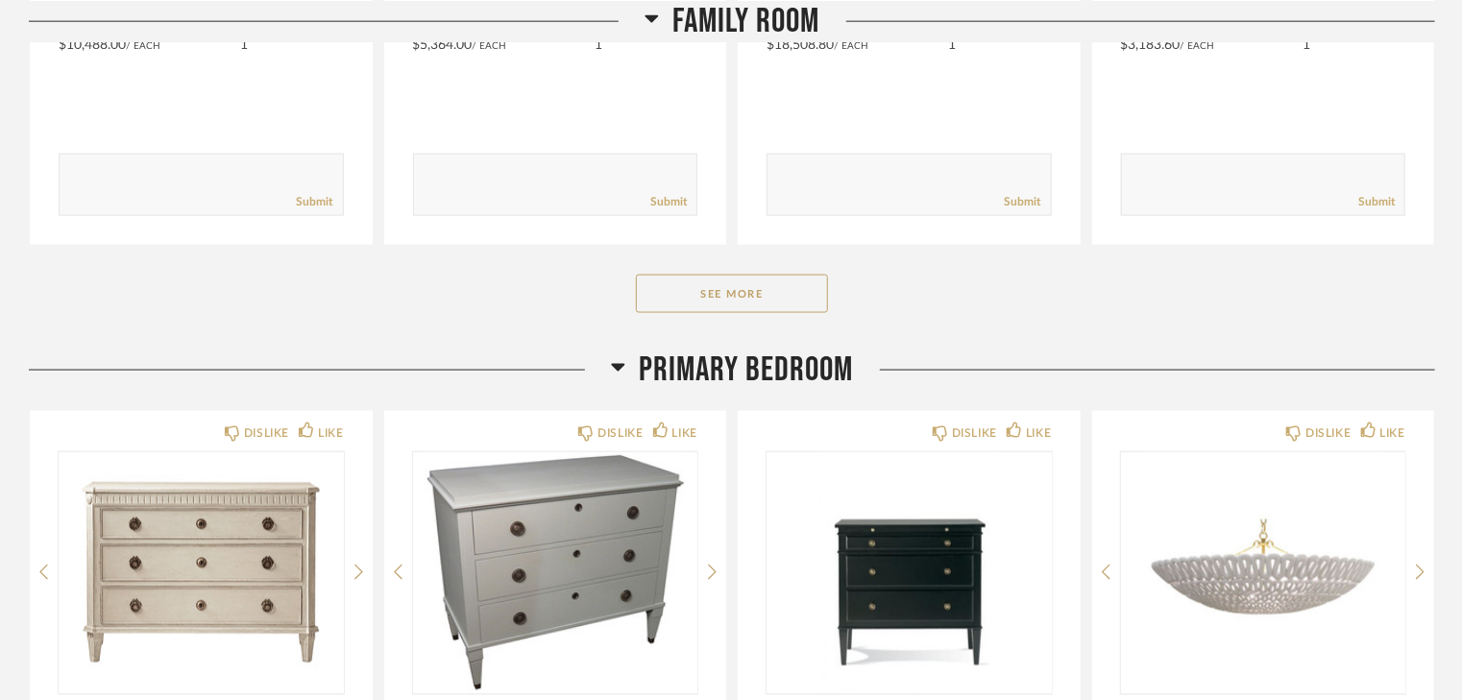
scroll to position [5072, 0]
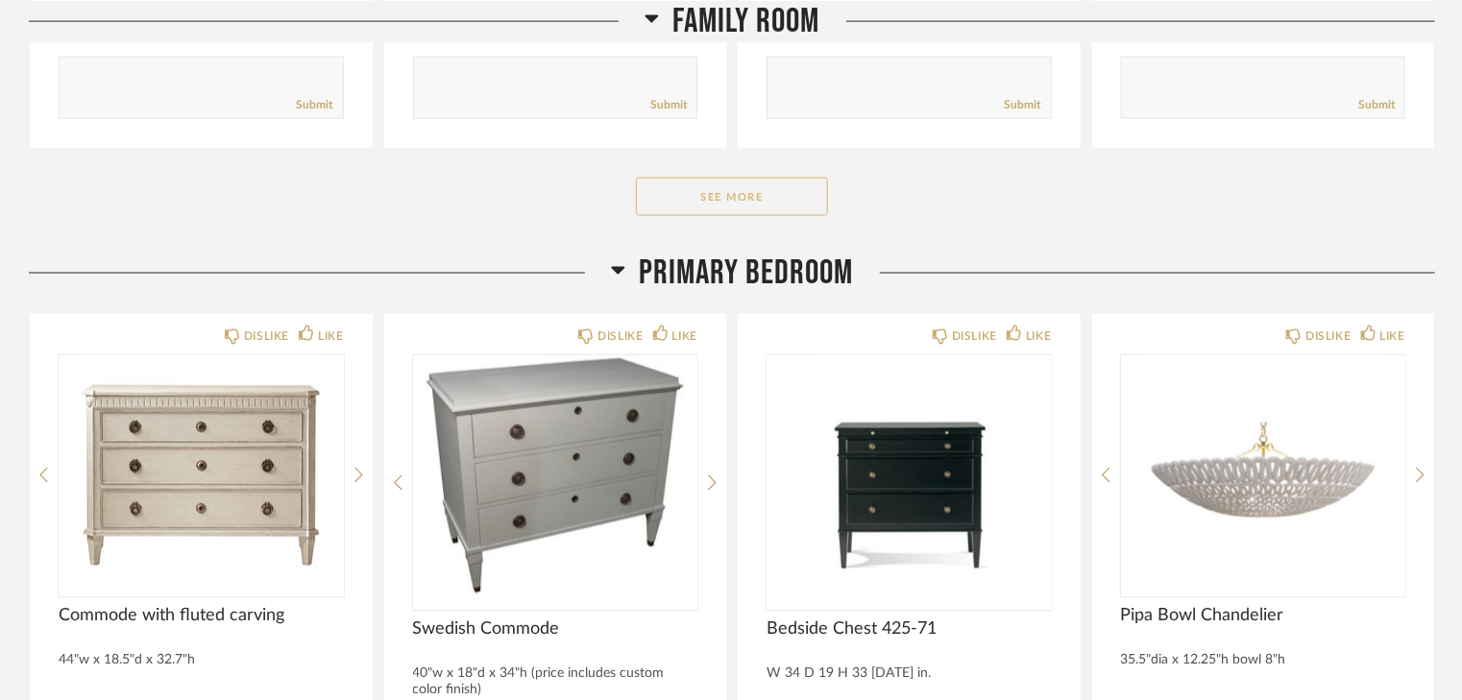
click at [716, 183] on button "See More" at bounding box center [732, 197] width 192 height 38
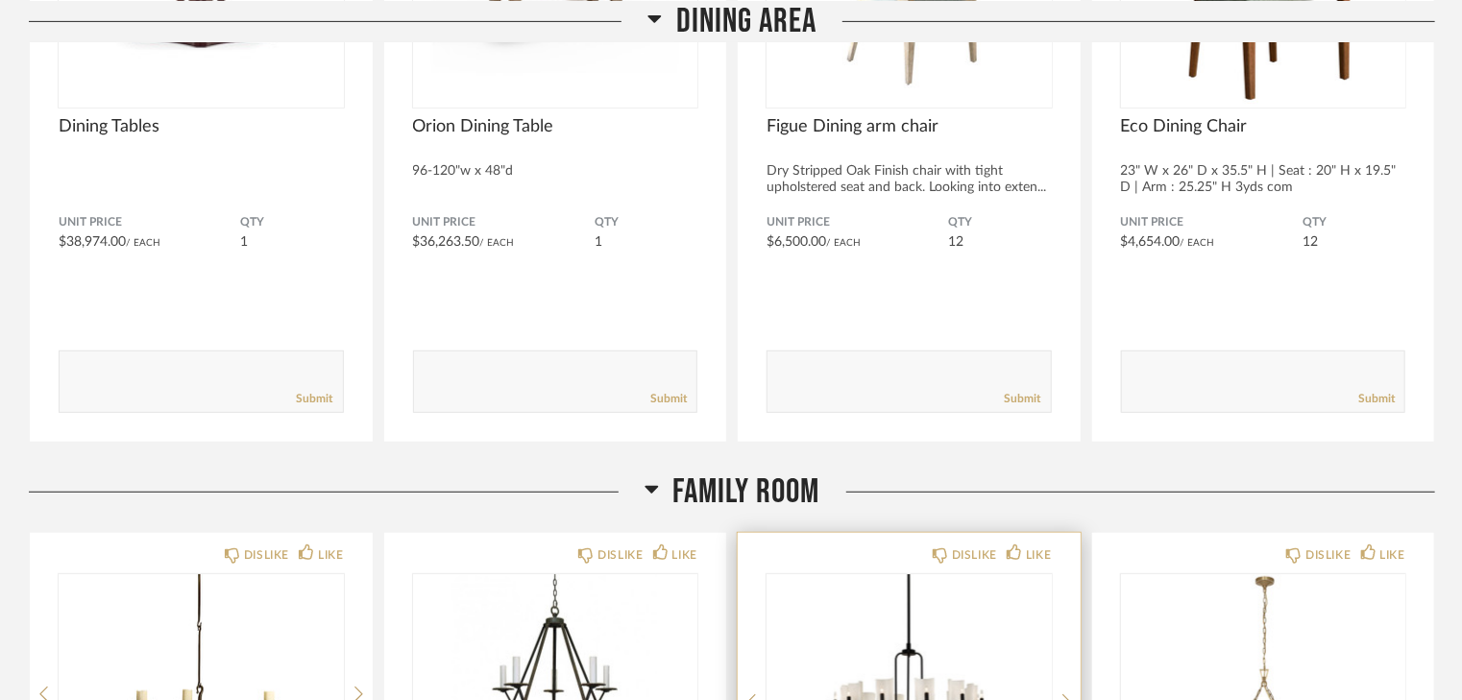
scroll to position [3688, 0]
